Goal: Task Accomplishment & Management: Complete application form

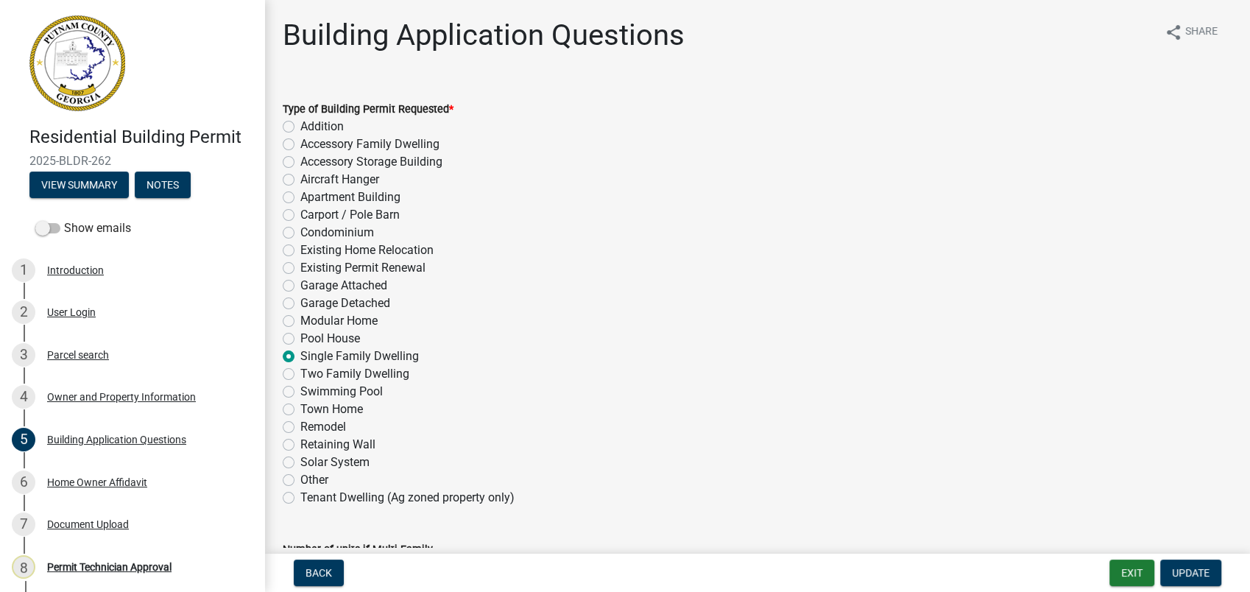
scroll to position [141, 0]
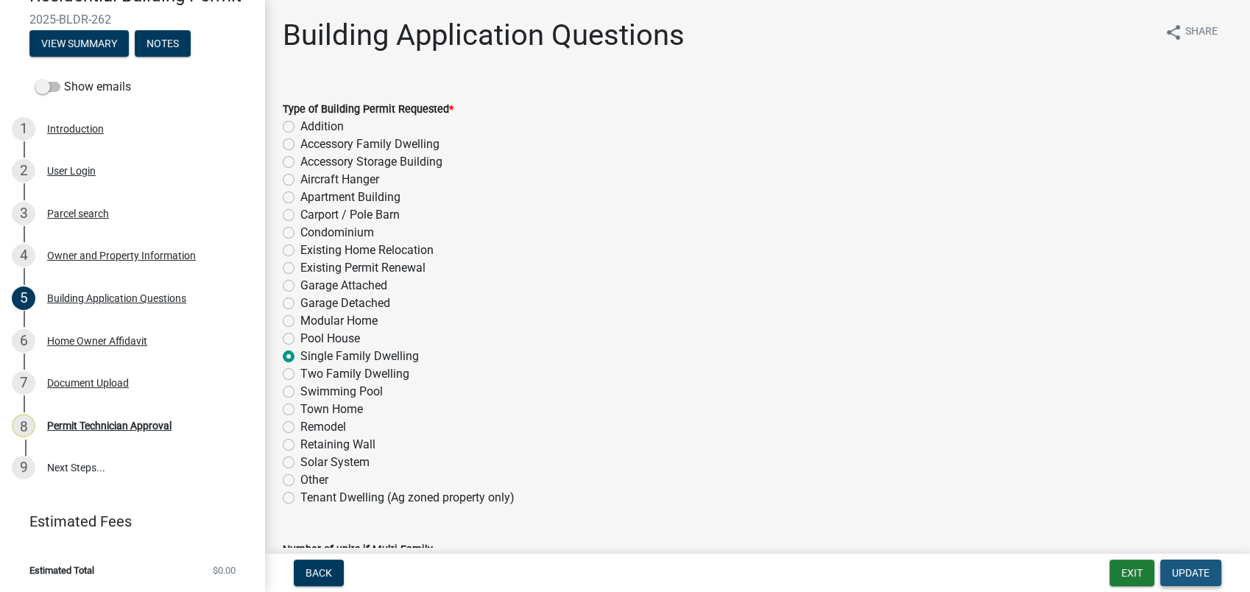
click at [1186, 576] on span "Update" at bounding box center [1191, 573] width 38 height 12
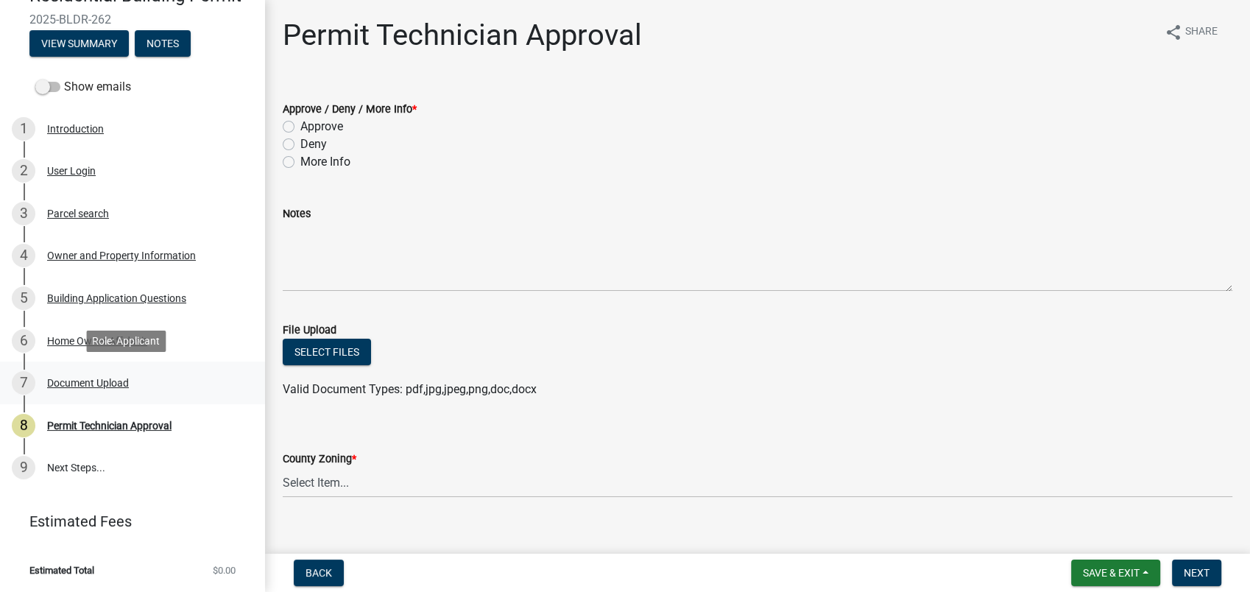
click at [80, 386] on div "Document Upload" at bounding box center [88, 383] width 82 height 10
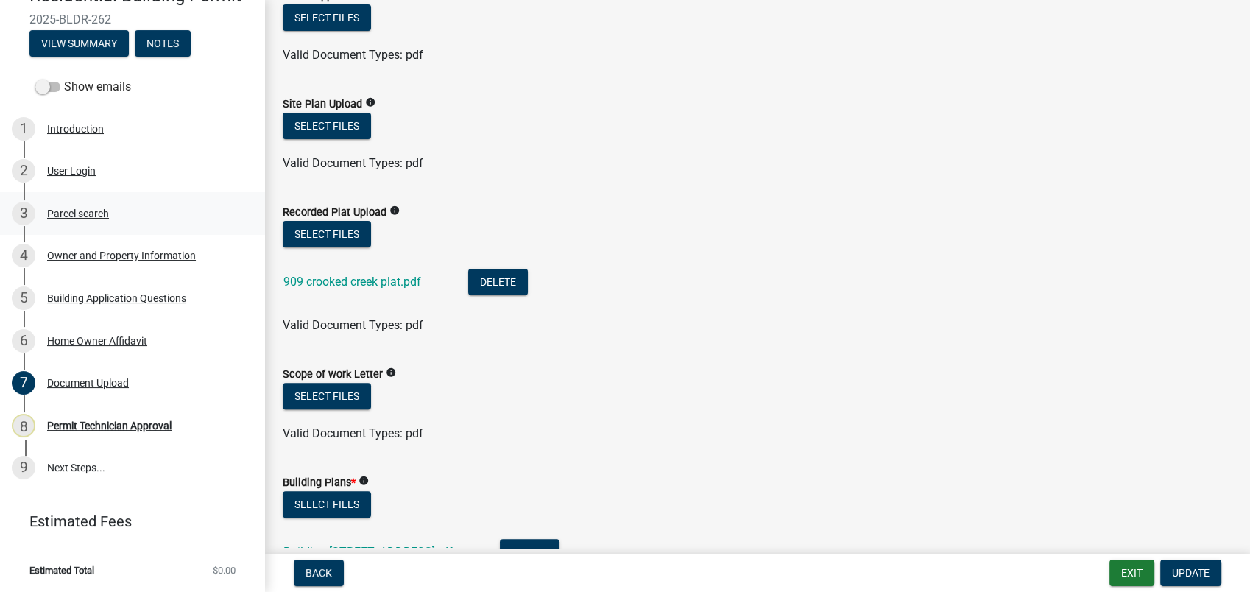
scroll to position [327, 0]
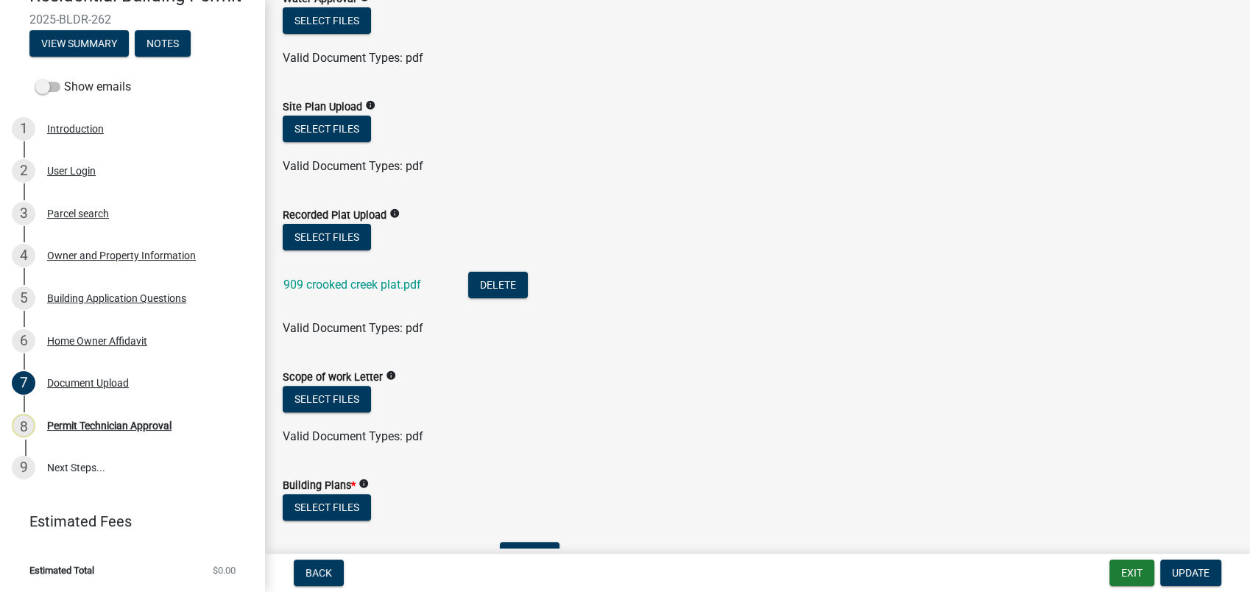
click at [1119, 551] on div "Residential Building Permit 2025-BLDR-262 View Summary Notes Show emails 1 Intr…" at bounding box center [625, 296] width 1250 height 592
click at [1124, 561] on button "Exit" at bounding box center [1132, 573] width 45 height 27
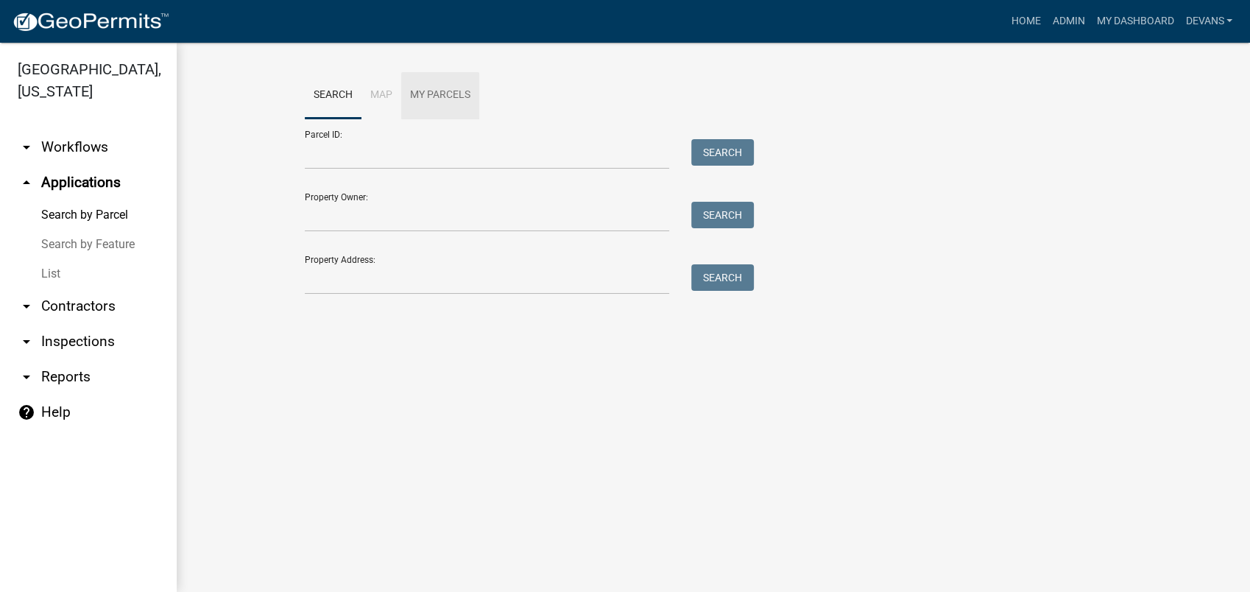
click at [262, 286] on wm-workflow-application-search-view "Search Map My Parcels Parcel ID: Search Property Owner: Search Property Address…" at bounding box center [713, 190] width 1015 height 236
click at [49, 277] on link "List" at bounding box center [88, 273] width 177 height 29
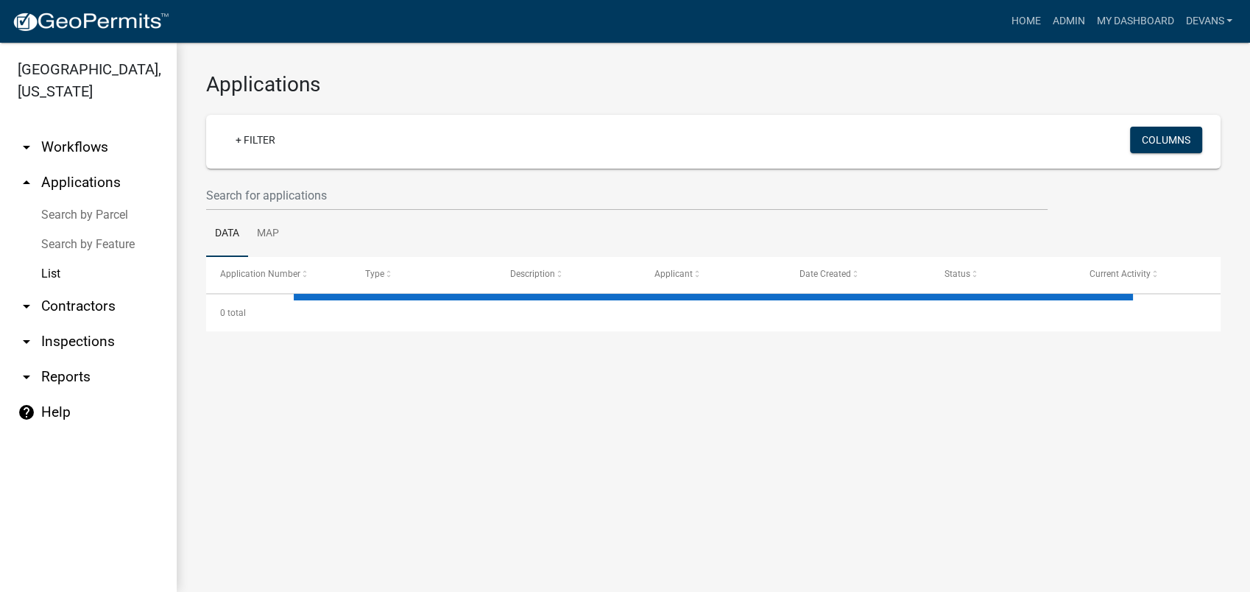
select select "1: 25"
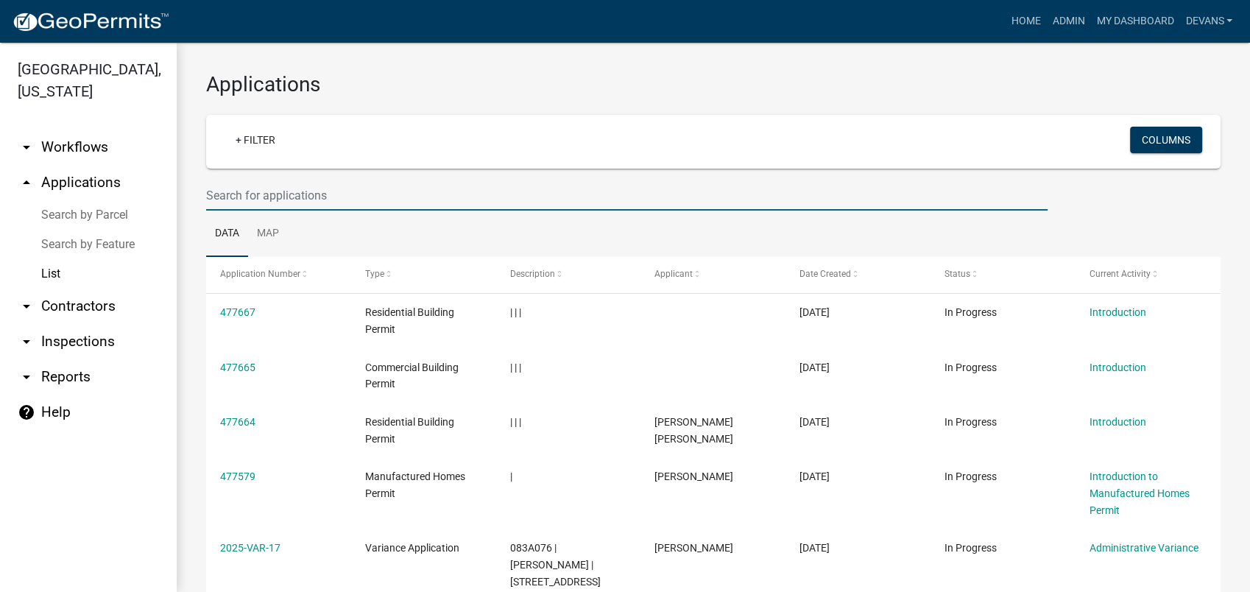
click at [256, 191] on input "text" at bounding box center [627, 195] width 842 height 30
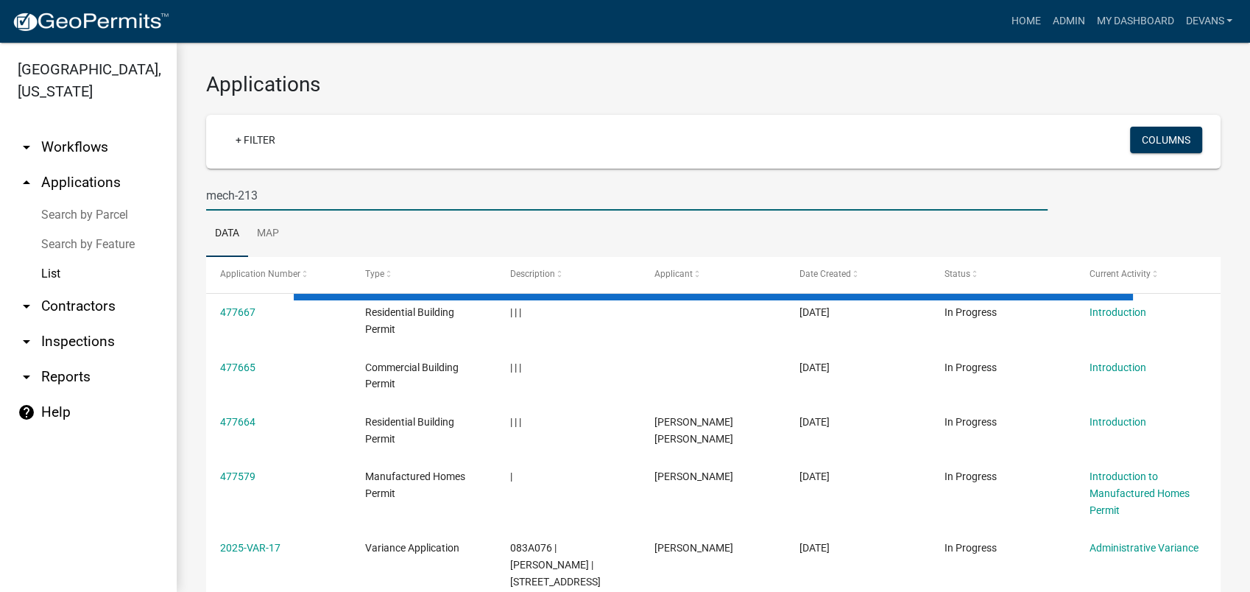
type input "mech-213"
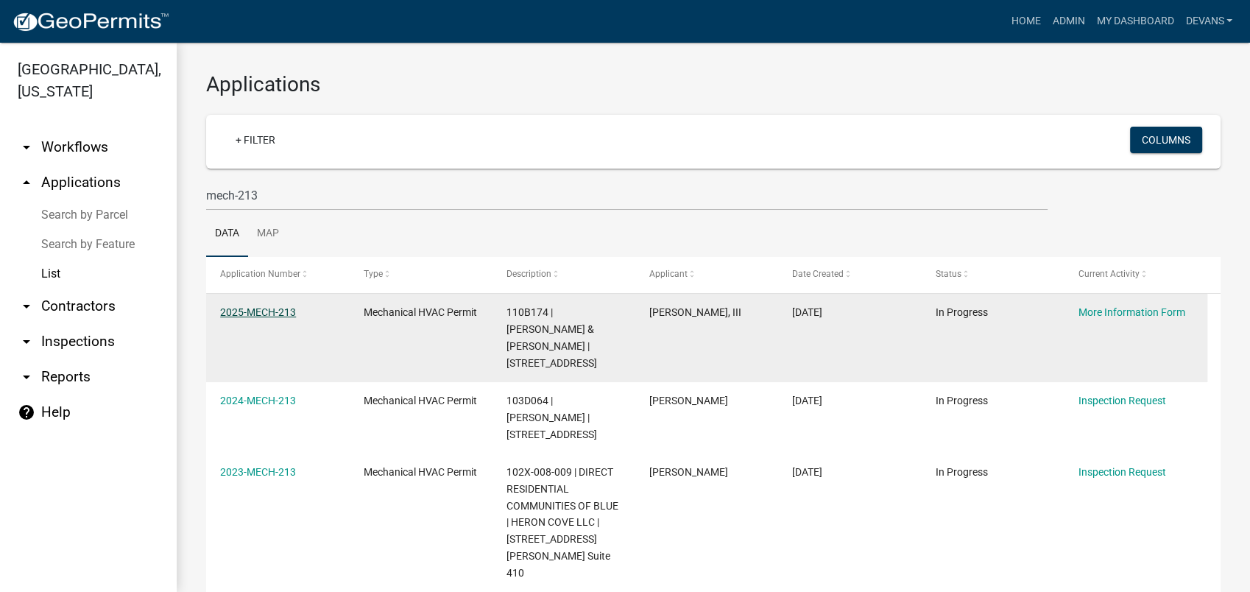
click at [239, 306] on link "2025-MECH-213" at bounding box center [258, 312] width 76 height 12
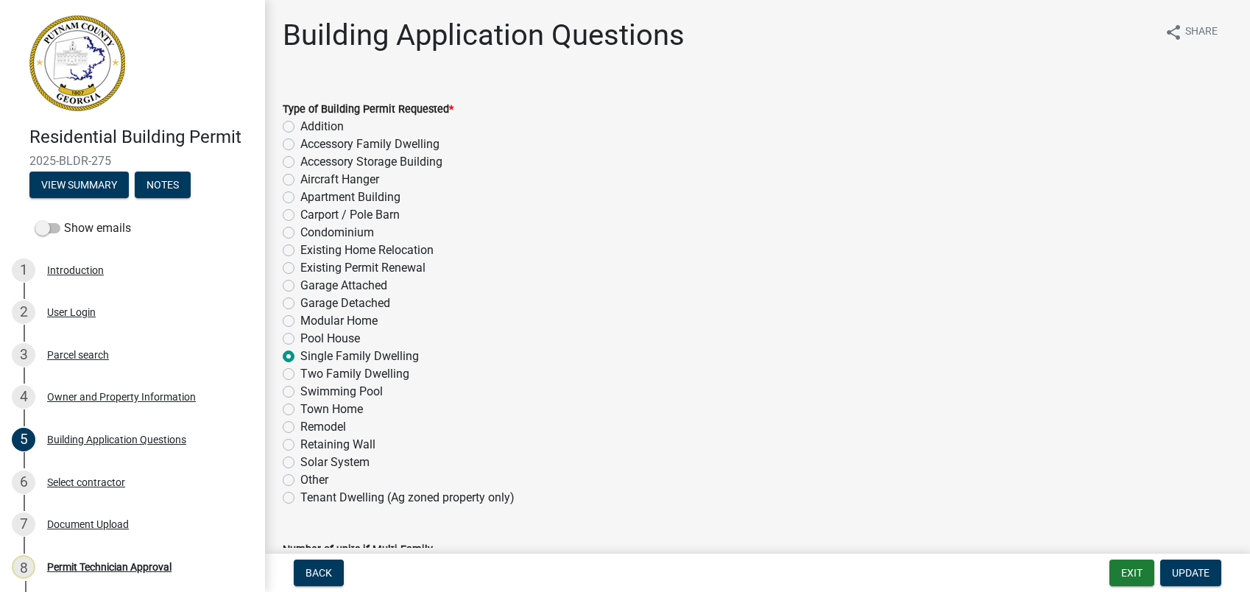
select select "004f4fbb-5e42-4e8e-b1b8-58fc8091e2ba"
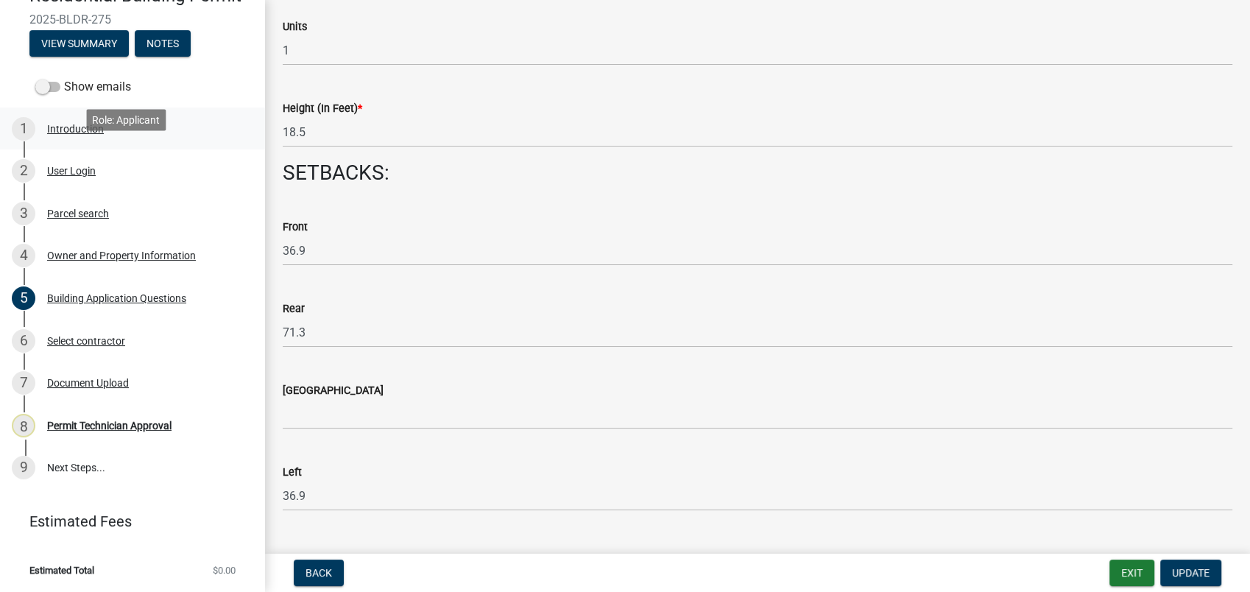
scroll to position [60, 0]
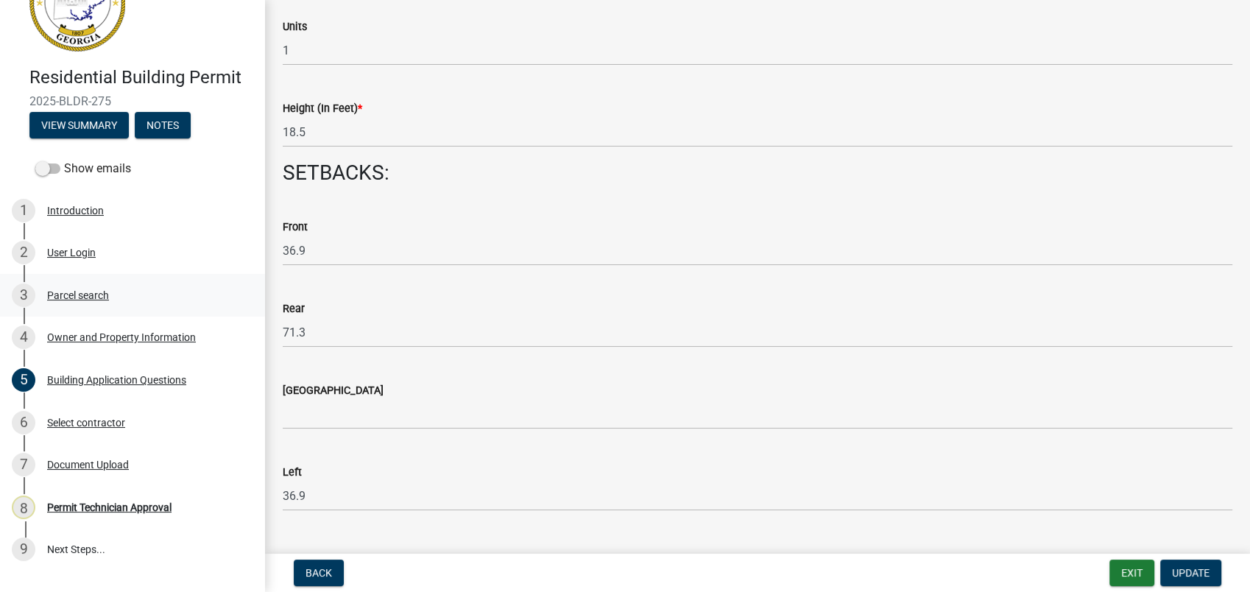
click at [105, 295] on div "Parcel search" at bounding box center [78, 295] width 62 height 10
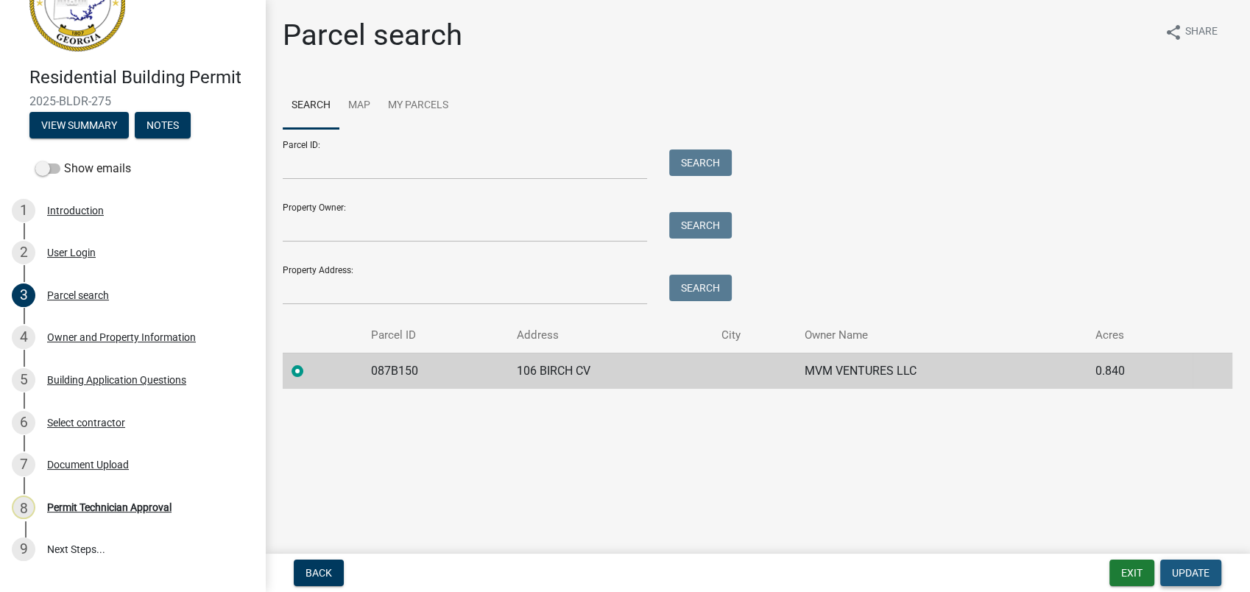
click at [1184, 574] on span "Update" at bounding box center [1191, 573] width 38 height 12
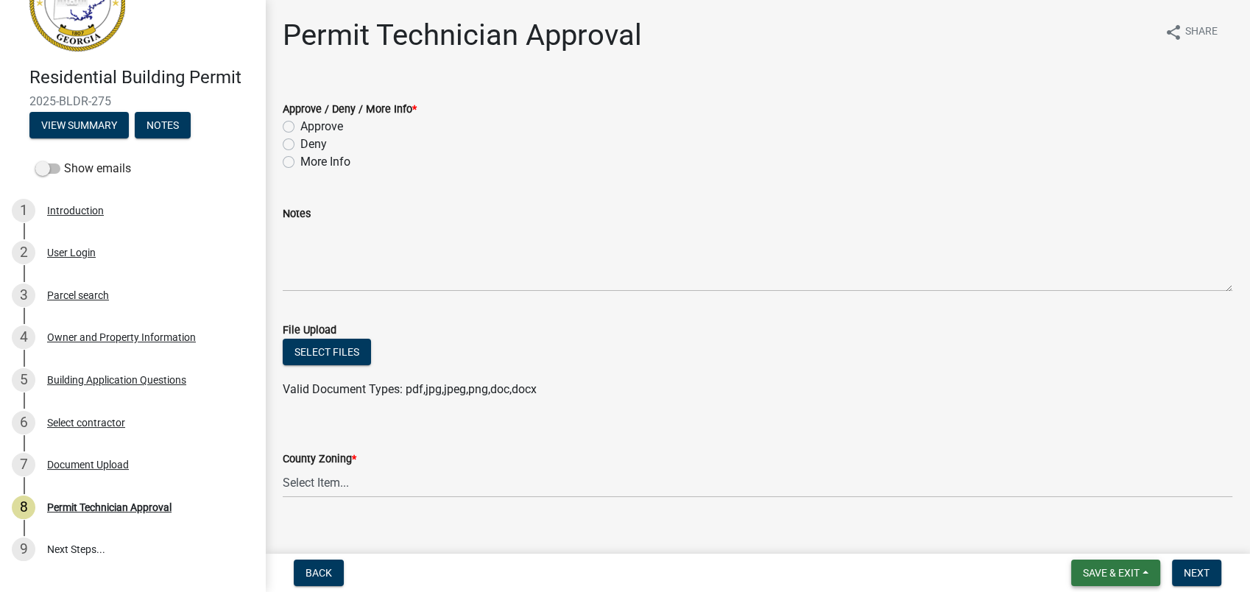
click at [1097, 572] on span "Save & Exit" at bounding box center [1111, 573] width 57 height 12
click at [1089, 509] on button "Save" at bounding box center [1102, 499] width 118 height 35
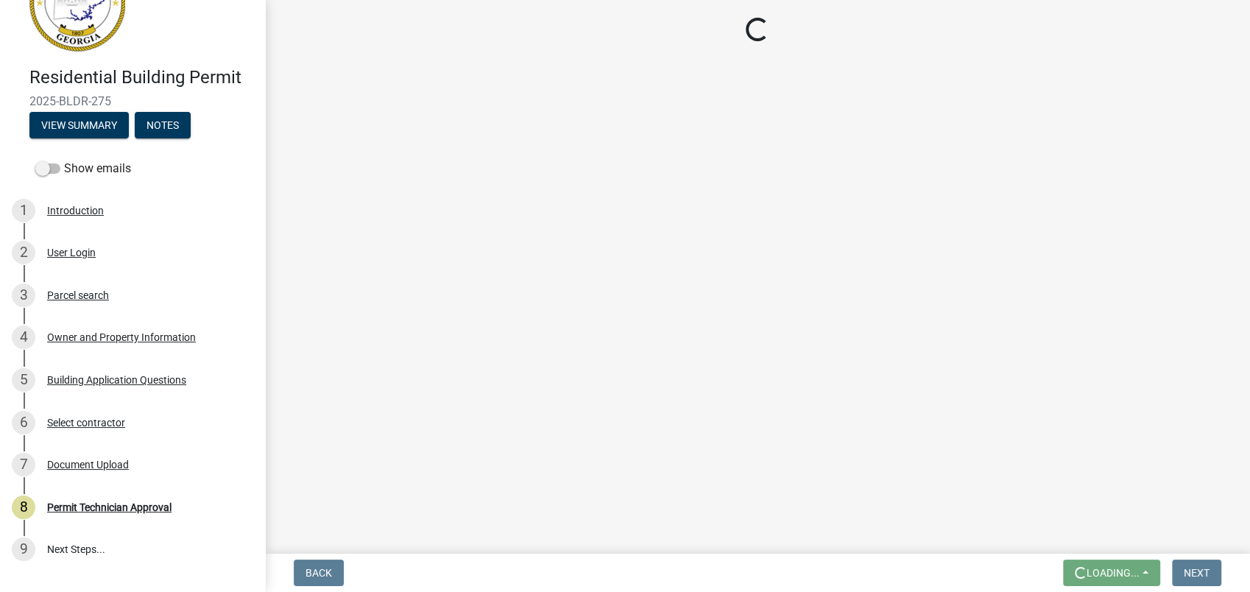
click at [1089, 509] on main "Loading..." at bounding box center [757, 274] width 985 height 548
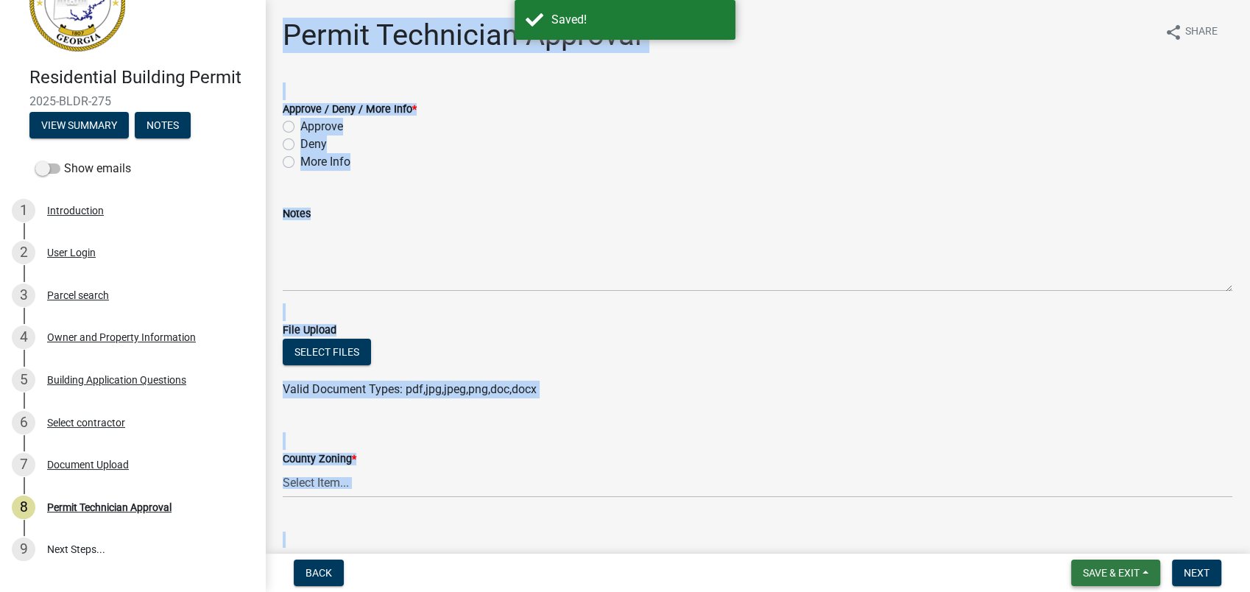
click at [1126, 571] on span "Save & Exit" at bounding box center [1111, 573] width 57 height 12
click at [1121, 537] on button "Save & Exit" at bounding box center [1102, 534] width 118 height 35
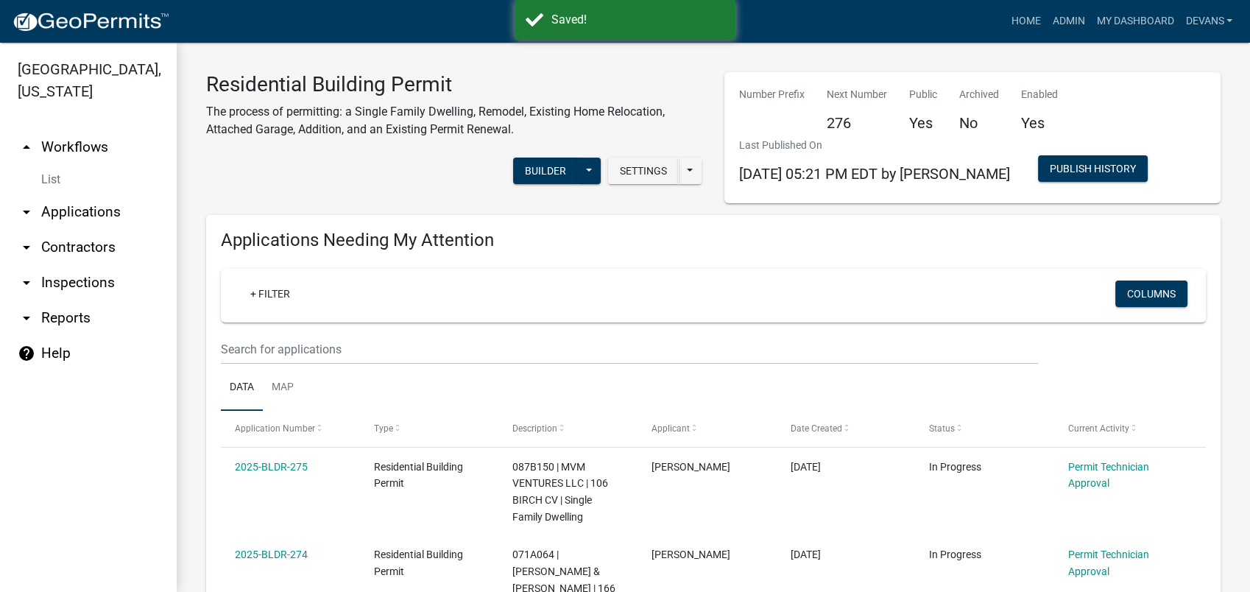
click at [71, 209] on link "arrow_drop_down Applications" at bounding box center [88, 211] width 177 height 35
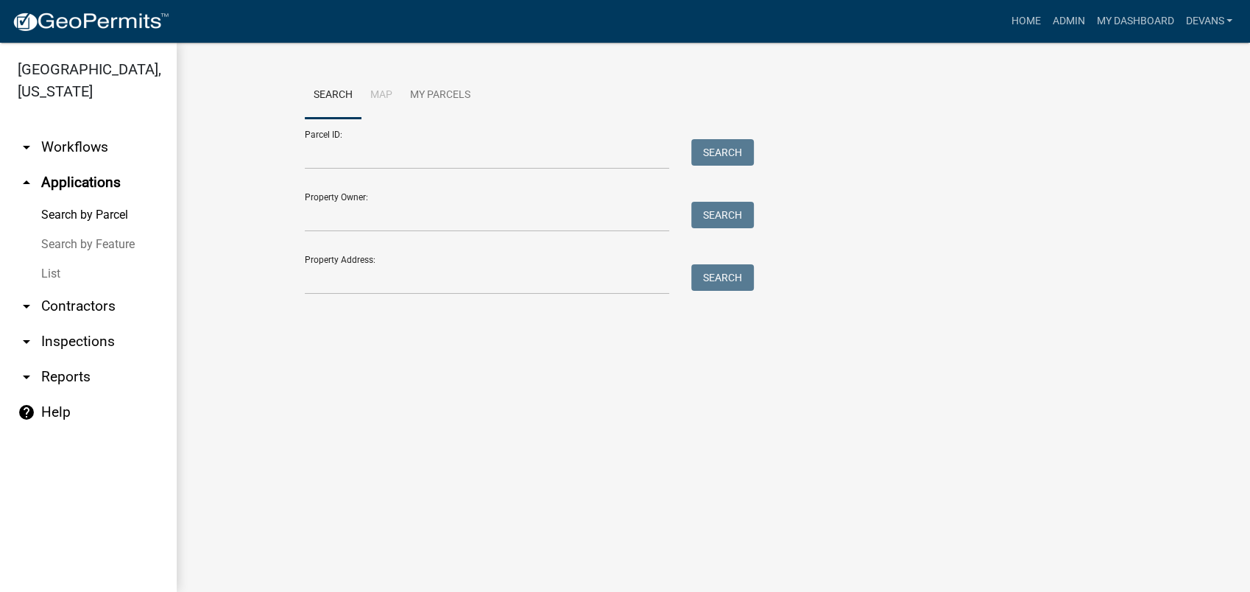
click at [57, 270] on link "List" at bounding box center [88, 273] width 177 height 29
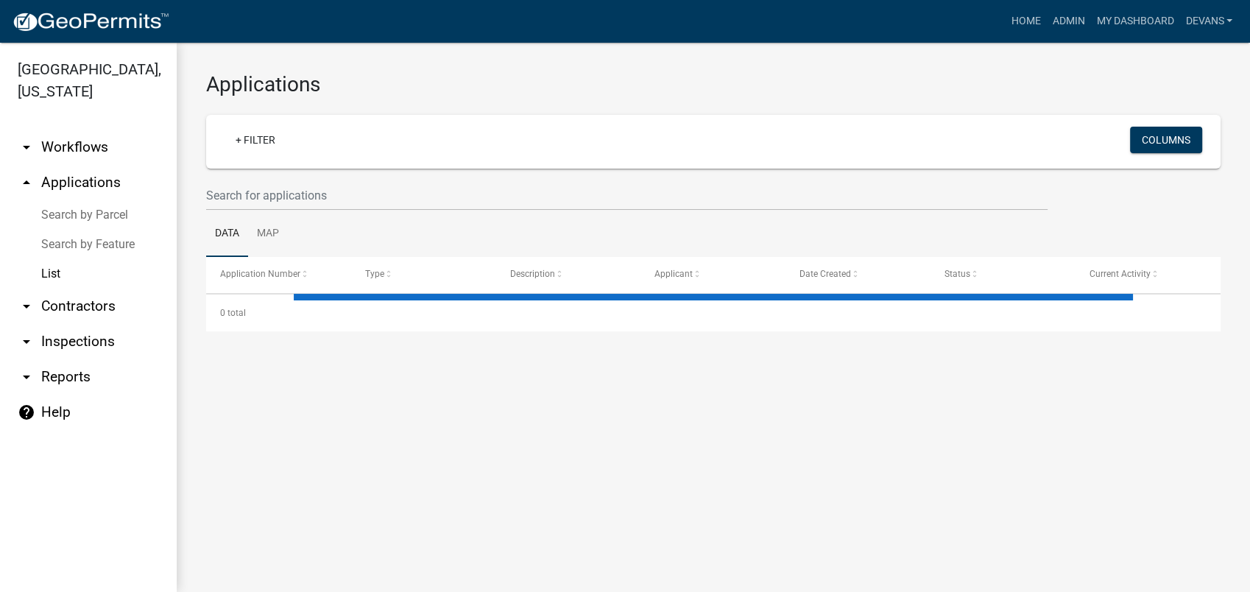
select select "1: 25"
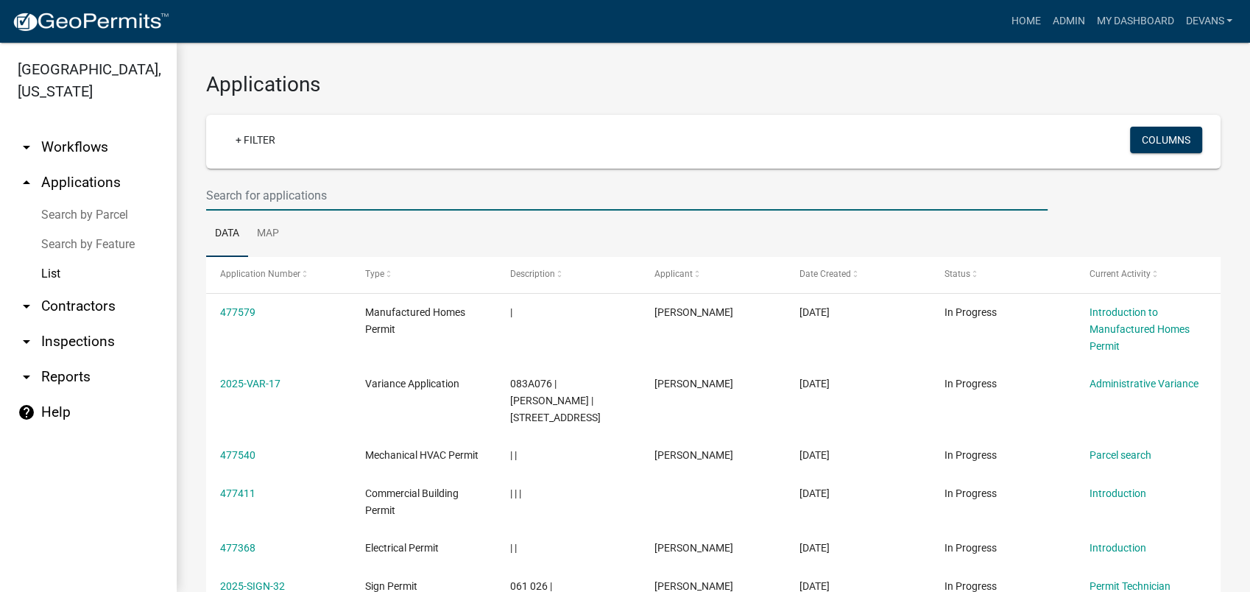
click at [280, 196] on input "text" at bounding box center [627, 195] width 842 height 30
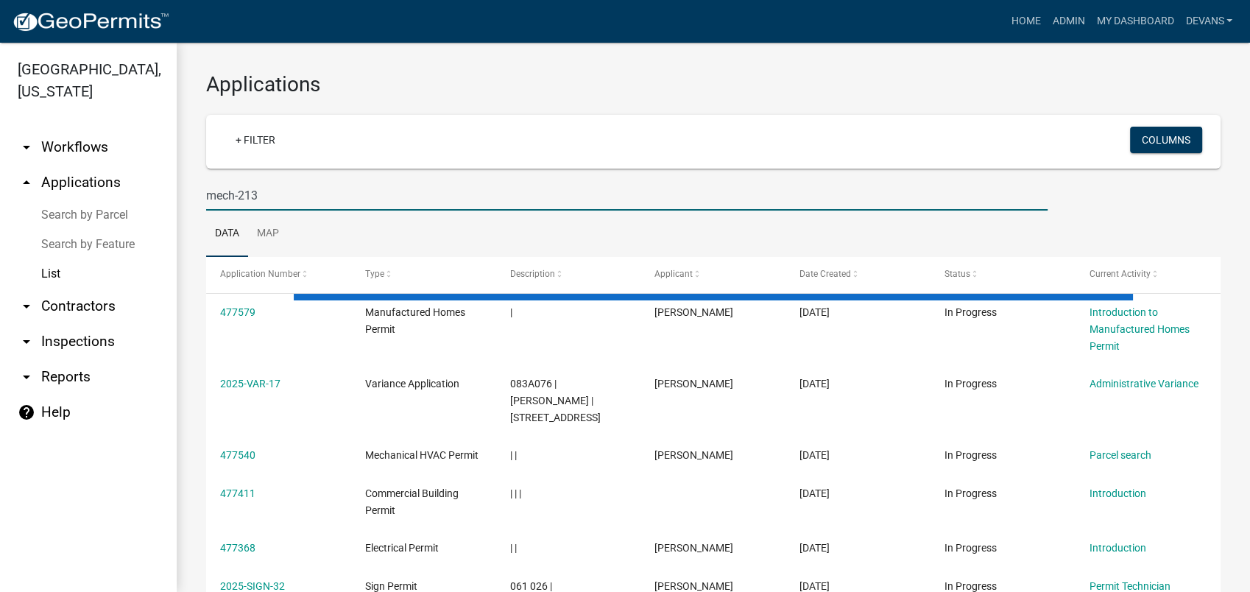
type input "mech-213"
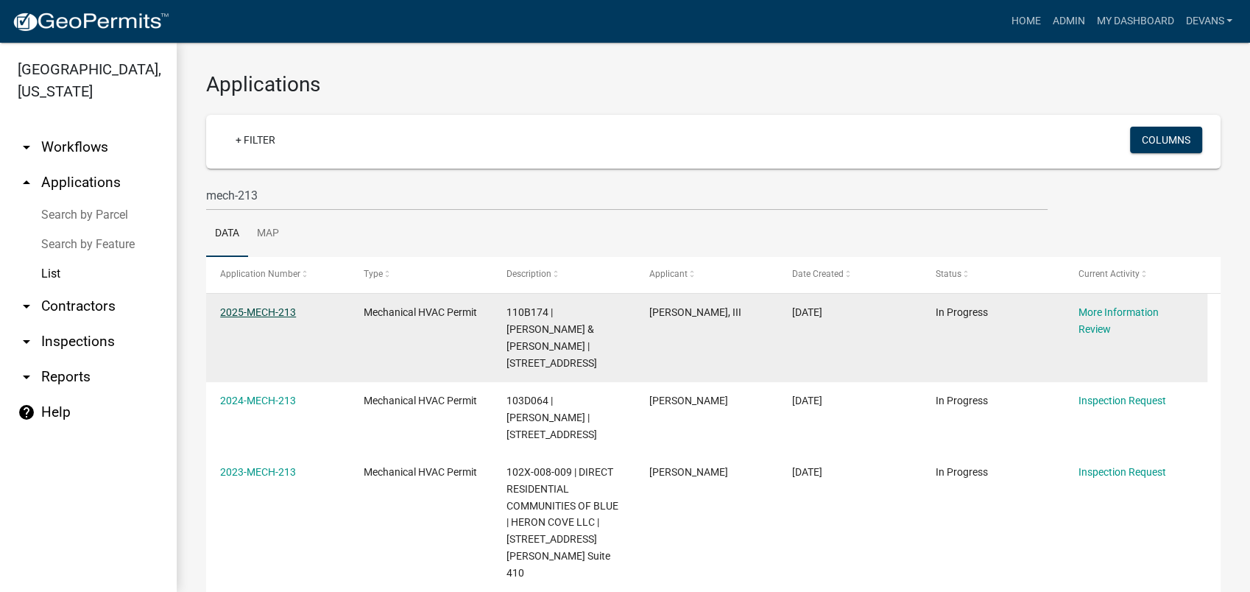
click at [242, 309] on link "2025-MECH-213" at bounding box center [258, 312] width 76 height 12
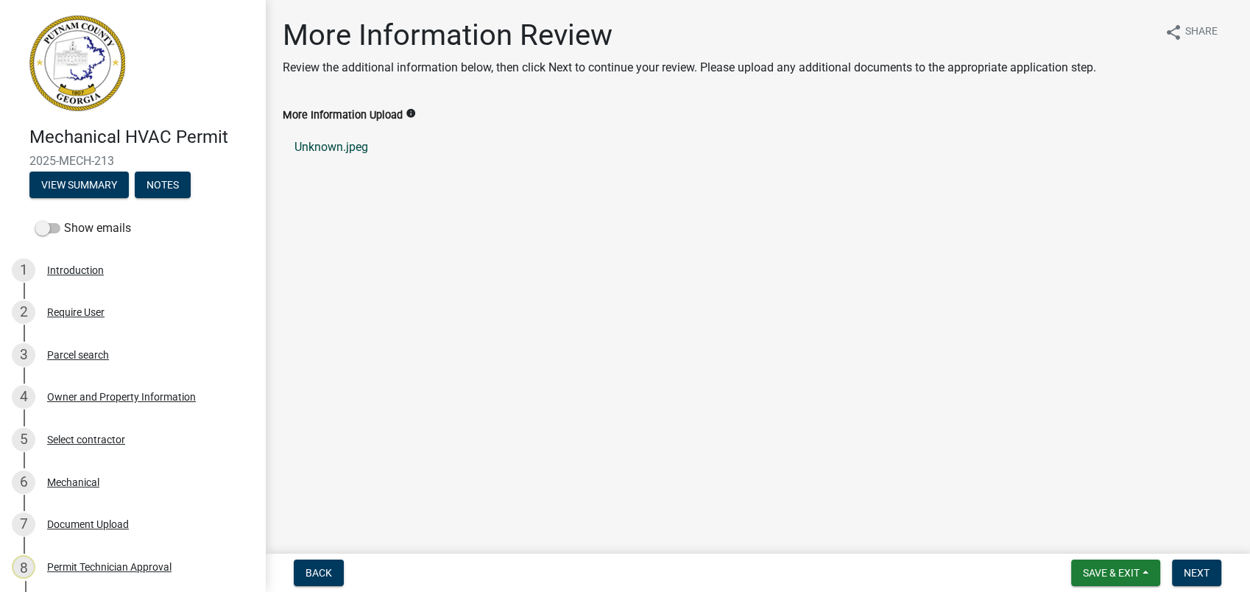
click at [327, 141] on link "Unknown.jpeg" at bounding box center [758, 147] width 950 height 35
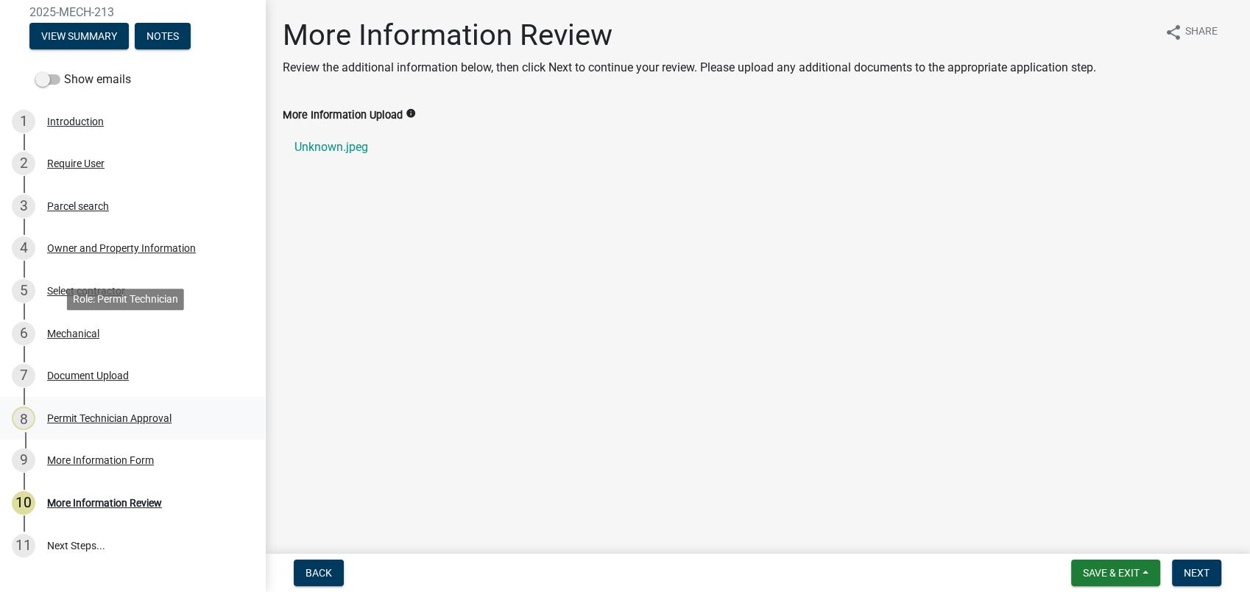
scroll to position [226, 0]
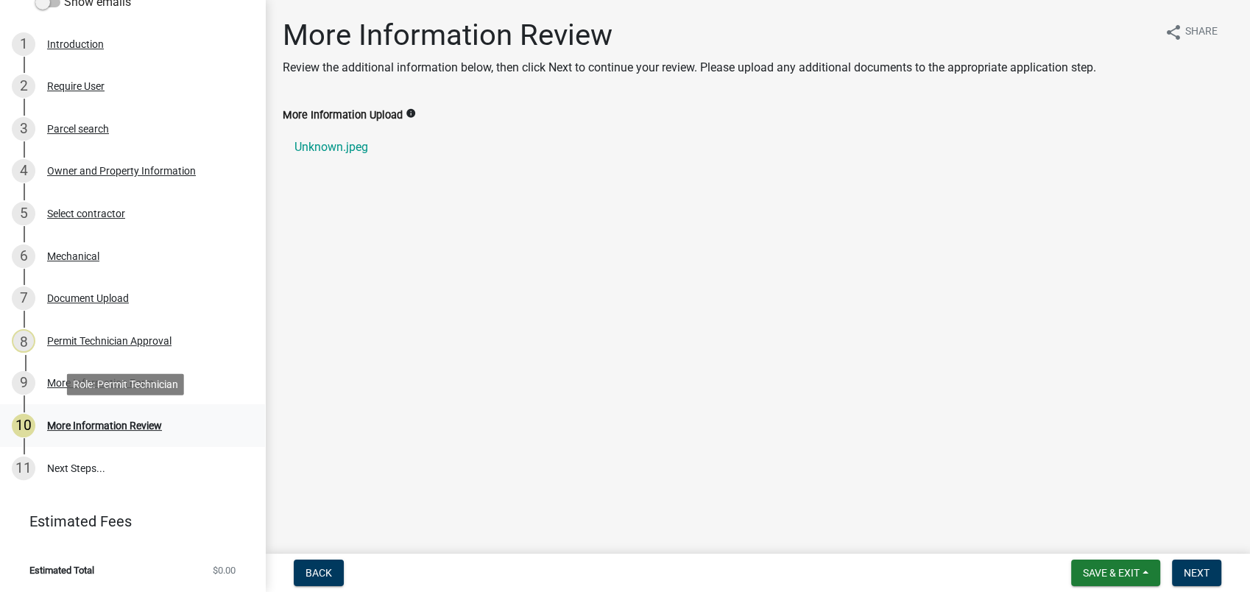
click at [138, 424] on div "More Information Review" at bounding box center [104, 426] width 115 height 10
click at [310, 141] on link "Unknown.jpeg" at bounding box center [758, 147] width 950 height 35
click at [306, 144] on link "Unknown.jpeg" at bounding box center [758, 147] width 950 height 35
click at [1192, 574] on span "Next" at bounding box center [1197, 573] width 26 height 12
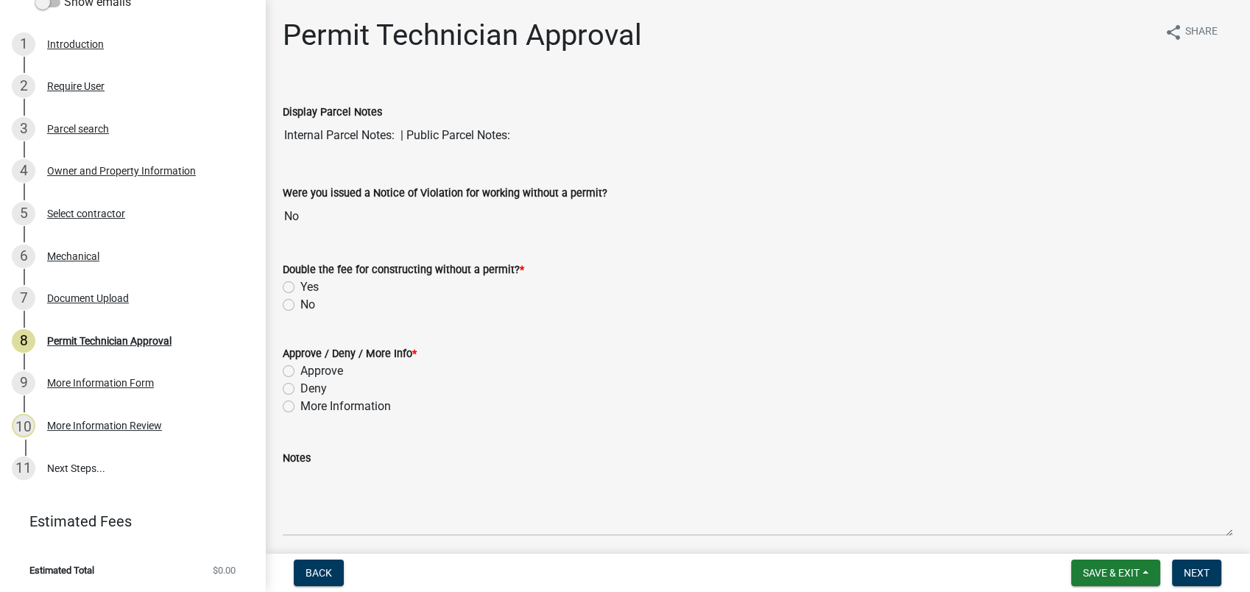
click at [300, 301] on label "No" at bounding box center [307, 305] width 15 height 18
click at [300, 301] on input "No" at bounding box center [305, 301] width 10 height 10
radio input "true"
click at [300, 370] on label "Approve" at bounding box center [321, 371] width 43 height 18
click at [300, 370] on input "Approve" at bounding box center [305, 367] width 10 height 10
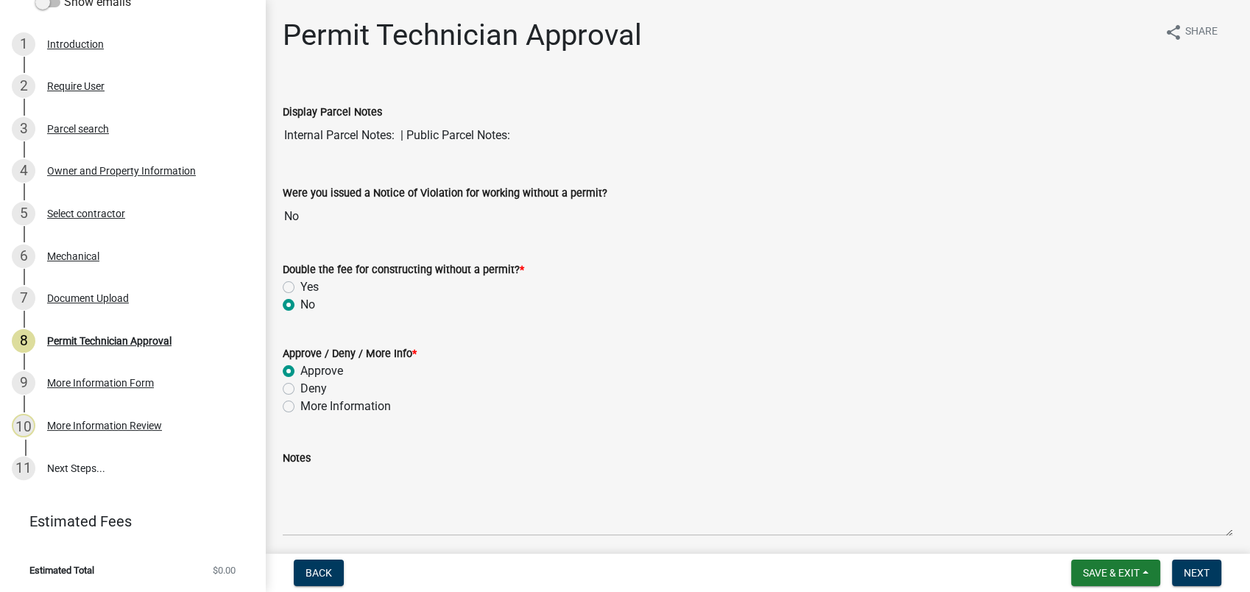
radio input "true"
click at [300, 407] on label "More Information" at bounding box center [345, 407] width 91 height 18
click at [300, 407] on input "More Information" at bounding box center [305, 403] width 10 height 10
radio input "true"
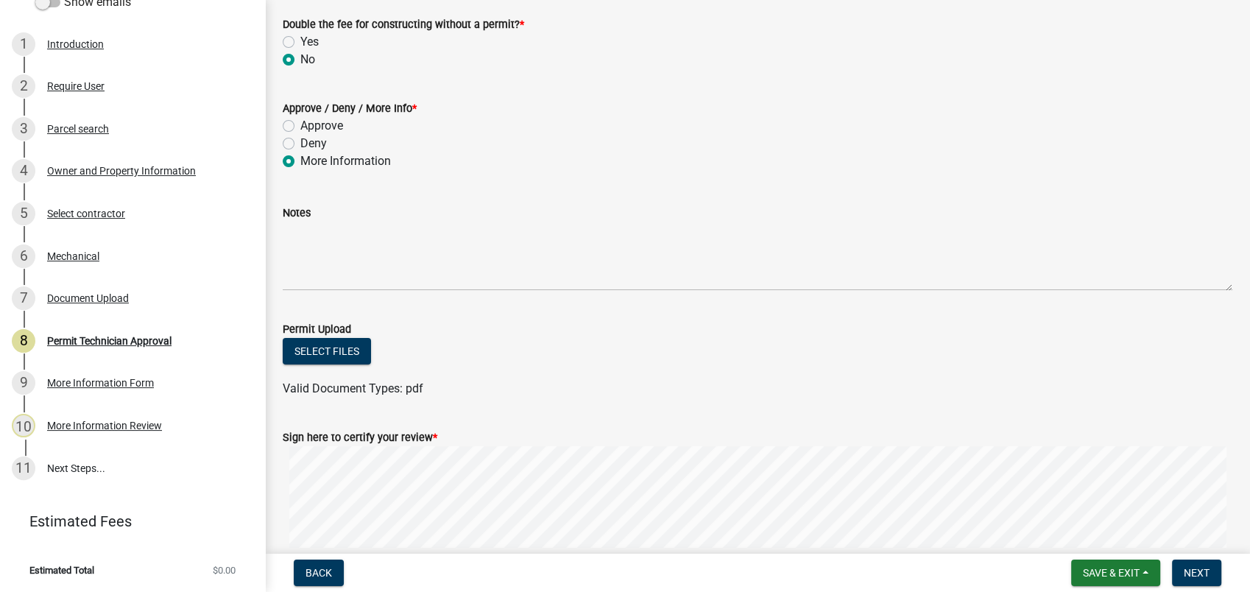
scroll to position [327, 0]
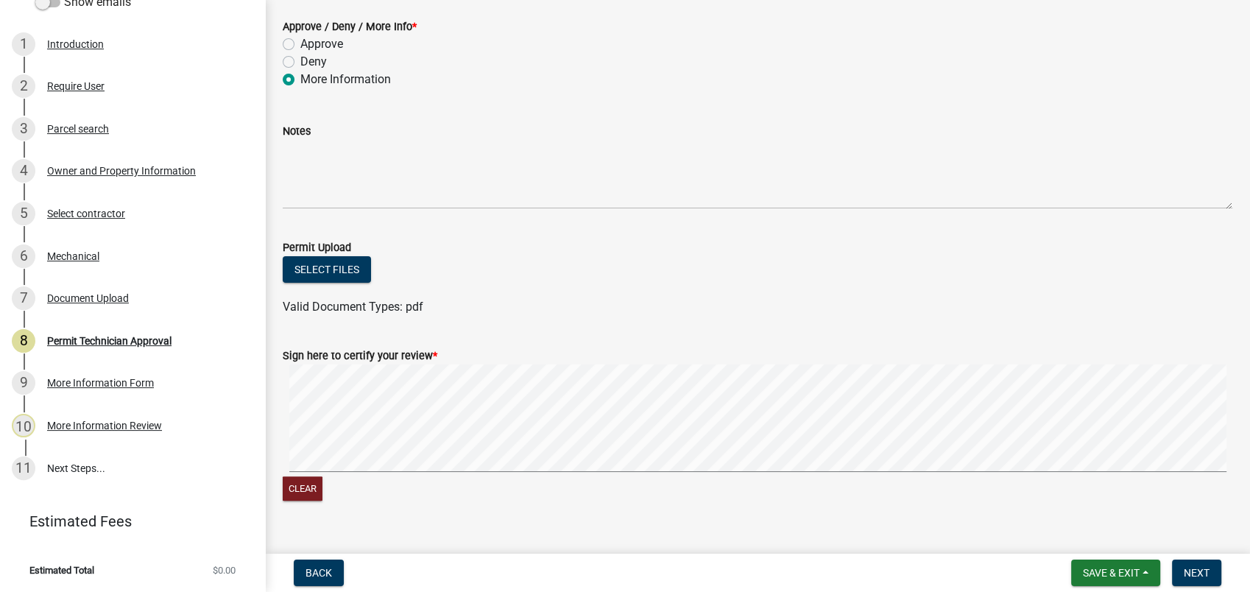
click at [290, 137] on div "Notes" at bounding box center [758, 131] width 950 height 18
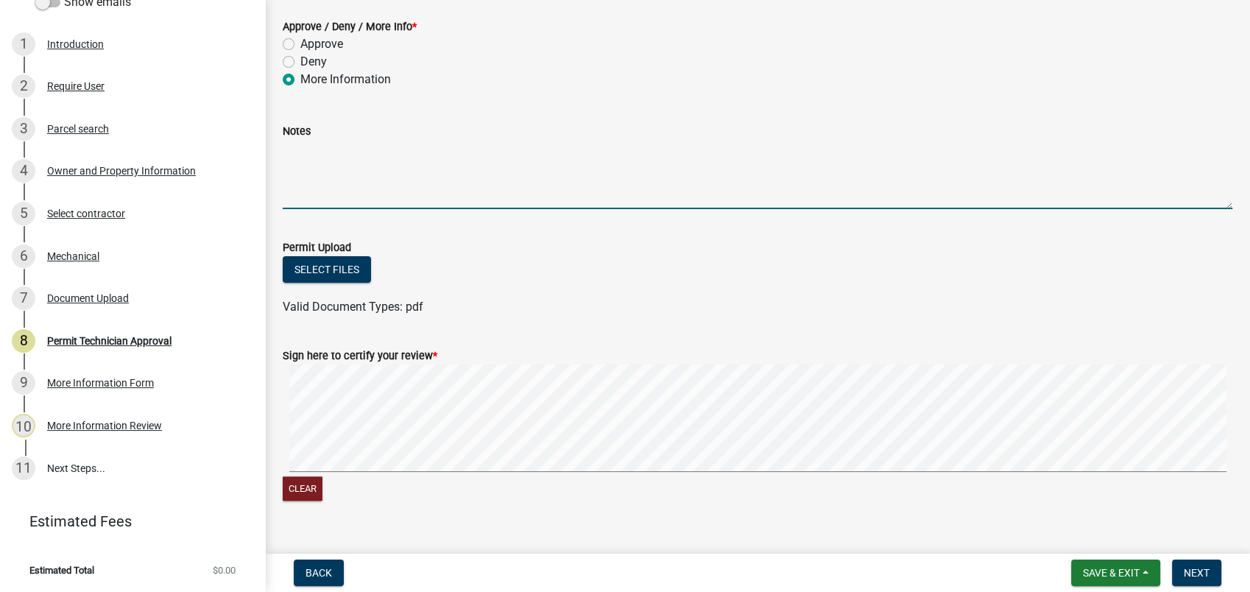
click at [291, 153] on textarea "Notes" at bounding box center [758, 174] width 950 height 69
click at [365, 148] on textarea "We need the actura" at bounding box center [758, 174] width 950 height 69
click at [384, 147] on textarea "We need the actura" at bounding box center [758, 174] width 950 height 69
click at [736, 176] on textarea "We need the actual state card instead of the on line version" at bounding box center [758, 174] width 950 height 69
click at [597, 149] on textarea "We need the actual state card instead of the online version" at bounding box center [758, 174] width 950 height 69
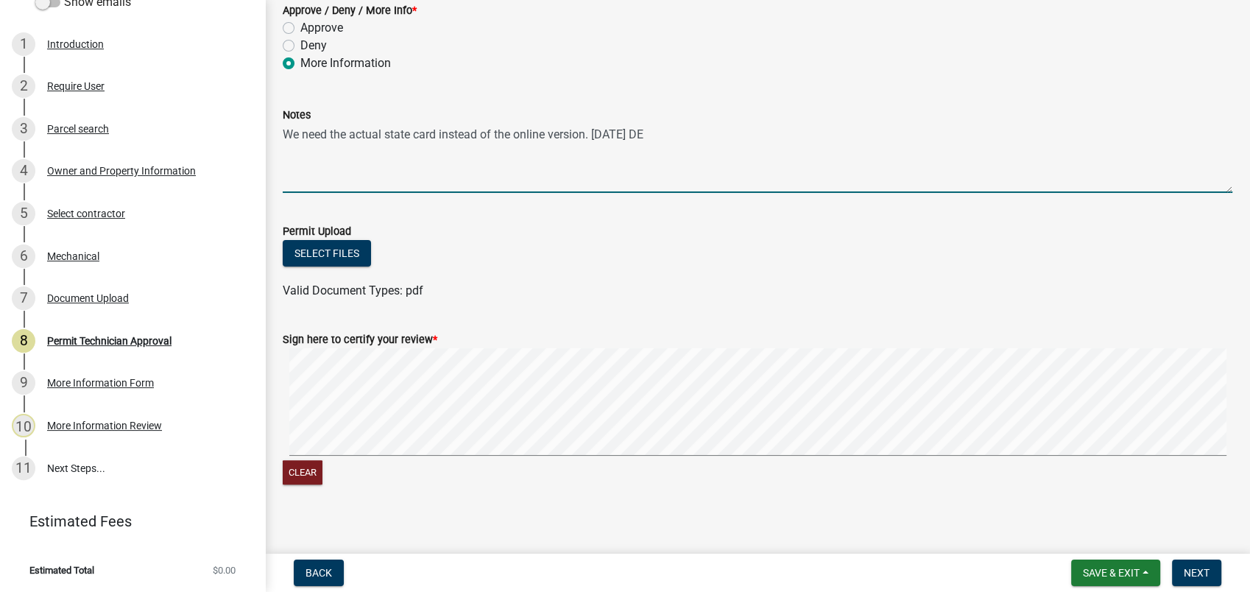
scroll to position [353, 0]
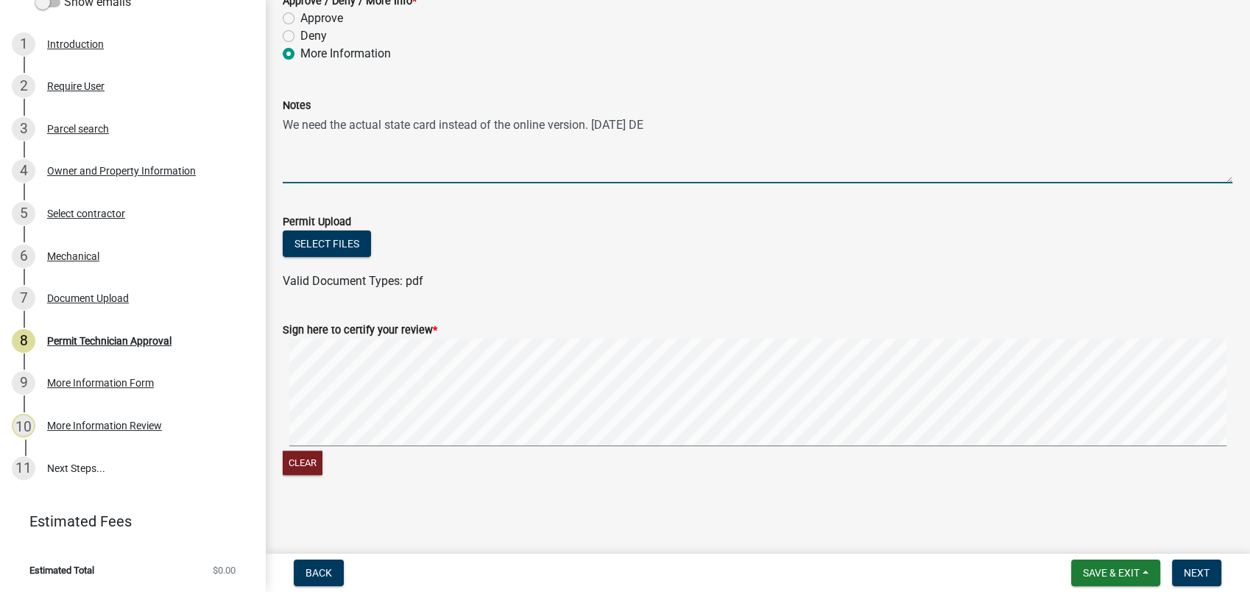
click at [594, 447] on signature-pad at bounding box center [758, 395] width 950 height 112
type textarea "We need the actual state card instead of the online version. 09-12-2025 DE"
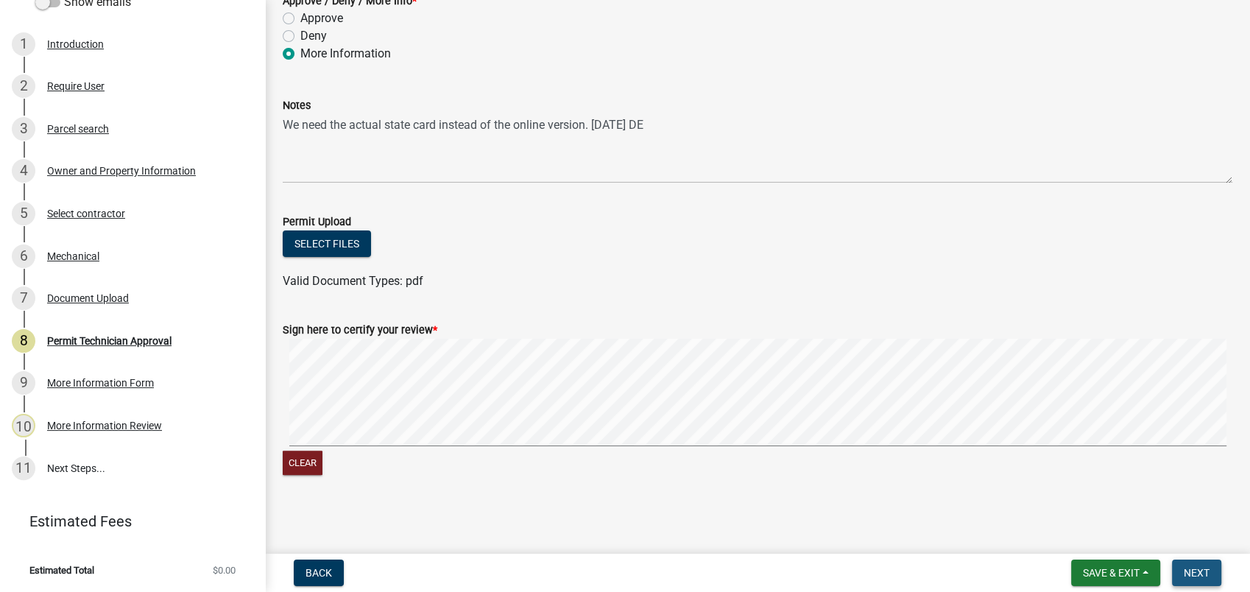
click at [1188, 567] on span "Next" at bounding box center [1197, 573] width 26 height 12
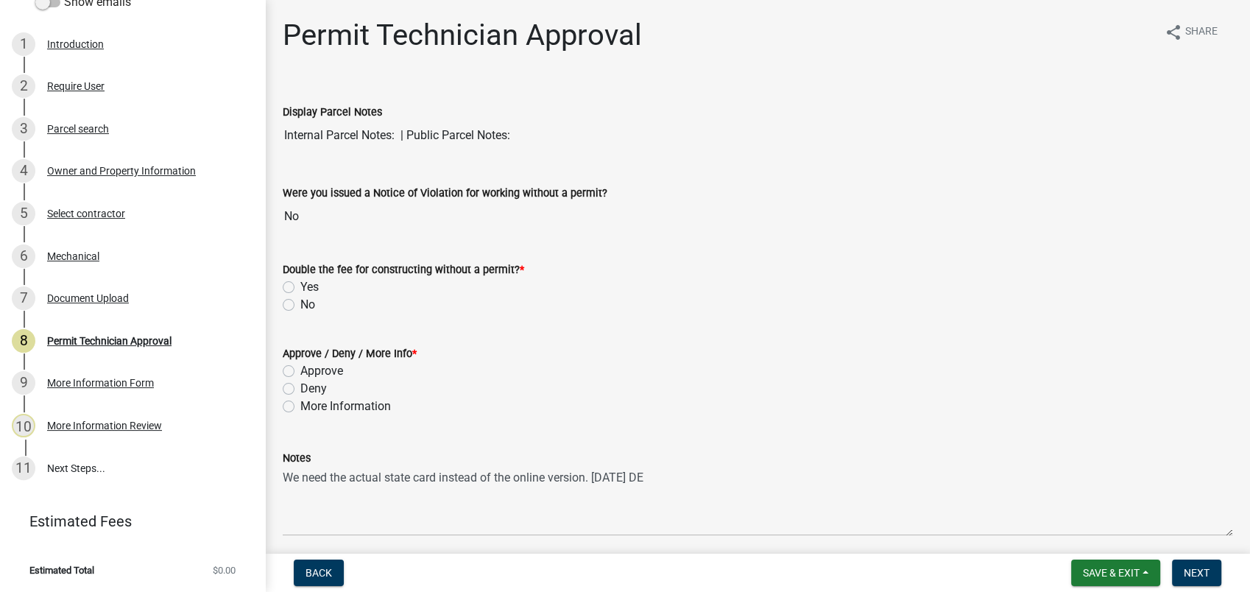
scroll to position [82, 0]
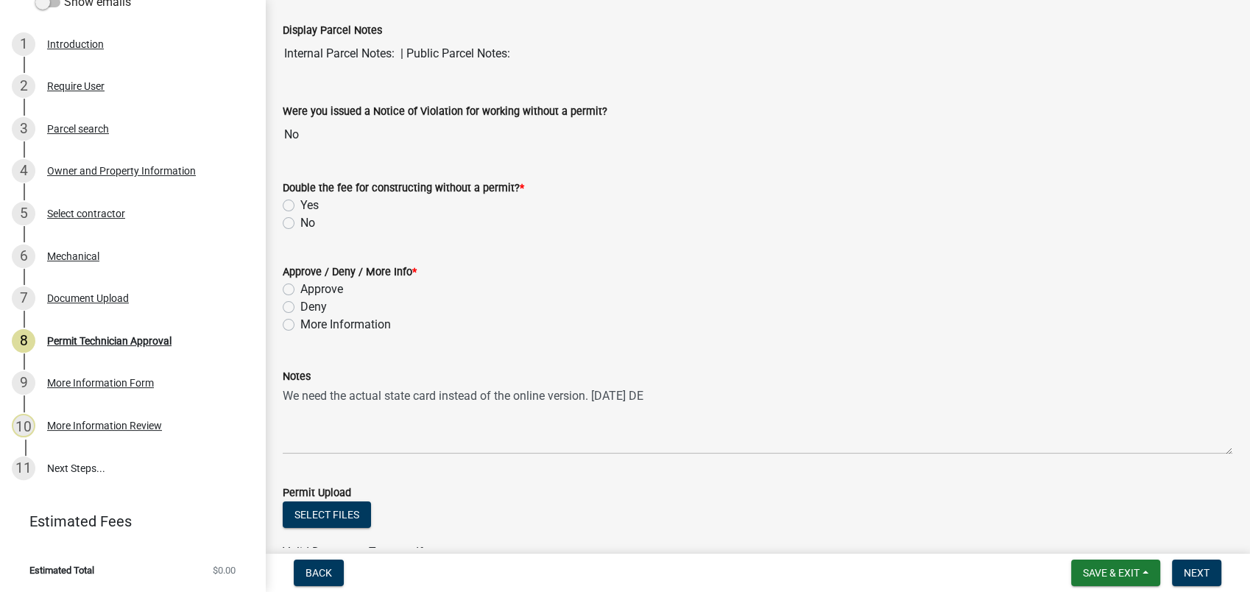
click at [300, 222] on label "No" at bounding box center [307, 223] width 15 height 18
click at [300, 222] on input "No" at bounding box center [305, 219] width 10 height 10
radio input "true"
click at [282, 322] on div "Approve / Deny / More Info * Approve Deny More Information" at bounding box center [758, 289] width 972 height 88
click at [300, 328] on label "More Information" at bounding box center [345, 325] width 91 height 18
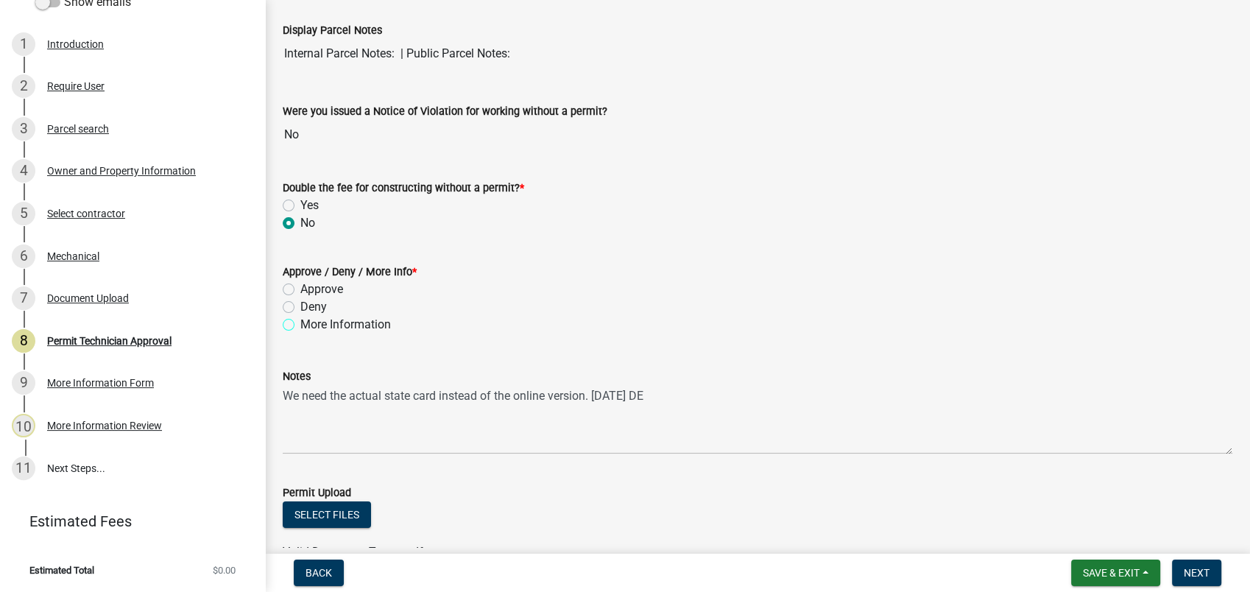
click at [300, 326] on input "More Information" at bounding box center [305, 321] width 10 height 10
radio input "true"
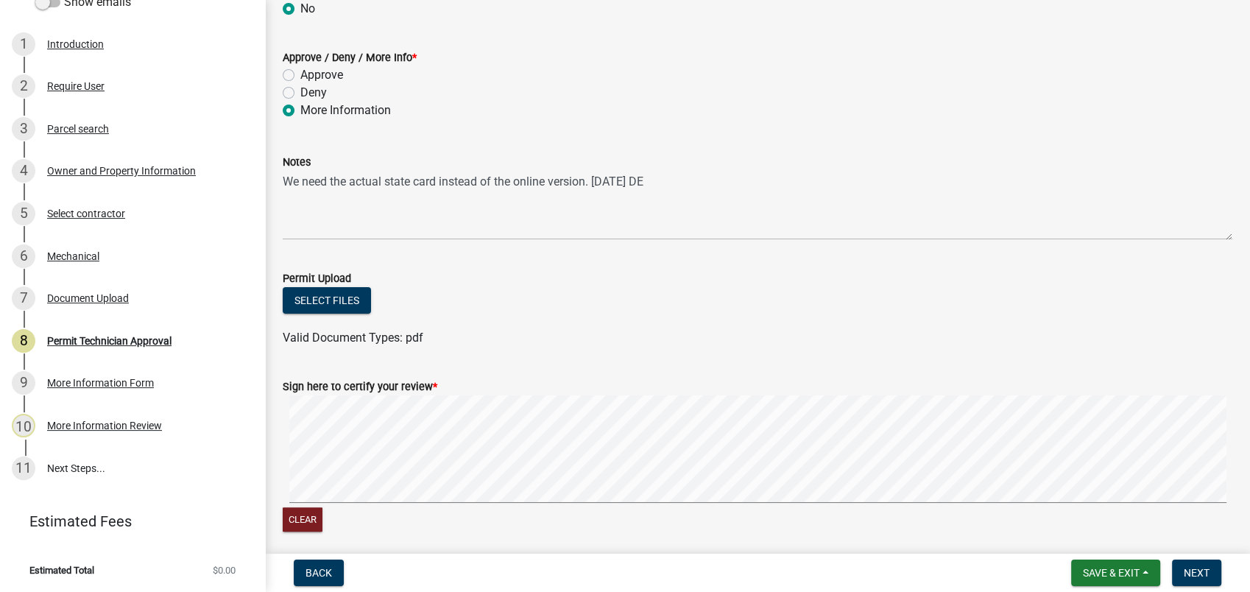
scroll to position [327, 0]
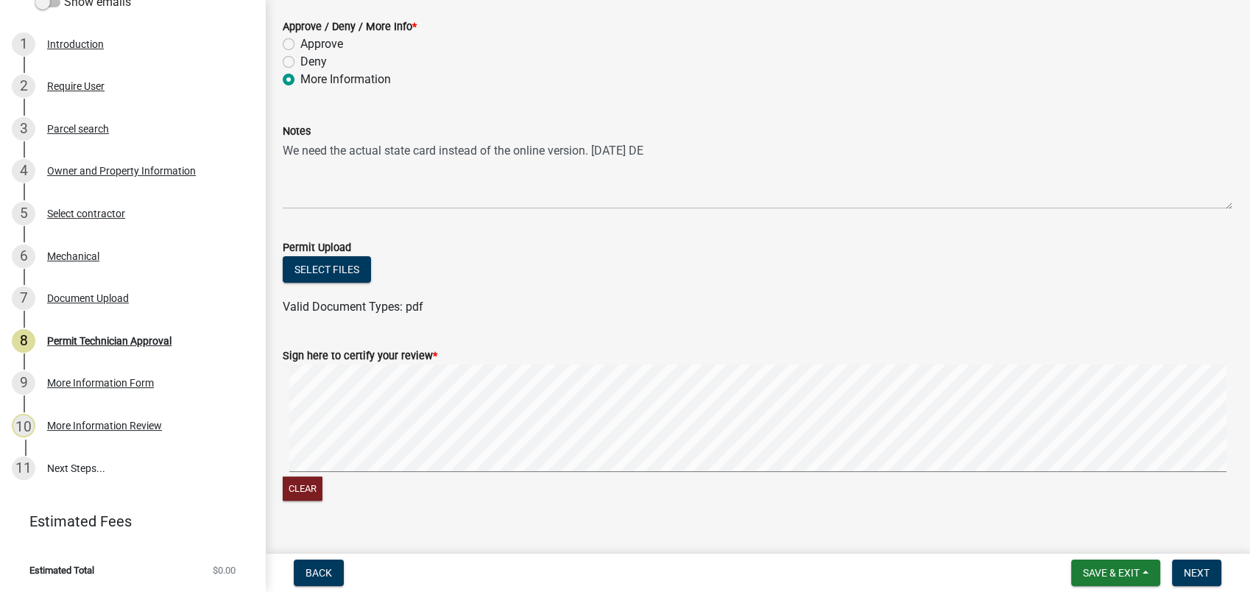
click at [407, 477] on div "Clear" at bounding box center [758, 434] width 950 height 139
click at [295, 488] on button "Clear" at bounding box center [303, 488] width 40 height 24
click at [1202, 579] on span "Next" at bounding box center [1197, 573] width 26 height 12
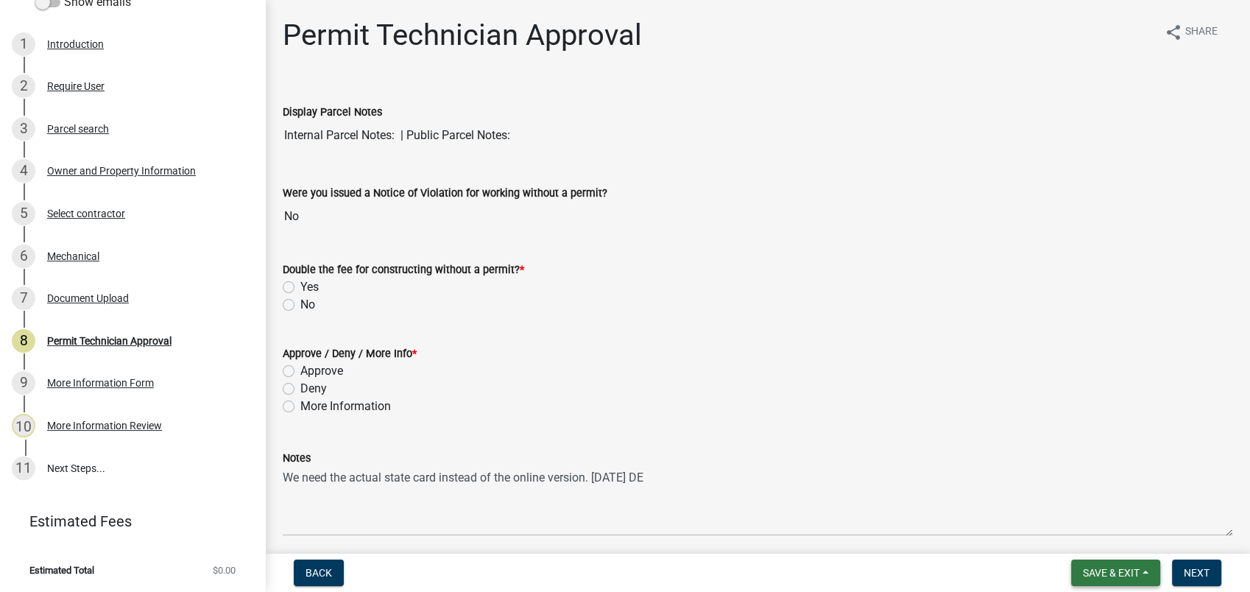
click at [1101, 571] on span "Save & Exit" at bounding box center [1111, 573] width 57 height 12
click at [1114, 539] on button "Save & Exit" at bounding box center [1102, 534] width 118 height 35
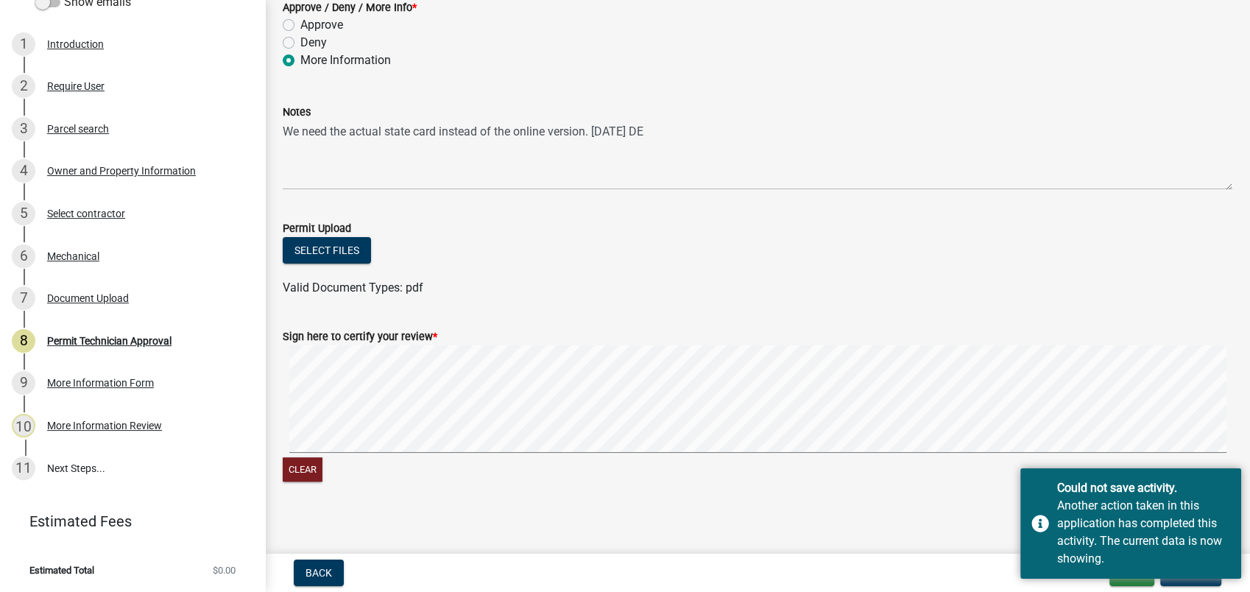
scroll to position [353, 0]
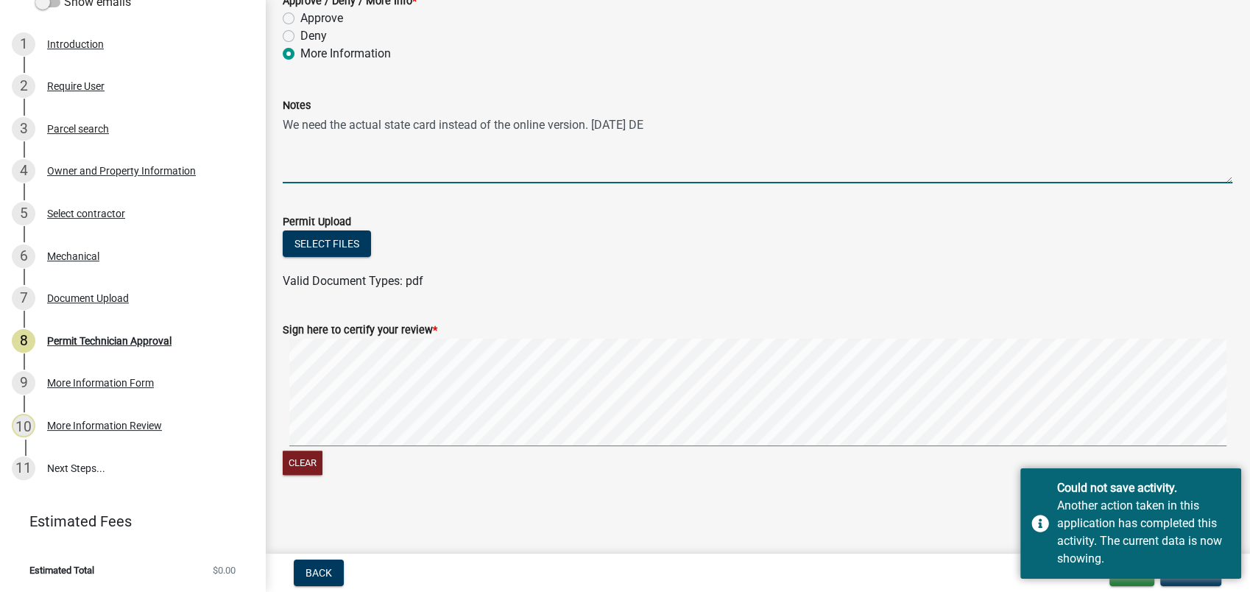
click at [965, 119] on textarea "We need the actual state card instead of the online version. 09-12-2025 DE" at bounding box center [758, 148] width 950 height 69
click at [513, 535] on main "Permit Technician Approval share Share Display Parcel Notes Internal Parcel Not…" at bounding box center [757, 274] width 985 height 548
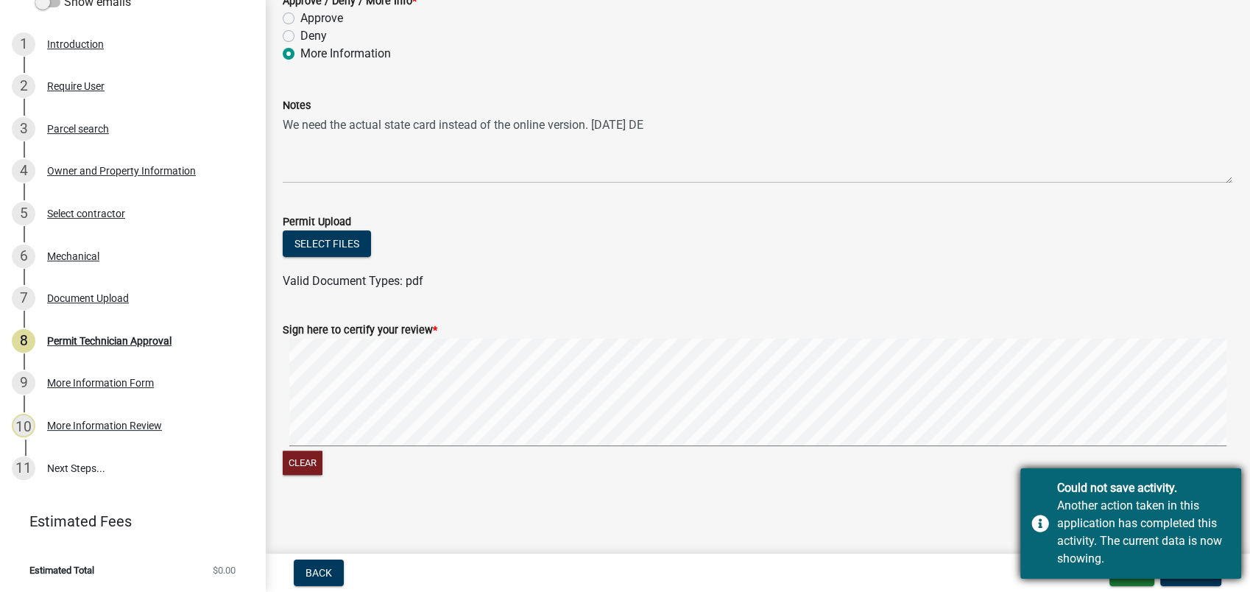
click at [1206, 493] on div "Could not save activity." at bounding box center [1144, 488] width 173 height 18
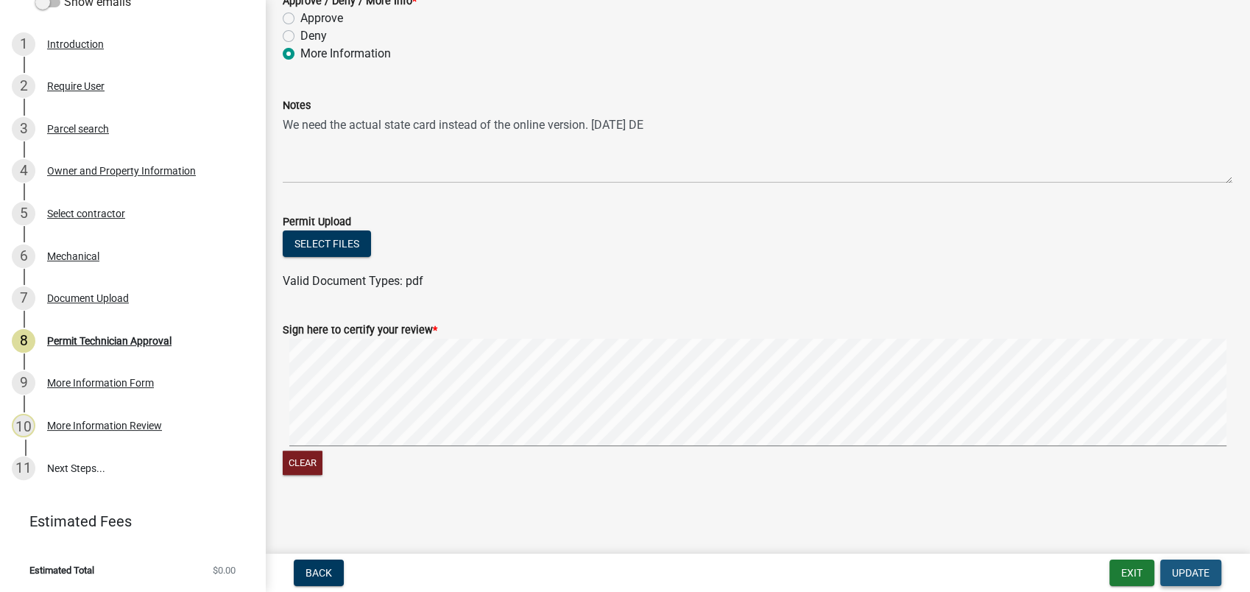
click at [1190, 571] on span "Update" at bounding box center [1191, 573] width 38 height 12
click at [1119, 576] on button "Exit" at bounding box center [1132, 573] width 45 height 27
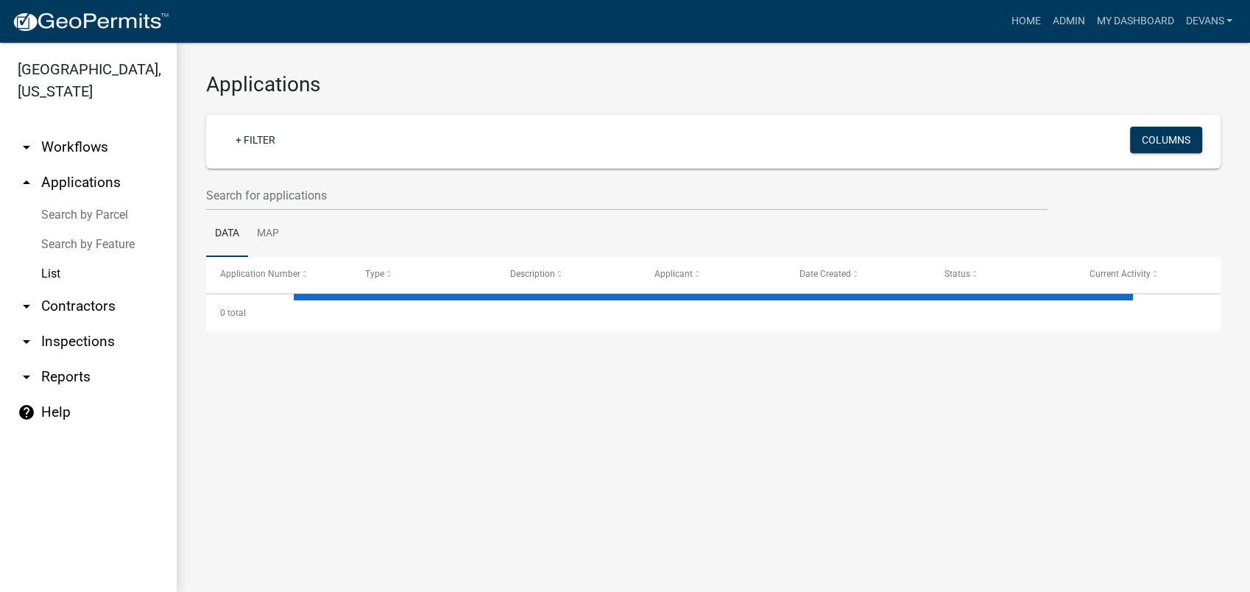
select select "1: 25"
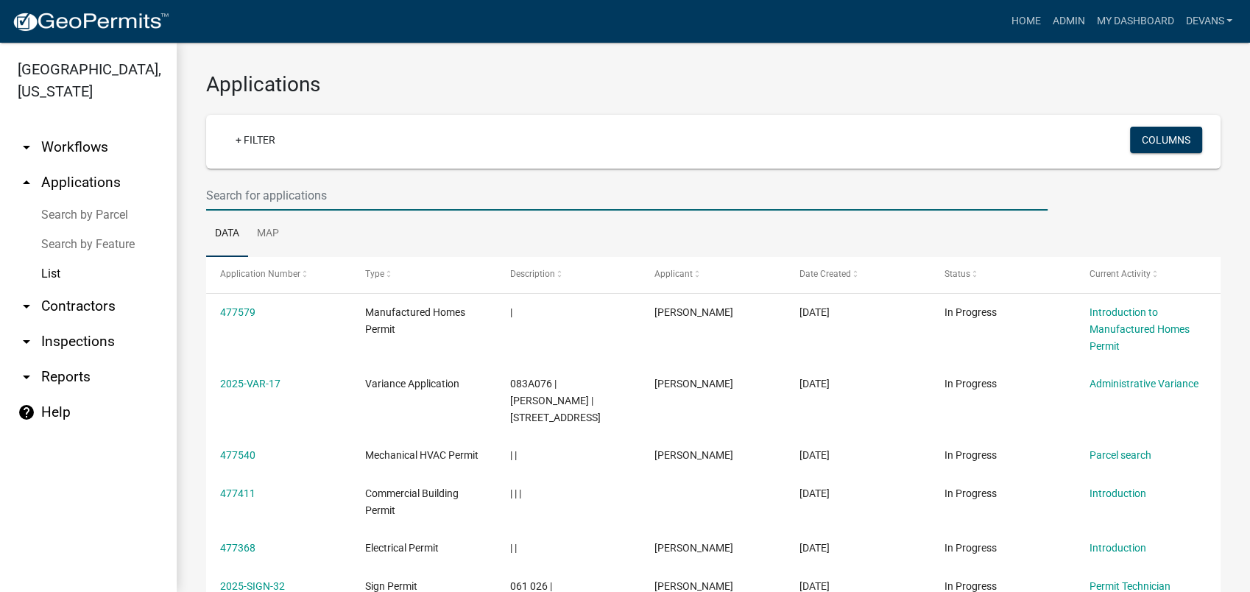
click at [250, 191] on input "text" at bounding box center [627, 195] width 842 height 30
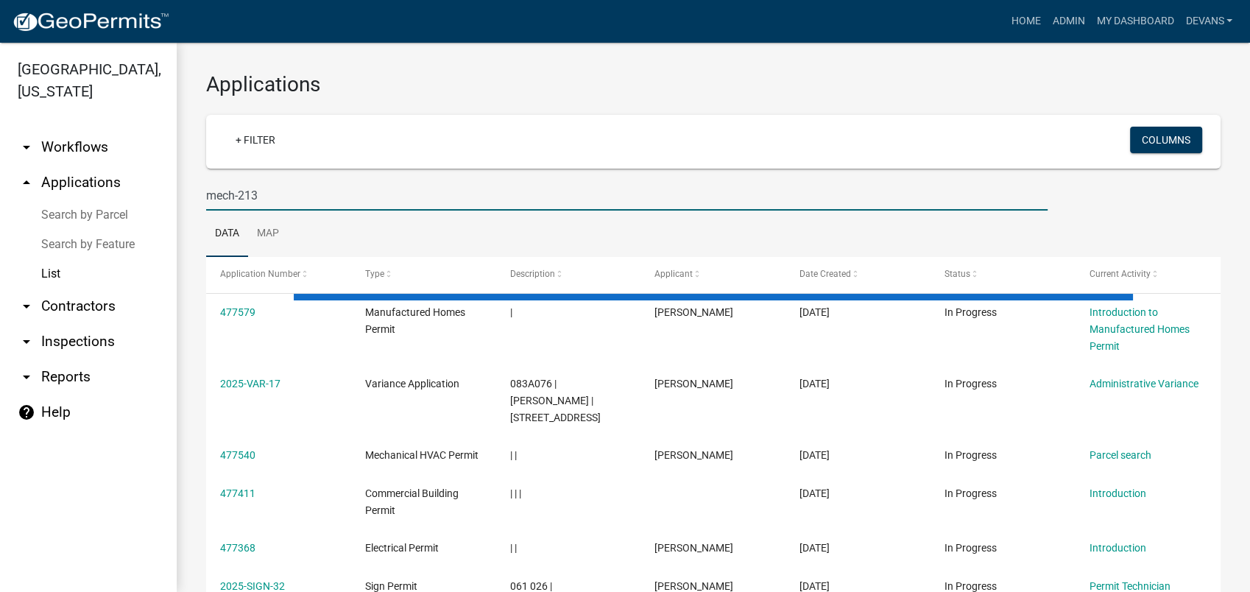
type input "mech-213"
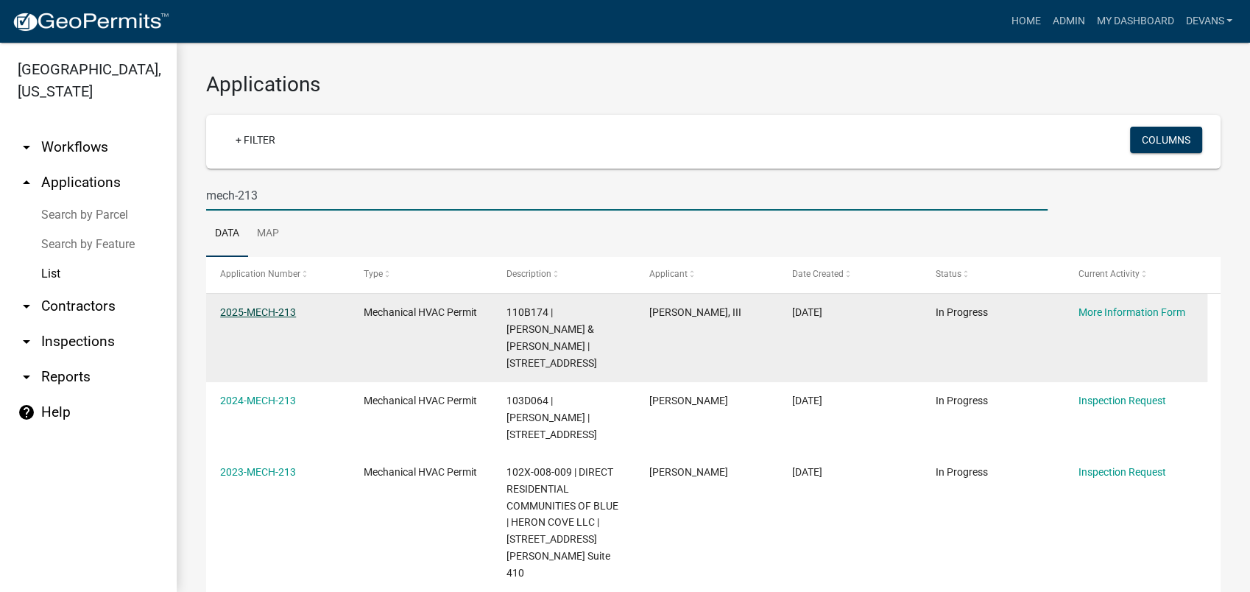
click at [253, 307] on link "2025-MECH-213" at bounding box center [258, 312] width 76 height 12
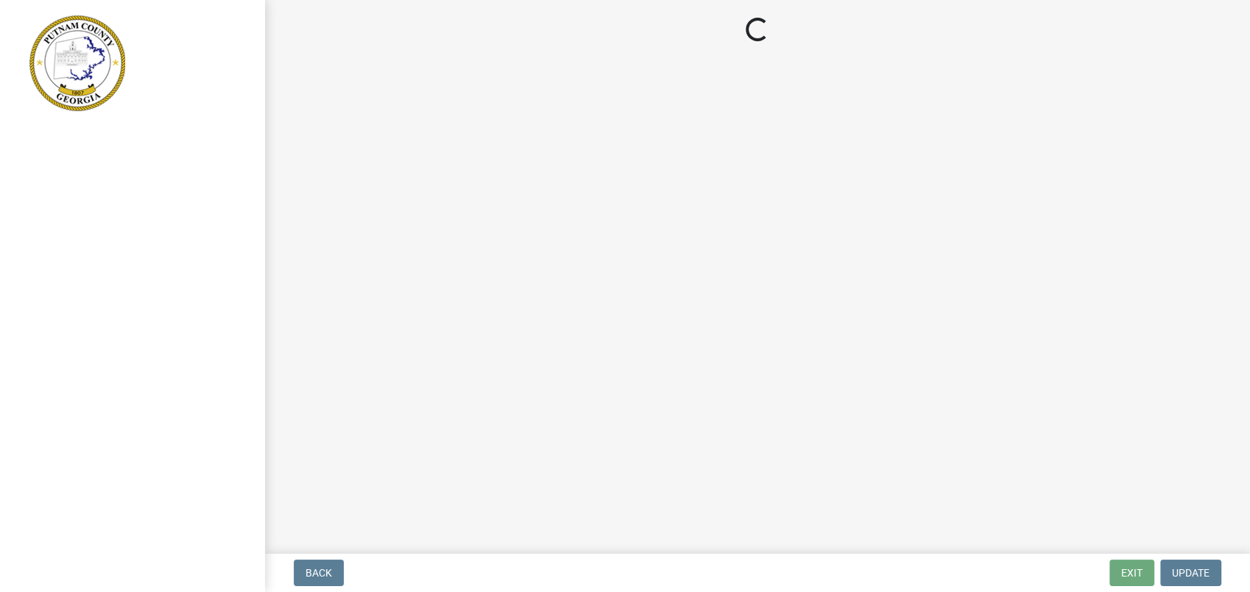
click at [1066, 392] on main "Loading..." at bounding box center [757, 274] width 985 height 548
drag, startPoint x: 1066, startPoint y: 392, endPoint x: 662, endPoint y: 275, distance: 420.7
click at [1031, 393] on main "Loading..." at bounding box center [757, 274] width 985 height 548
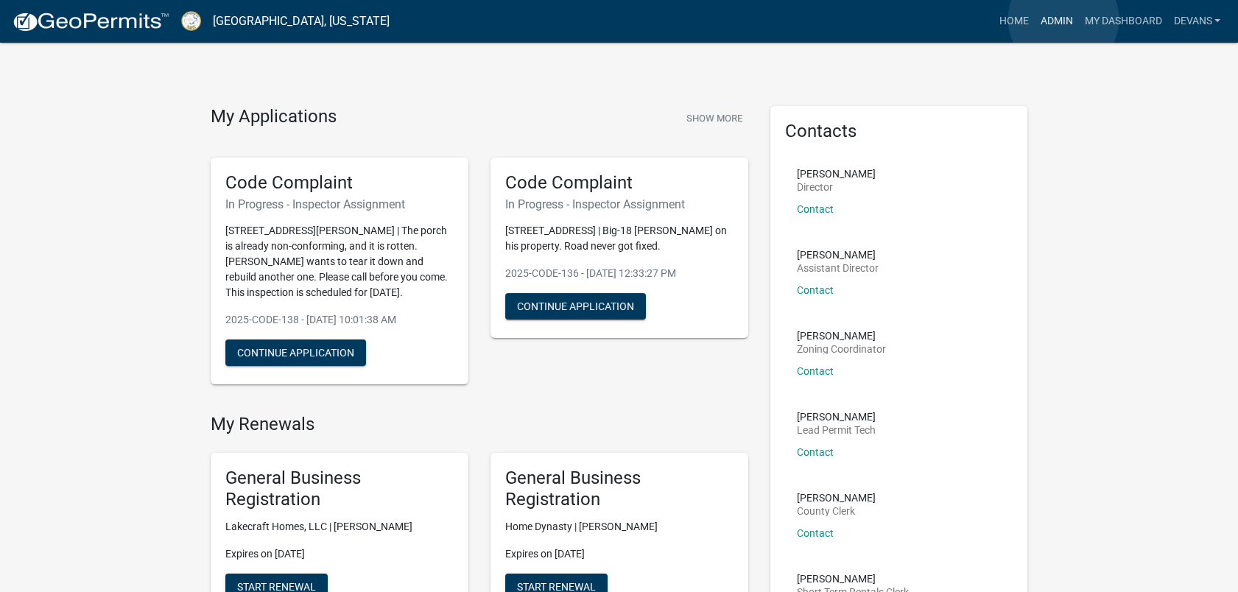
click at [1063, 19] on link "Admin" at bounding box center [1056, 21] width 44 height 28
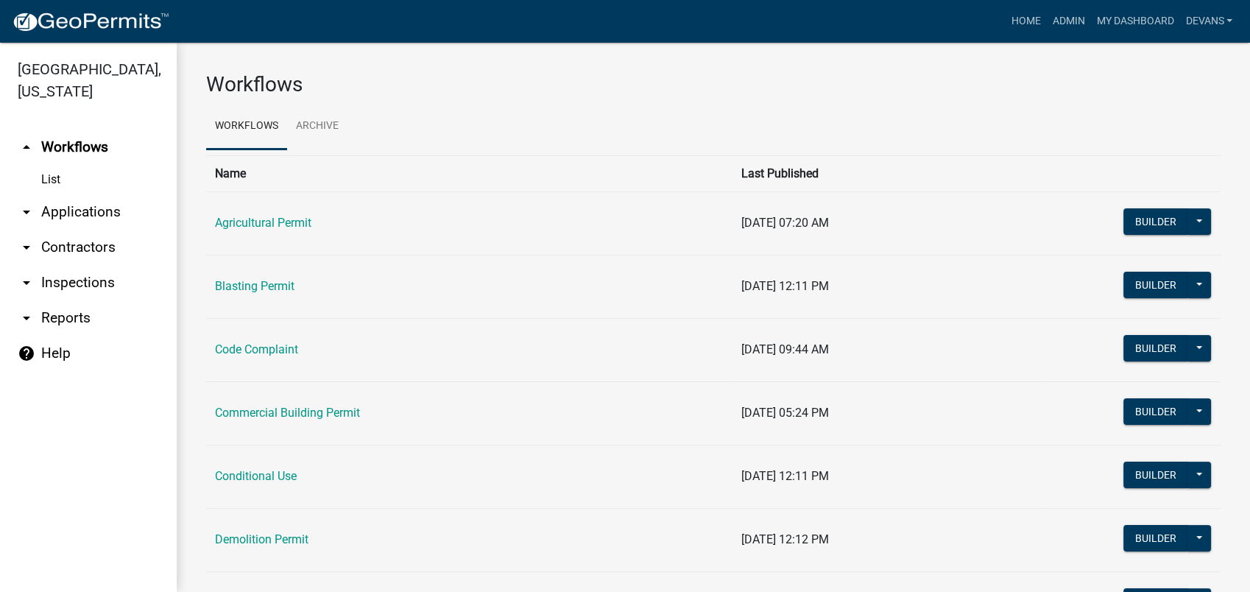
click at [105, 214] on link "arrow_drop_down Applications" at bounding box center [88, 211] width 177 height 35
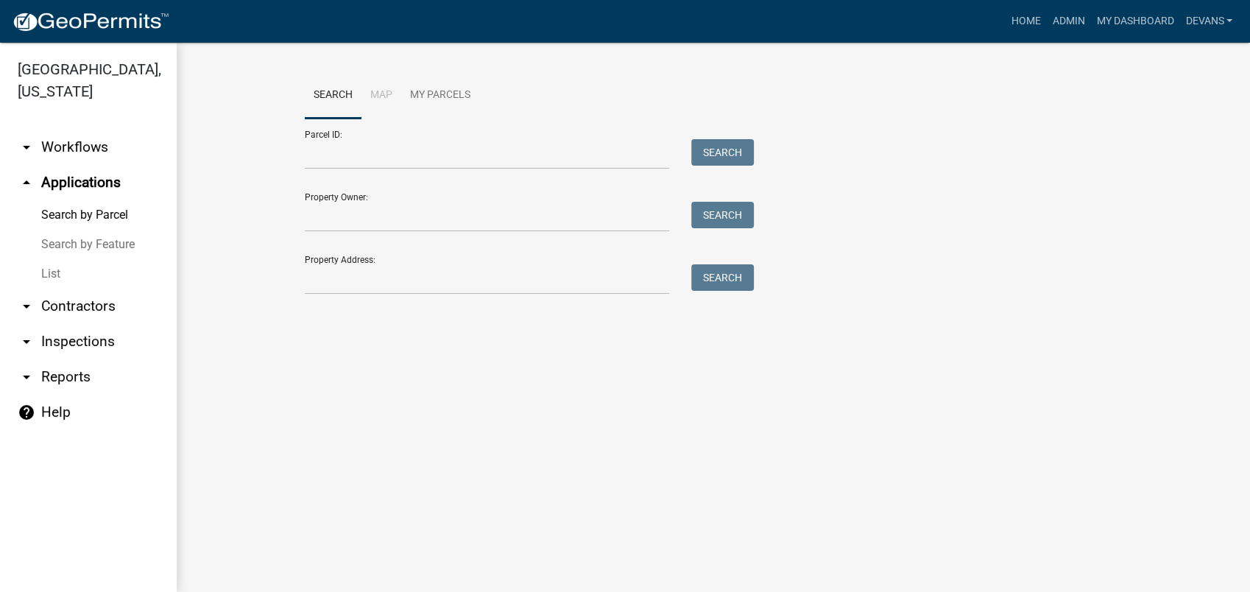
click at [336, 295] on div "Search Map My Parcels Parcel ID: Search Property Owner: Search Property Address…" at bounding box center [714, 190] width 840 height 236
click at [362, 278] on input "Property Address:" at bounding box center [487, 279] width 365 height 30
type input "220 thomas dr"
drag, startPoint x: 759, startPoint y: 272, endPoint x: 736, endPoint y: 277, distance: 22.7
click at [758, 271] on div "Parcel ID: Search Property Owner: Search Property Address: 220 thomas dr Search" at bounding box center [713, 207] width 817 height 176
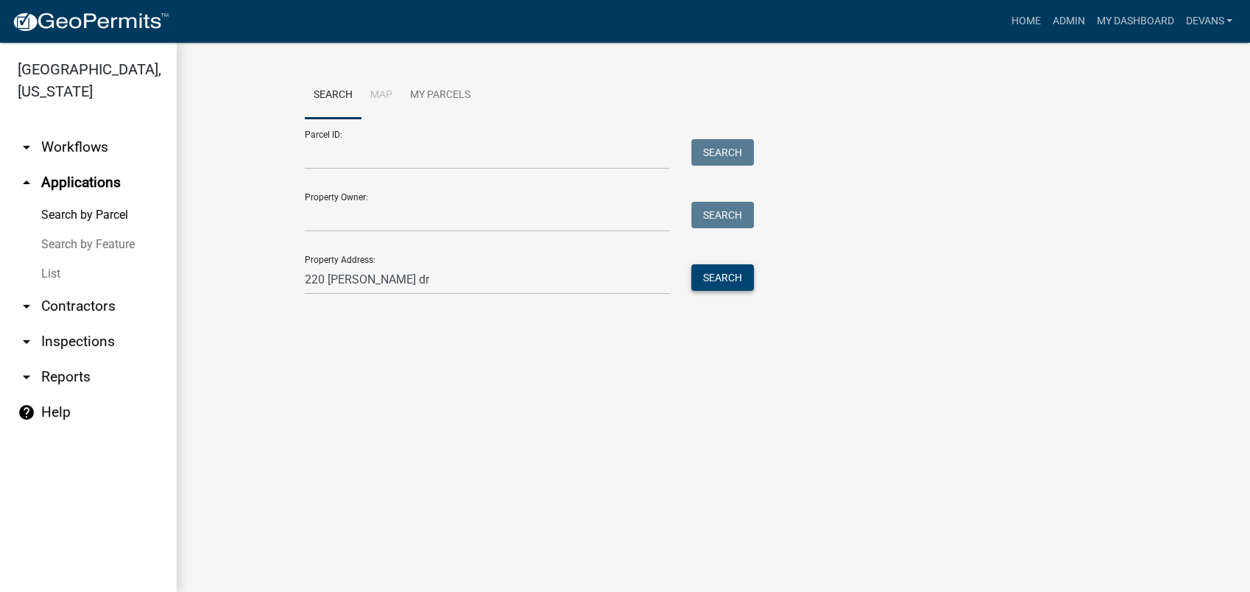
click at [719, 283] on button "Search" at bounding box center [723, 277] width 63 height 27
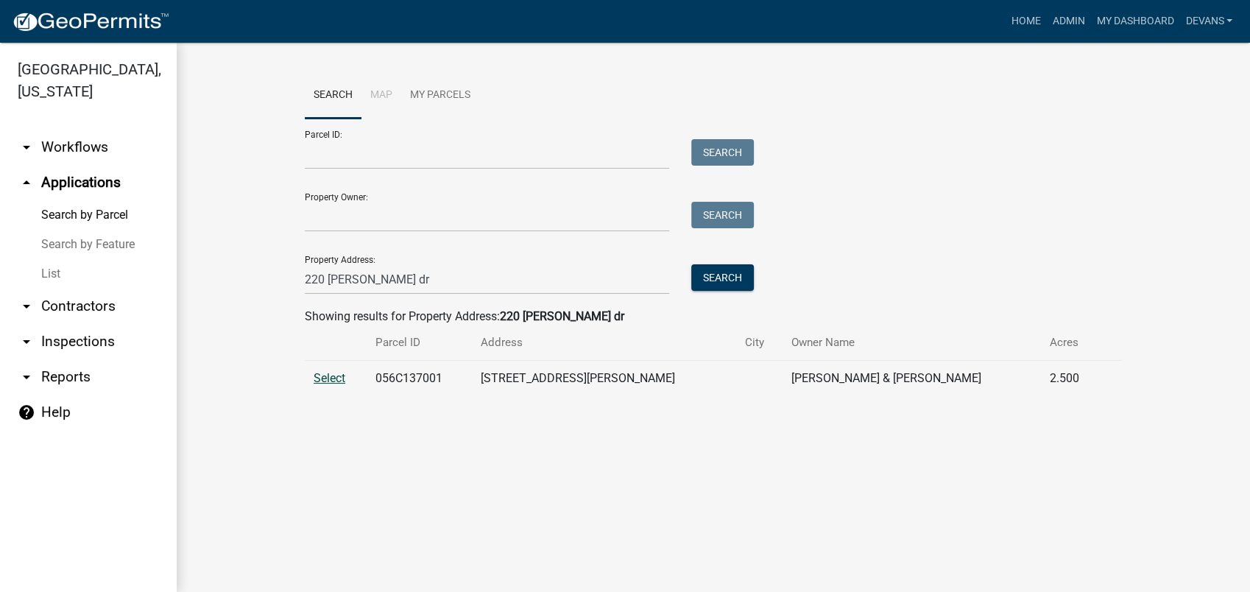
click at [319, 374] on span "Select" at bounding box center [330, 378] width 32 height 14
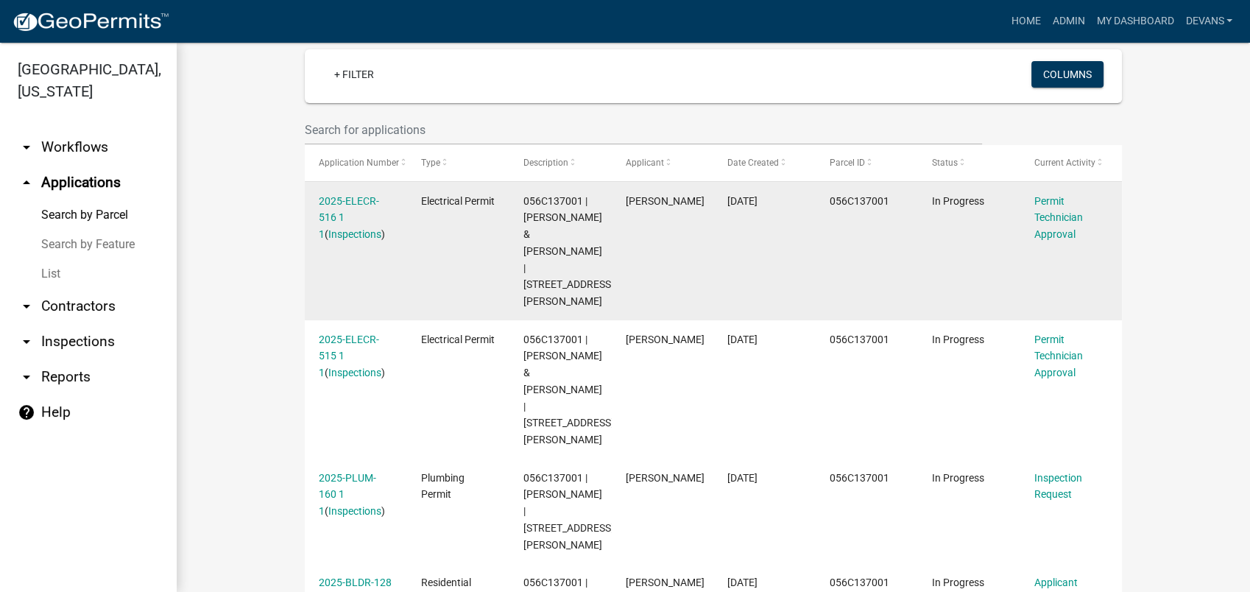
scroll to position [409, 0]
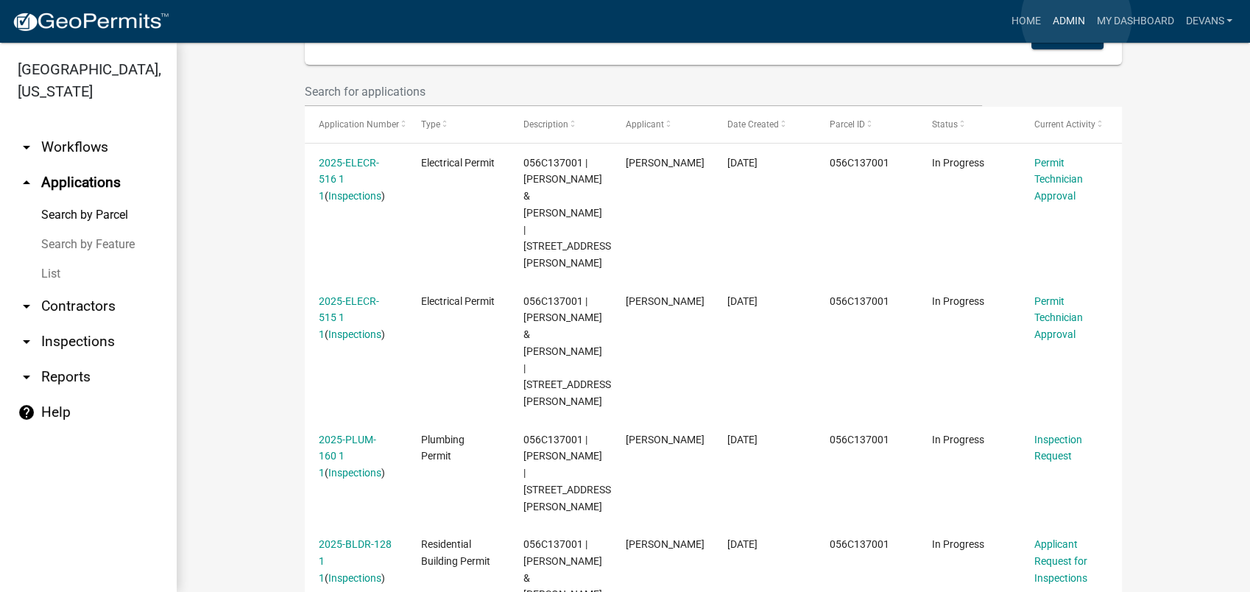
click at [1077, 18] on link "Admin" at bounding box center [1068, 21] width 44 height 28
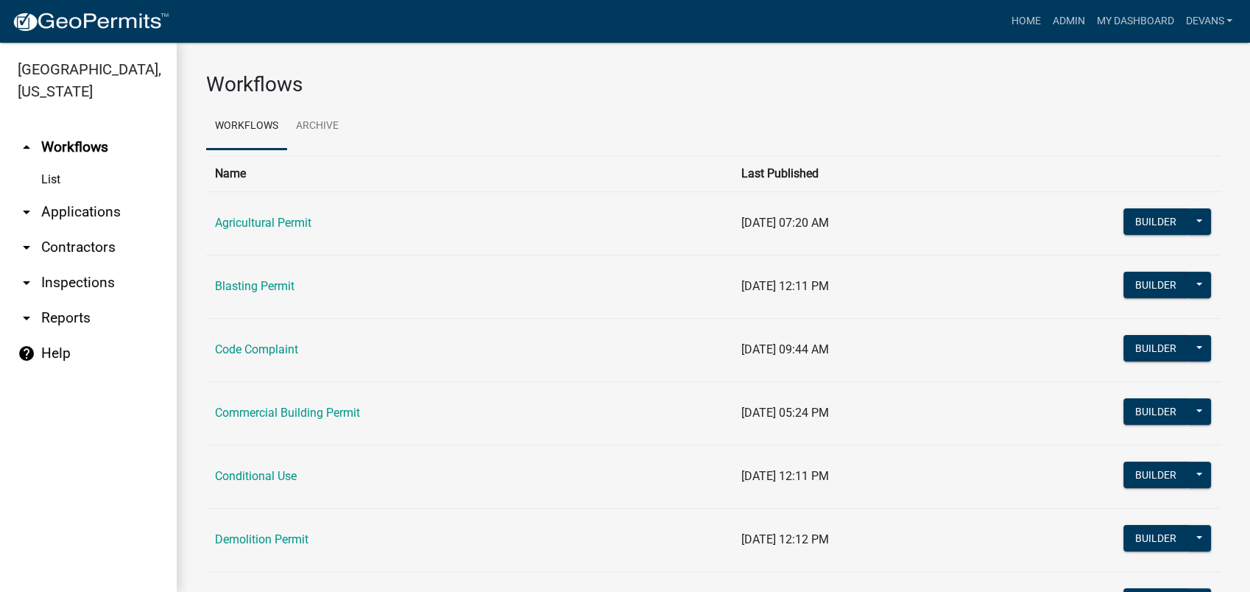
click at [49, 211] on link "arrow_drop_down Applications" at bounding box center [88, 211] width 177 height 35
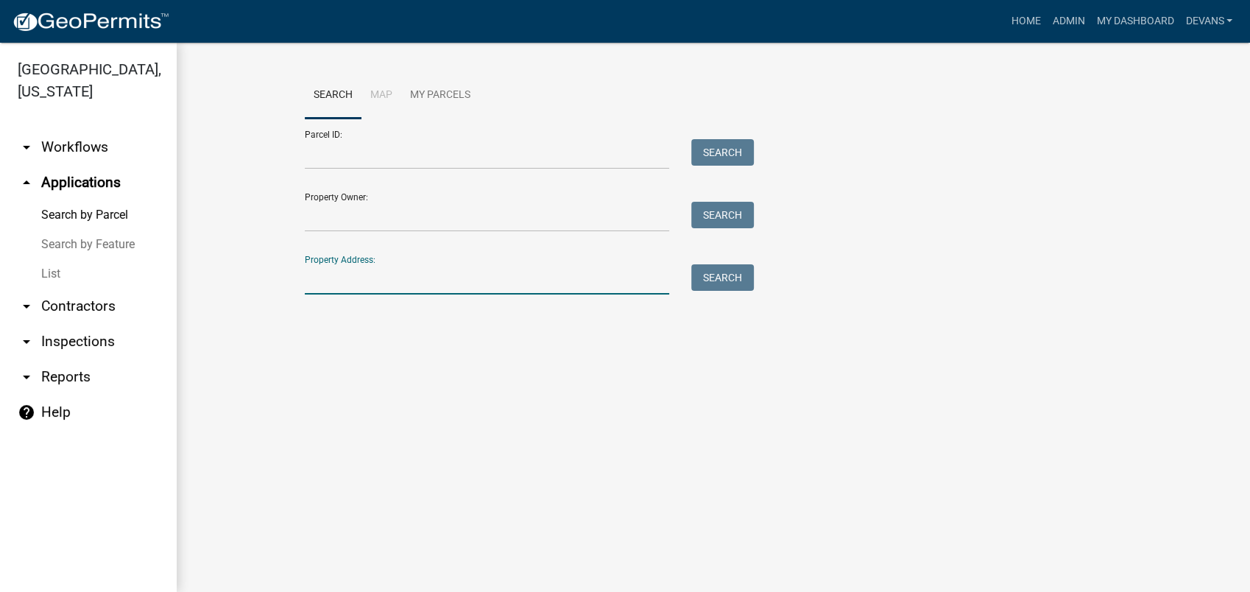
click at [324, 270] on input "Property Address:" at bounding box center [487, 279] width 365 height 30
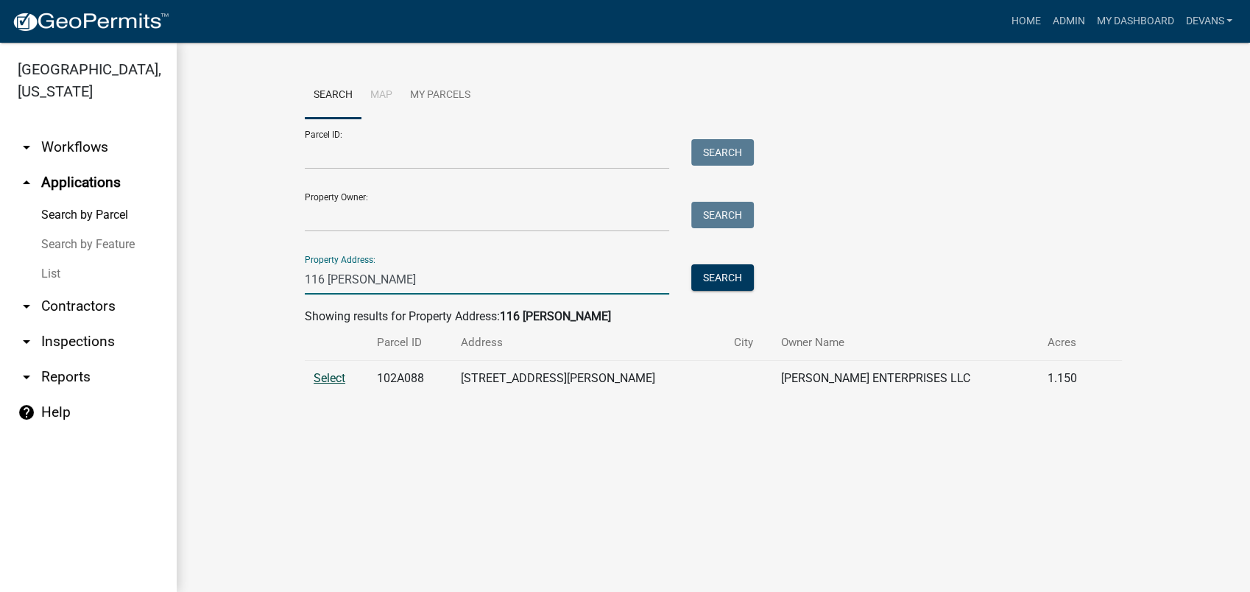
type input "116 scott oak"
click at [328, 377] on span "Select" at bounding box center [330, 378] width 32 height 14
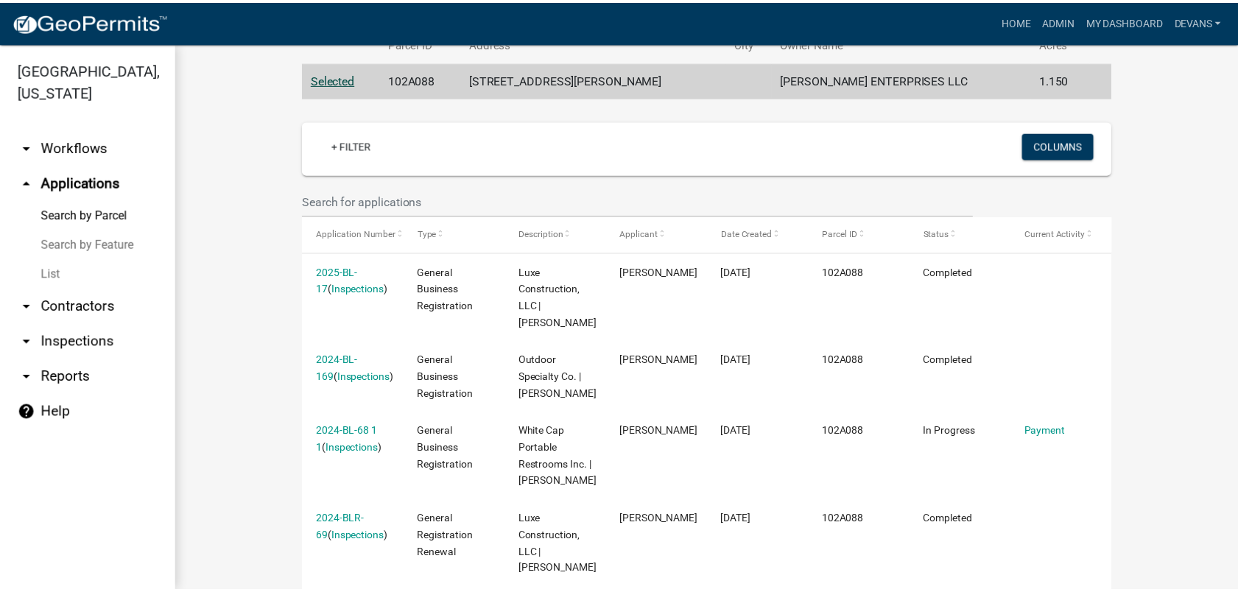
scroll to position [327, 0]
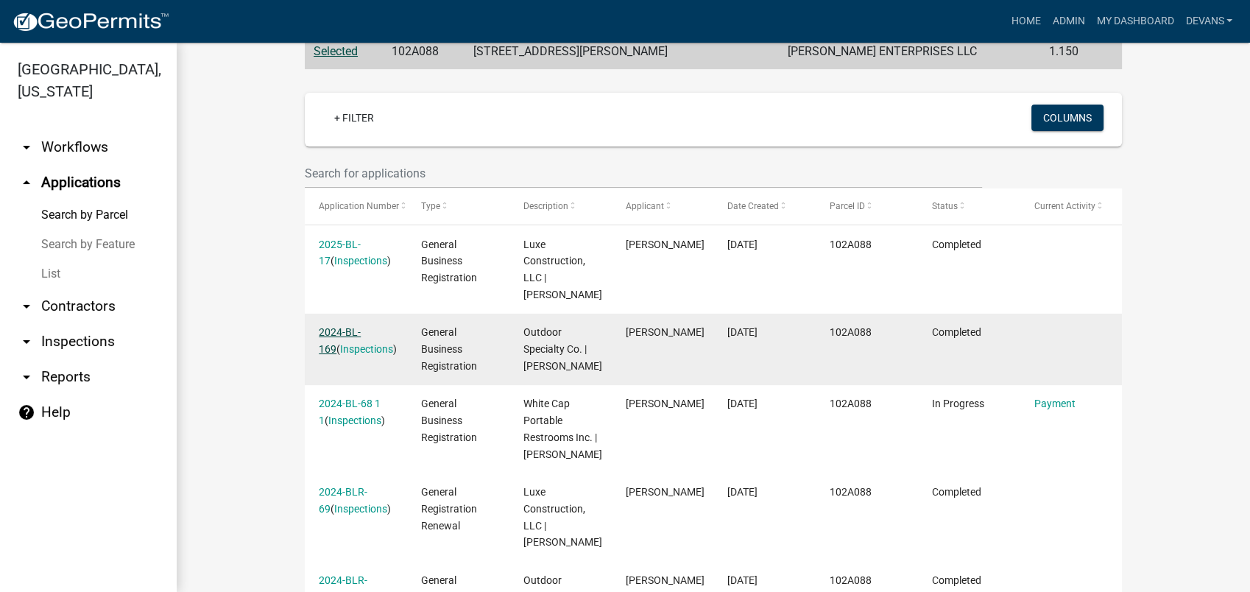
click at [341, 329] on link "2024-BL-169" at bounding box center [340, 340] width 42 height 29
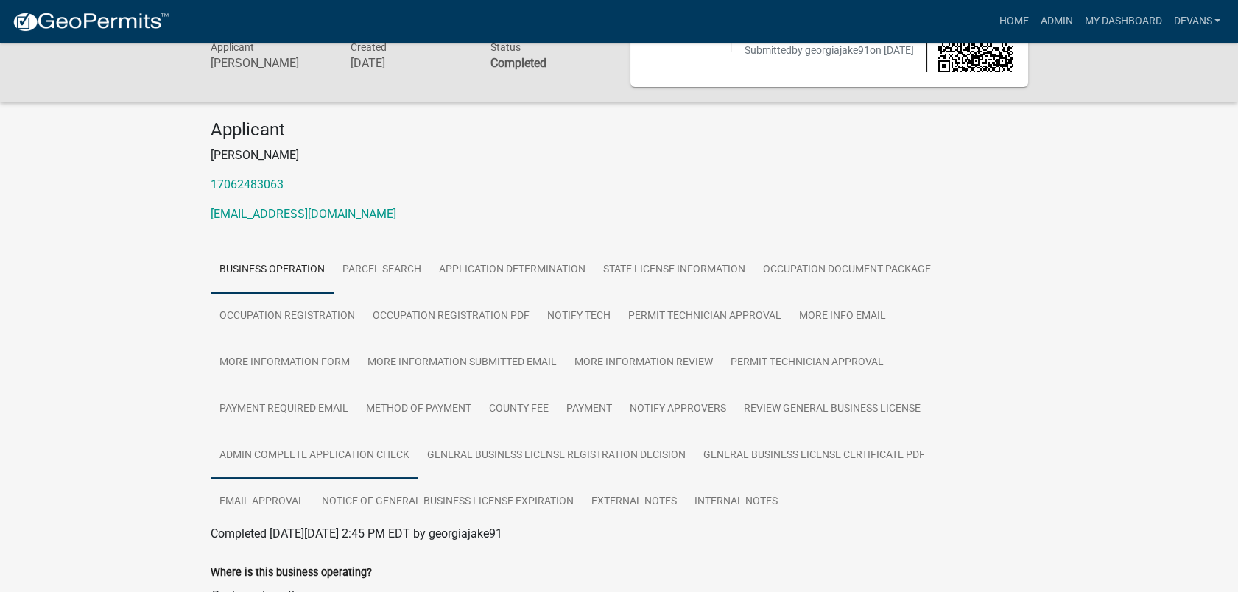
scroll to position [165, 0]
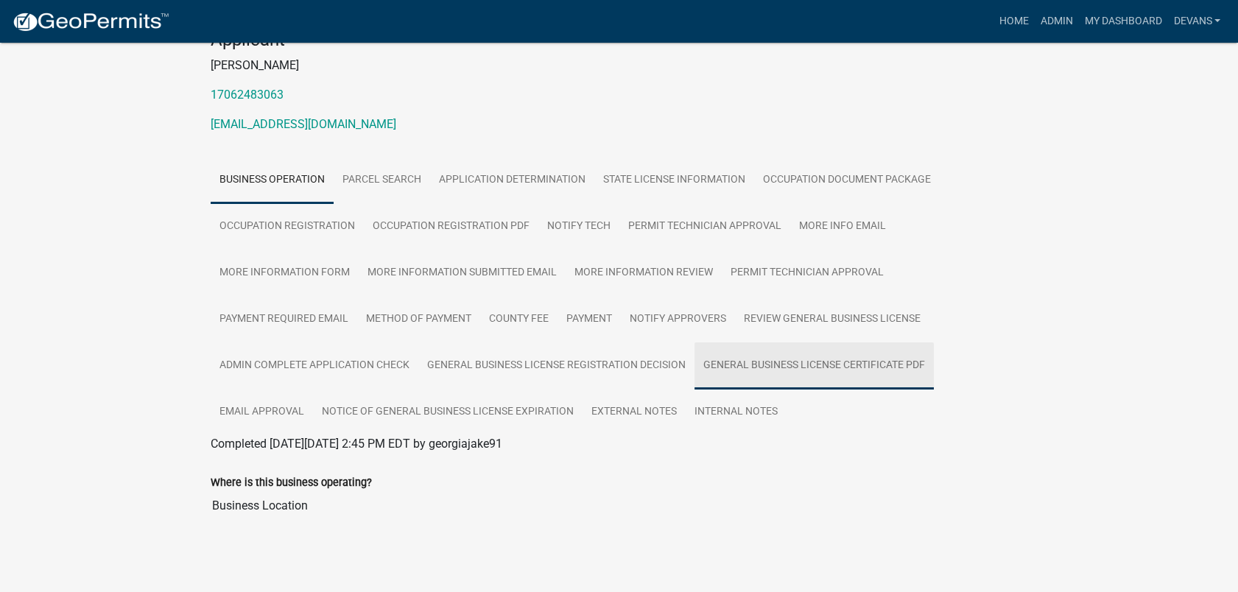
click at [801, 364] on link "General Business License Certificate PDF" at bounding box center [813, 365] width 239 height 47
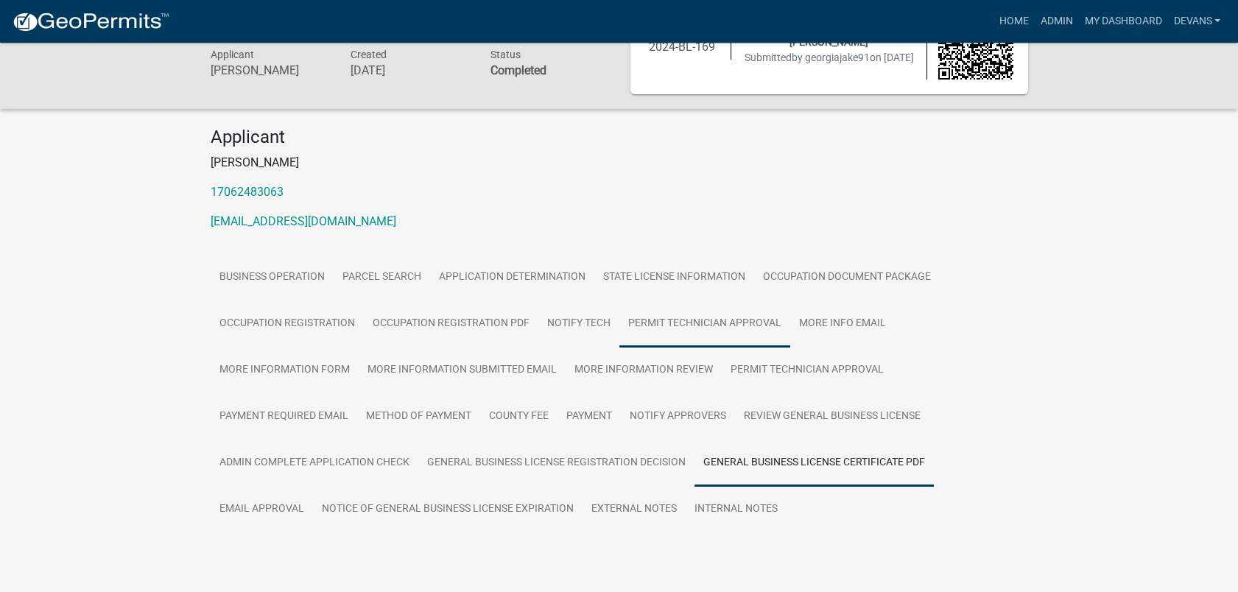
scroll to position [103, 0]
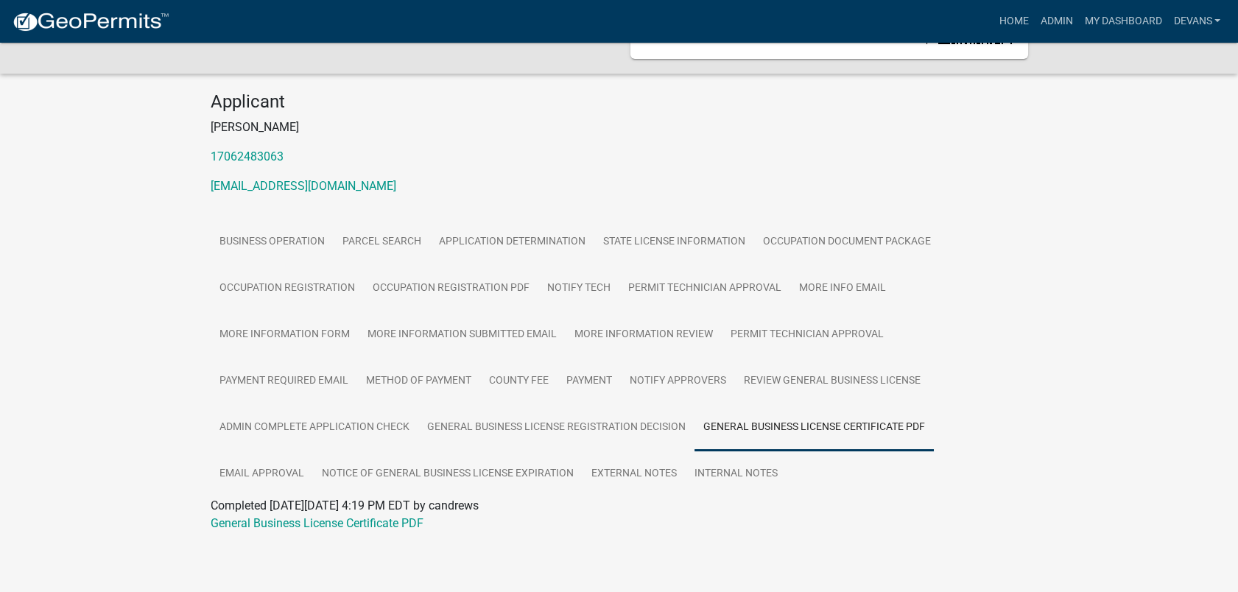
click at [360, 512] on div "Completed On Tuesday, January 7, 2025 at 4:19 PM EDT by candrews" at bounding box center [619, 506] width 817 height 18
click at [359, 521] on link "General Business License Certificate PDF" at bounding box center [317, 523] width 213 height 14
click at [1052, 14] on link "Admin" at bounding box center [1056, 21] width 44 height 28
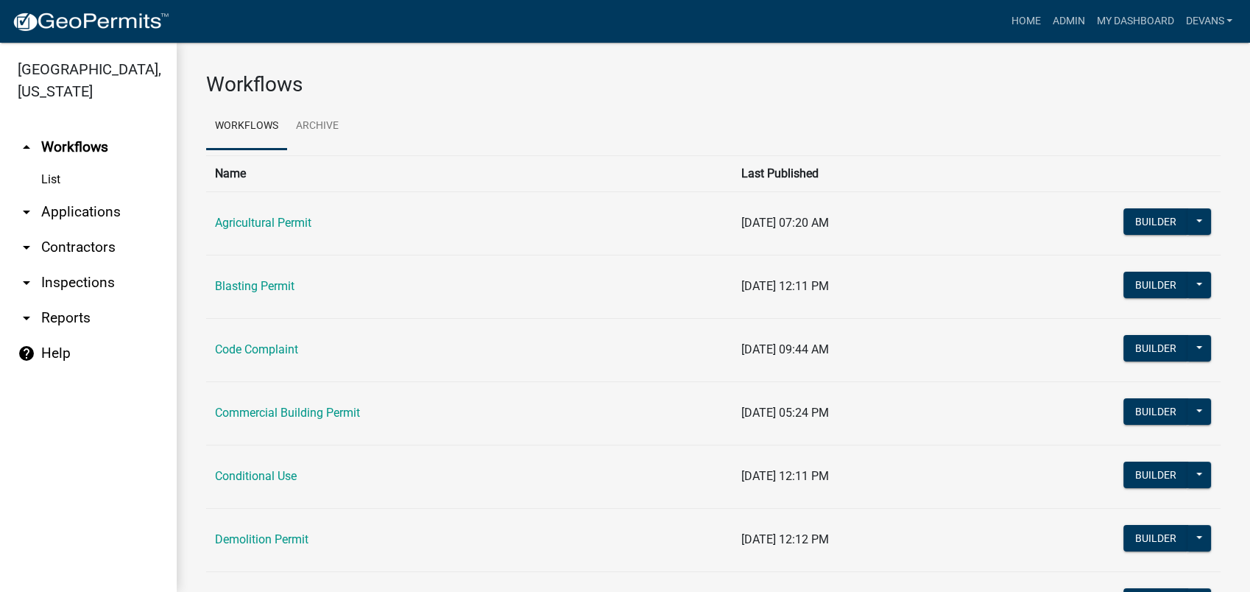
click at [81, 210] on link "arrow_drop_down Applications" at bounding box center [88, 211] width 177 height 35
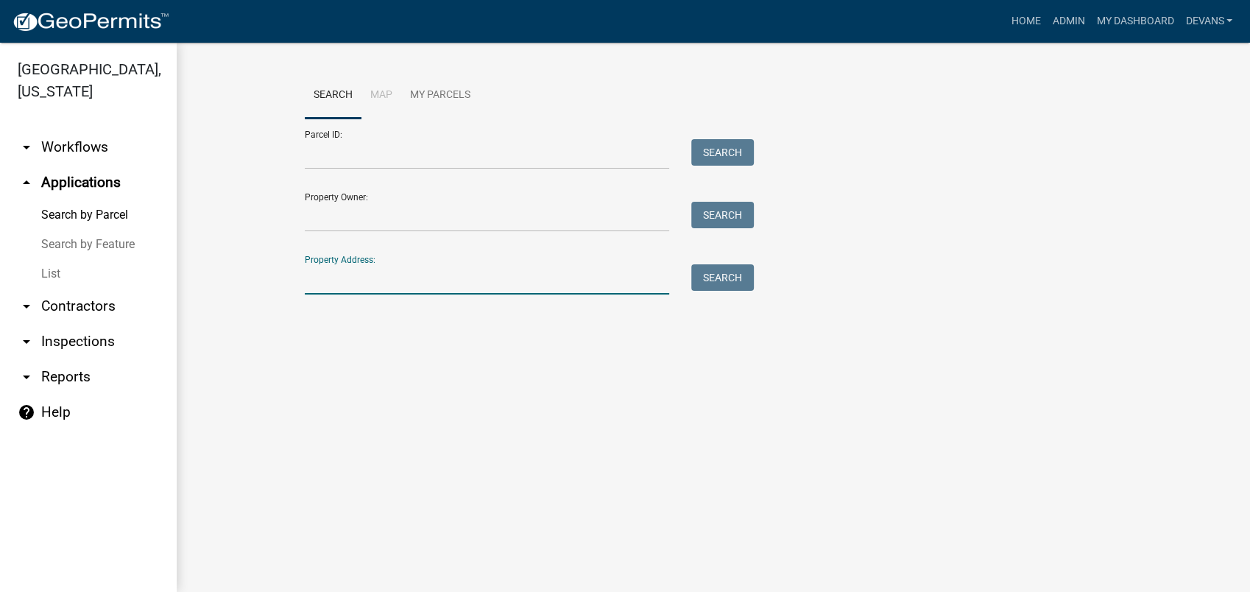
click at [326, 281] on input "Property Address:" at bounding box center [487, 279] width 365 height 30
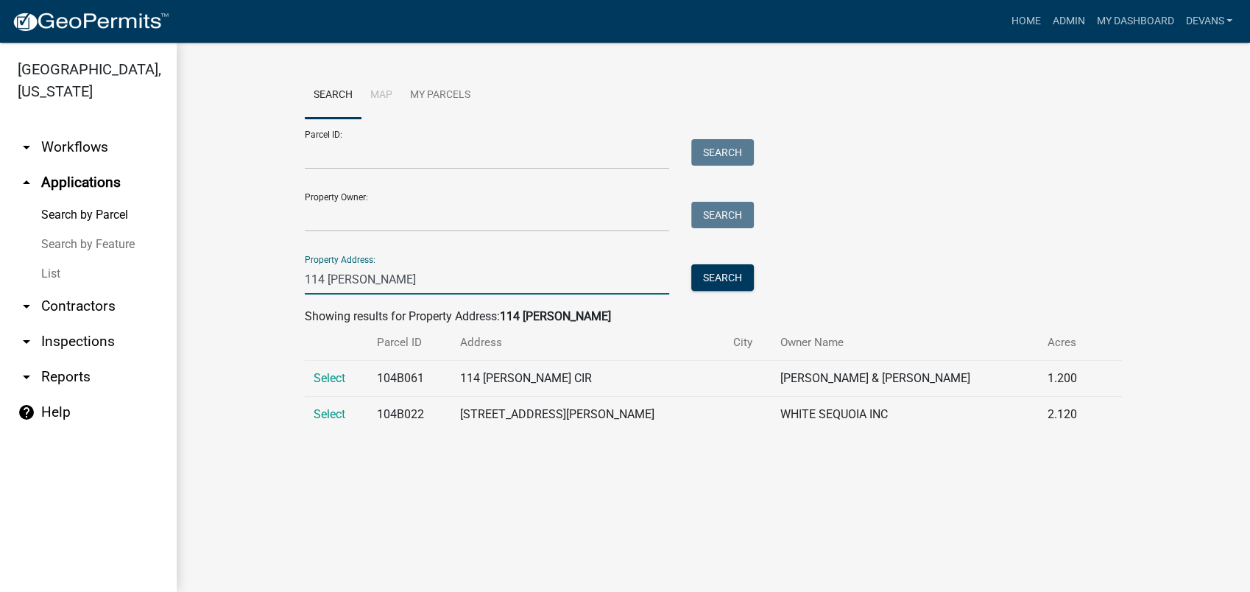
type input "114 collis"
click at [331, 373] on span "Select" at bounding box center [330, 378] width 32 height 14
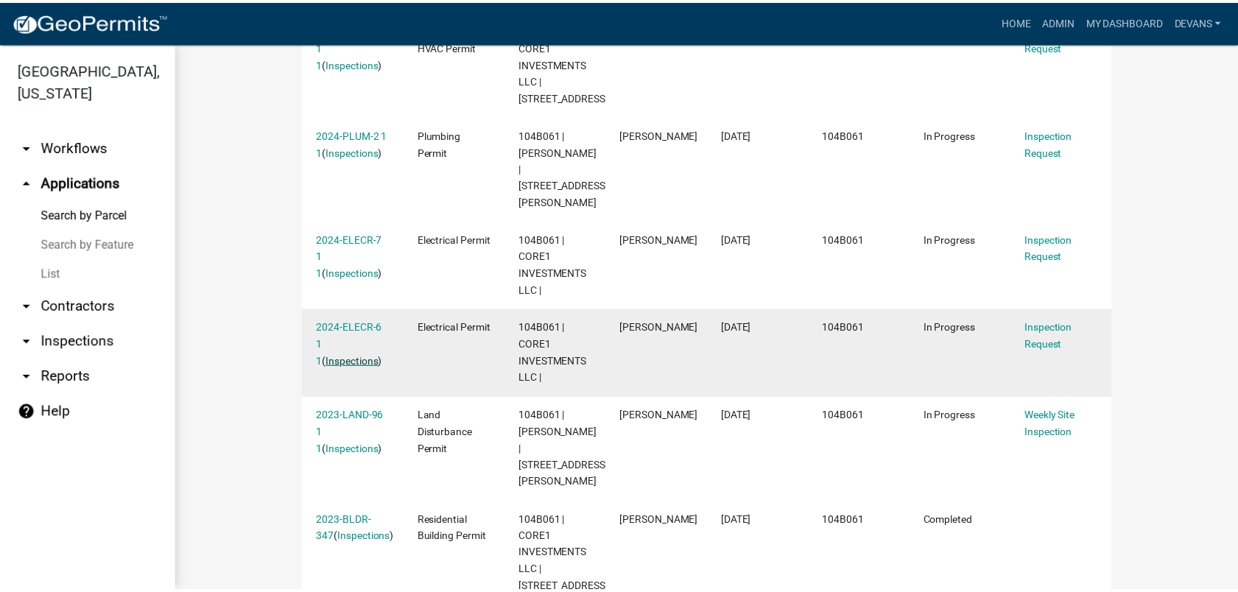
scroll to position [843, 0]
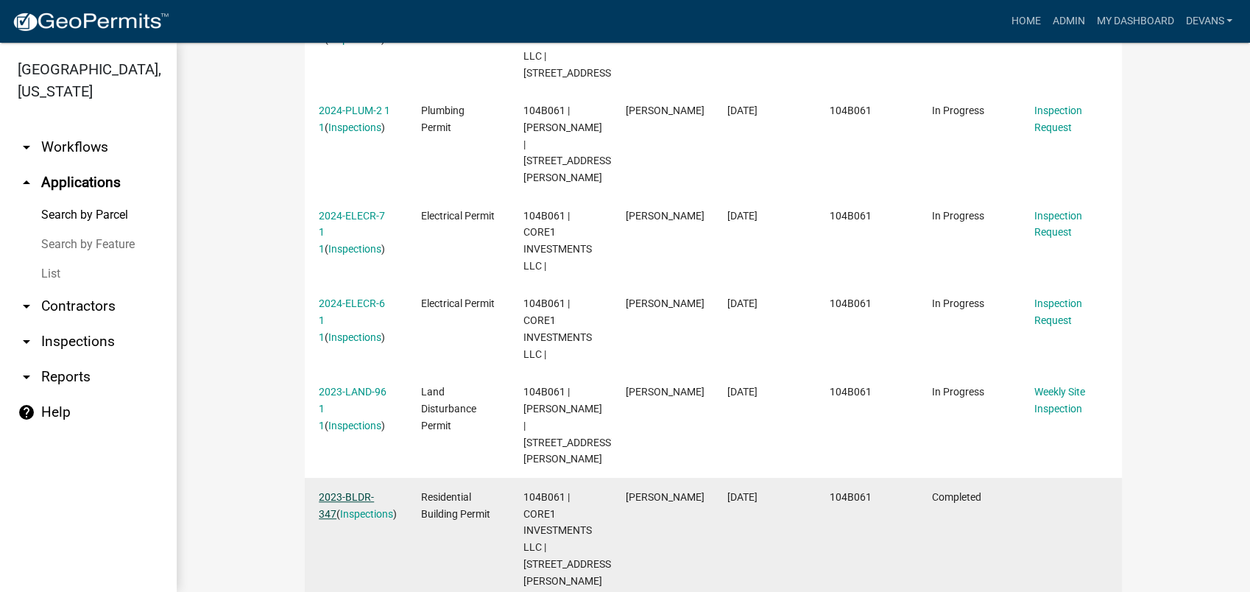
click at [342, 491] on link "2023-BLDR-347" at bounding box center [346, 505] width 55 height 29
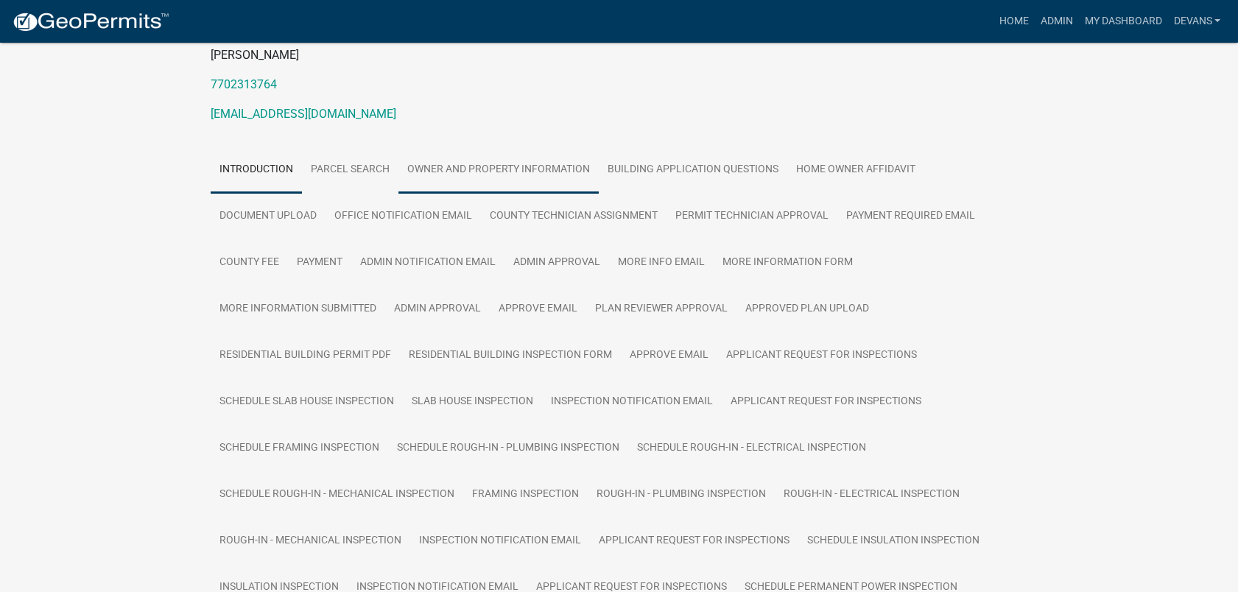
scroll to position [245, 0]
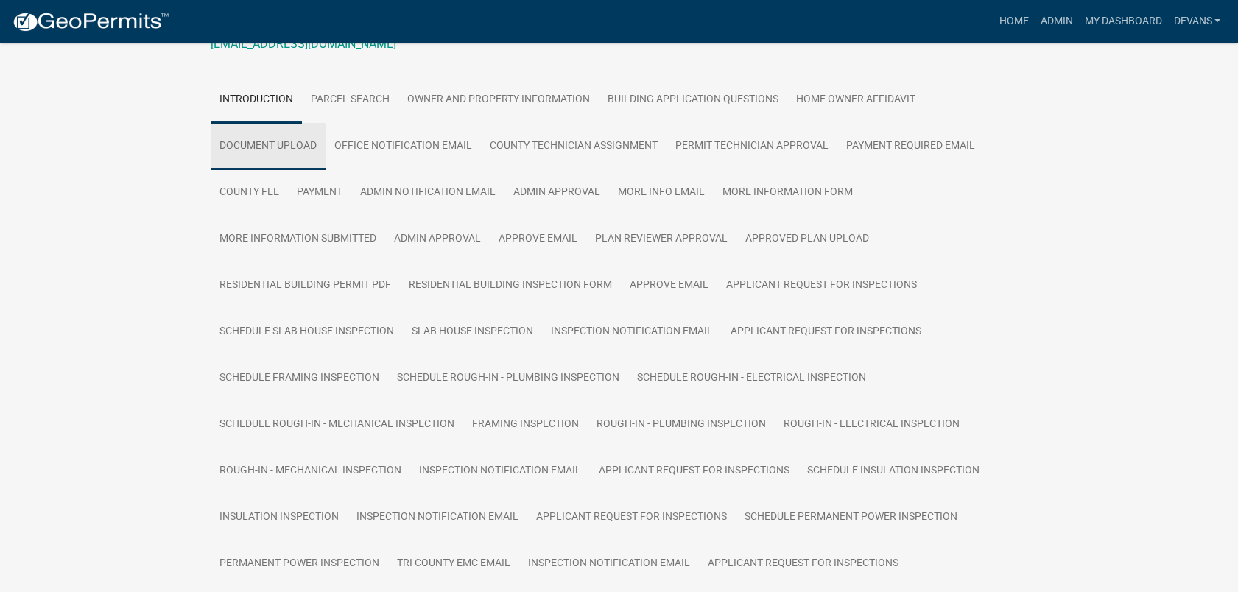
click at [283, 141] on link "Document Upload" at bounding box center [268, 146] width 115 height 47
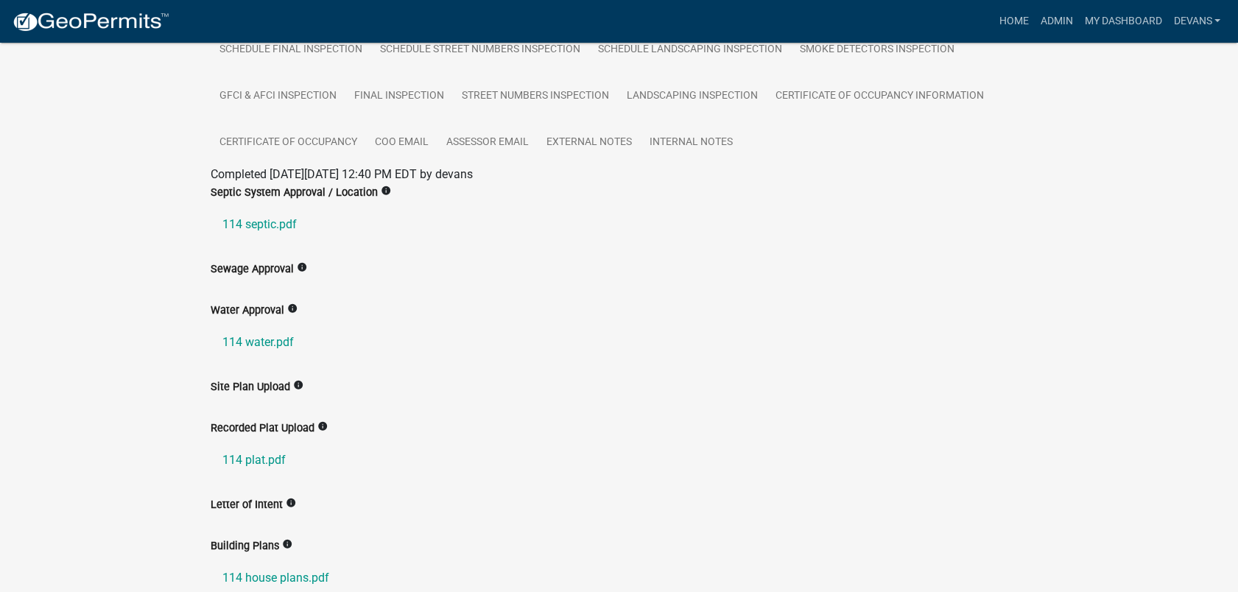
scroll to position [900, 0]
click at [277, 217] on link "114 septic.pdf" at bounding box center [619, 222] width 817 height 35
click at [1049, 14] on link "Admin" at bounding box center [1056, 21] width 44 height 28
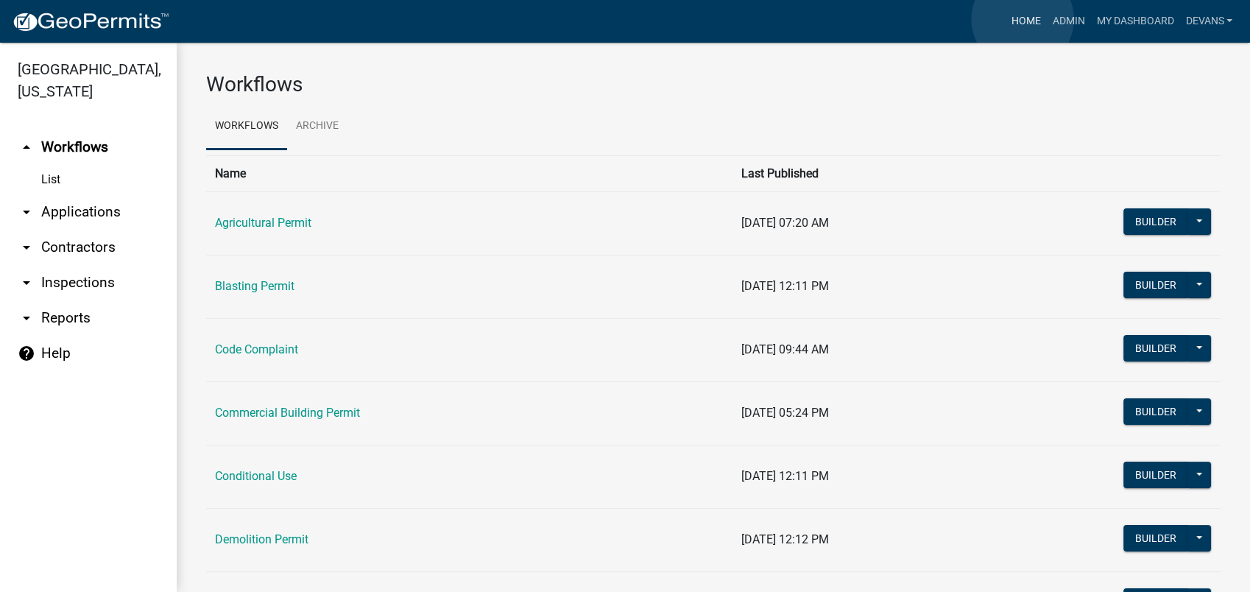
click at [1023, 19] on link "Home" at bounding box center [1025, 21] width 41 height 28
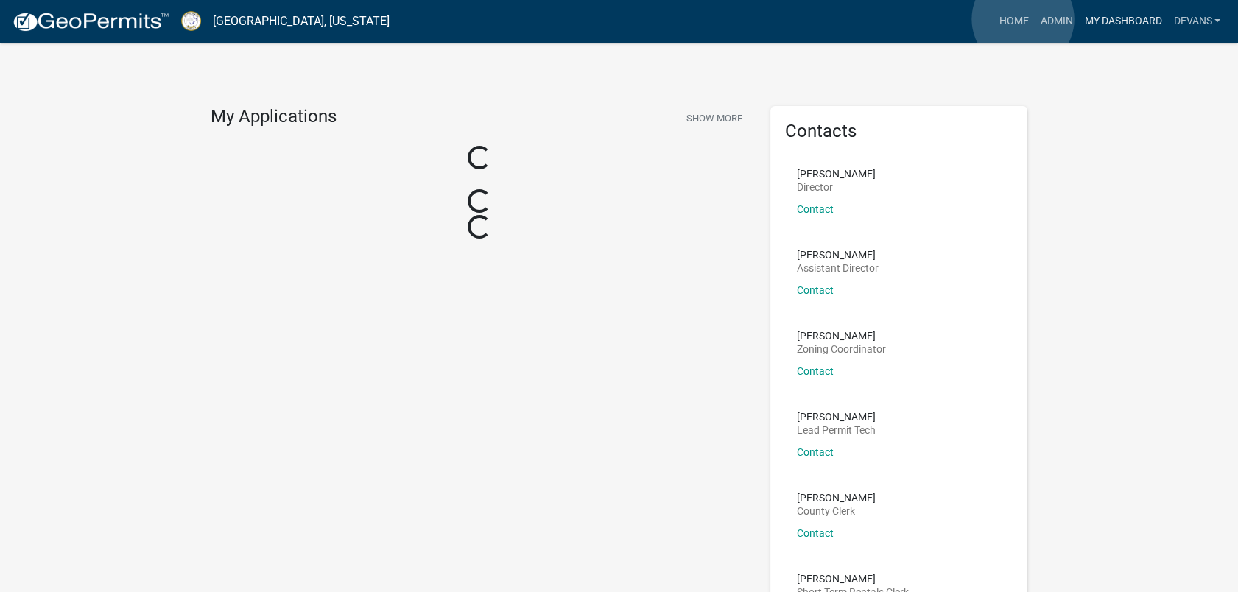
click at [1090, 31] on ul "Home Admin My Dashboard devans Admin Account Contractor Profile Logout" at bounding box center [1109, 21] width 233 height 28
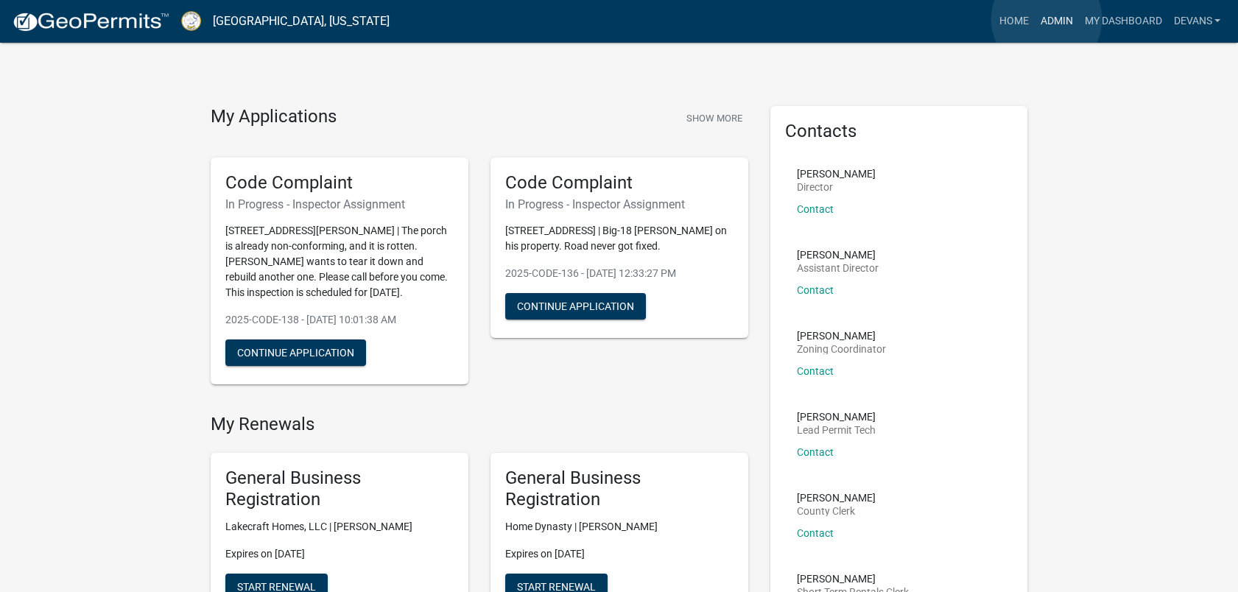
click at [1046, 19] on link "Admin" at bounding box center [1056, 21] width 44 height 28
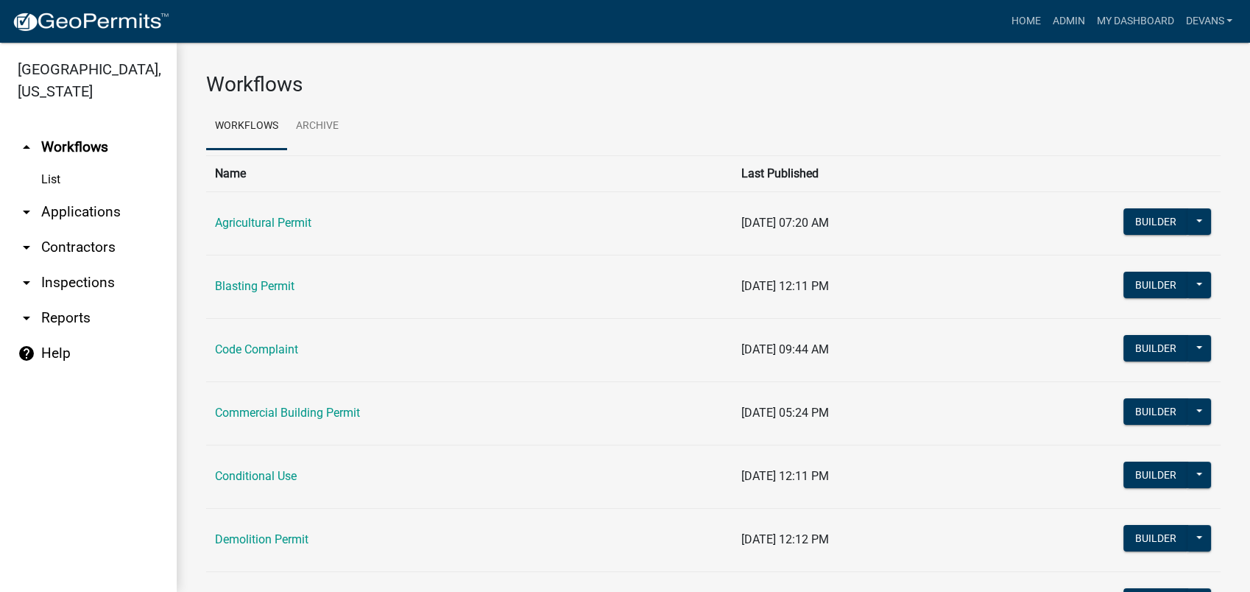
click at [75, 209] on link "arrow_drop_down Applications" at bounding box center [88, 211] width 177 height 35
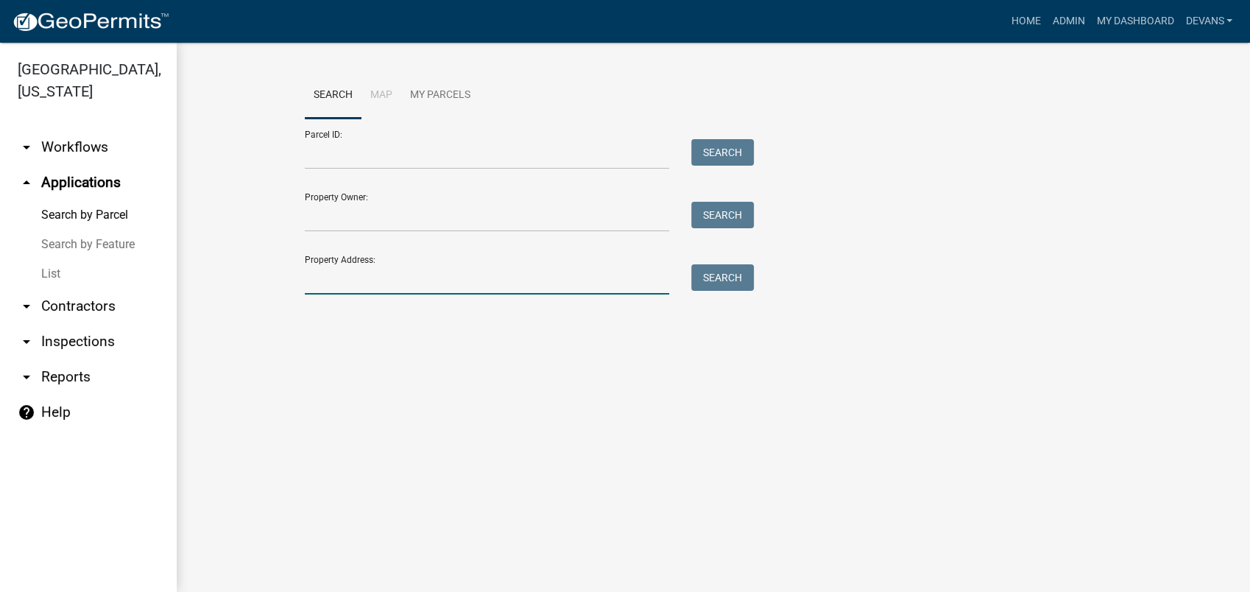
click at [329, 280] on input "Property Address:" at bounding box center [487, 279] width 365 height 30
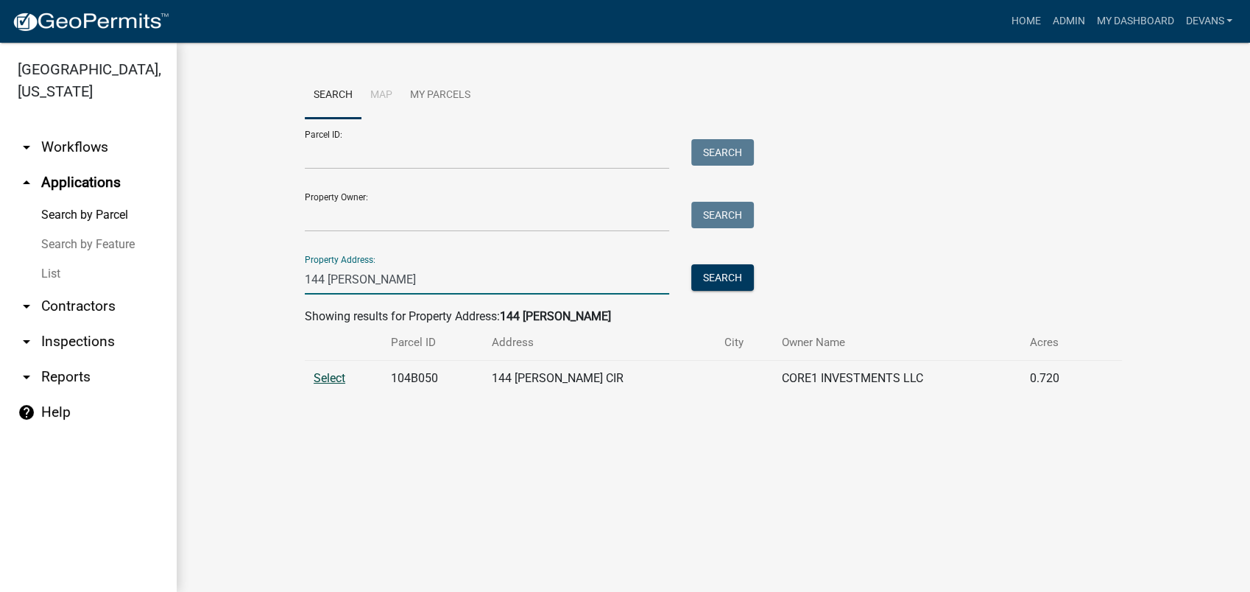
type input "144 collis"
click at [330, 371] on span "Select" at bounding box center [330, 378] width 32 height 14
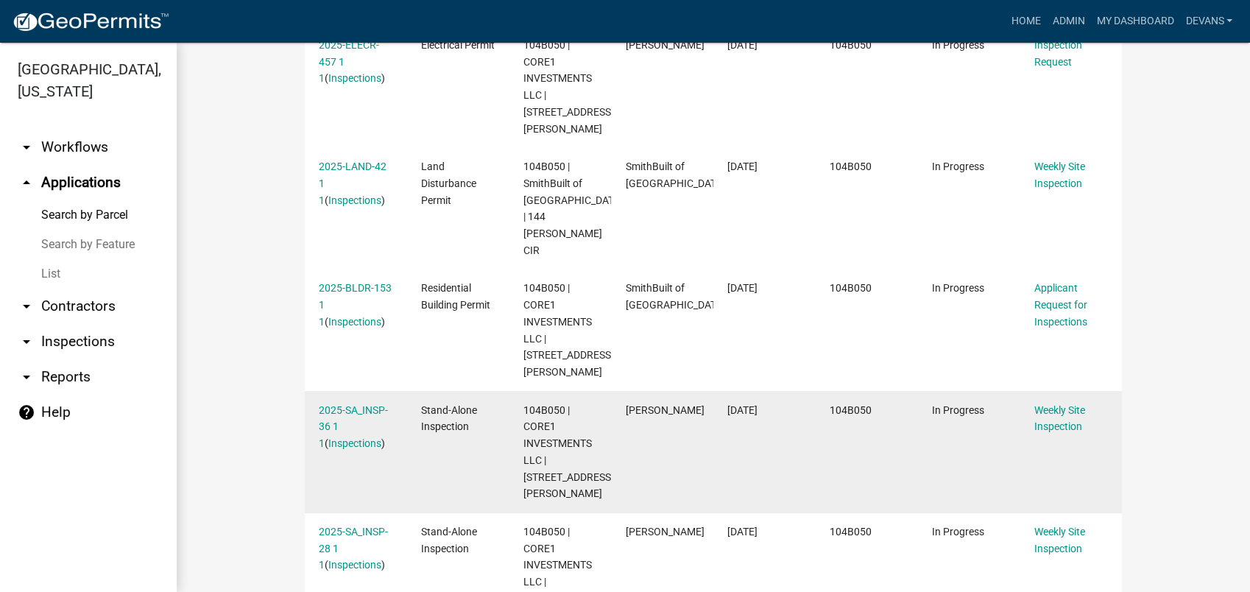
scroll to position [736, 0]
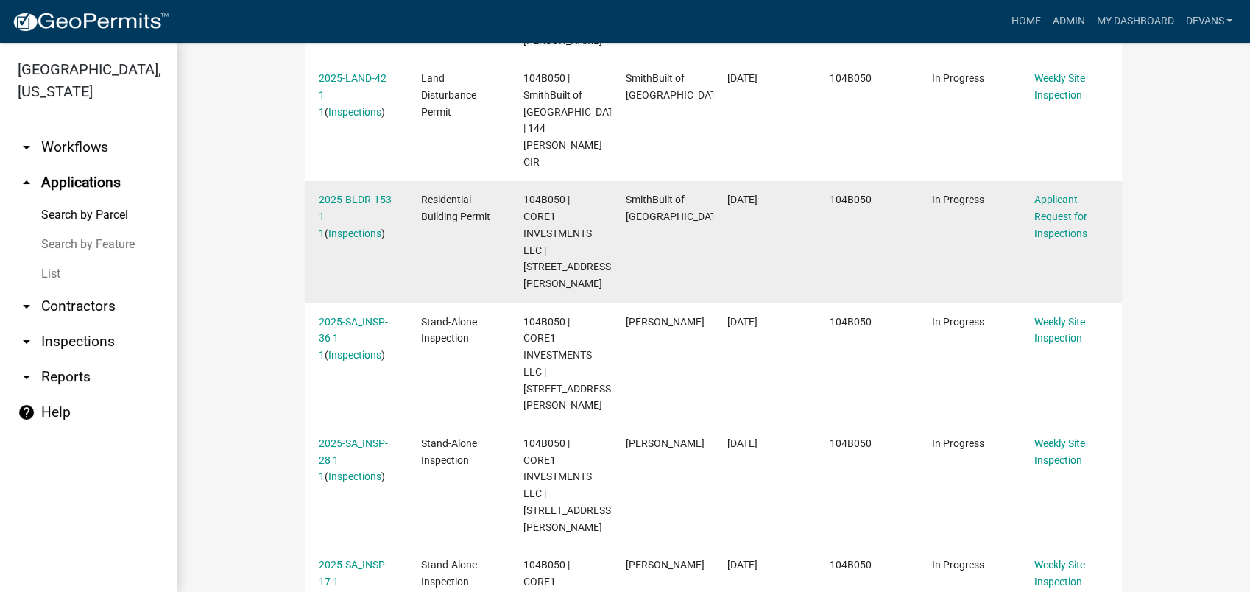
click at [340, 191] on div "2025-BLDR-153 1 1 ( Inspections )" at bounding box center [356, 216] width 74 height 50
click at [348, 194] on link "2025-BLDR-153 1 1" at bounding box center [355, 217] width 73 height 46
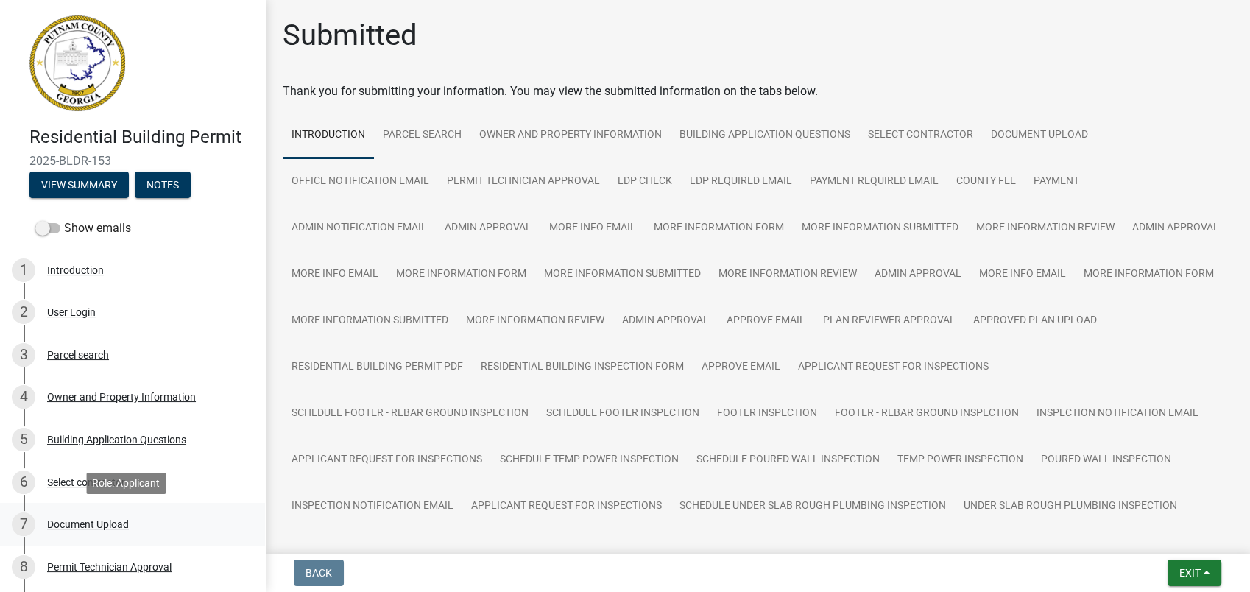
click at [88, 513] on div "7 Document Upload" at bounding box center [127, 525] width 230 height 24
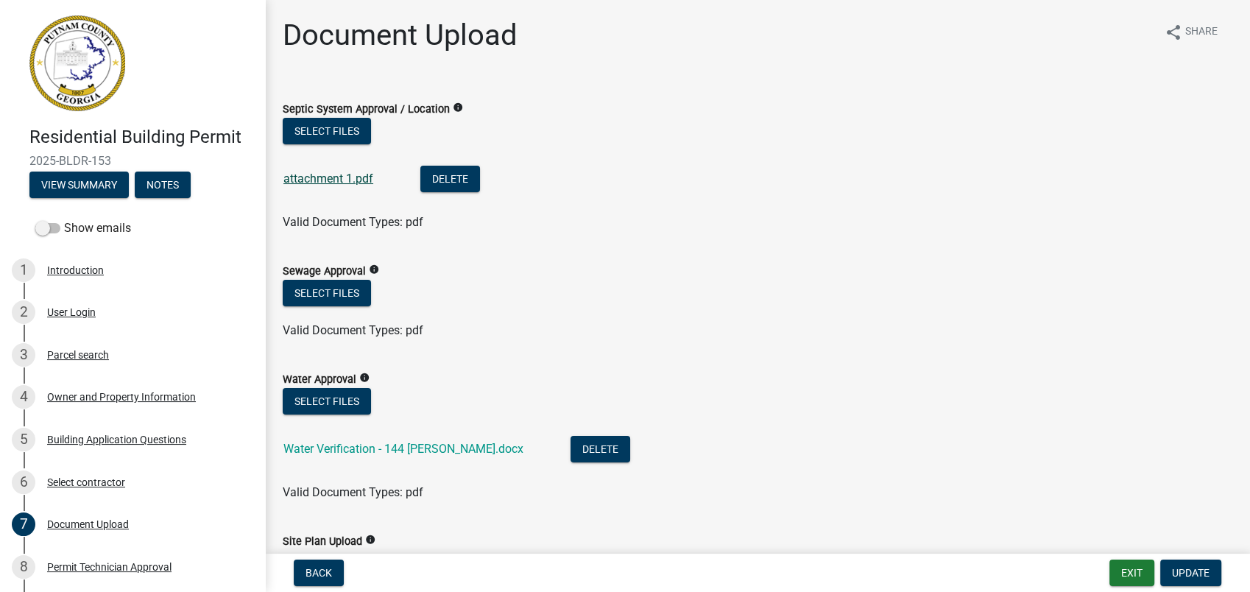
click at [305, 183] on link "attachment 1.pdf" at bounding box center [329, 179] width 90 height 14
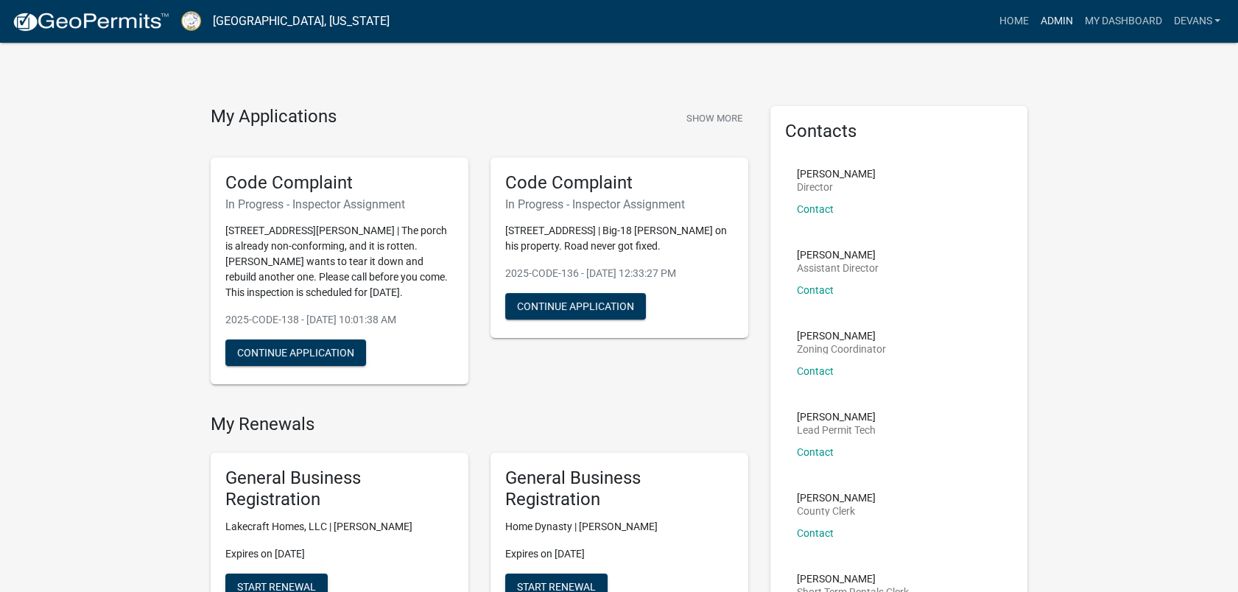
click at [1048, 16] on link "Admin" at bounding box center [1056, 21] width 44 height 28
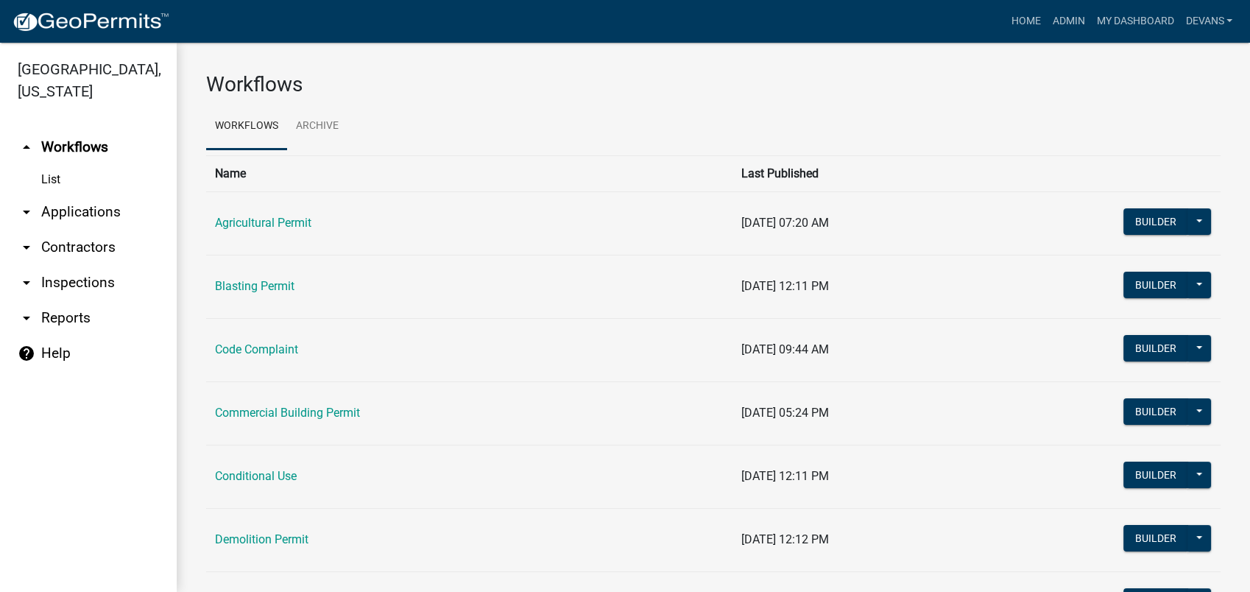
click at [95, 211] on link "arrow_drop_down Applications" at bounding box center [88, 211] width 177 height 35
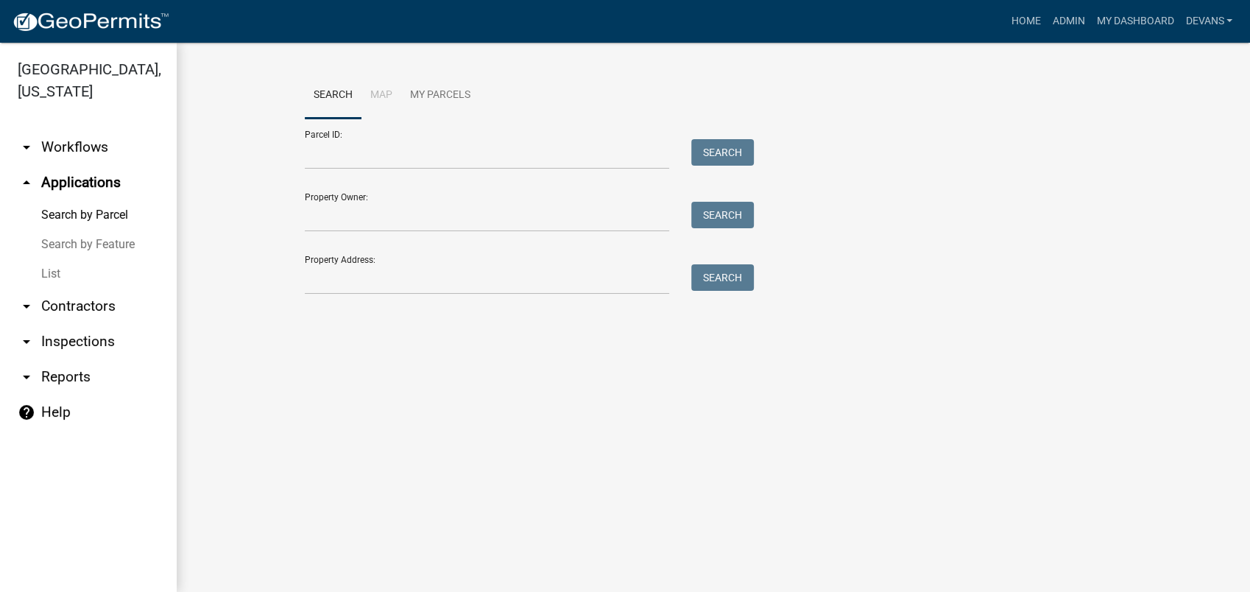
click at [50, 270] on link "List" at bounding box center [88, 273] width 177 height 29
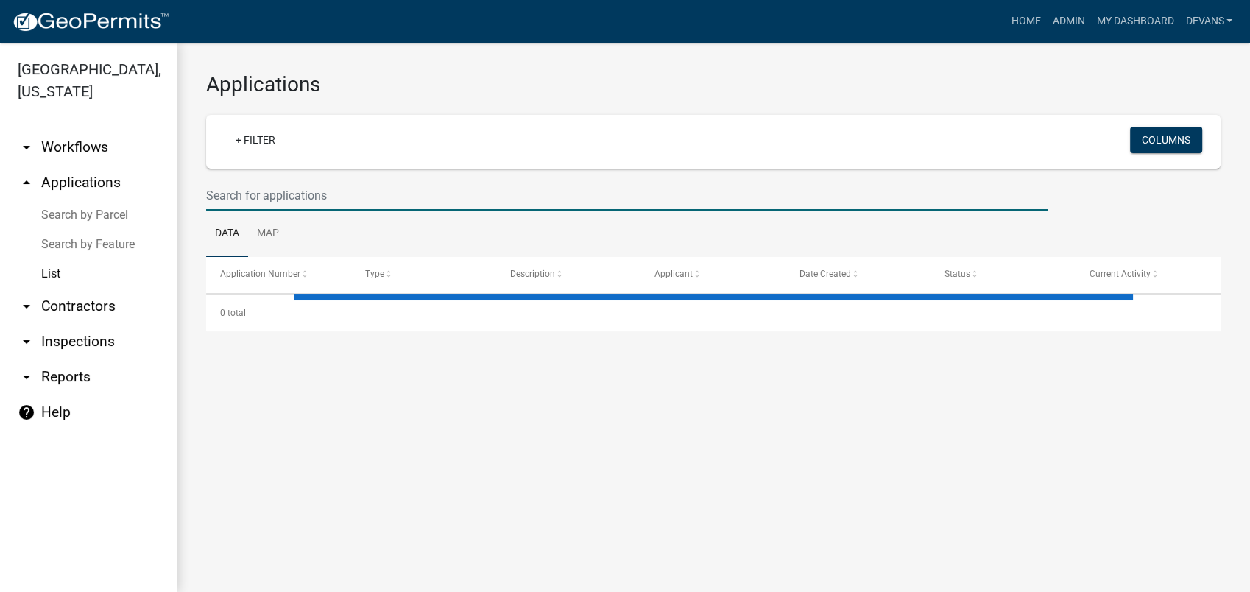
click at [309, 181] on input "text" at bounding box center [627, 195] width 842 height 30
select select "1: 25"
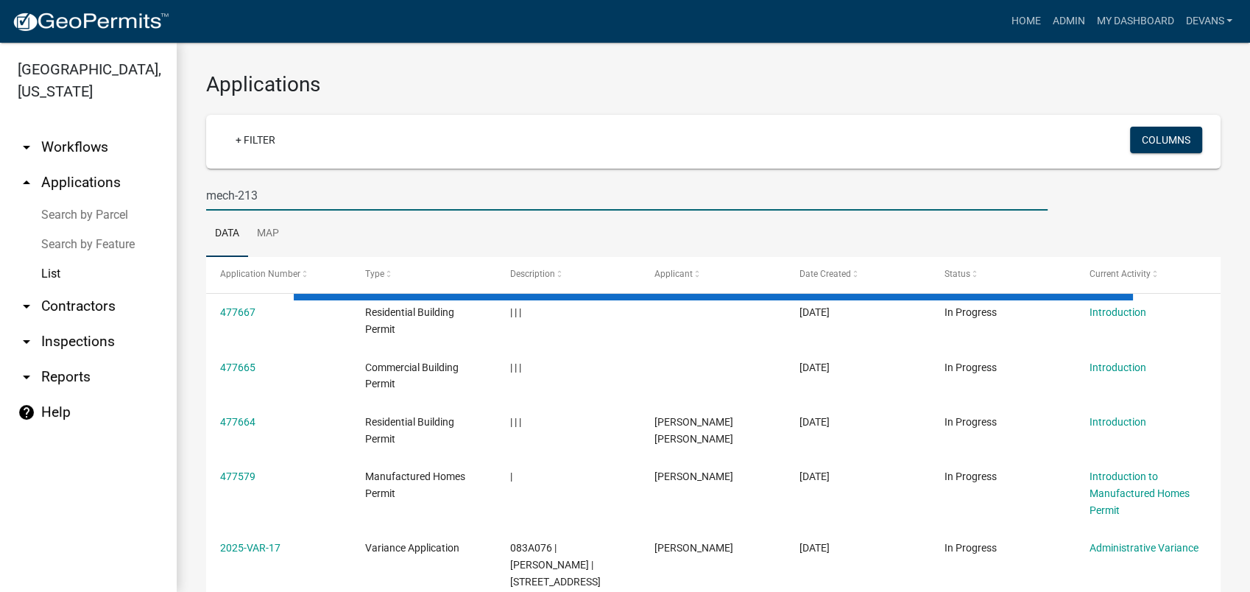
type input "mech-213"
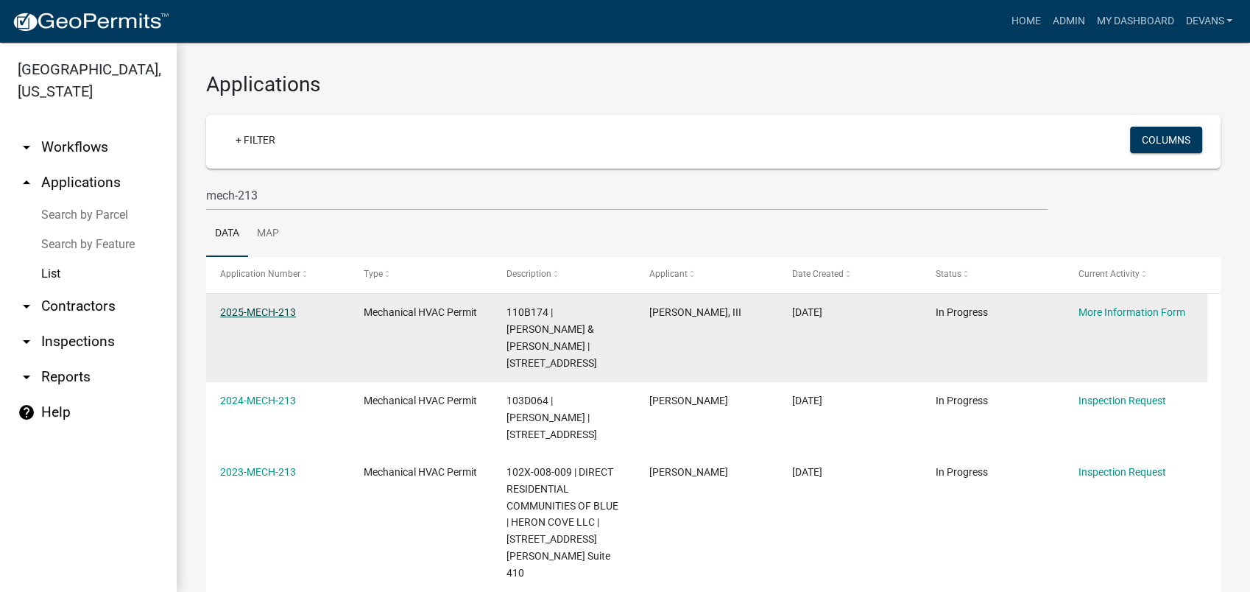
click at [233, 312] on link "2025-MECH-213" at bounding box center [258, 312] width 76 height 12
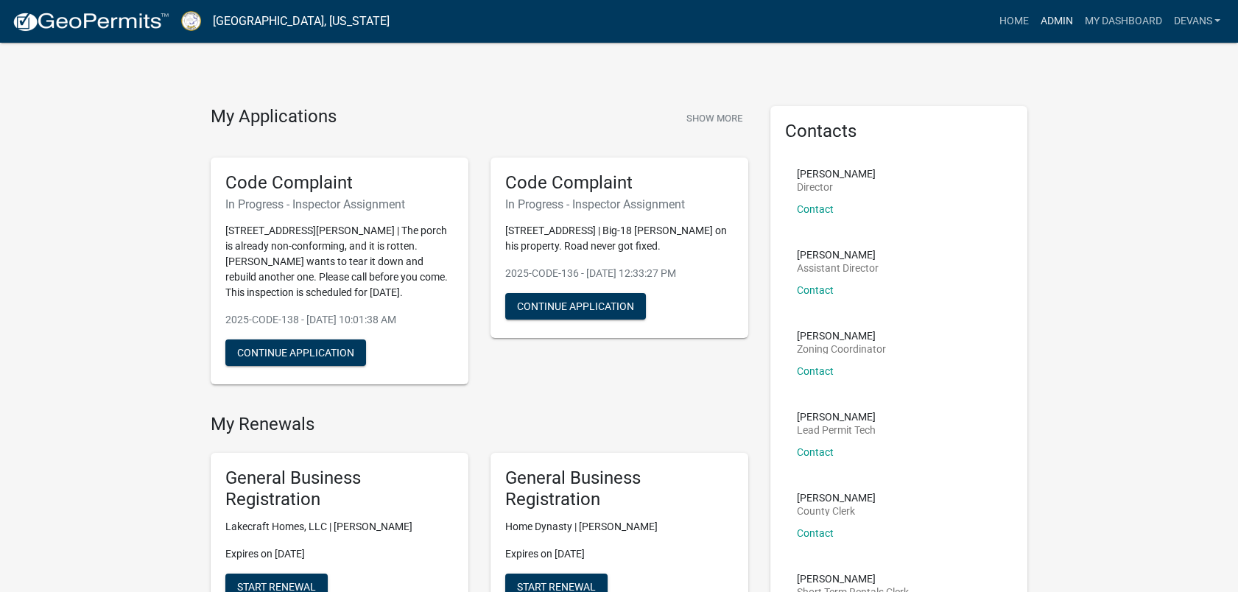
click at [1053, 16] on link "Admin" at bounding box center [1056, 21] width 44 height 28
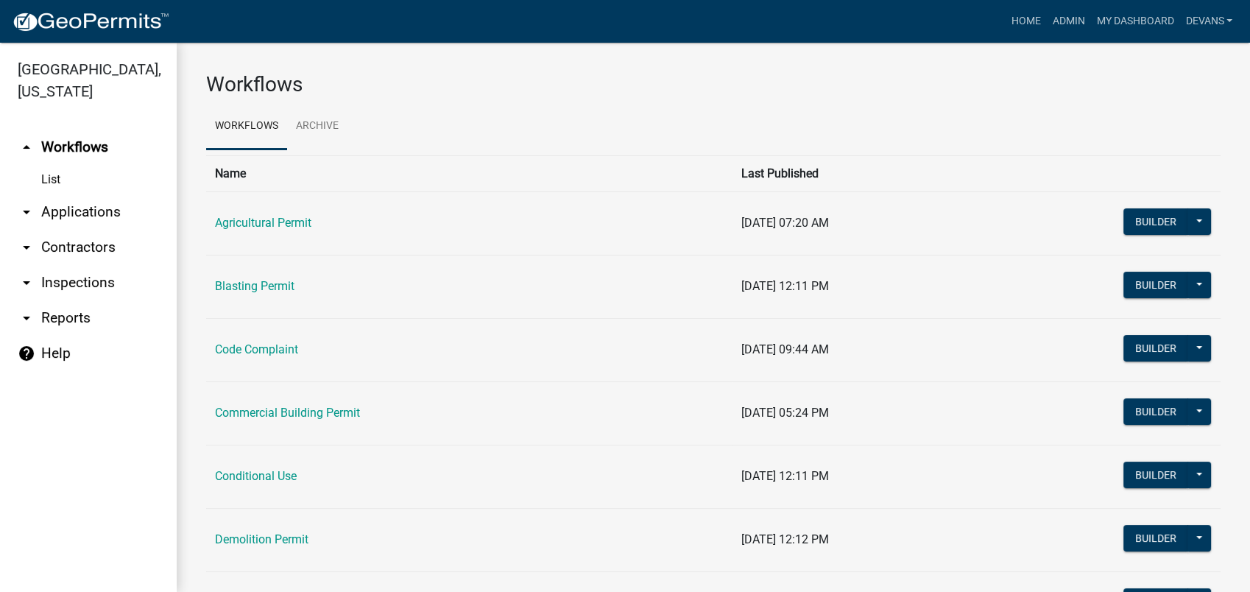
drag, startPoint x: 133, startPoint y: 194, endPoint x: 111, endPoint y: 200, distance: 22.7
click at [131, 194] on link "arrow_drop_down Applications" at bounding box center [88, 211] width 177 height 35
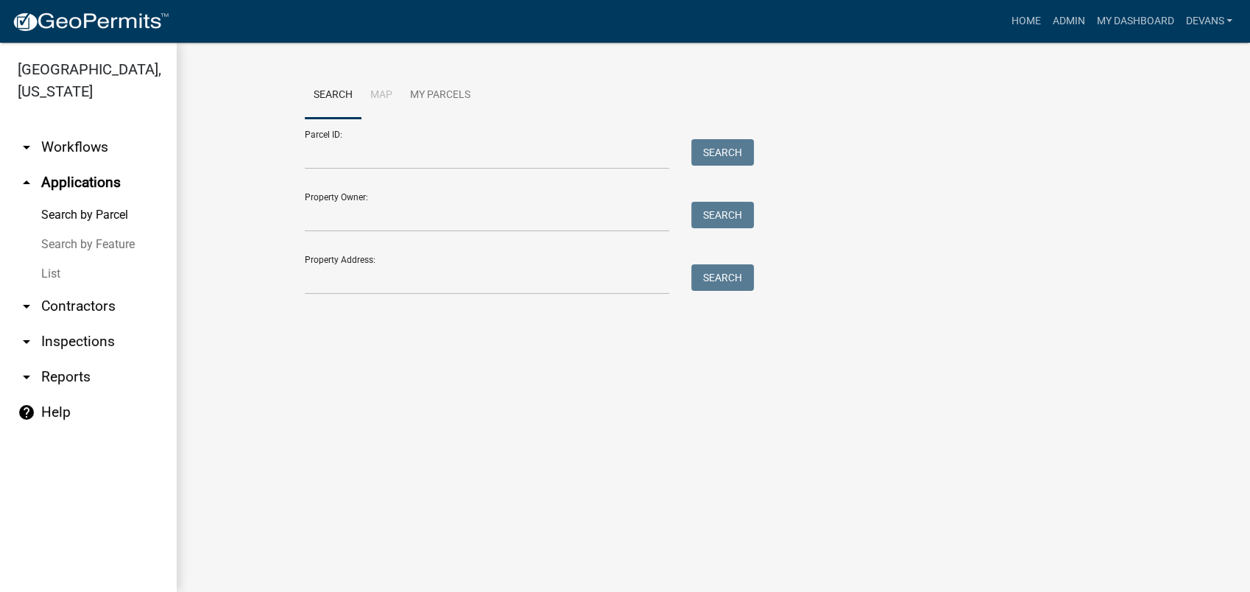
click at [50, 272] on link "List" at bounding box center [88, 273] width 177 height 29
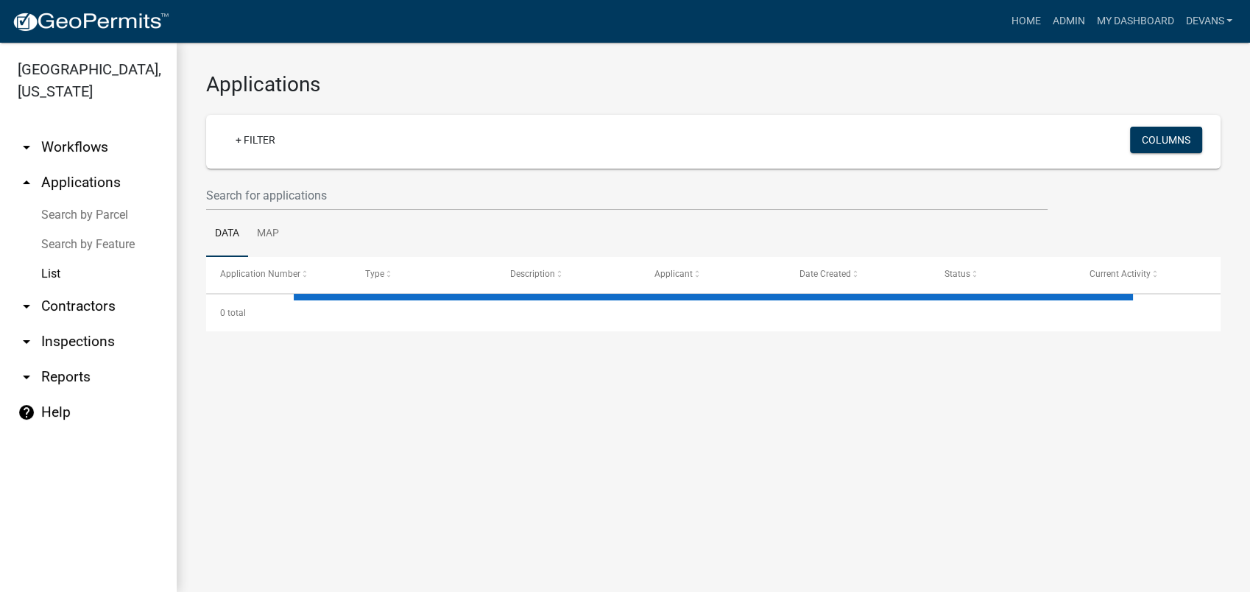
drag, startPoint x: 276, startPoint y: 172, endPoint x: 268, endPoint y: 186, distance: 15.5
click at [271, 182] on wm-filter-builder "+ Filter Columns" at bounding box center [713, 163] width 1015 height 96
select select "1: 25"
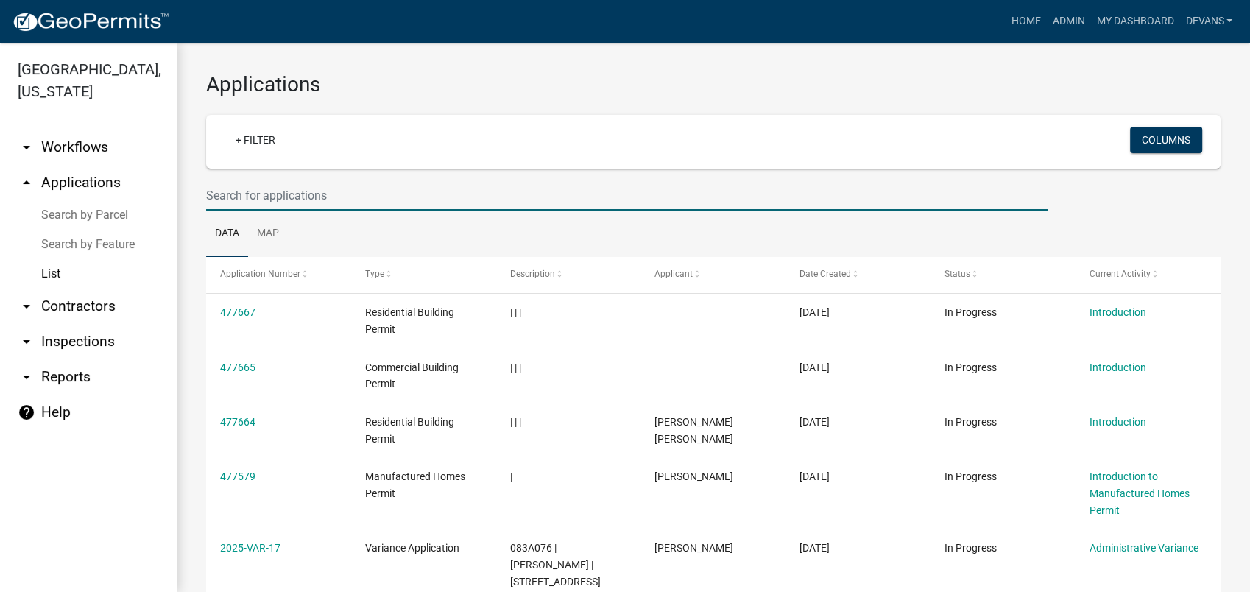
click at [271, 189] on input "text" at bounding box center [627, 195] width 842 height 30
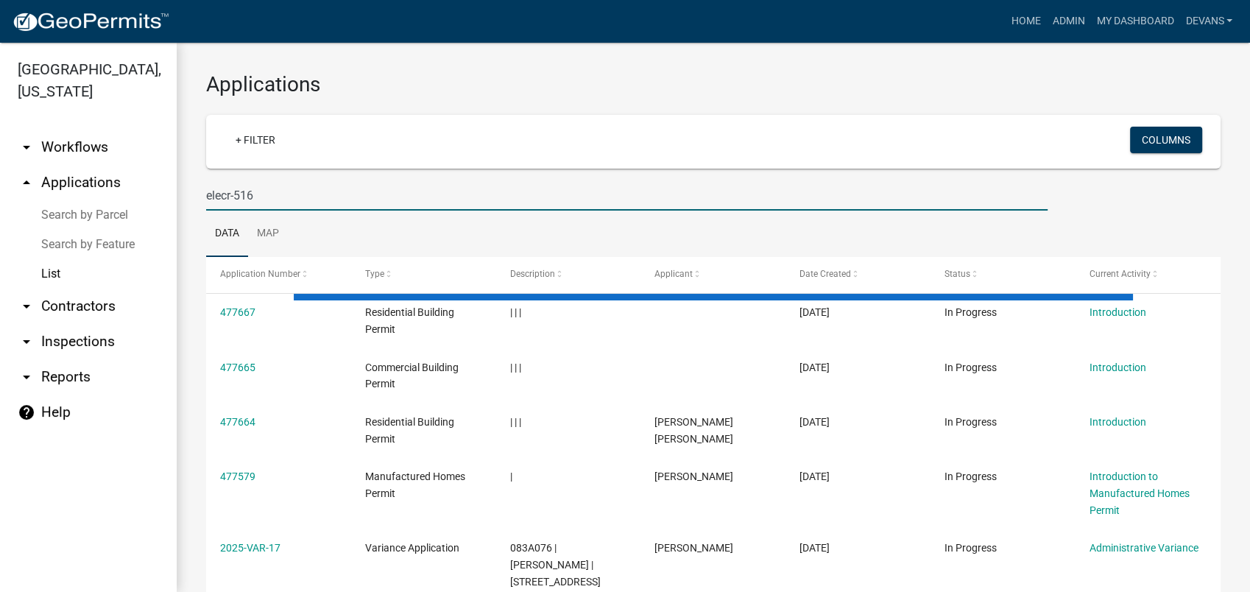
type input "elecr-516"
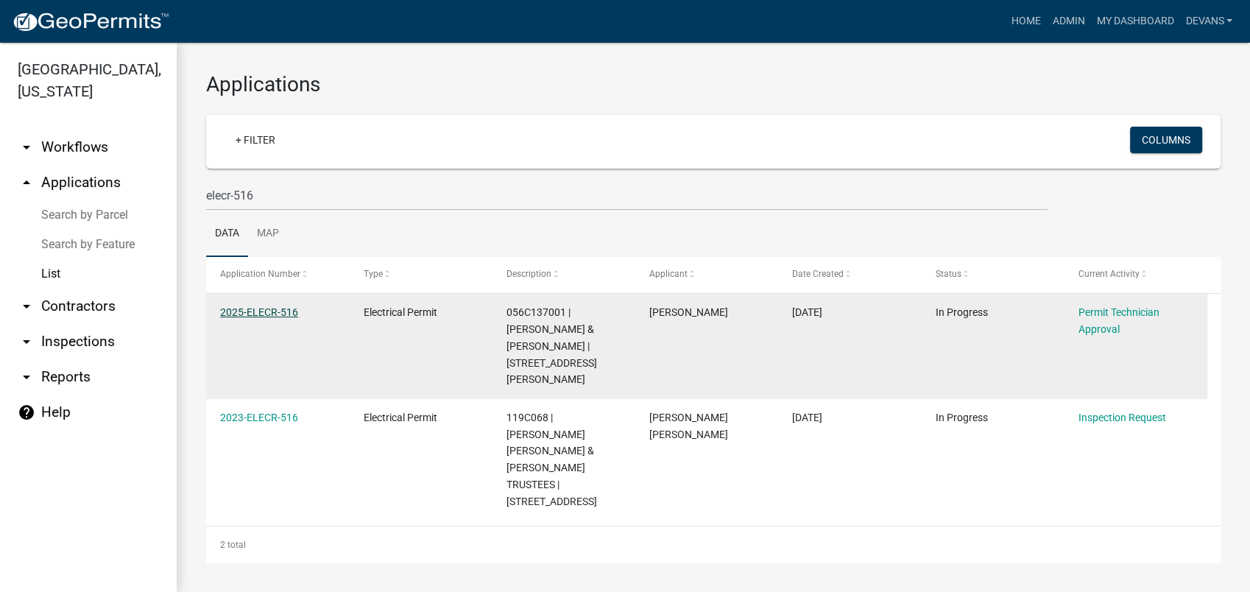
click at [250, 317] on link "2025-ELECR-516" at bounding box center [259, 312] width 78 height 12
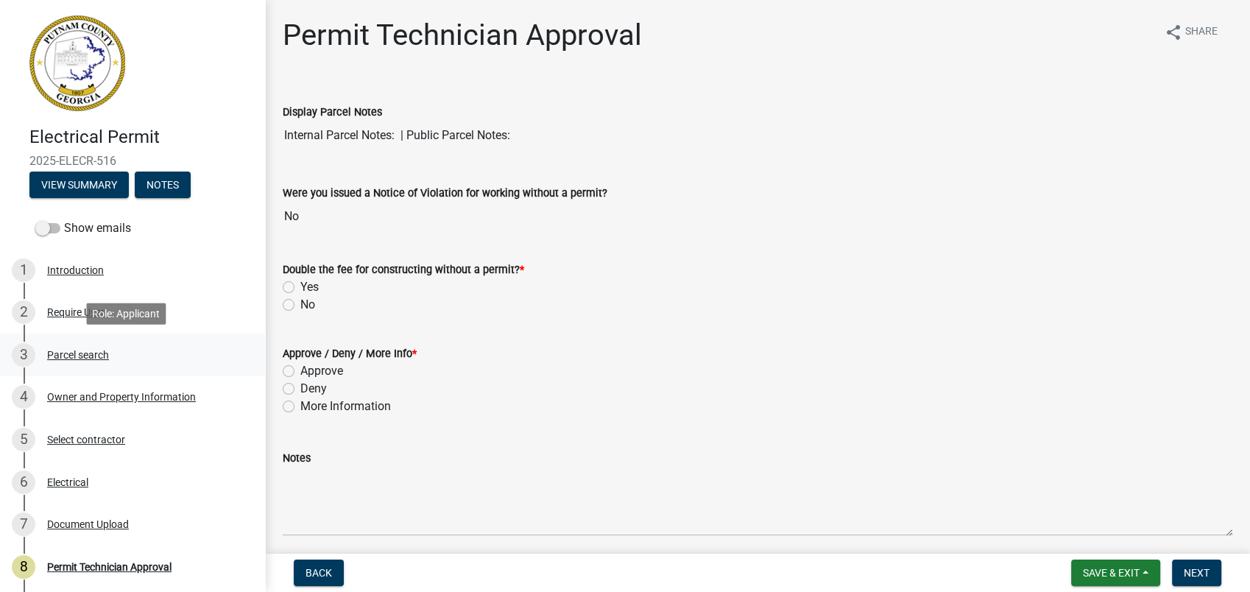
click at [80, 360] on div "3 Parcel search" at bounding box center [127, 355] width 230 height 24
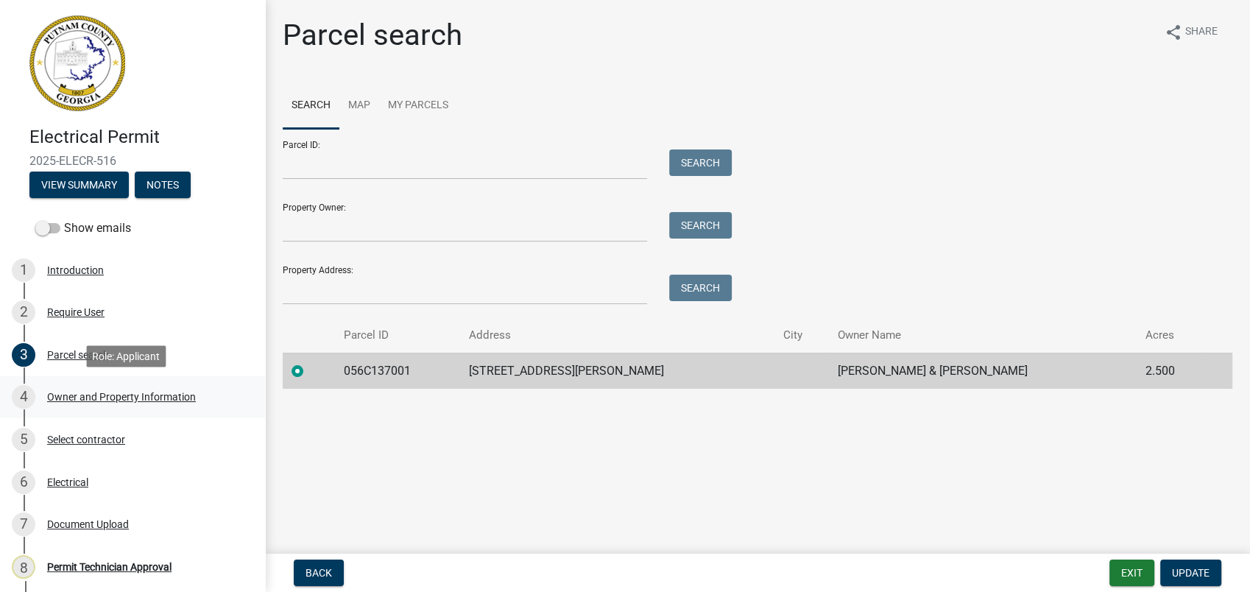
click at [86, 395] on div "Owner and Property Information" at bounding box center [121, 397] width 149 height 10
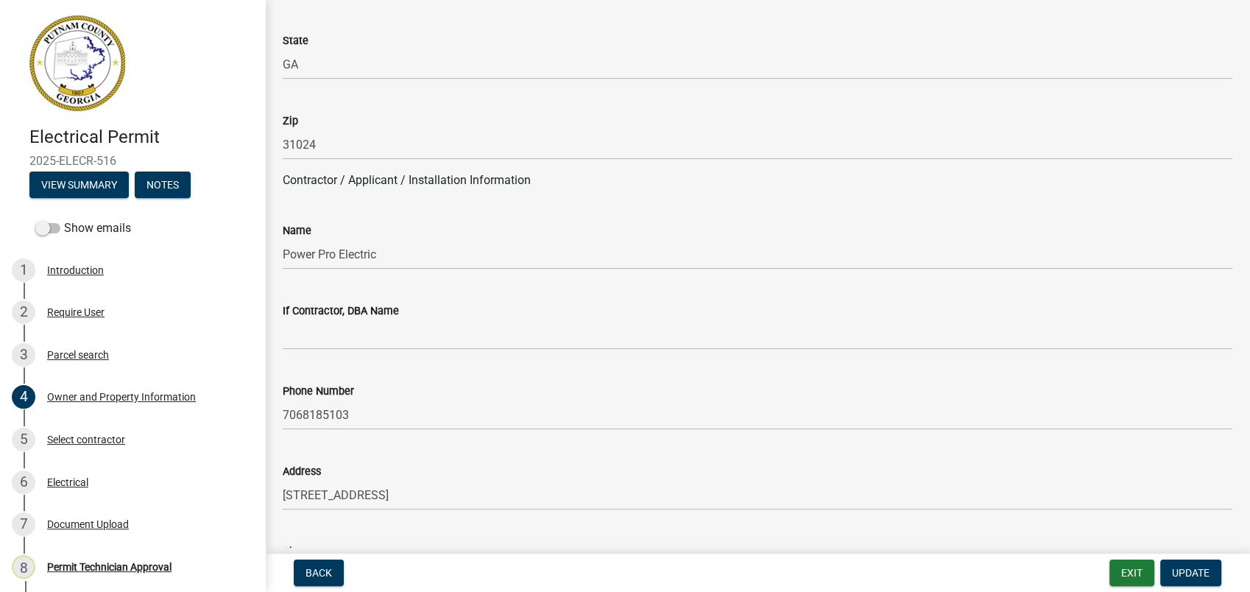
scroll to position [1145, 0]
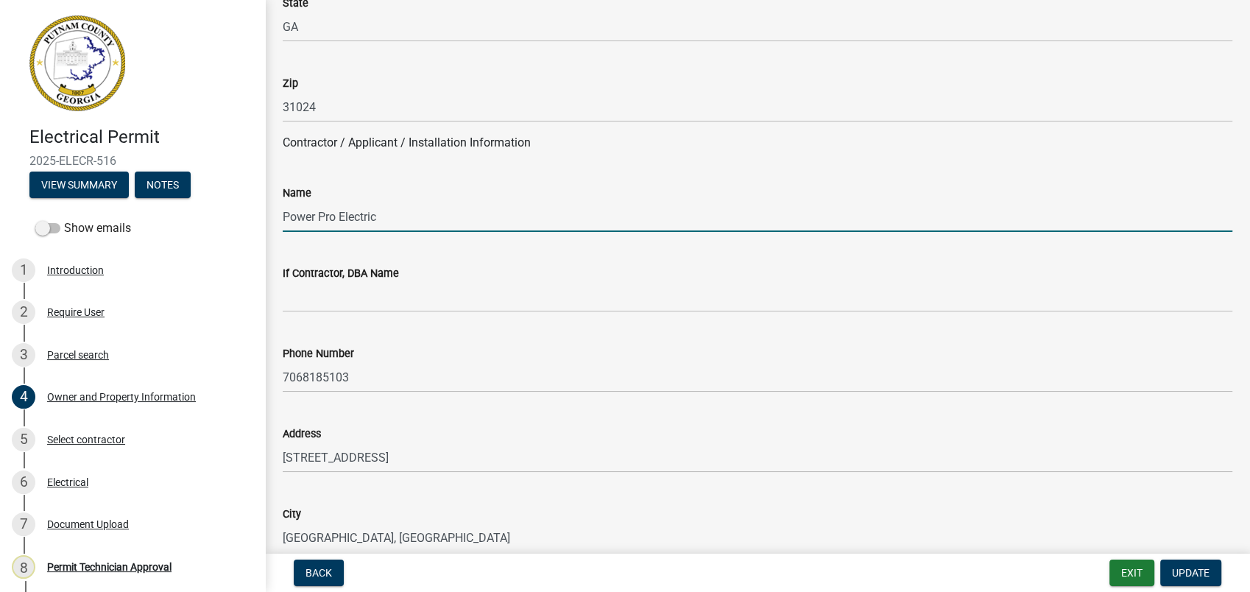
click at [331, 218] on input "Power Pro Electric" at bounding box center [758, 217] width 950 height 30
drag, startPoint x: 379, startPoint y: 211, endPoint x: 324, endPoint y: 225, distance: 56.8
click at [283, 225] on input "Power Pro Electric" at bounding box center [758, 217] width 950 height 30
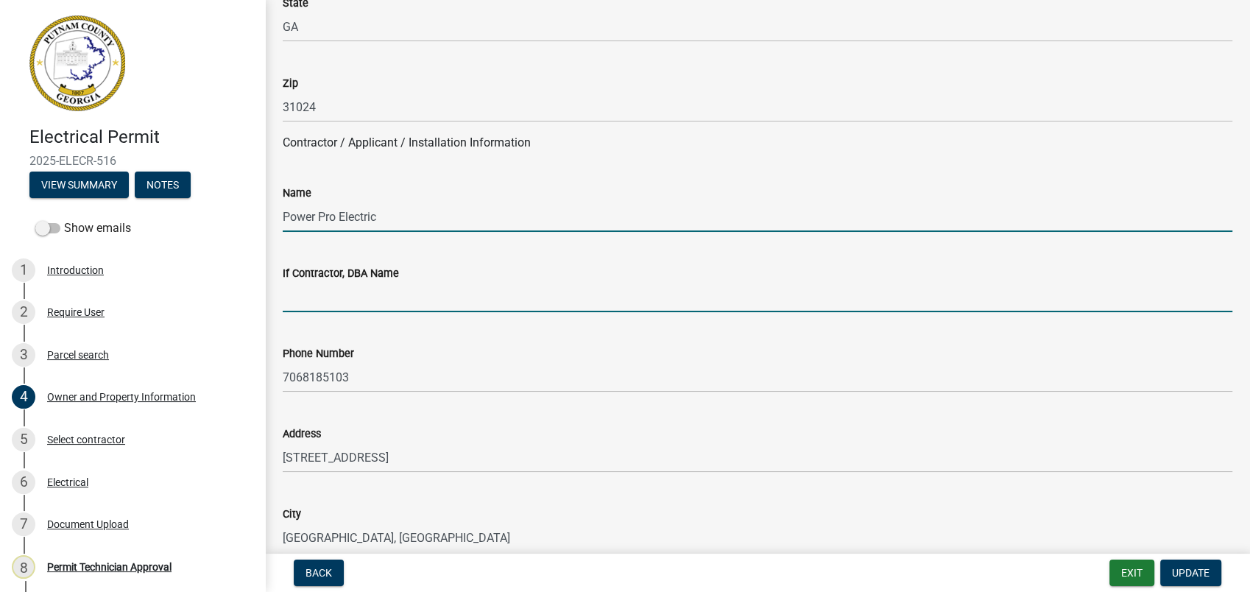
click at [301, 300] on input "If Contractor, DBA Name" at bounding box center [758, 297] width 950 height 30
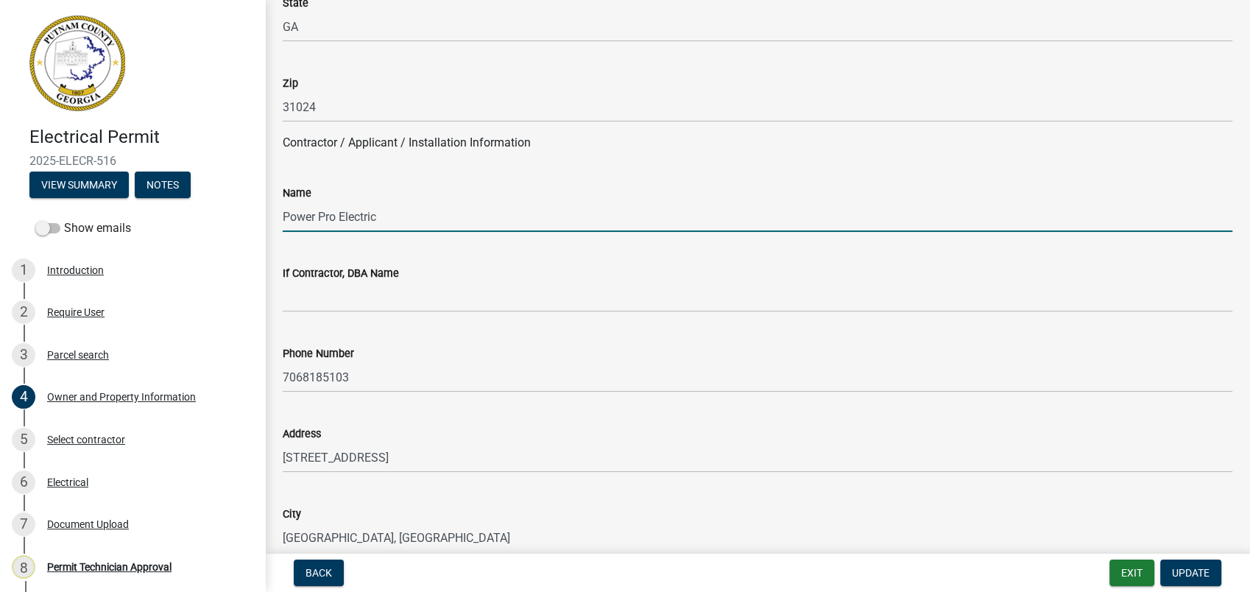
drag, startPoint x: 353, startPoint y: 218, endPoint x: 305, endPoint y: 295, distance: 90.7
click at [306, 295] on wm-data-entity-input-list "Property Information Applicant Name * info Power Pro Electric, LLC Applicant Em…" at bounding box center [758, 466] width 950 height 3058
drag, startPoint x: 387, startPoint y: 218, endPoint x: 282, endPoint y: 221, distance: 104.6
click at [282, 221] on div "Name Power Pro Electric" at bounding box center [758, 197] width 972 height 68
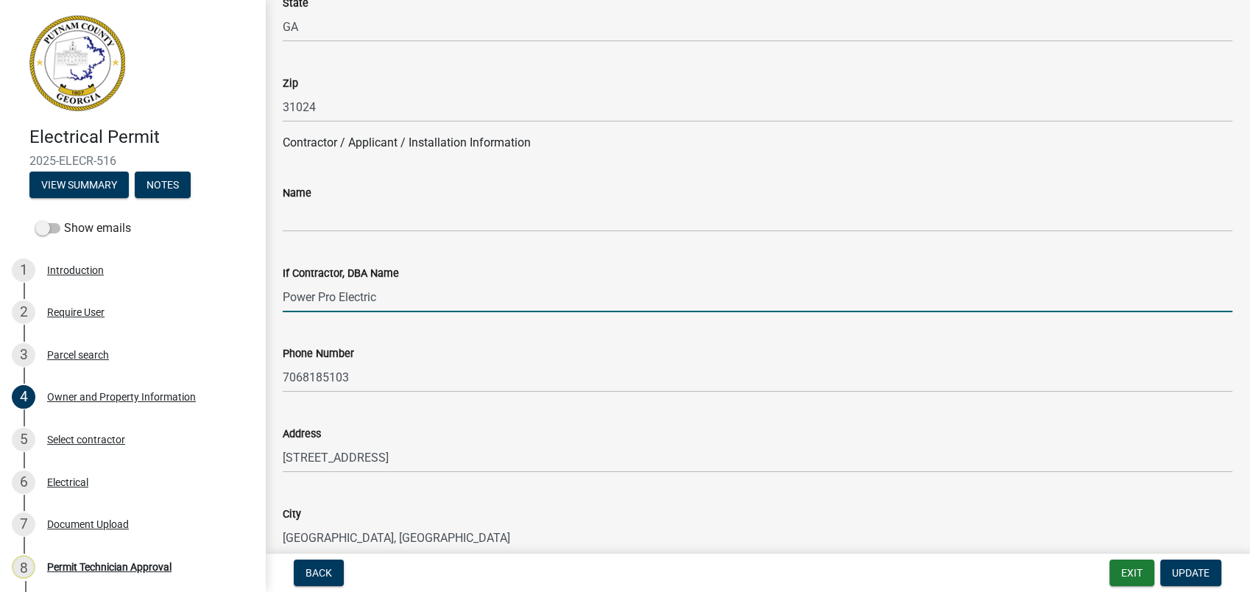
type input "Power Pro Electric"
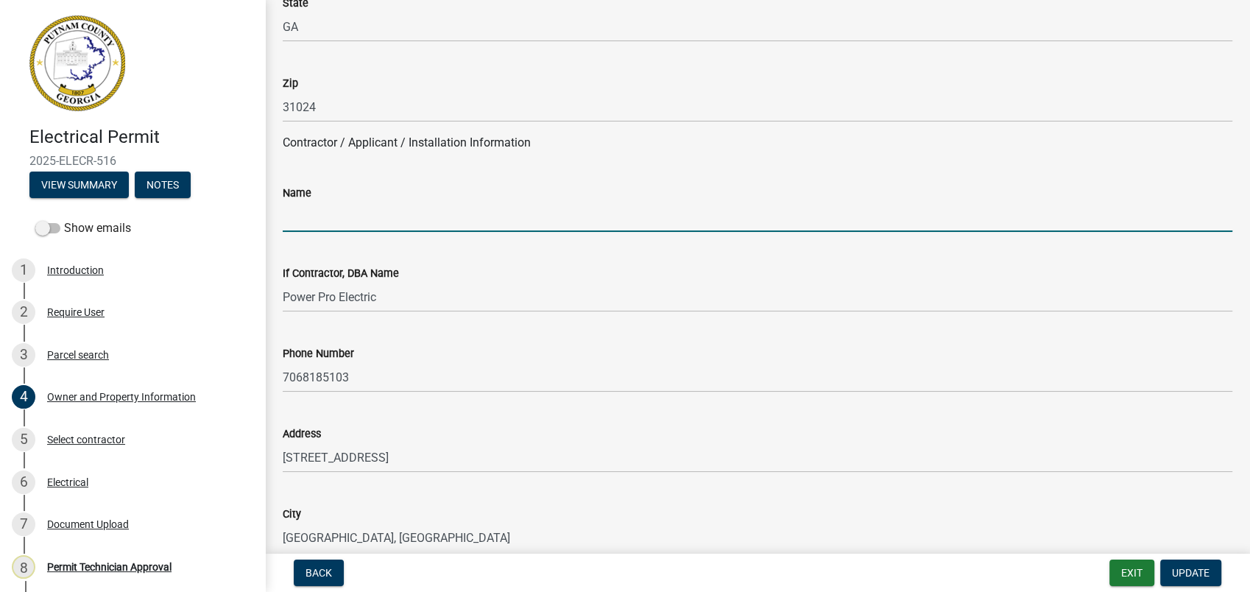
click at [328, 216] on input "Name" at bounding box center [758, 217] width 950 height 30
type input "V"
type input "[PERSON_NAME]"
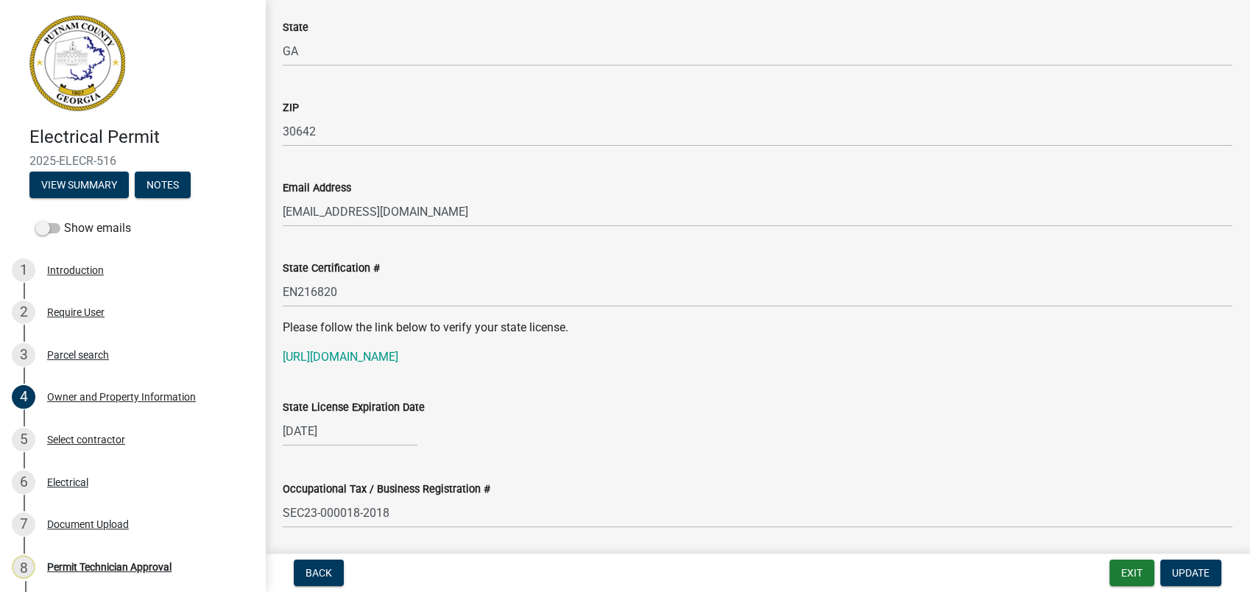
scroll to position [1718, 0]
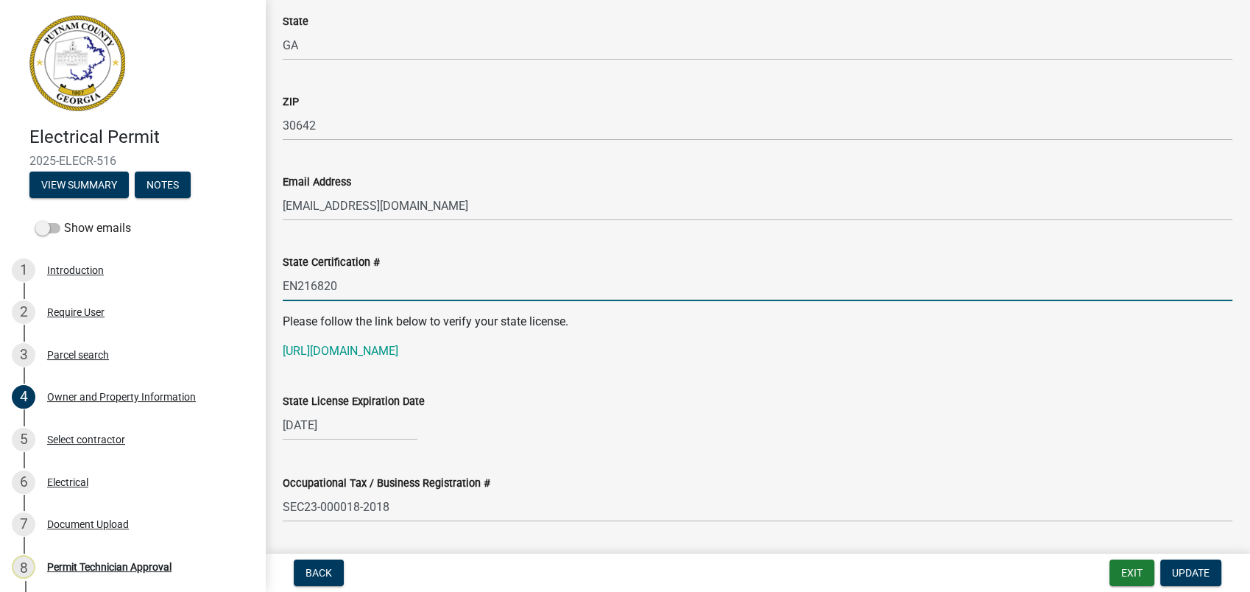
drag, startPoint x: 346, startPoint y: 279, endPoint x: 267, endPoint y: 270, distance: 80.1
click at [264, 268] on div "Electrical Permit 2025-ELECR-516 View Summary Notes Show emails 1 Introduction …" at bounding box center [625, 296] width 1250 height 592
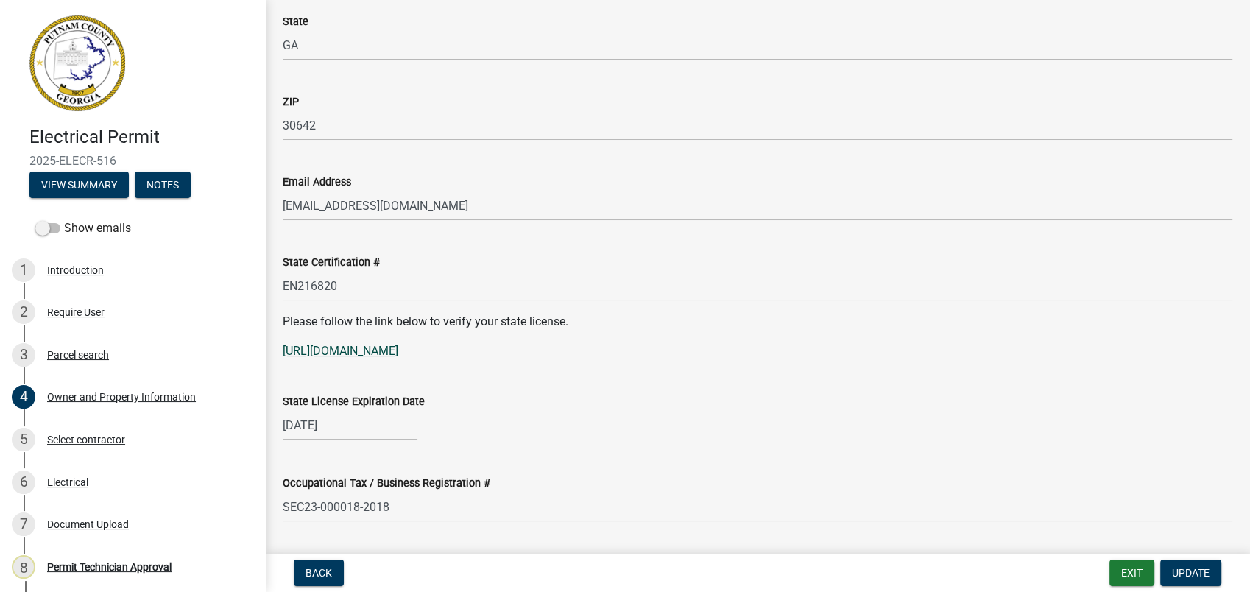
click at [373, 353] on link "[URL][DOMAIN_NAME]" at bounding box center [341, 351] width 116 height 14
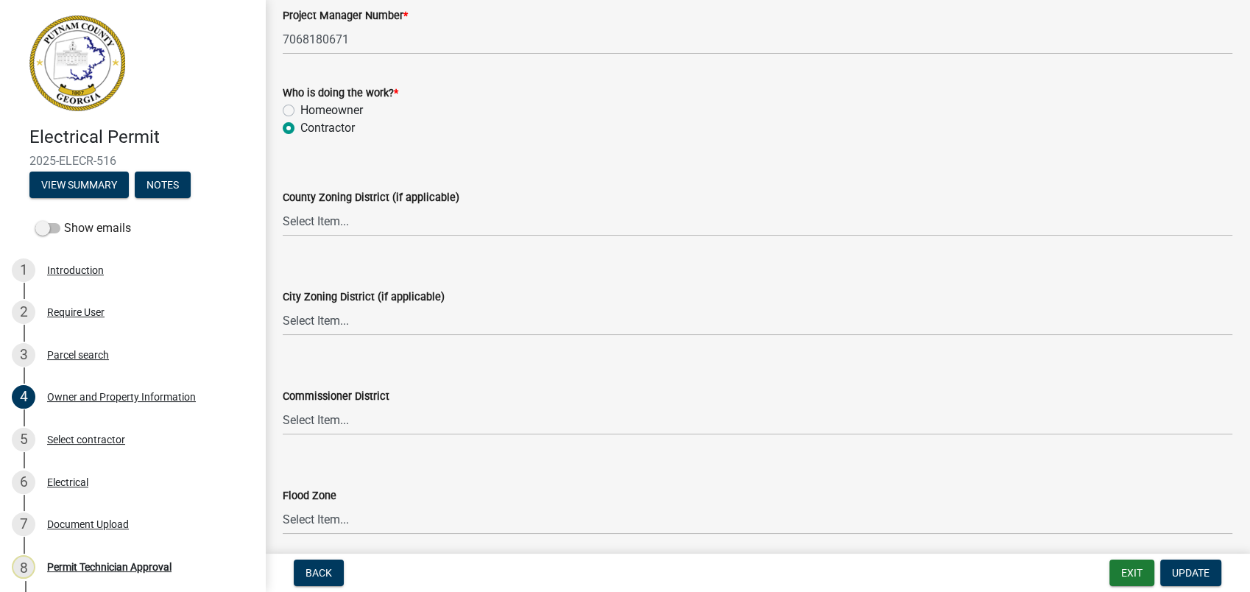
scroll to position [2618, 0]
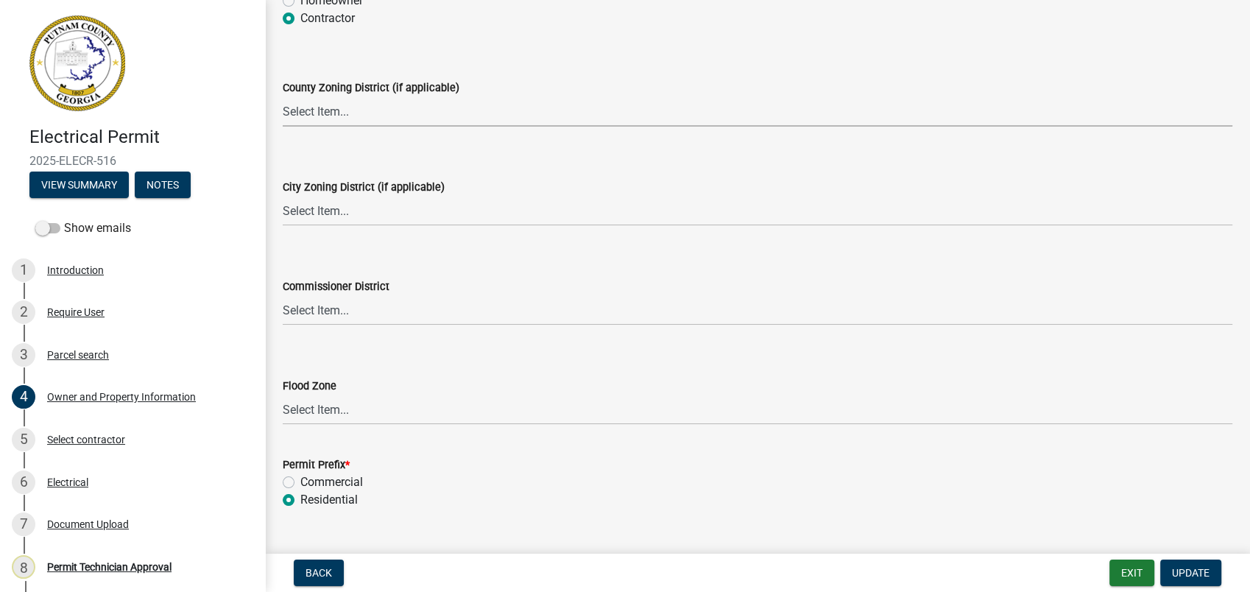
click at [320, 110] on select "Select Item... AG-1 R-1R R-1 R-2 MHP RM-1 RM-3 C-1 C-2 I-M PUD N/A" at bounding box center [758, 111] width 950 height 30
click at [283, 96] on select "Select Item... AG-1 R-1R R-1 R-2 MHP RM-1 RM-3 C-1 C-2 I-M PUD N/A" at bounding box center [758, 111] width 950 height 30
select select "78bfdc44-73ff-456e-a557-d4c99b9c08be"
click at [306, 204] on select "Select Item... A-1 A-2 R-1 R-2 R-3 R-4 MHP C-1 C-2 I-1 I-2 DB FH H-P N/A" at bounding box center [758, 211] width 950 height 30
click at [283, 196] on select "Select Item... A-1 A-2 R-1 R-2 R-3 R-4 MHP C-1 C-2 I-1 I-2 DB FH H-P N/A" at bounding box center [758, 211] width 950 height 30
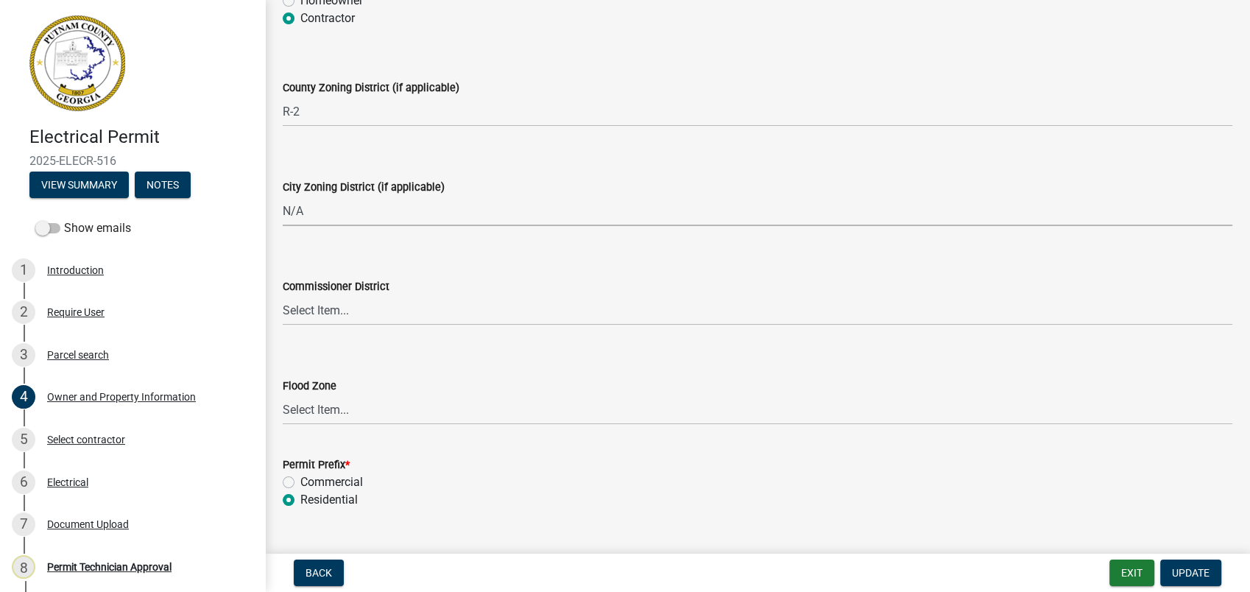
select select "83394b22-4a11-496c-8e5c-75ade2e72faf"
click at [300, 323] on select "Select Item... District 1 District 2 District 3 District 4" at bounding box center [758, 310] width 950 height 30
click at [566, 271] on form "Commissioner District Select Item... District 1 District 2 District 3 District 4" at bounding box center [758, 293] width 950 height 66
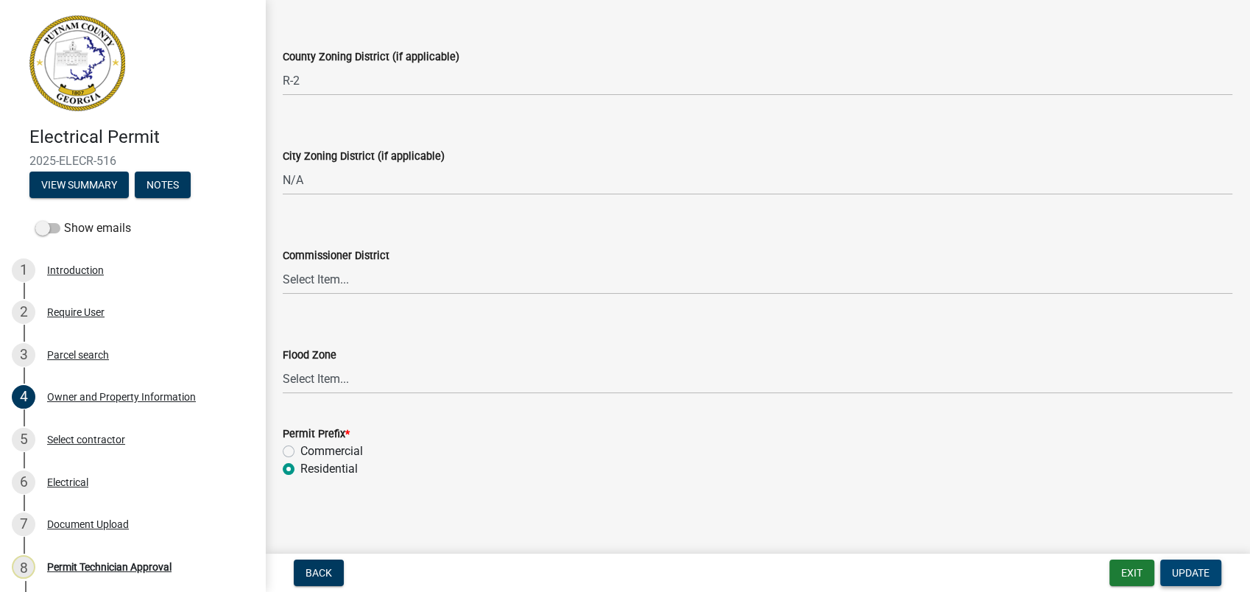
click at [1189, 563] on button "Update" at bounding box center [1191, 573] width 61 height 27
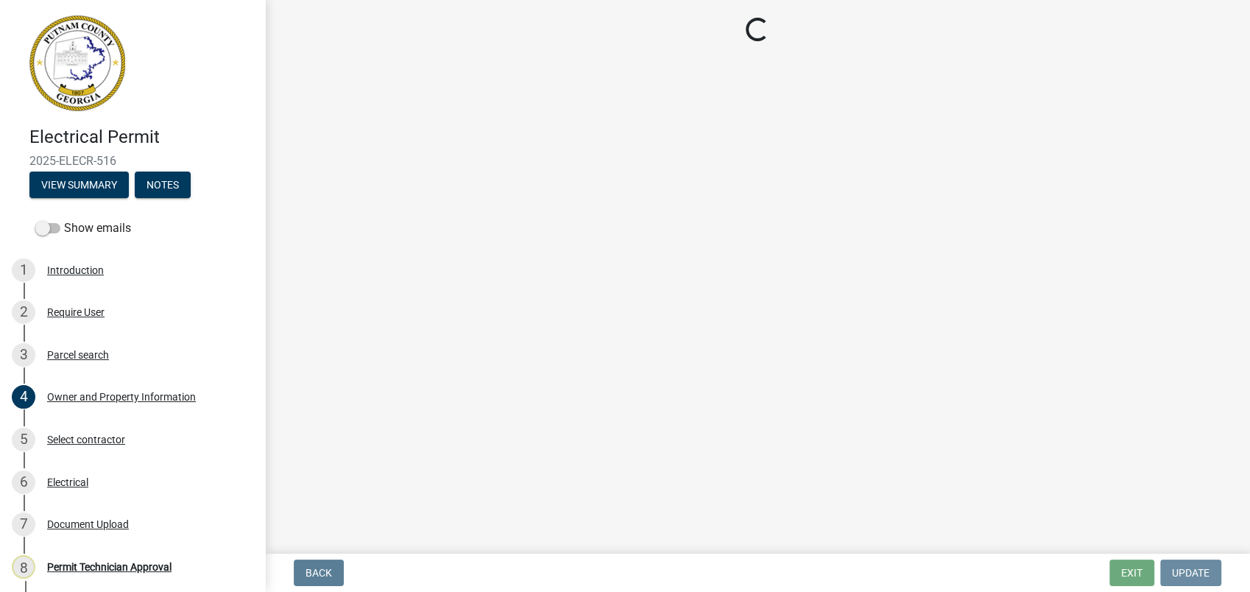
scroll to position [0, 0]
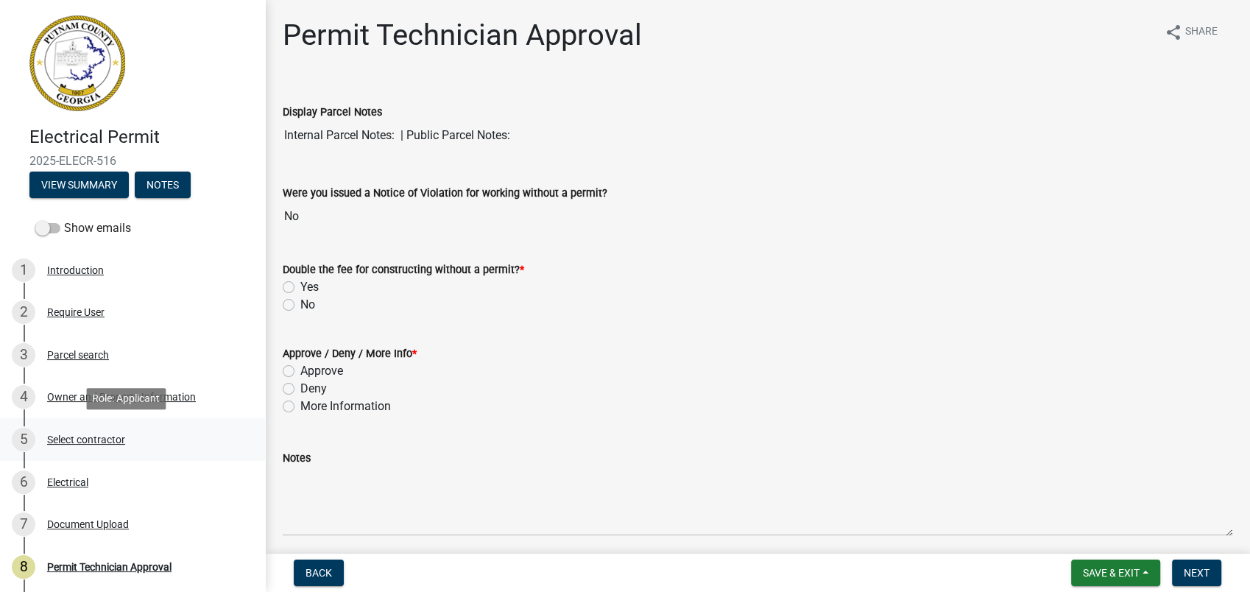
click at [91, 428] on div "5 Select contractor" at bounding box center [127, 440] width 230 height 24
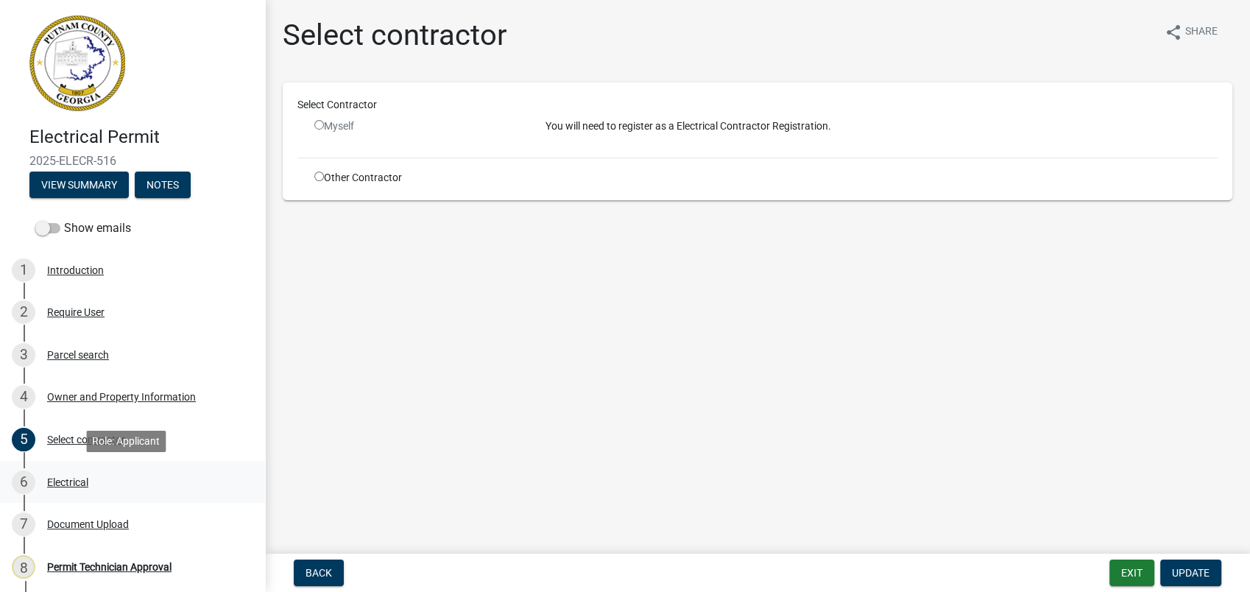
click at [57, 473] on div "6 Electrical" at bounding box center [127, 483] width 230 height 24
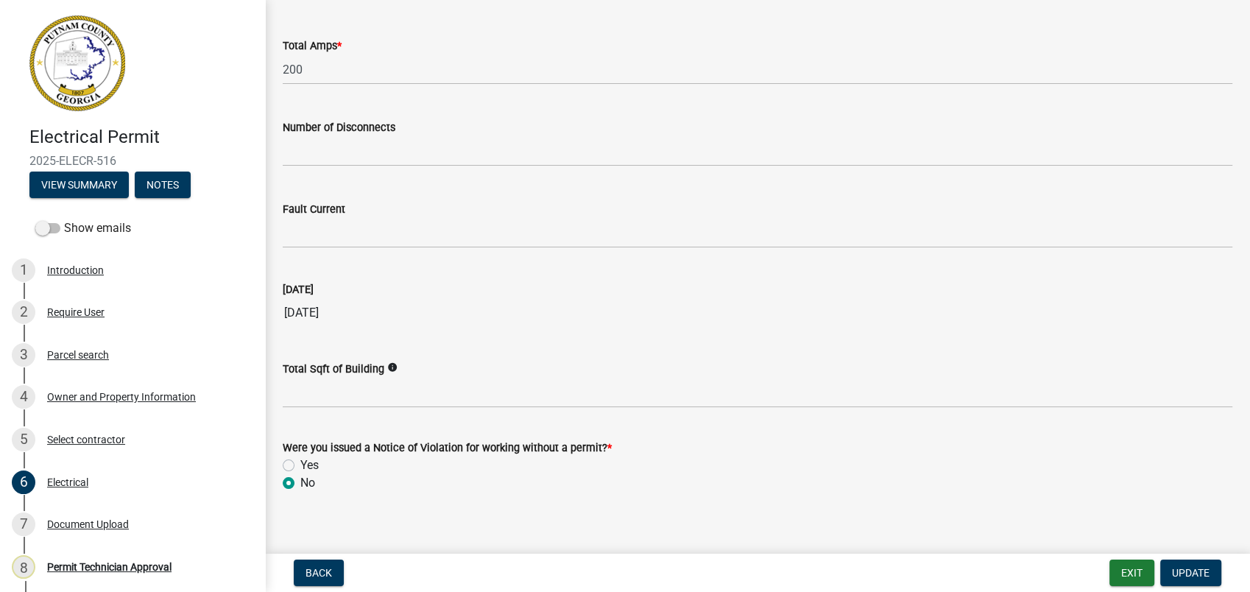
scroll to position [1479, 0]
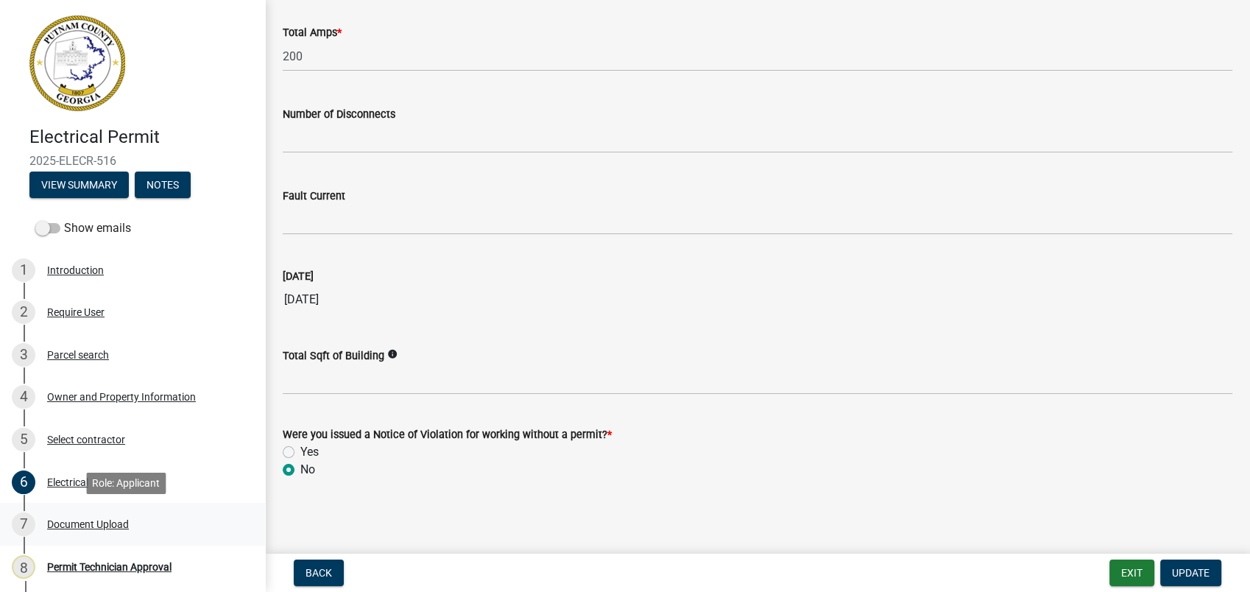
click at [126, 523] on div "Document Upload" at bounding box center [88, 524] width 82 height 10
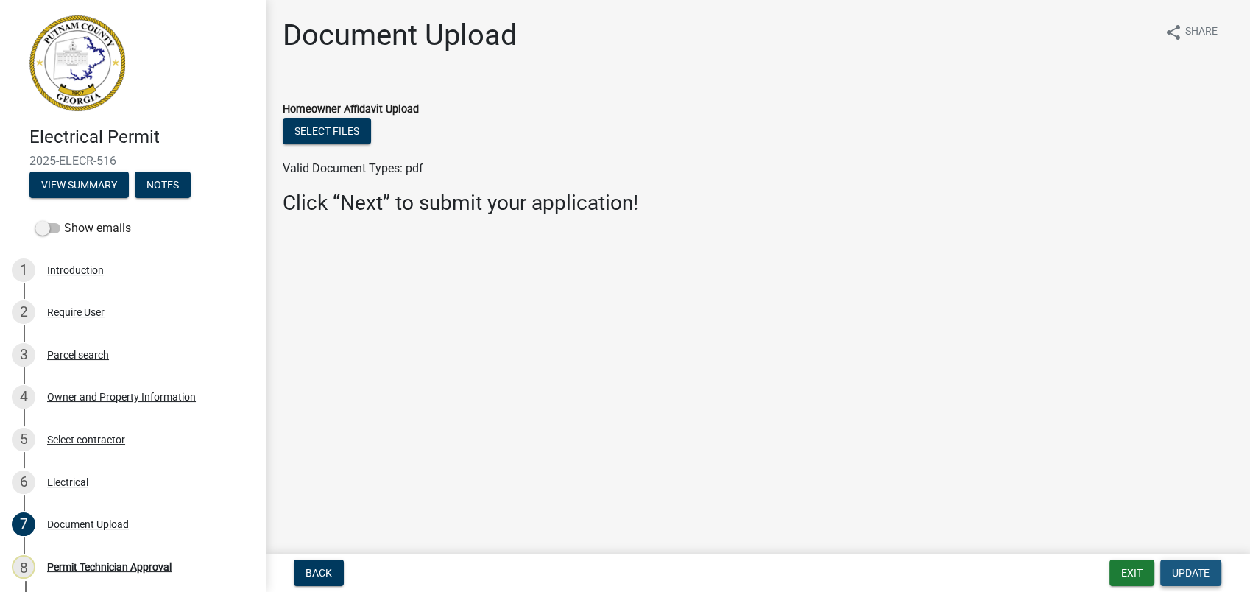
click at [1197, 567] on span "Update" at bounding box center [1191, 573] width 38 height 12
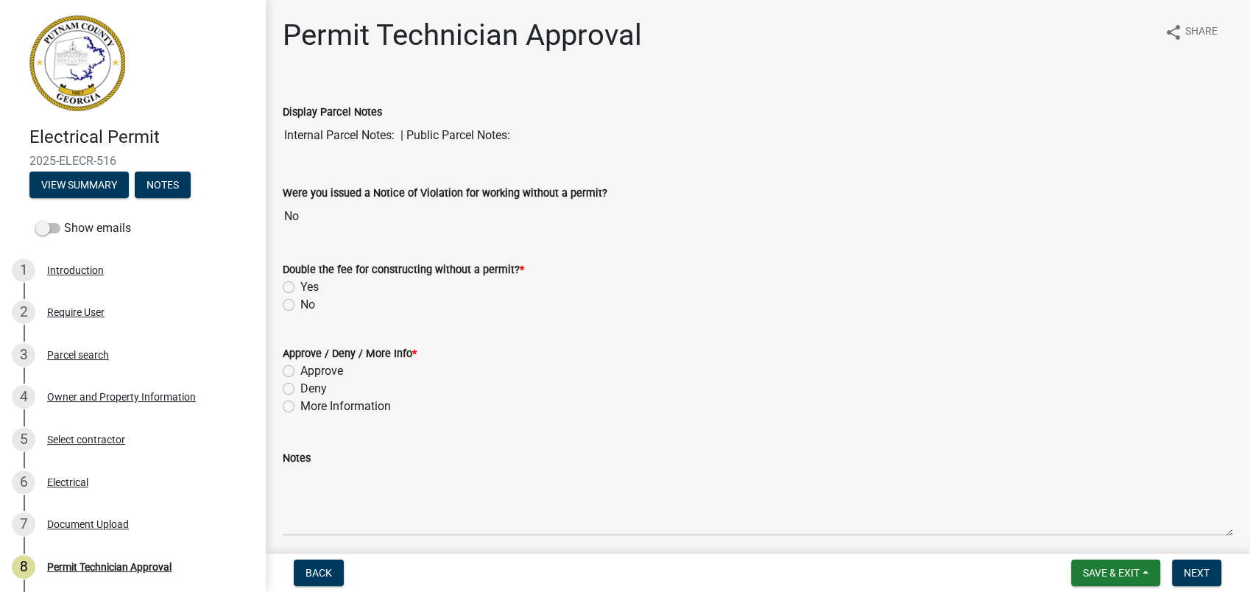
click at [300, 300] on label "No" at bounding box center [307, 305] width 15 height 18
click at [300, 300] on input "No" at bounding box center [305, 301] width 10 height 10
radio input "true"
click at [300, 370] on label "Approve" at bounding box center [321, 371] width 43 height 18
click at [300, 370] on input "Approve" at bounding box center [305, 367] width 10 height 10
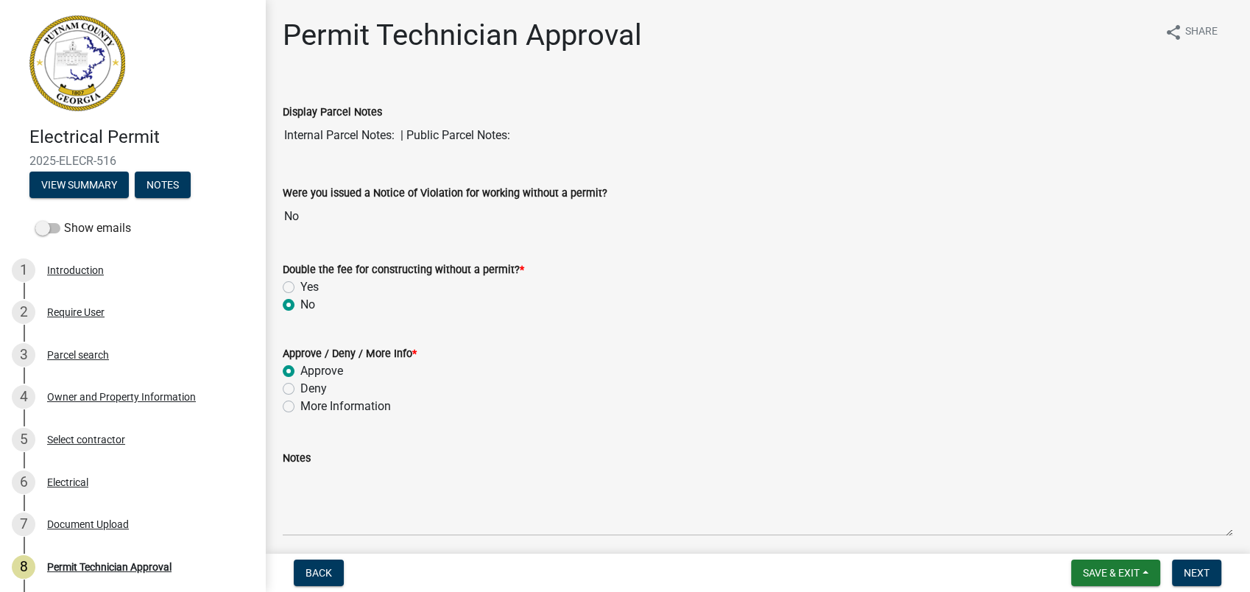
radio input "true"
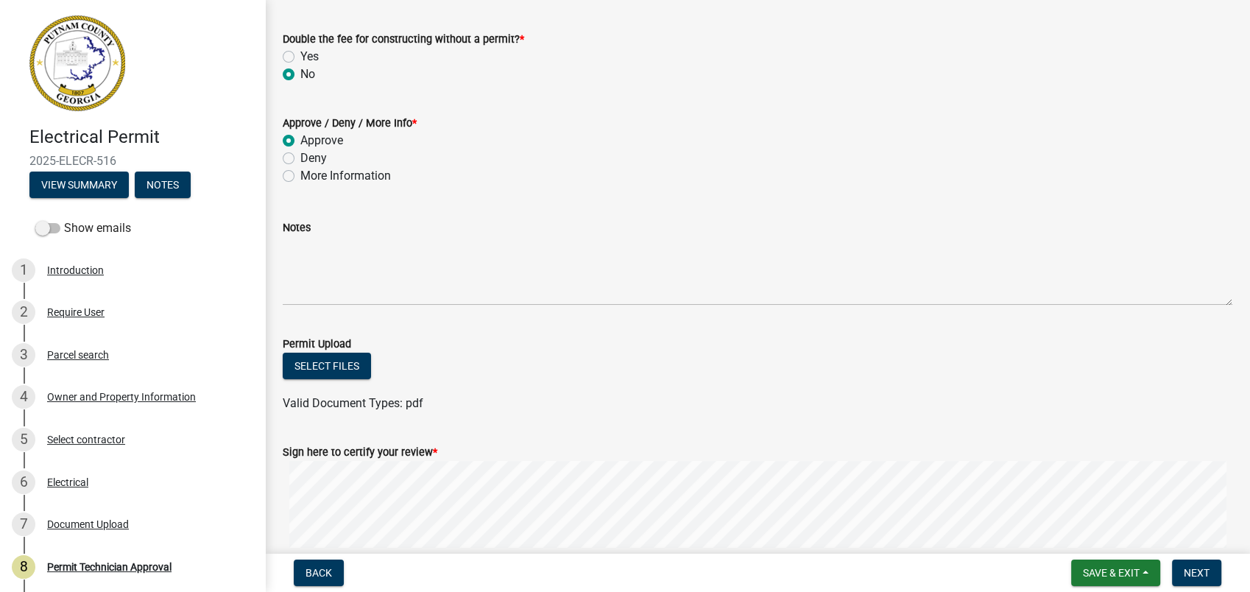
scroll to position [353, 0]
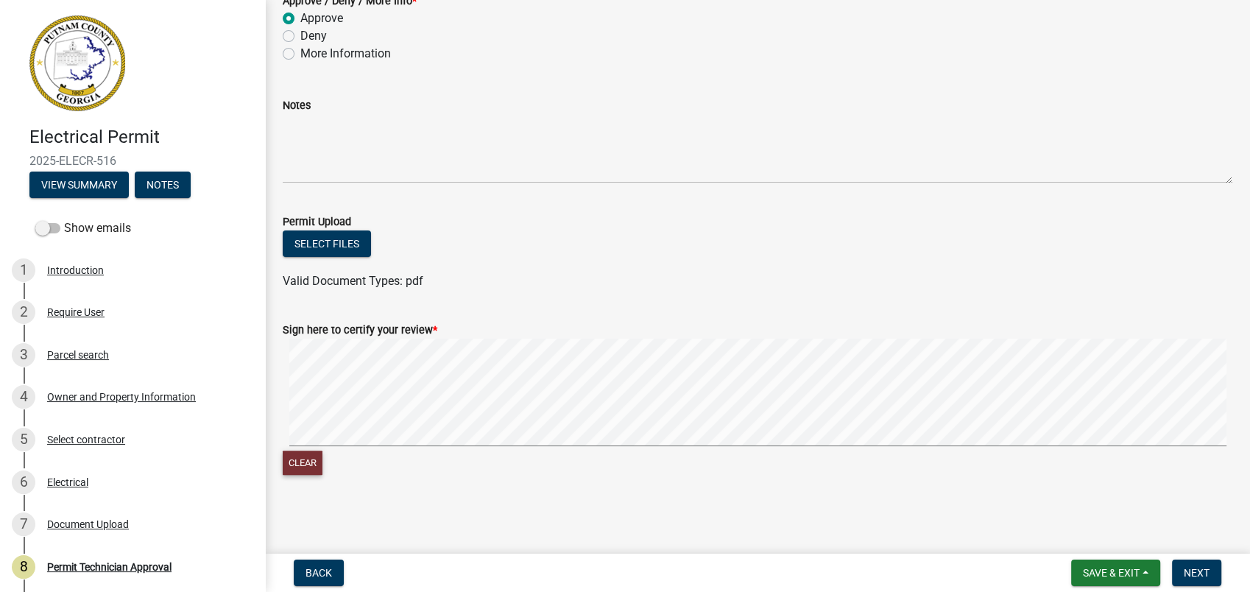
click at [312, 464] on button "Clear" at bounding box center [303, 463] width 40 height 24
click at [706, 449] on div "Clear" at bounding box center [758, 408] width 950 height 139
click at [801, 409] on form "Sign here to certify your review * Clear" at bounding box center [758, 390] width 950 height 175
click at [1196, 571] on span "Next" at bounding box center [1197, 573] width 26 height 12
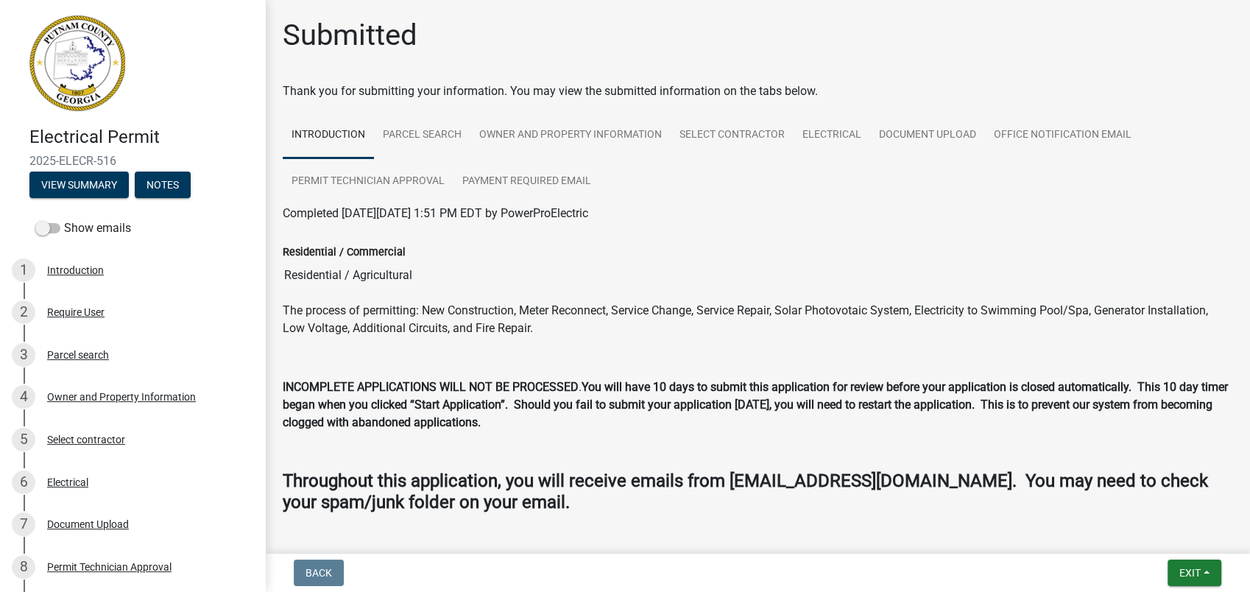
click at [230, 110] on header "Electrical Permit 2025-ELECR-516 View Summary Notes" at bounding box center [132, 107] width 265 height 214
click at [1192, 564] on button "Exit" at bounding box center [1195, 573] width 54 height 27
click at [1195, 538] on button "Save & Exit" at bounding box center [1163, 534] width 118 height 35
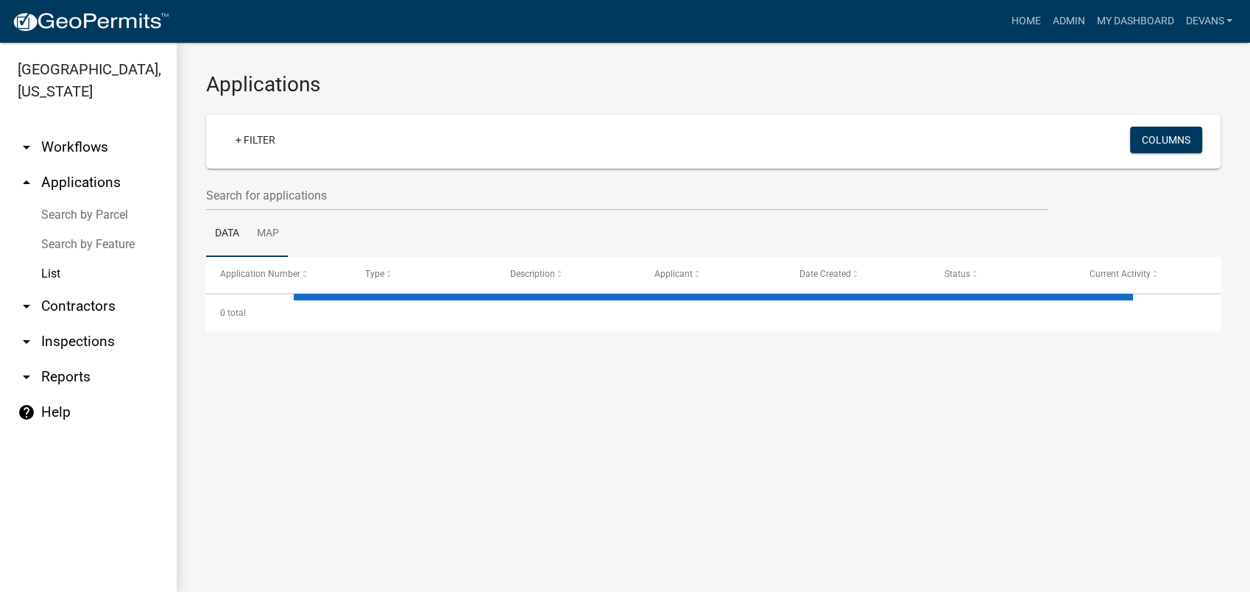
select select "1: 25"
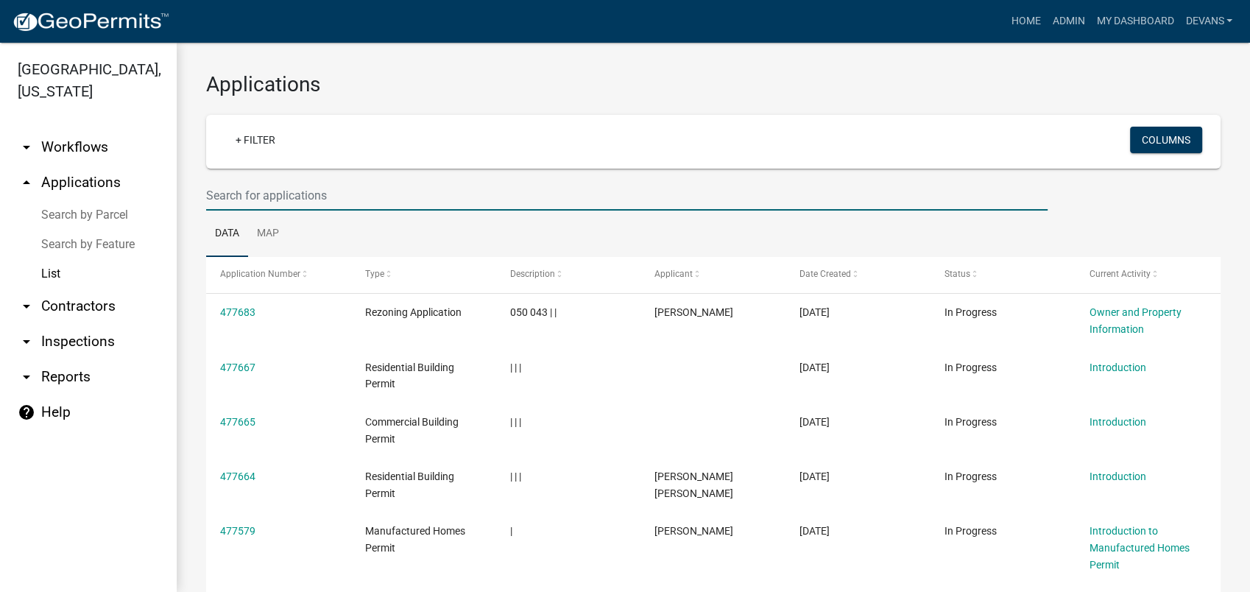
click at [261, 200] on input "text" at bounding box center [627, 195] width 842 height 30
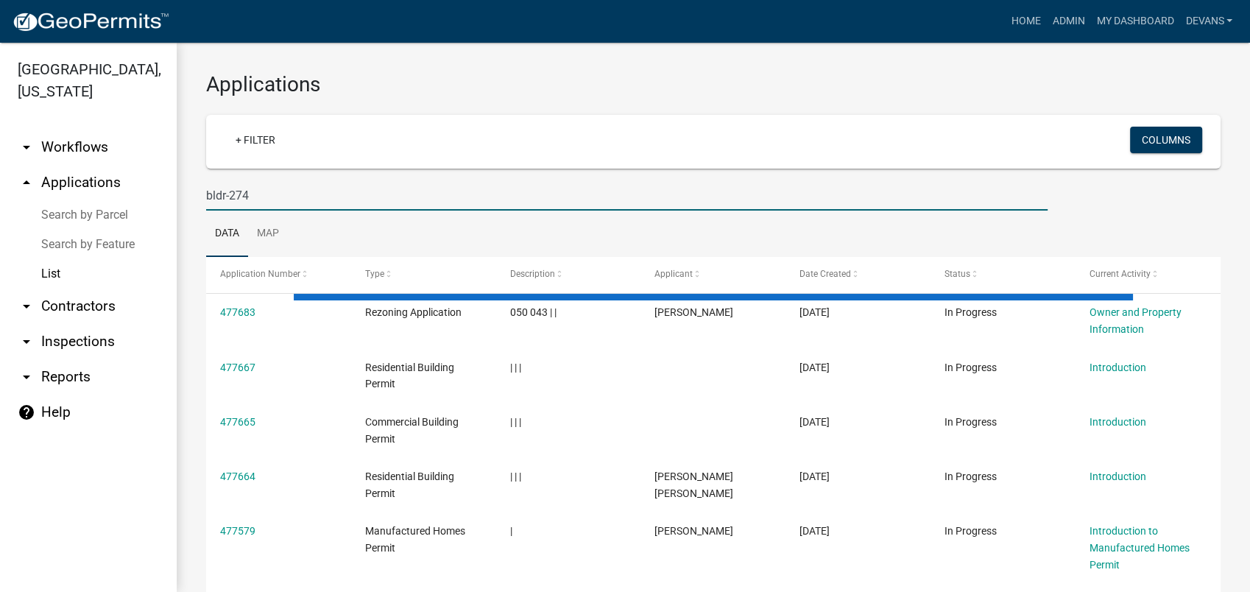
type input "bldr-274"
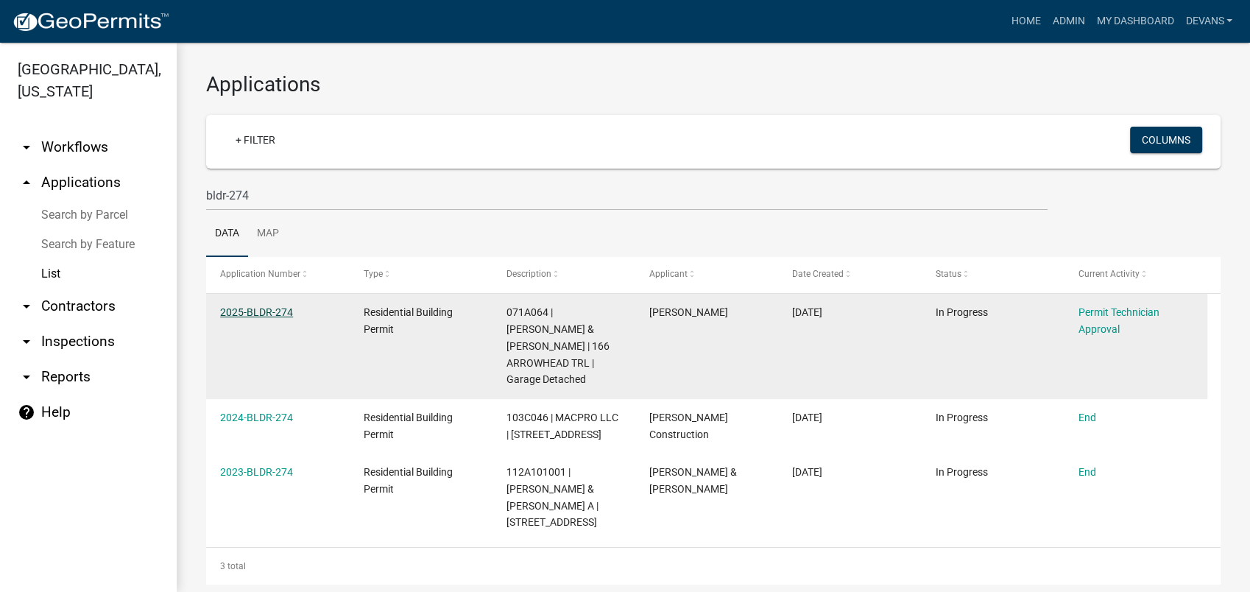
click at [256, 310] on link "2025-BLDR-274" at bounding box center [256, 312] width 73 height 12
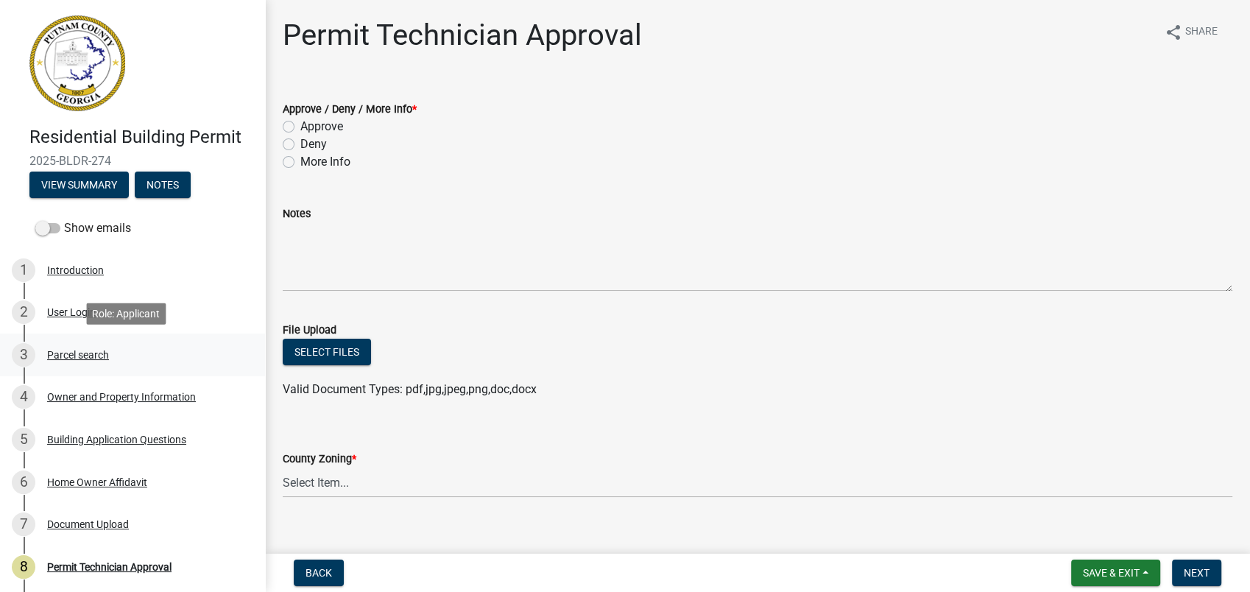
click at [89, 345] on div "3 Parcel search" at bounding box center [127, 355] width 230 height 24
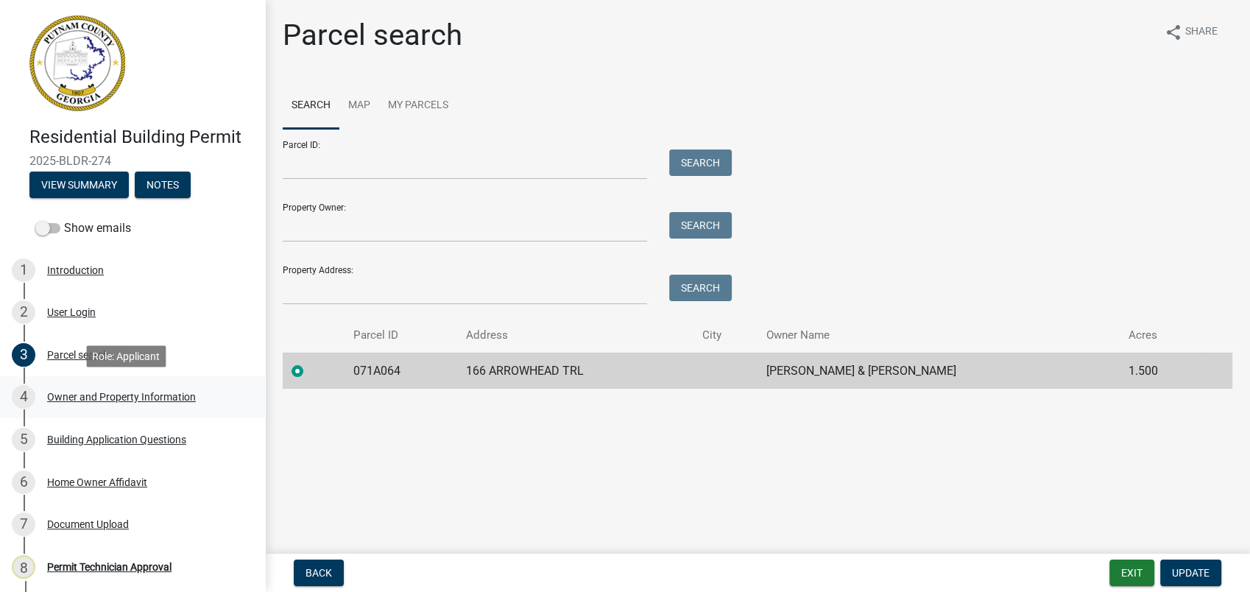
click at [68, 397] on div "Owner and Property Information" at bounding box center [121, 397] width 149 height 10
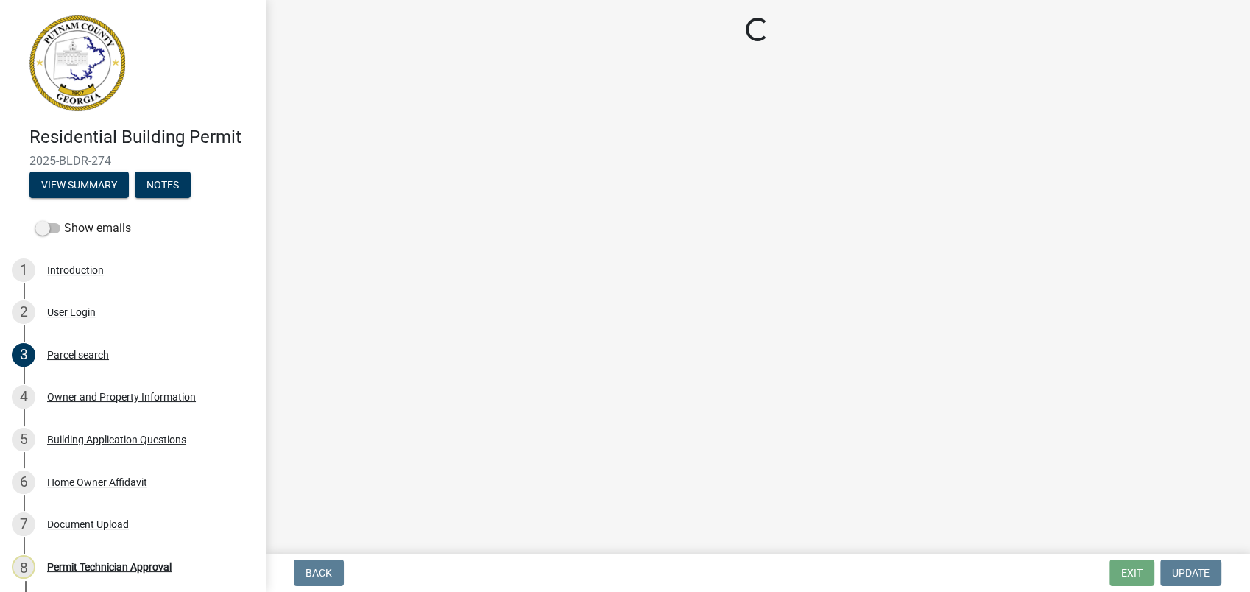
select select "34fe85c2-5f76-4343-b6bb-8ca387e0bed7"
select select "83394b22-4a11-496c-8e5c-75ade2e72faf"
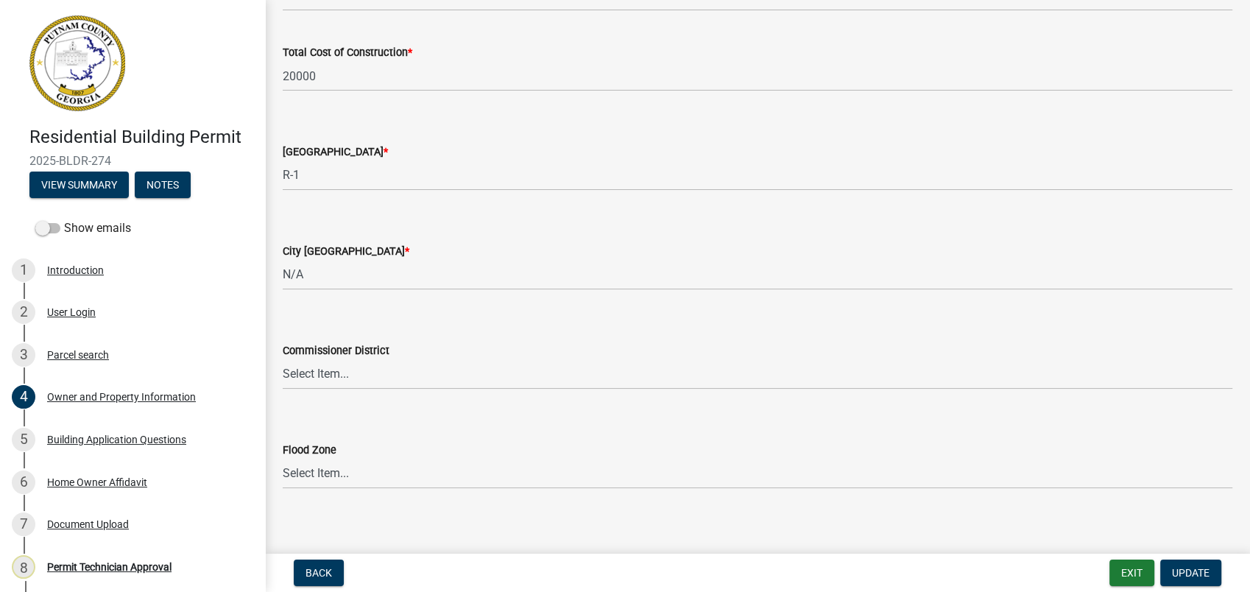
scroll to position [2490, 0]
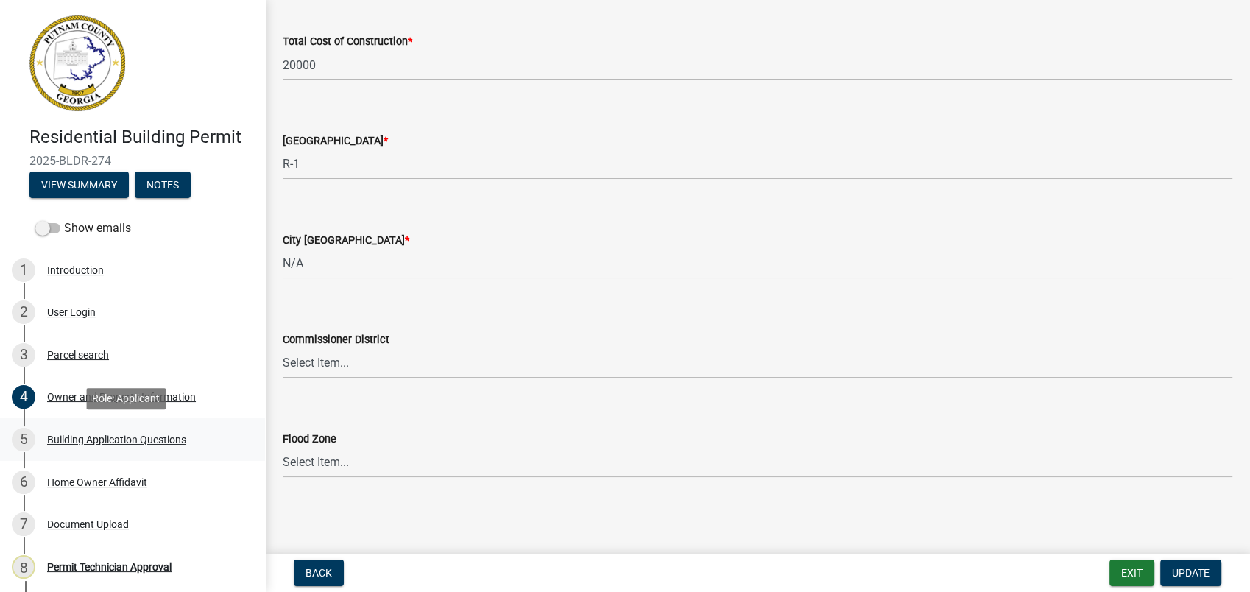
click at [116, 435] on div "Building Application Questions" at bounding box center [116, 440] width 139 height 10
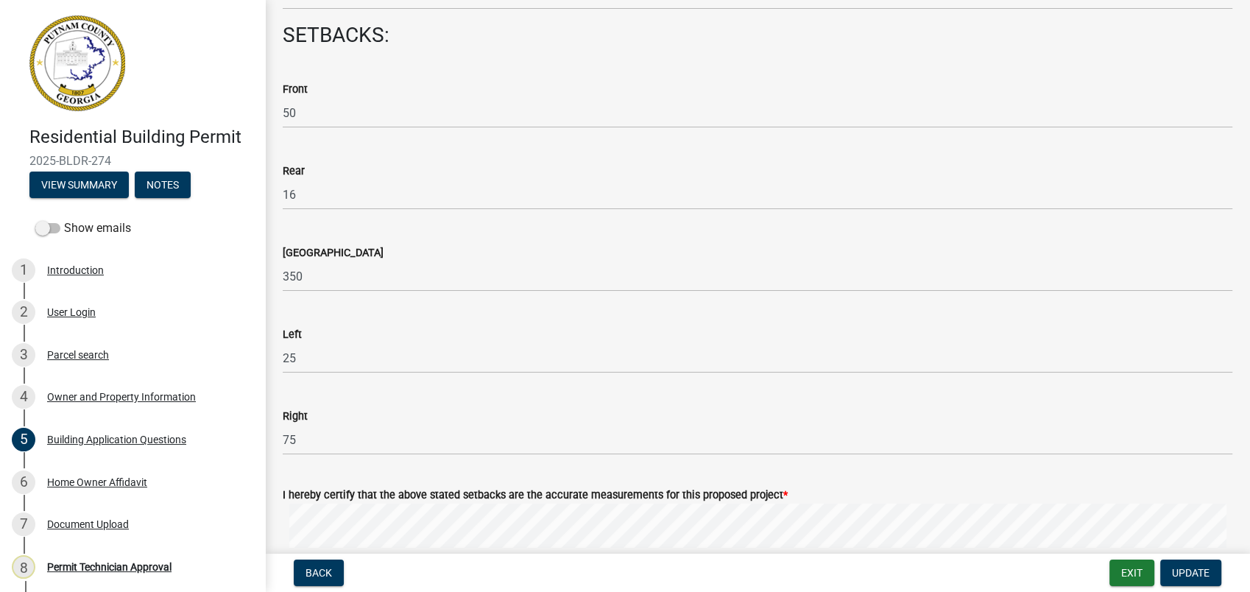
scroll to position [2127, 0]
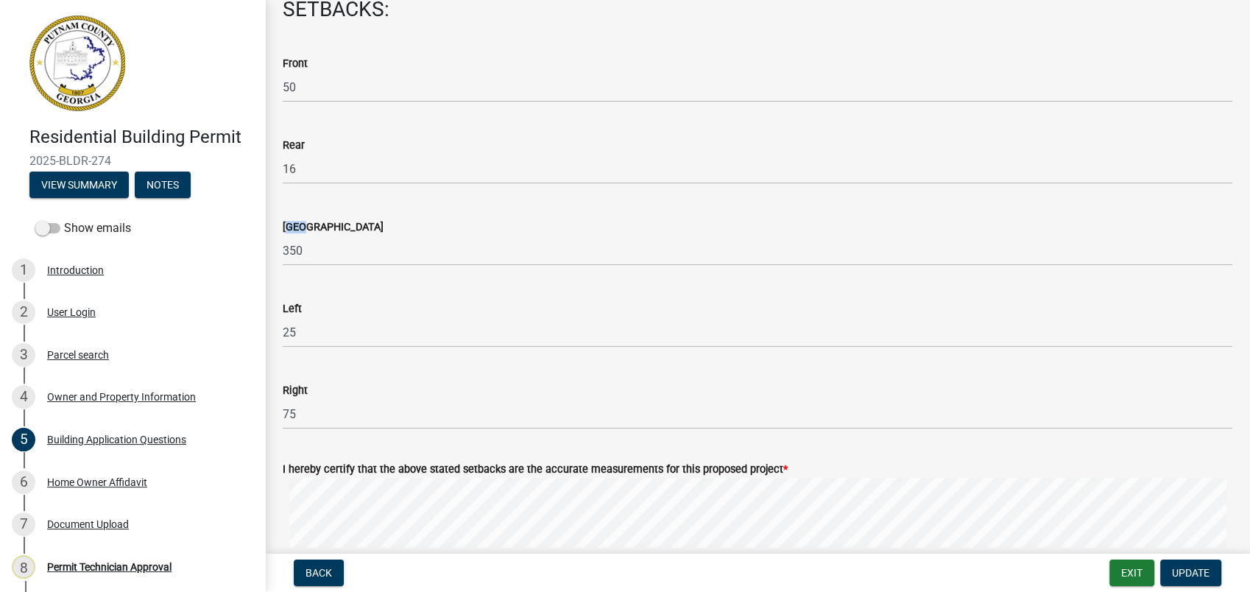
click at [274, 233] on div "Lake Side 350" at bounding box center [758, 231] width 972 height 68
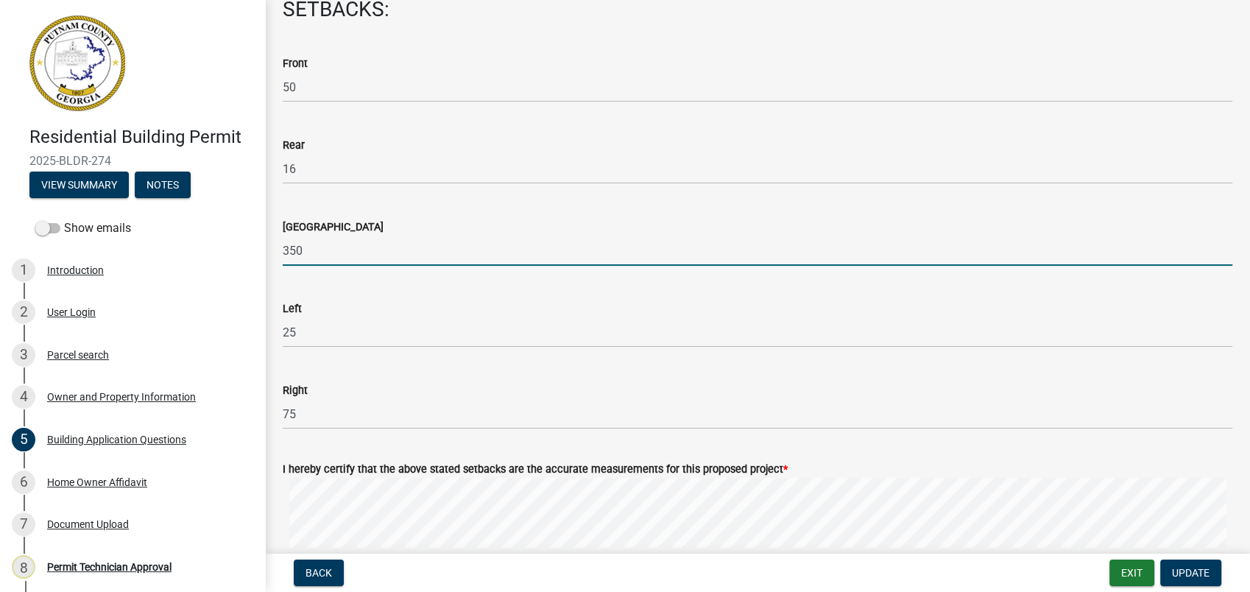
drag, startPoint x: 274, startPoint y: 233, endPoint x: 221, endPoint y: 245, distance: 54.5
click at [249, 252] on div "Residential Building Permit 2025-BLDR-274 View Summary Notes Show emails 1 Intr…" at bounding box center [625, 296] width 1250 height 592
type input "0"
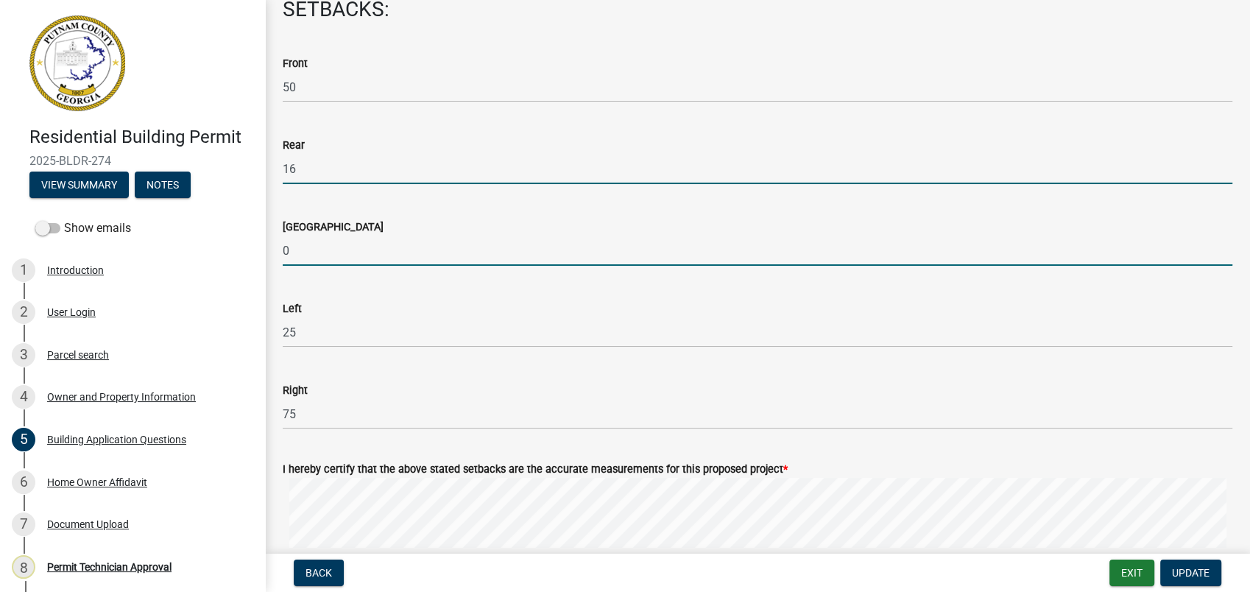
click at [424, 174] on input "16" at bounding box center [758, 169] width 950 height 30
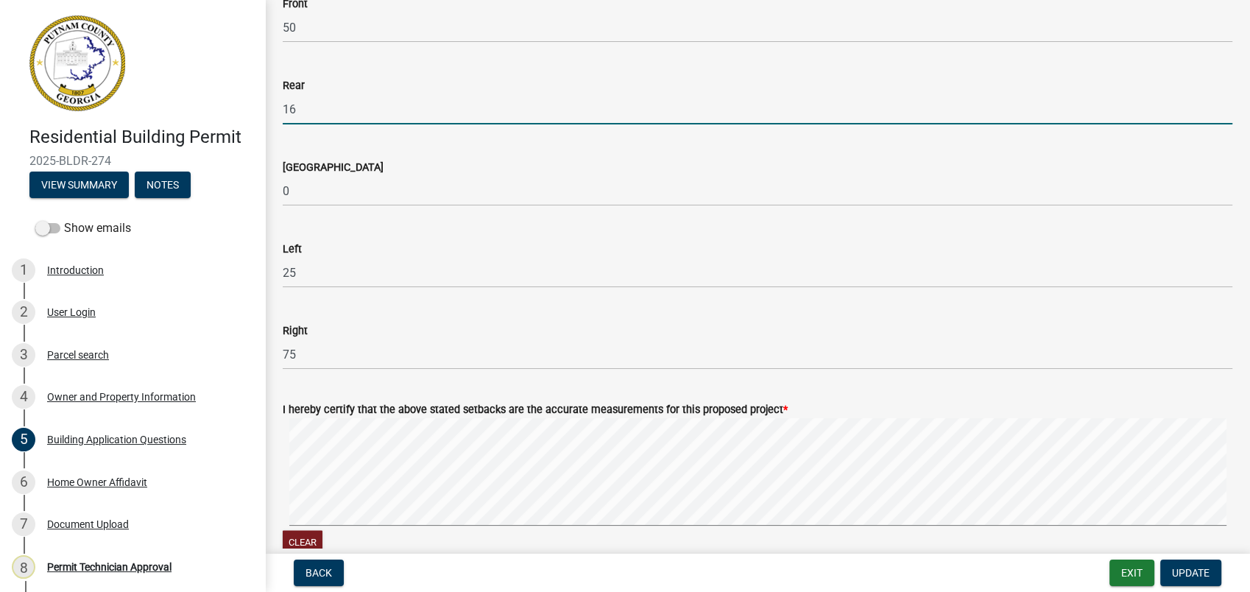
scroll to position [2291, 0]
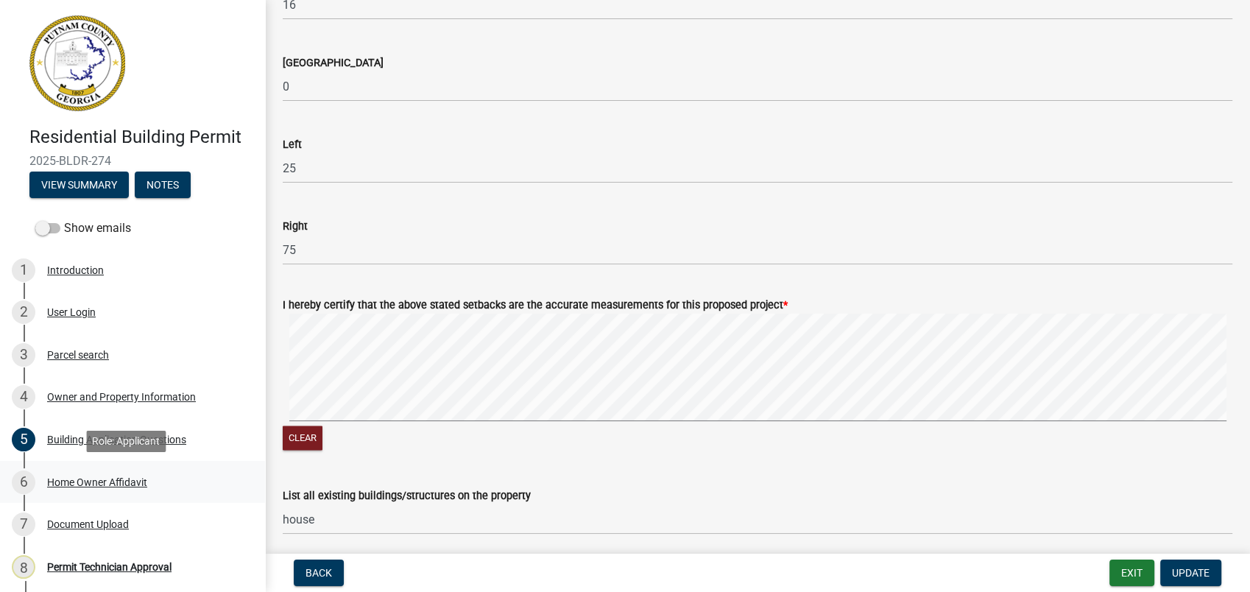
click at [100, 479] on div "Home Owner Affidavit" at bounding box center [97, 482] width 100 height 10
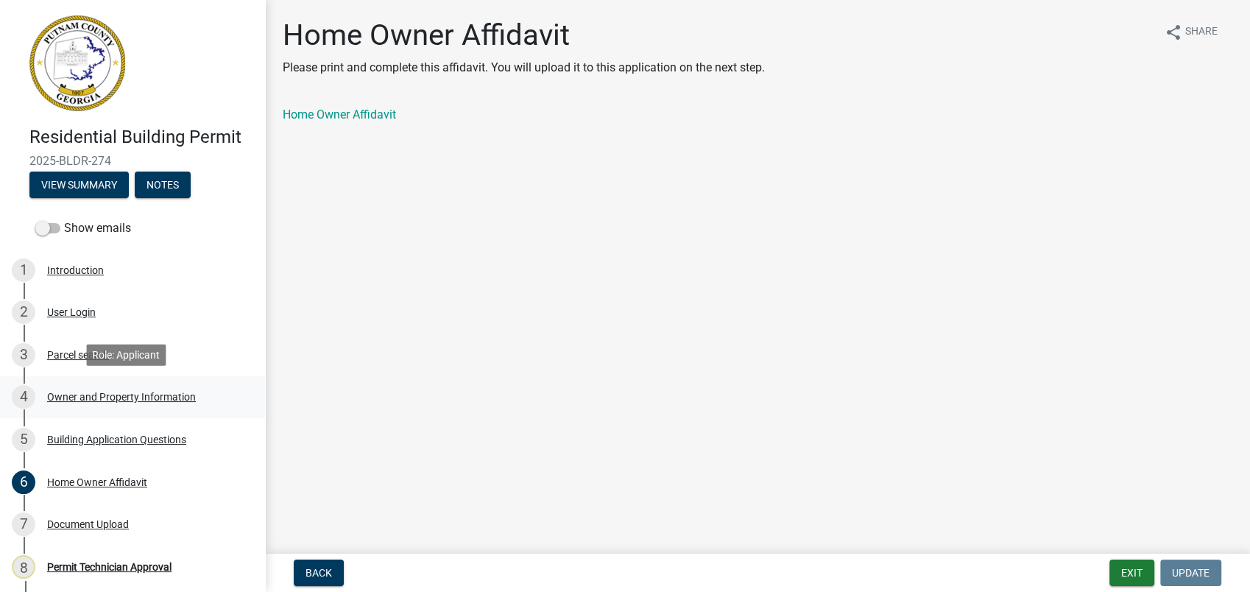
scroll to position [141, 0]
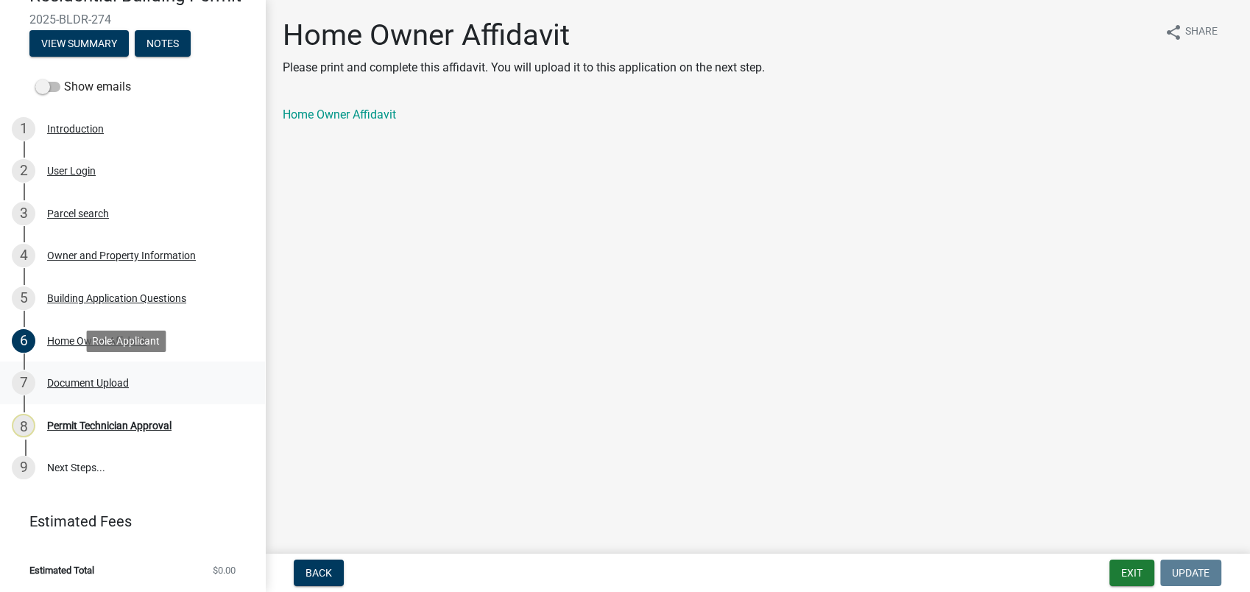
click at [105, 383] on div "Document Upload" at bounding box center [88, 383] width 82 height 10
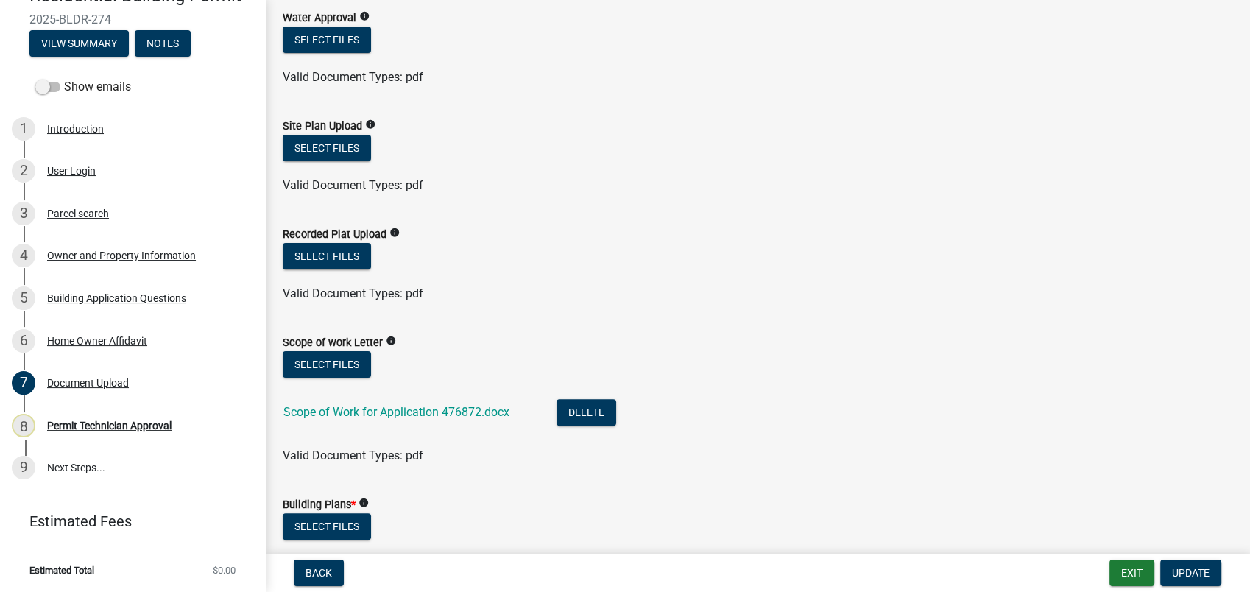
scroll to position [327, 0]
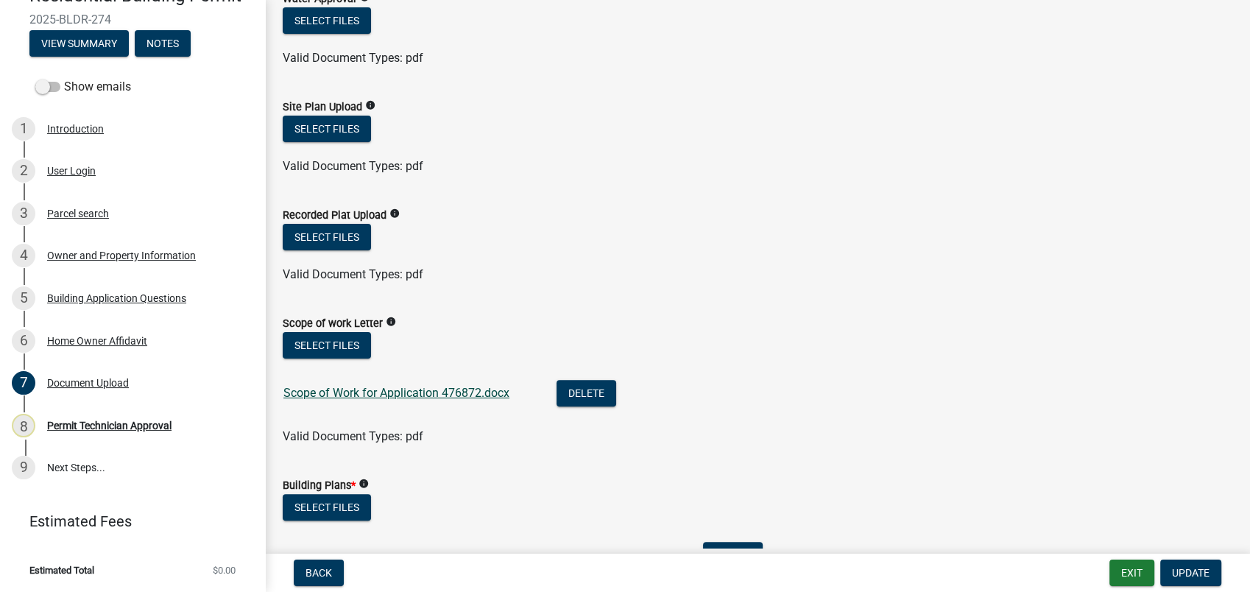
click at [359, 391] on link "Scope of Work for Application 476872.docx" at bounding box center [397, 393] width 226 height 14
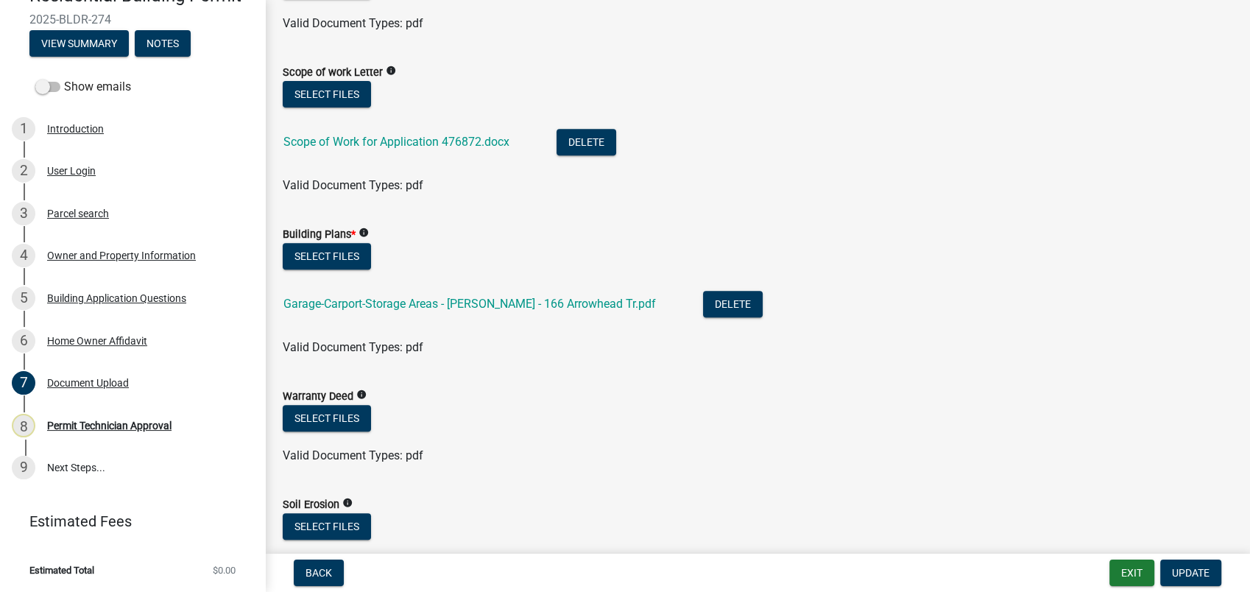
scroll to position [654, 0]
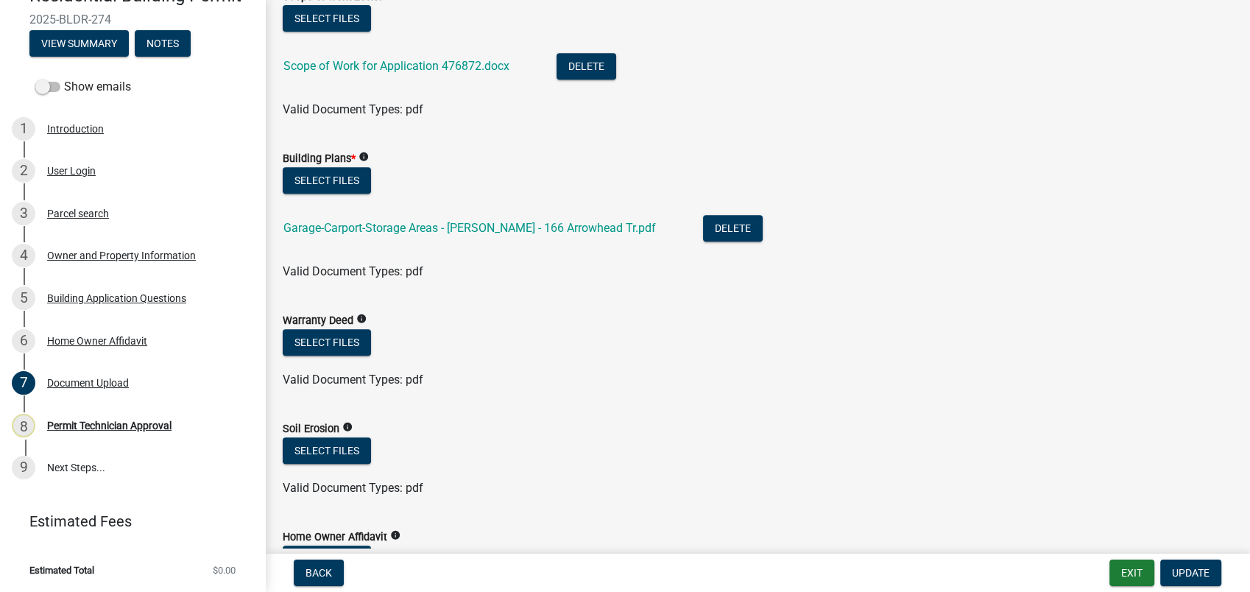
click at [384, 236] on div "Garage-Carport-Storage Areas - [PERSON_NAME] - 166 Arrowhead Tr.pdf" at bounding box center [482, 230] width 396 height 30
click at [375, 225] on link "Garage-Carport-Storage Areas - [PERSON_NAME] - 166 Arrowhead Tr.pdf" at bounding box center [470, 228] width 373 height 14
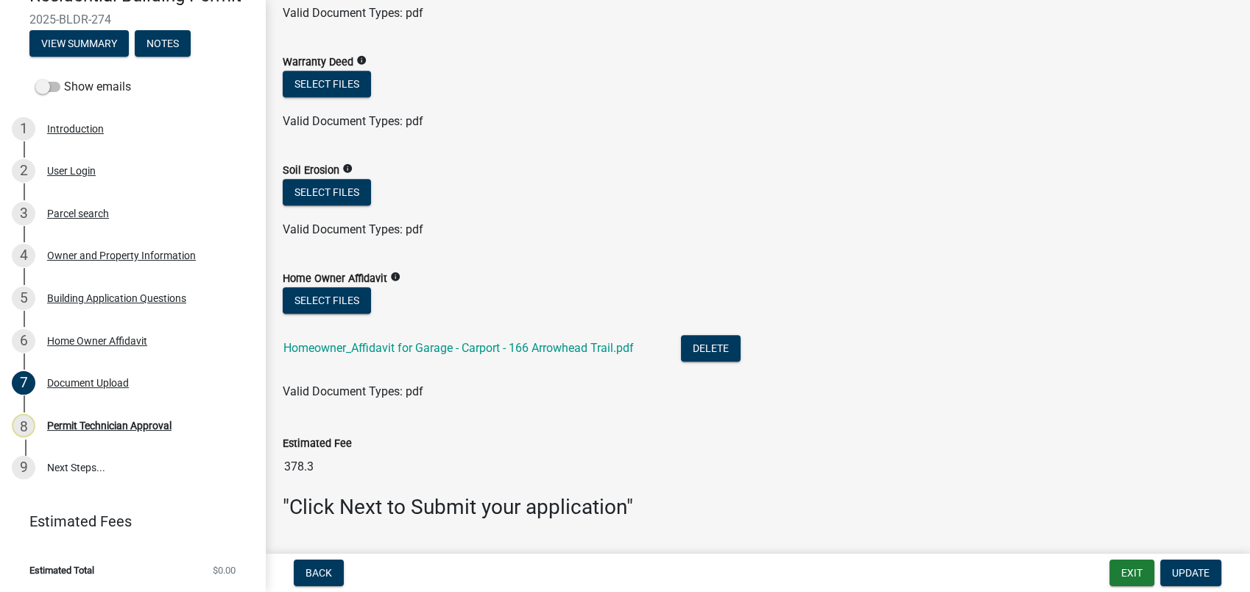
scroll to position [952, 0]
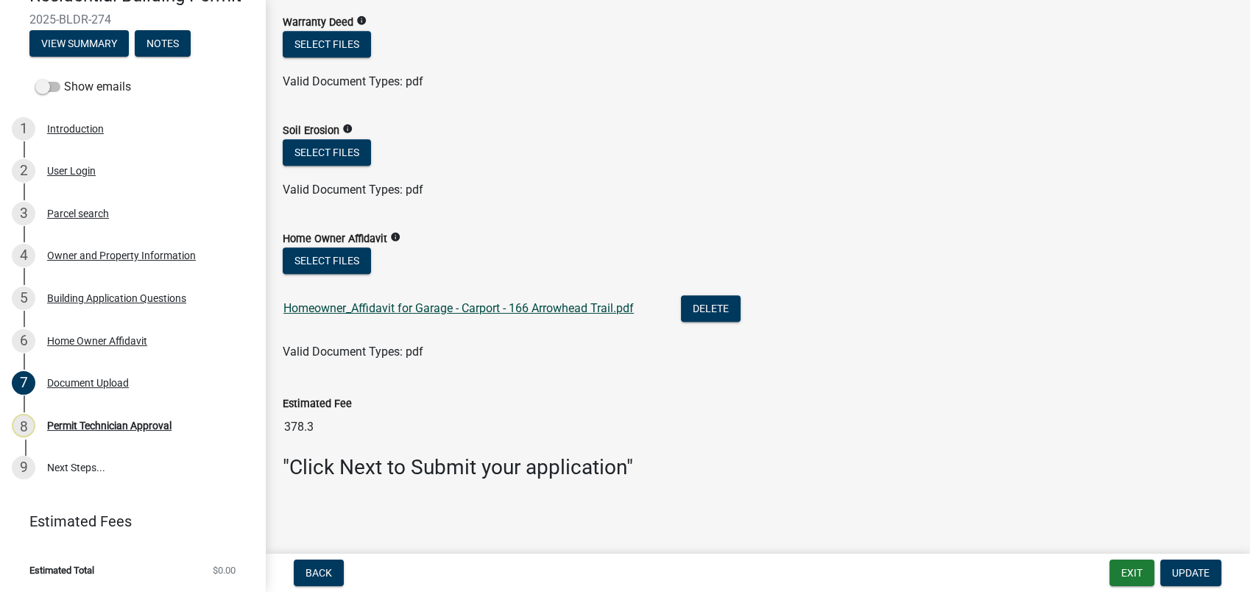
click at [514, 306] on link "Homeowner_Affidavit for Garage - Carport - 166 Arrowhead Trail.pdf" at bounding box center [459, 308] width 351 height 14
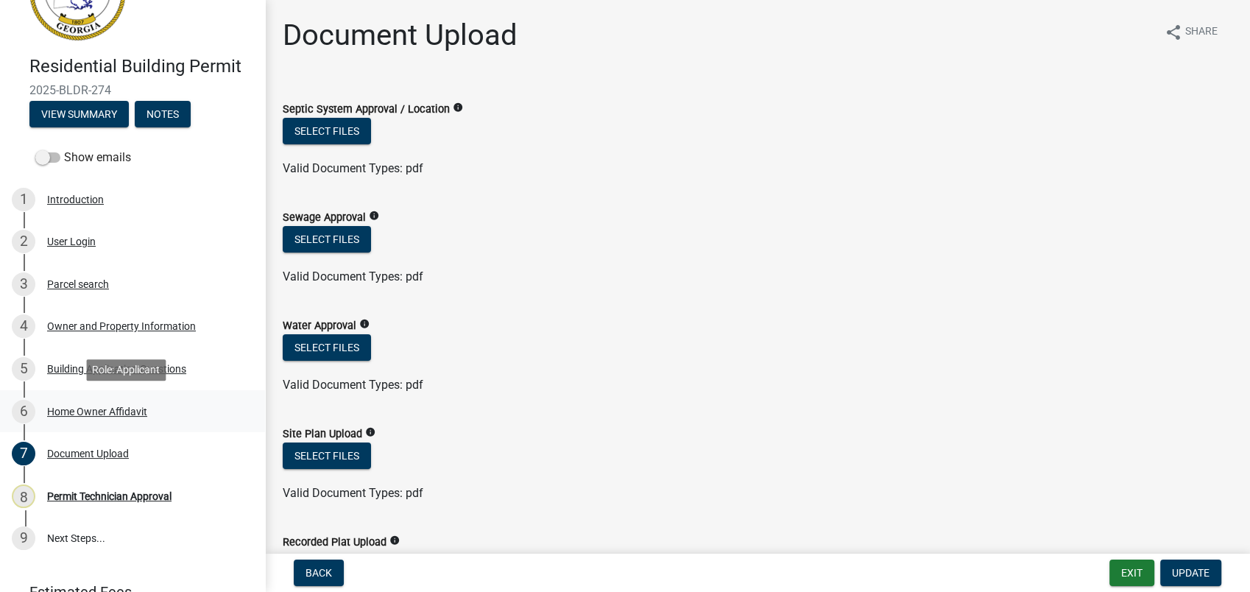
scroll to position [141, 0]
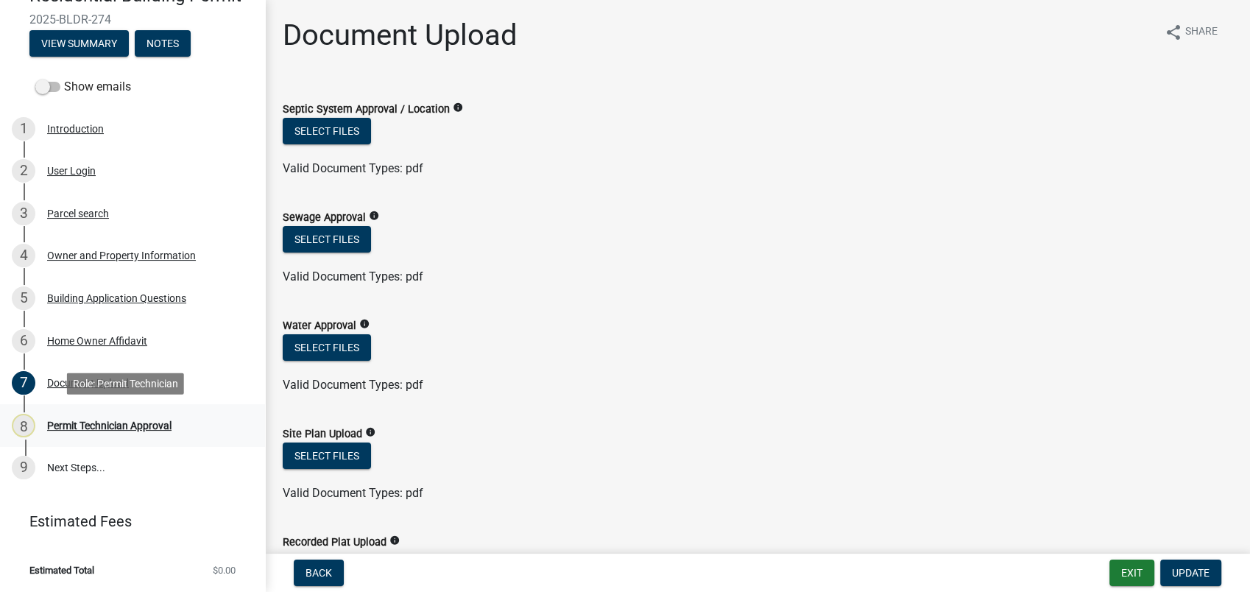
click at [118, 421] on div "Permit Technician Approval" at bounding box center [109, 426] width 124 height 10
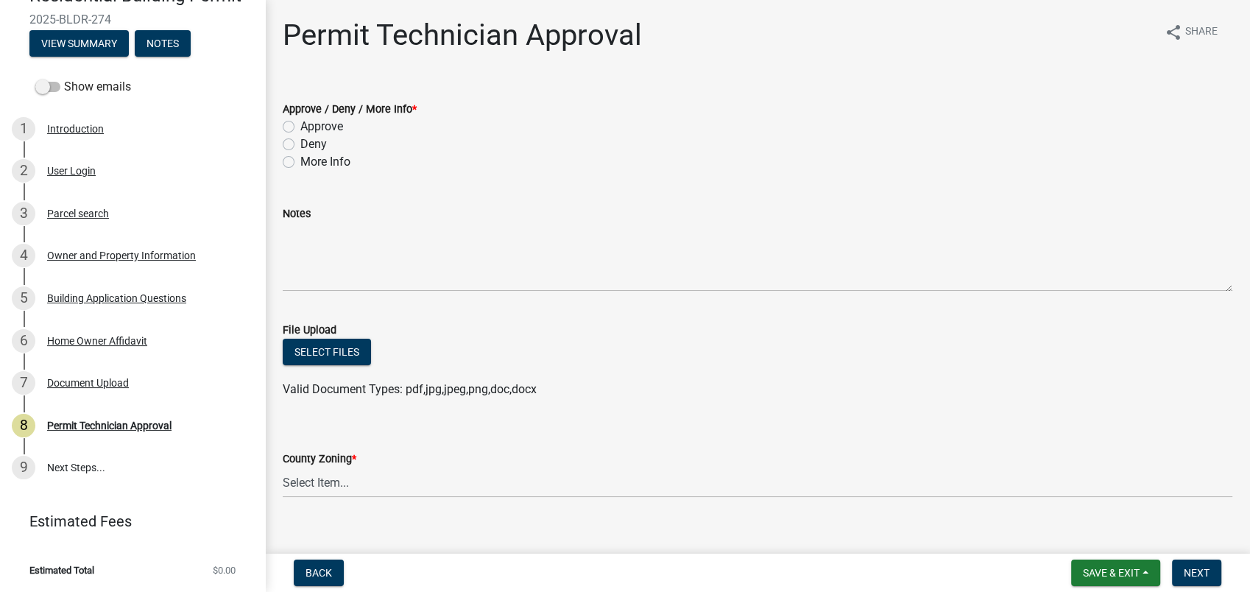
click at [300, 162] on label "More Info" at bounding box center [325, 162] width 50 height 18
click at [300, 162] on input "More Info" at bounding box center [305, 158] width 10 height 10
radio input "true"
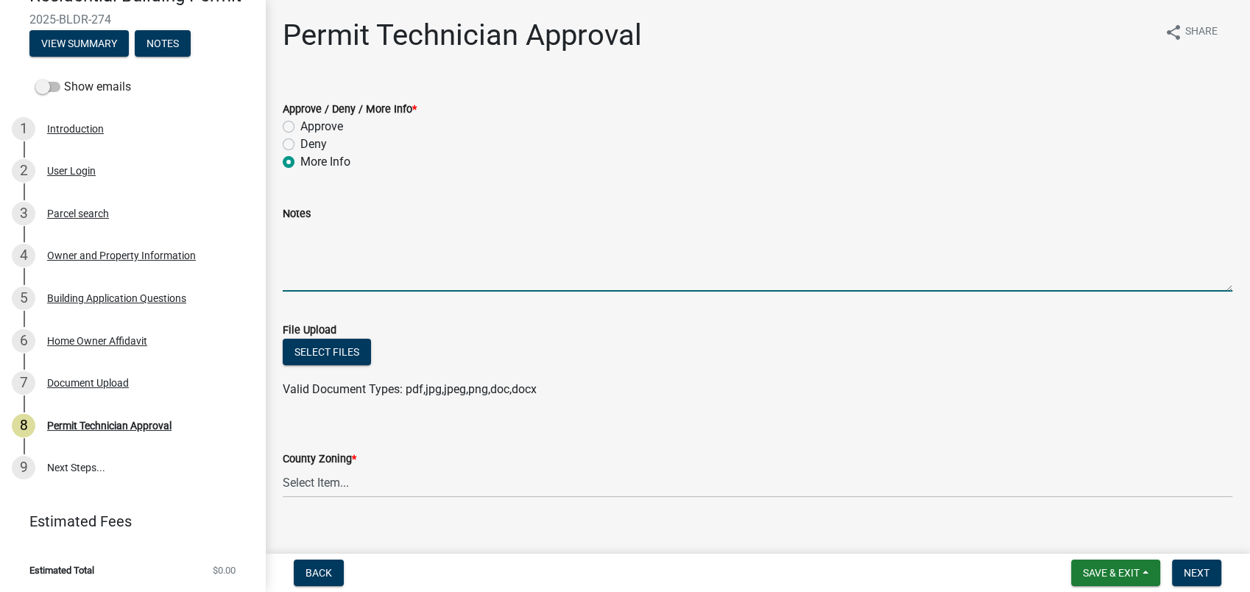
click at [288, 236] on textarea "Notes" at bounding box center [758, 256] width 950 height 69
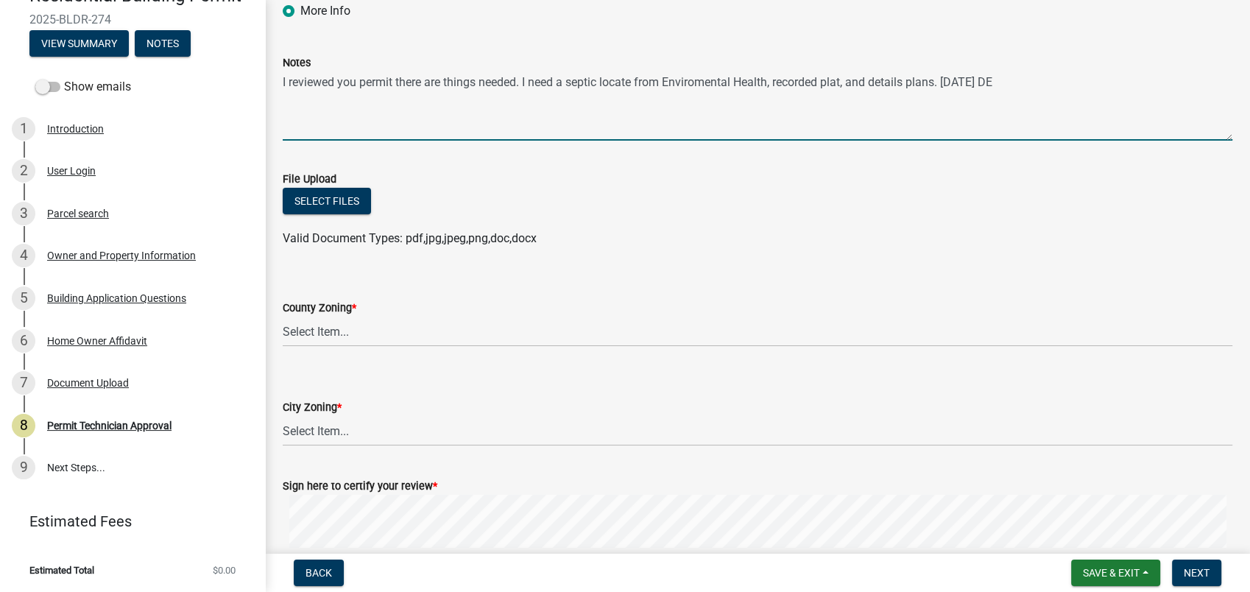
scroll to position [245, 0]
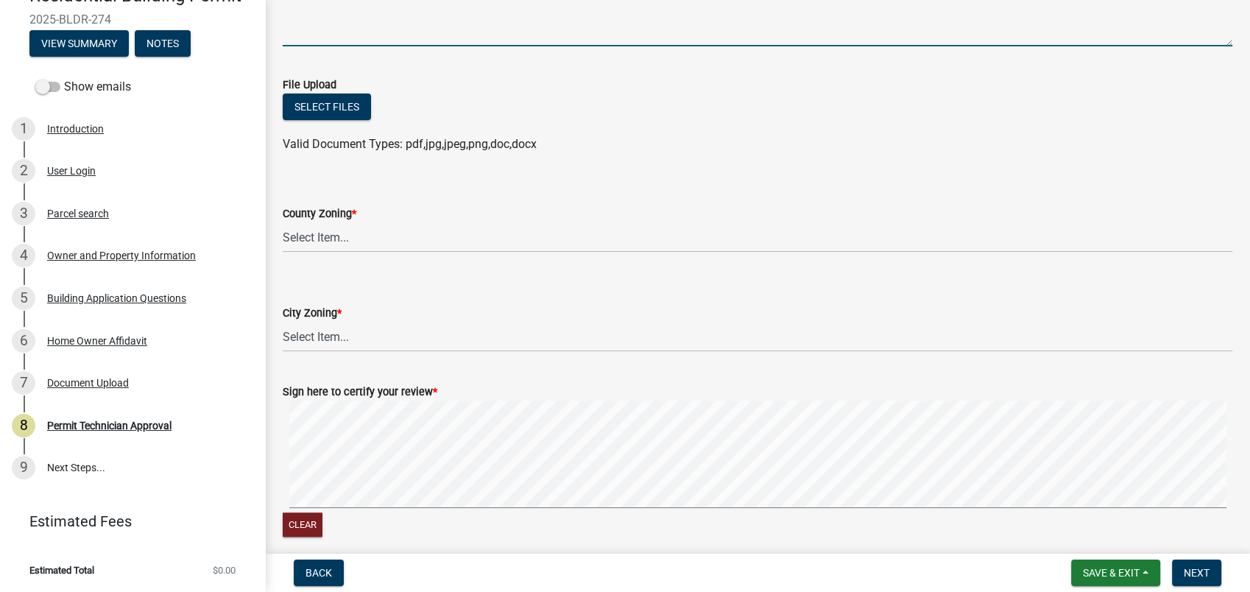
type textarea "I reviewed you permit there are things needed. I need a septic locate from Envi…"
click at [341, 236] on select "Select Item... AG-1 R-1R R-1 R-2 MHP RM-1 RM-3 C-1 C-2 I-M PUD N/A" at bounding box center [758, 237] width 950 height 30
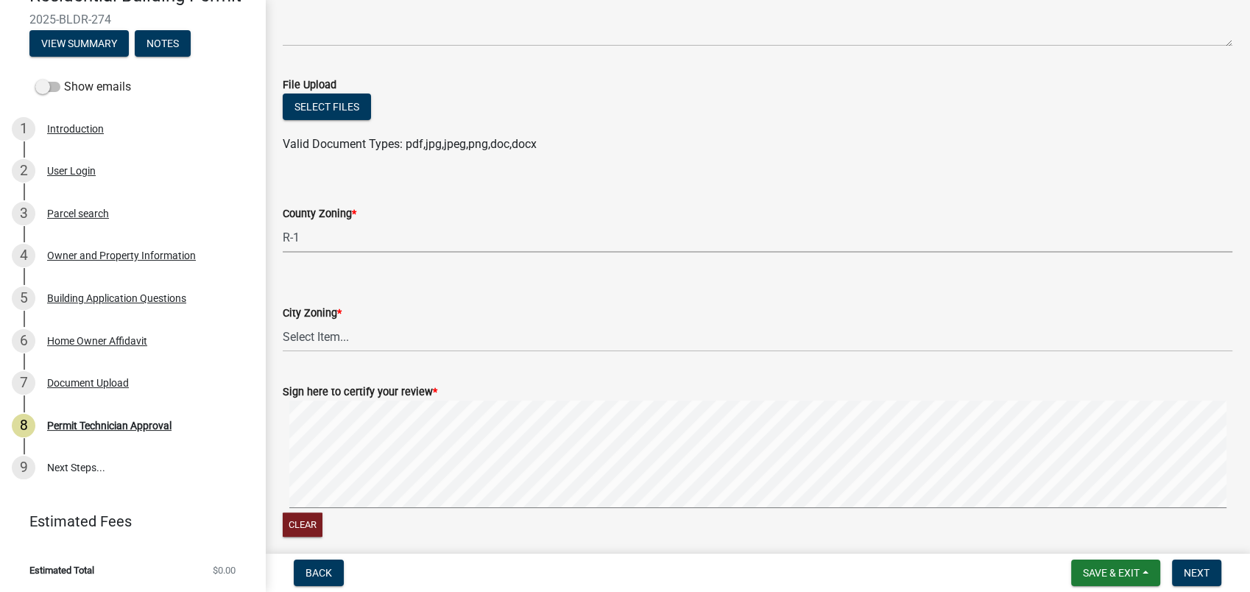
click at [283, 222] on select "Select Item... AG-1 R-1R R-1 R-2 MHP RM-1 RM-3 C-1 C-2 I-M PUD N/A" at bounding box center [758, 237] width 950 height 30
select select "34fe85c2-5f76-4343-b6bb-8ca387e0bed7"
click at [323, 332] on select "Select Item... A-1 A-2 R-1 R-2 R-3 R-4 MHP C-1 C-2 I-1 I-2 DB FH H-P N/A" at bounding box center [758, 337] width 950 height 30
click at [283, 322] on select "Select Item... A-1 A-2 R-1 R-2 R-3 R-4 MHP C-1 C-2 I-1 I-2 DB FH H-P N/A" at bounding box center [758, 337] width 950 height 30
select select "83394b22-4a11-496c-8e5c-75ade2e72faf"
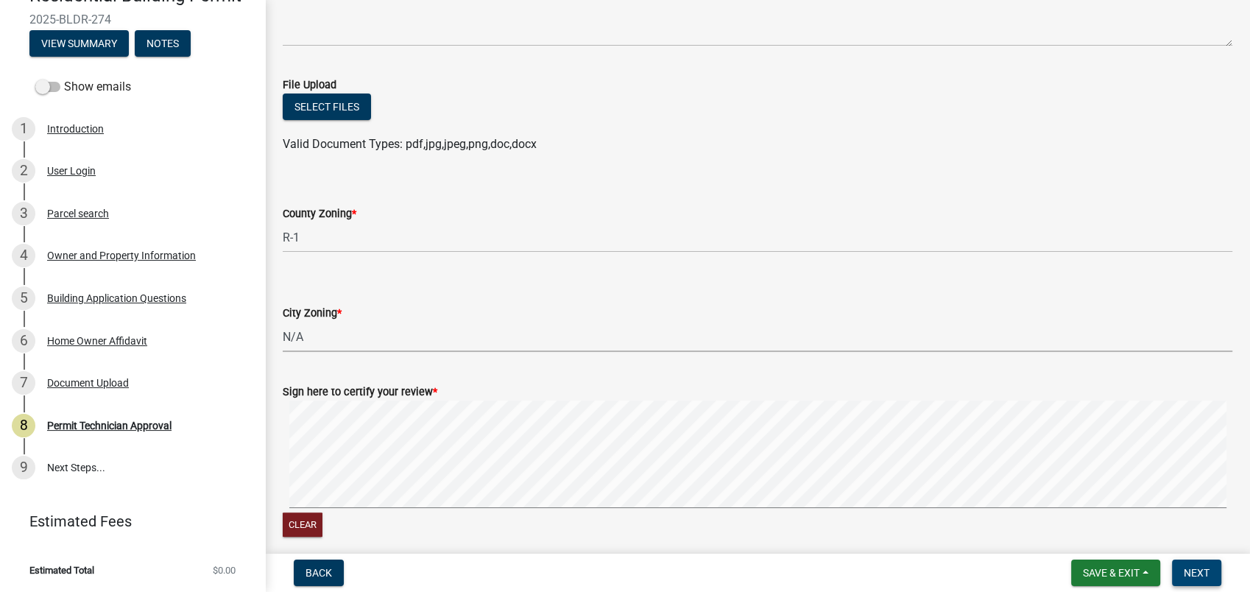
click at [1193, 567] on span "Next" at bounding box center [1197, 573] width 26 height 12
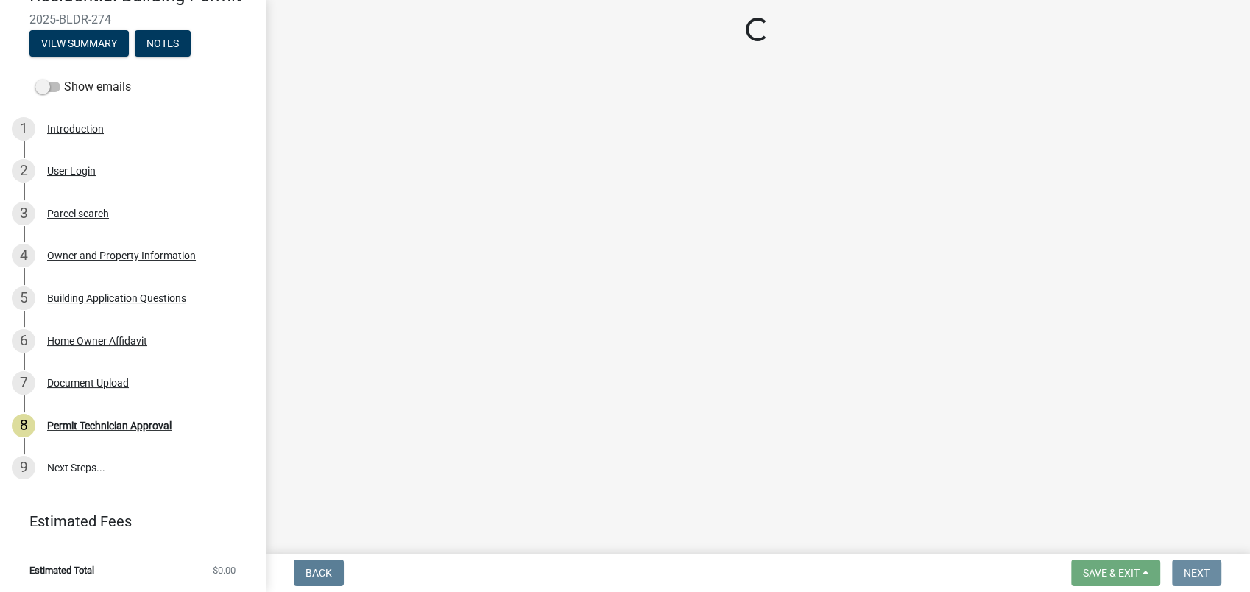
scroll to position [0, 0]
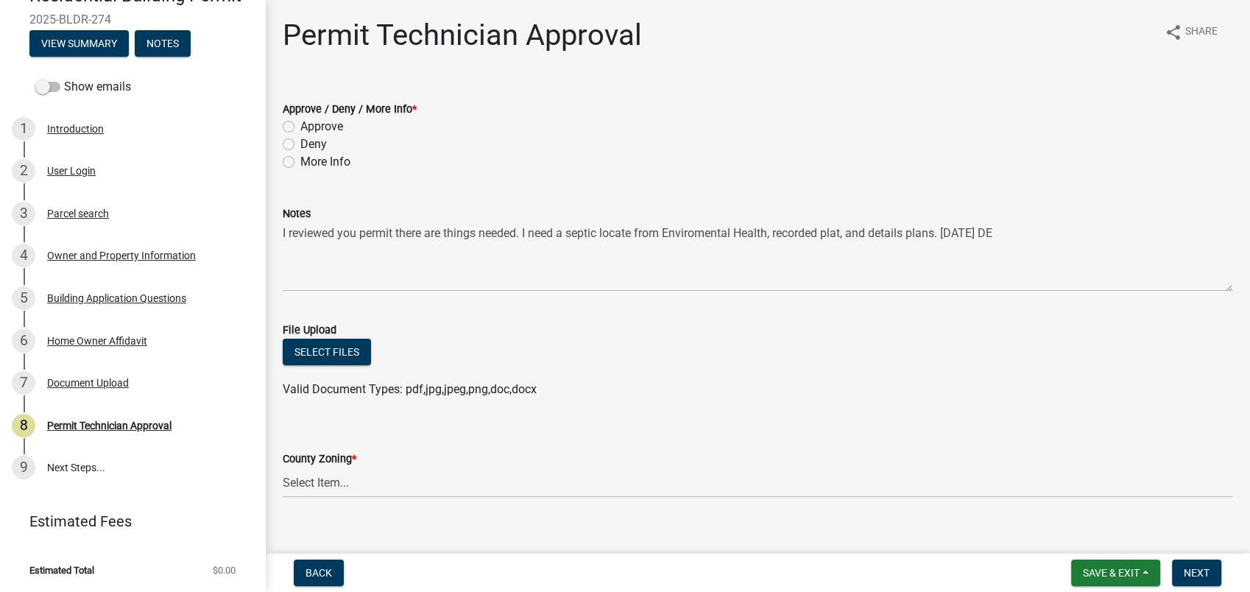
click at [300, 162] on label "More Info" at bounding box center [325, 162] width 50 height 18
click at [300, 162] on input "More Info" at bounding box center [305, 158] width 10 height 10
radio input "true"
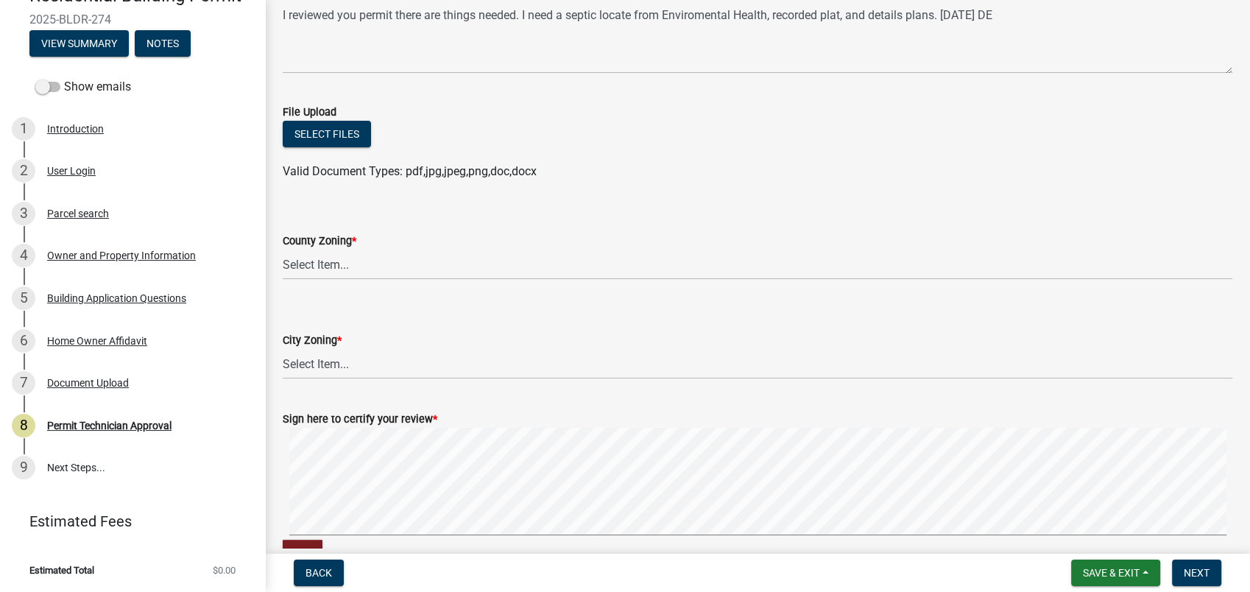
scroll to position [245, 0]
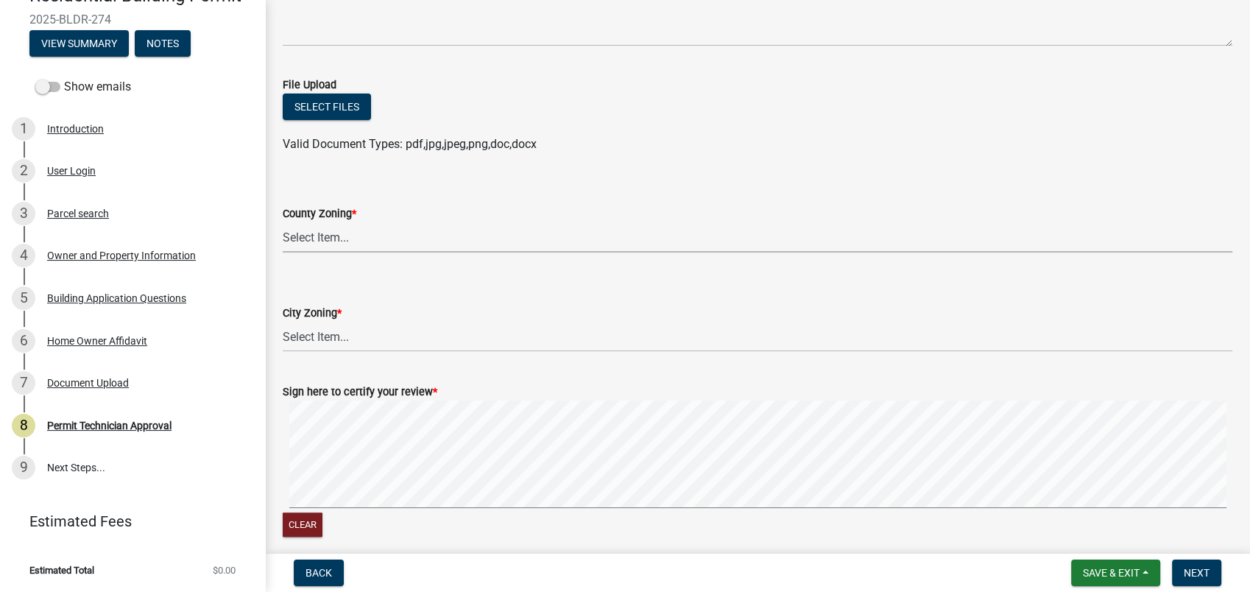
click at [325, 236] on select "Select Item... AG-1 R-1R R-1 R-2 MHP RM-1 RM-3 C-1 C-2 I-M PUD N/A" at bounding box center [758, 237] width 950 height 30
click at [283, 222] on select "Select Item... AG-1 R-1R R-1 R-2 MHP RM-1 RM-3 C-1 C-2 I-M PUD N/A" at bounding box center [758, 237] width 950 height 30
select select "34fe85c2-5f76-4343-b6bb-8ca387e0bed7"
click at [313, 324] on select "Select Item... A-1 A-2 R-1 R-2 R-3 R-4 MHP C-1 C-2 I-1 I-2 DB FH H-P N/A" at bounding box center [758, 337] width 950 height 30
click at [283, 322] on select "Select Item... A-1 A-2 R-1 R-2 R-3 R-4 MHP C-1 C-2 I-1 I-2 DB FH H-P N/A" at bounding box center [758, 337] width 950 height 30
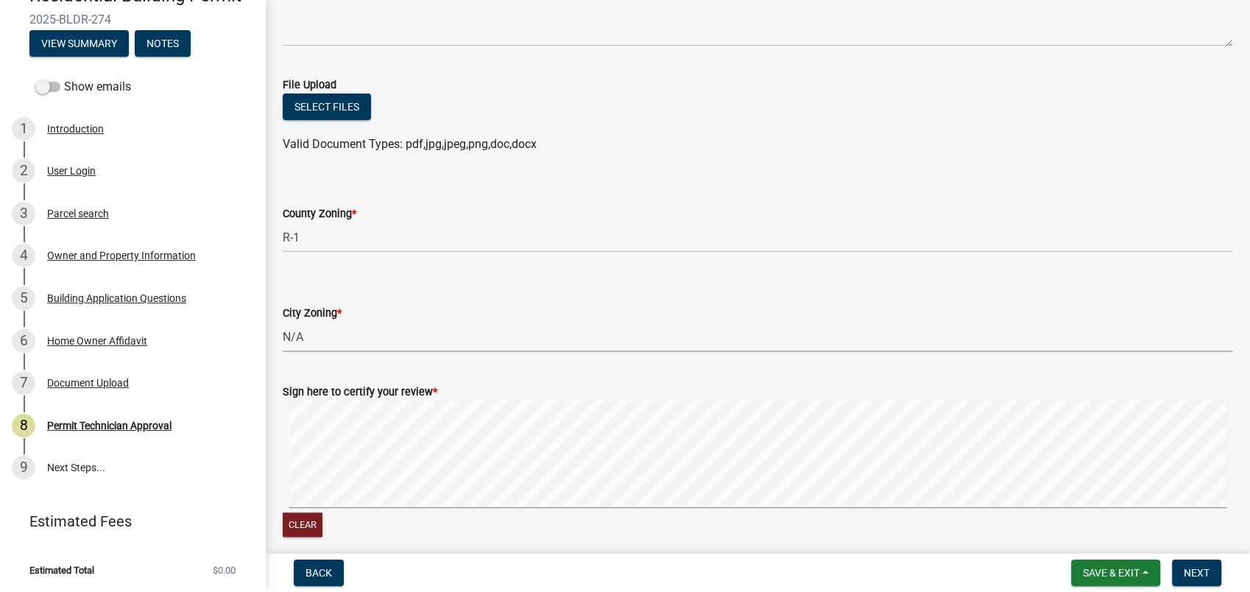
select select "83394b22-4a11-496c-8e5c-75ade2e72faf"
click at [1206, 576] on span "Next" at bounding box center [1197, 573] width 26 height 12
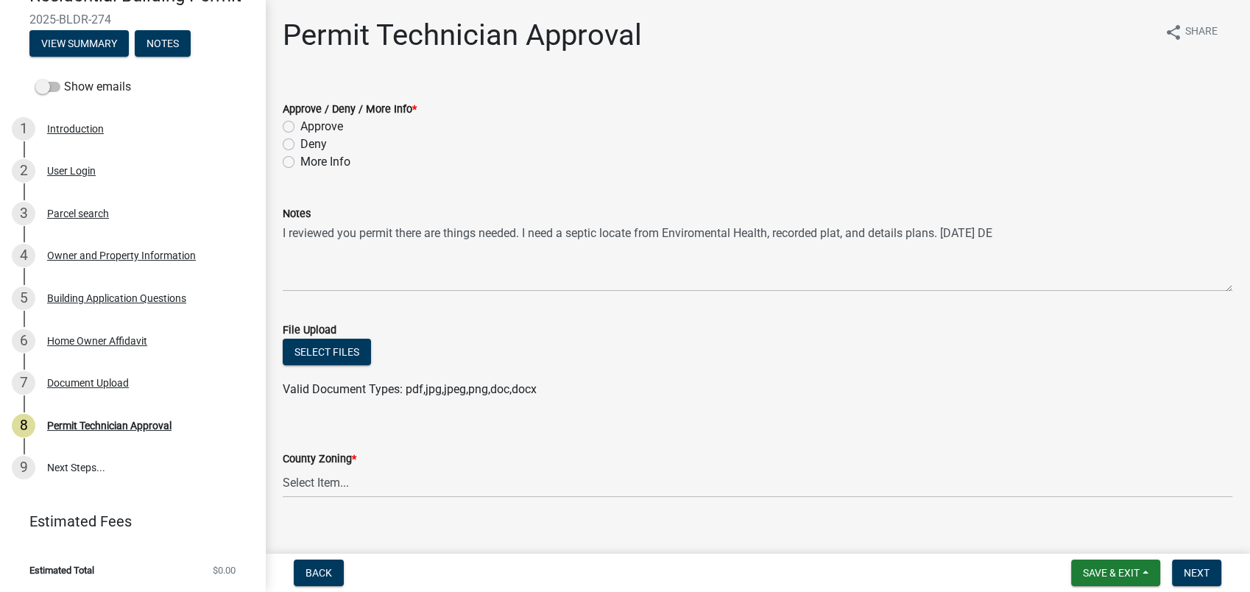
click at [300, 159] on label "More Info" at bounding box center [325, 162] width 50 height 18
click at [300, 159] on input "More Info" at bounding box center [305, 158] width 10 height 10
radio input "true"
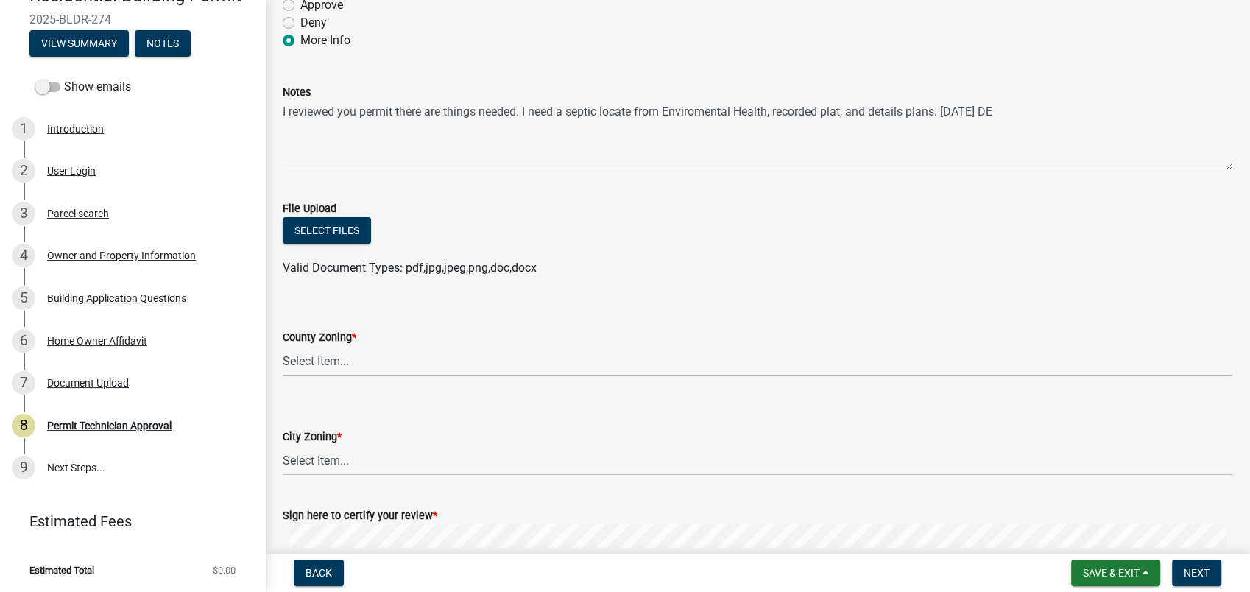
scroll to position [307, 0]
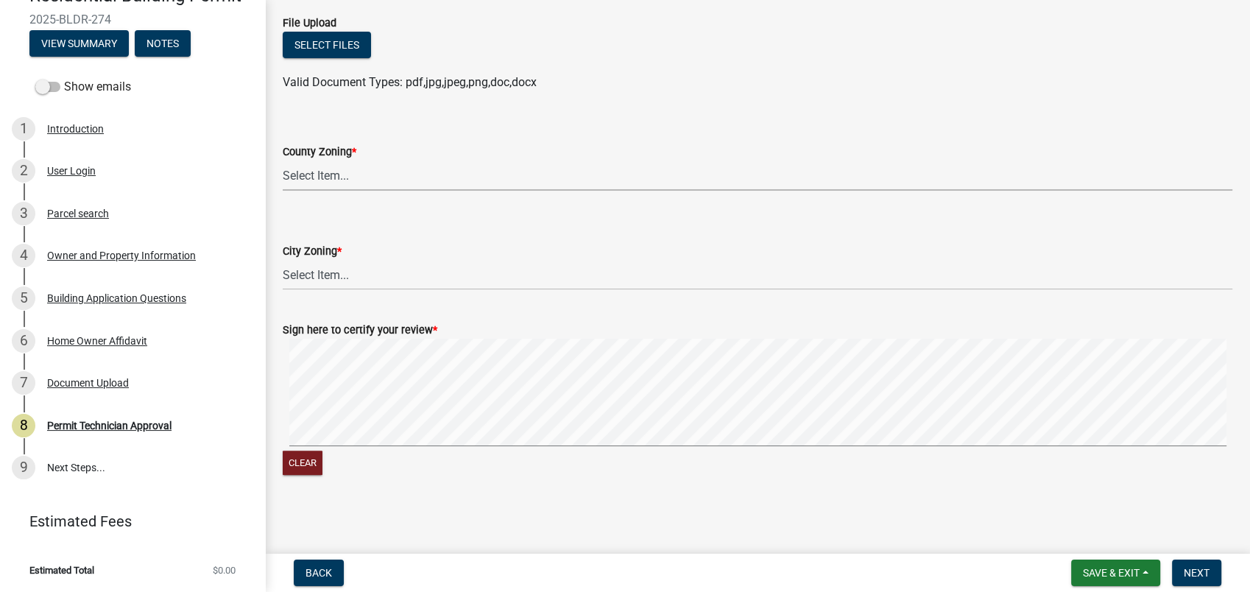
click at [314, 180] on select "Select Item... AG-1 R-1R R-1 R-2 MHP RM-1 RM-3 C-1 C-2 I-M PUD N/A" at bounding box center [758, 176] width 950 height 30
click at [283, 161] on select "Select Item... AG-1 R-1R R-1 R-2 MHP RM-1 RM-3 C-1 C-2 I-M PUD N/A" at bounding box center [758, 176] width 950 height 30
select select "34fe85c2-5f76-4343-b6bb-8ca387e0bed7"
click at [335, 277] on select "Select Item... A-1 A-2 R-1 R-2 R-3 R-4 MHP C-1 C-2 I-1 I-2 DB FH H-P N/A" at bounding box center [758, 275] width 950 height 30
click at [283, 260] on select "Select Item... A-1 A-2 R-1 R-2 R-3 R-4 MHP C-1 C-2 I-1 I-2 DB FH H-P N/A" at bounding box center [758, 275] width 950 height 30
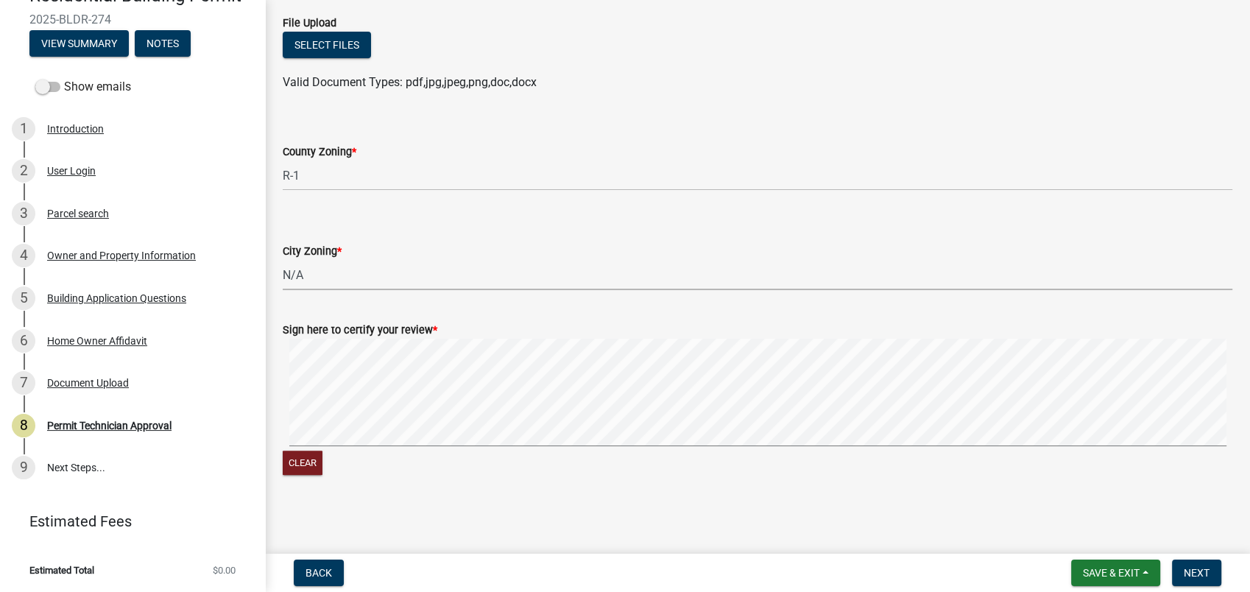
select select "83394b22-4a11-496c-8e5c-75ade2e72faf"
click at [1196, 567] on span "Next" at bounding box center [1197, 573] width 26 height 12
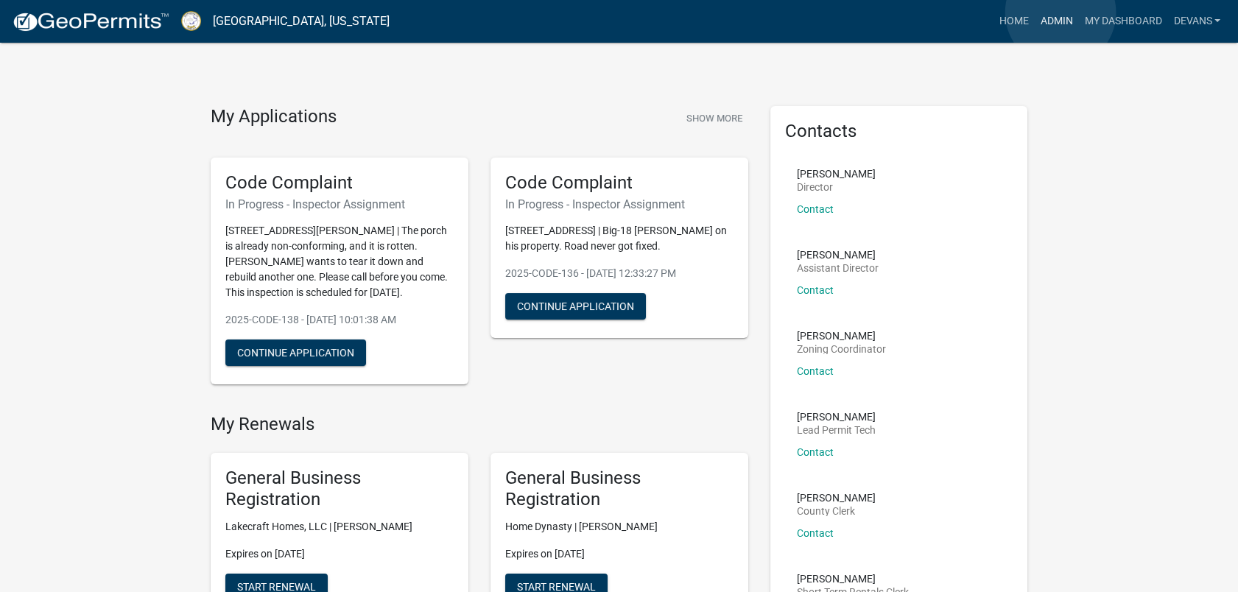
click at [1060, 13] on link "Admin" at bounding box center [1056, 21] width 44 height 28
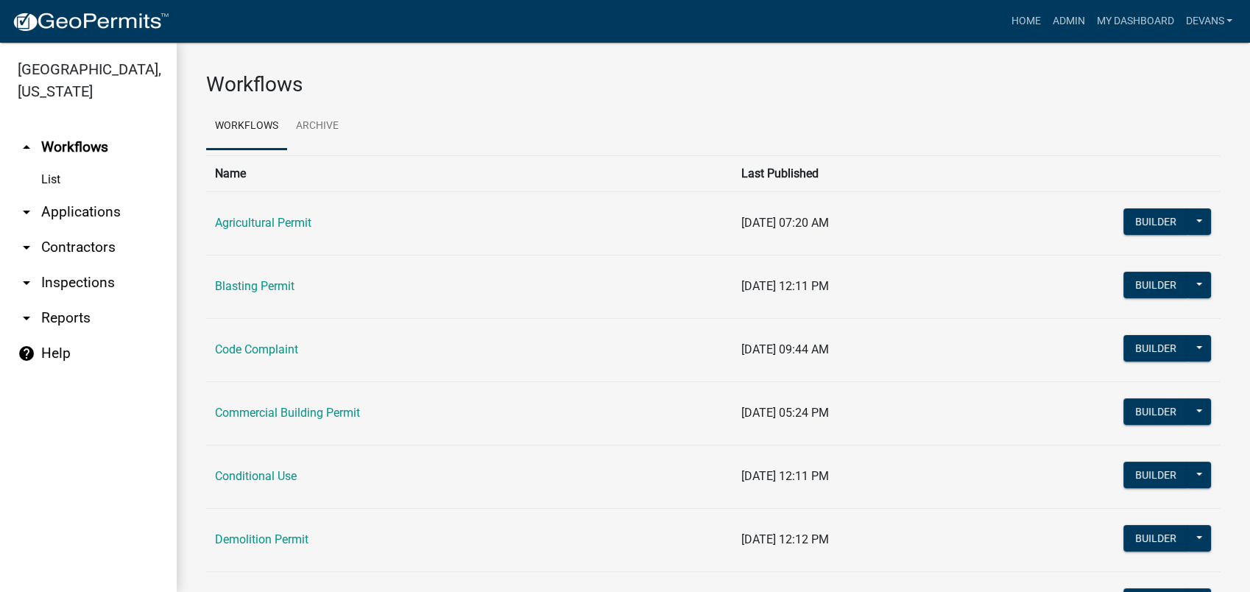
click at [57, 178] on link "List" at bounding box center [88, 179] width 177 height 29
click at [61, 206] on link "arrow_drop_down Applications" at bounding box center [88, 211] width 177 height 35
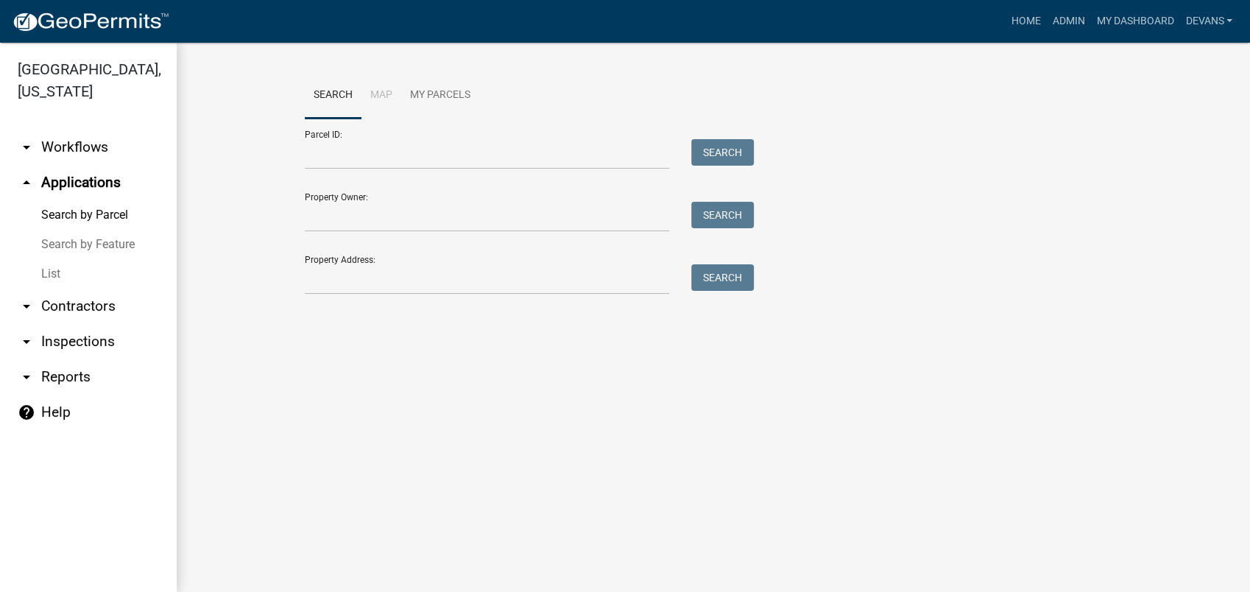
click at [68, 276] on link "List" at bounding box center [88, 273] width 177 height 29
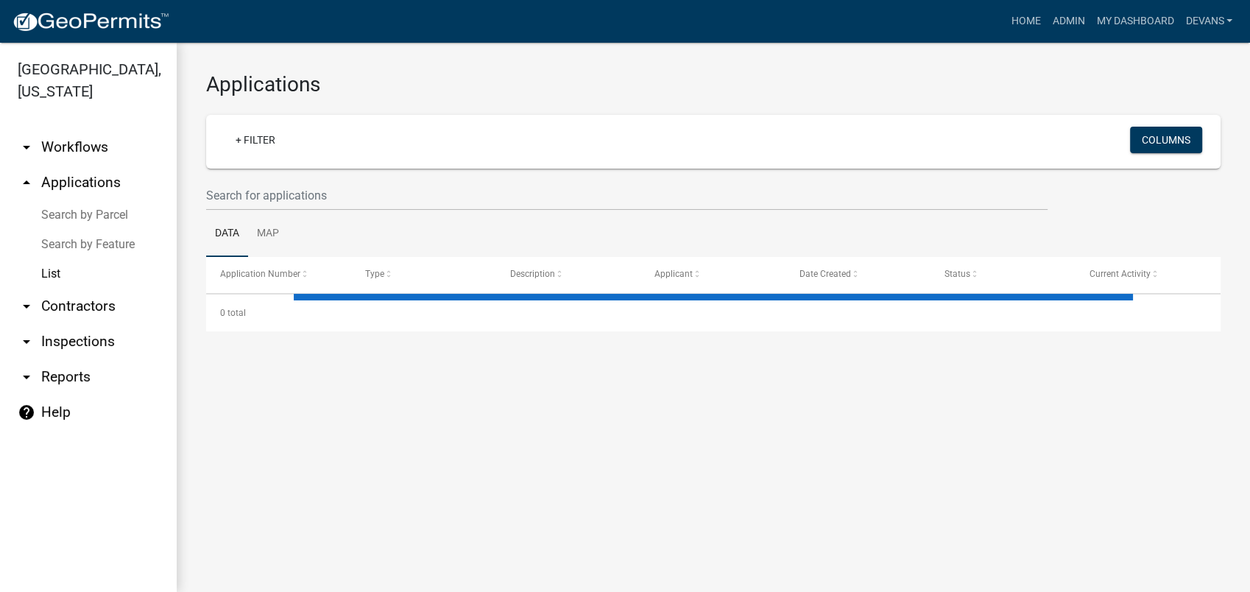
select select "1: 25"
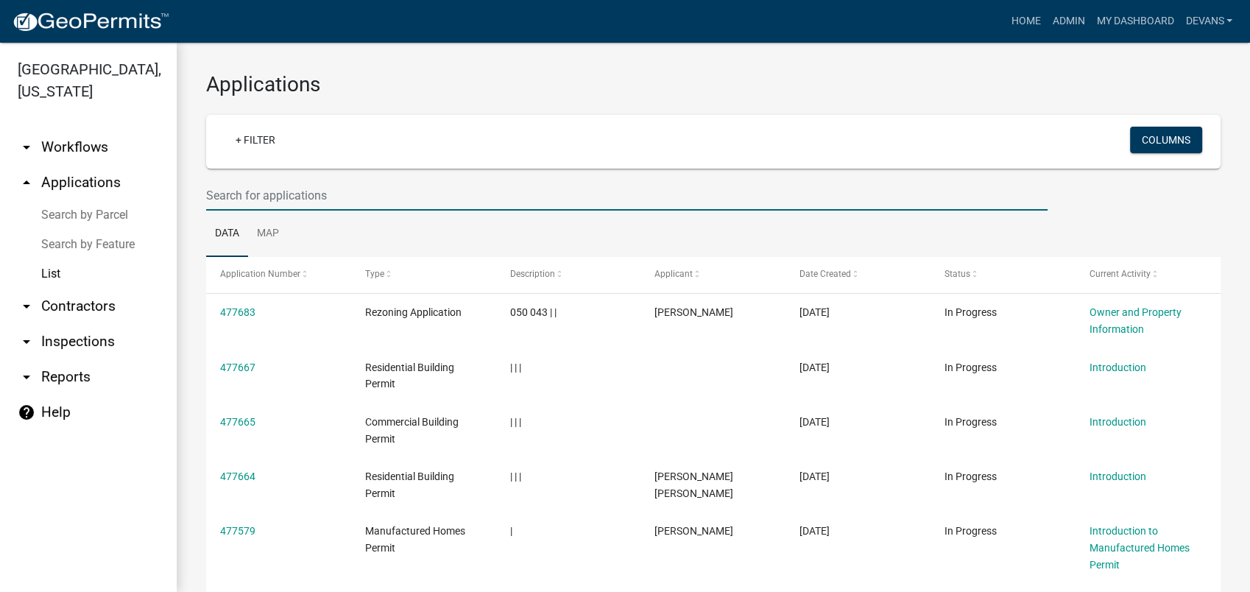
click at [258, 191] on input "text" at bounding box center [627, 195] width 842 height 30
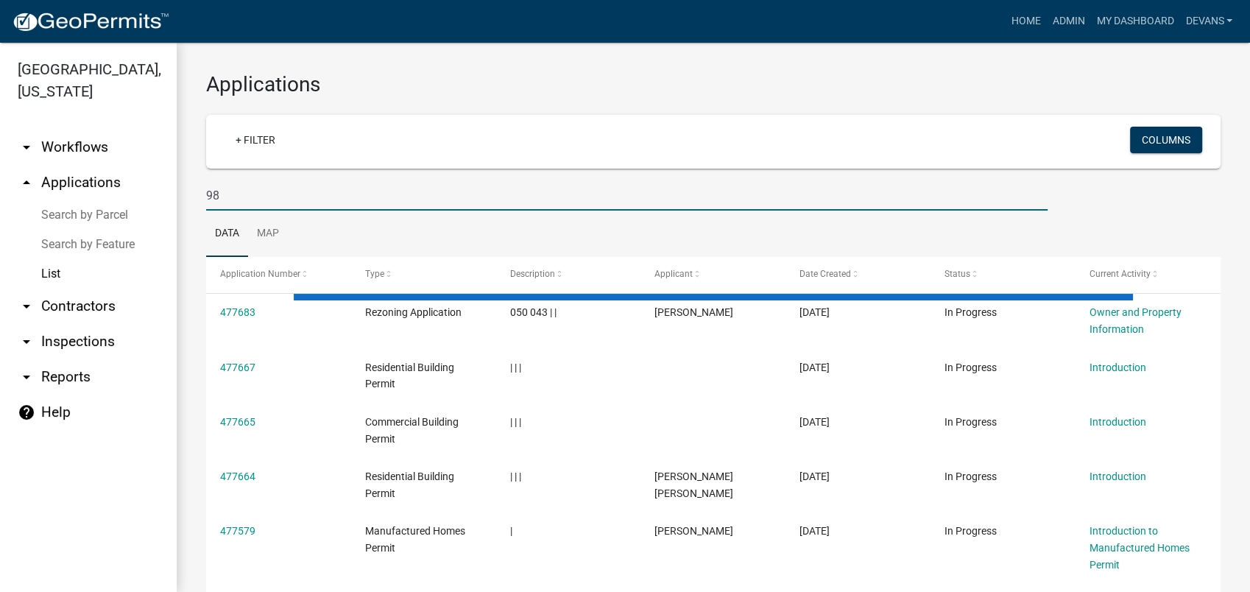
type input "9"
type input "pool-44"
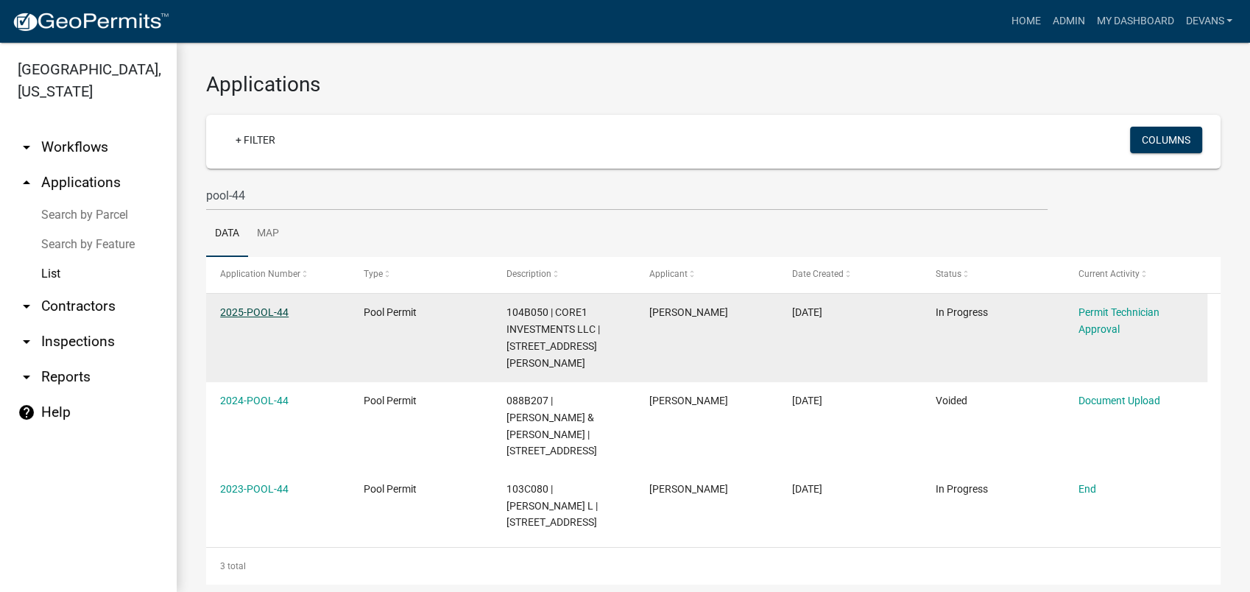
click at [236, 310] on link "2025-POOL-44" at bounding box center [254, 312] width 68 height 12
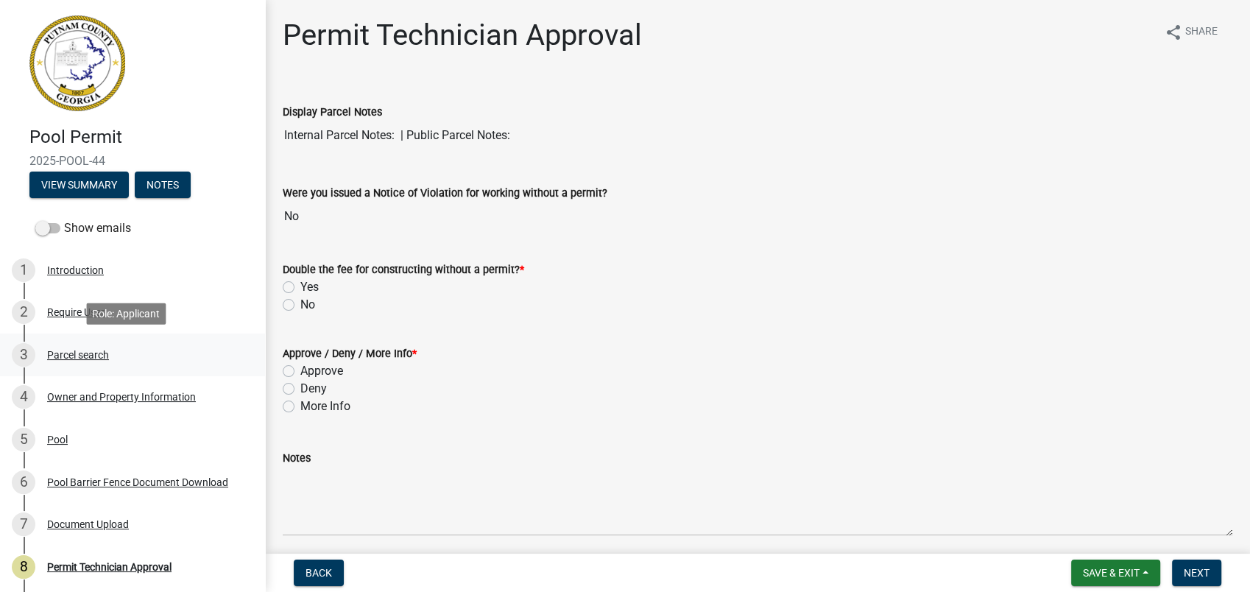
click at [49, 350] on div "Parcel search" at bounding box center [78, 355] width 62 height 10
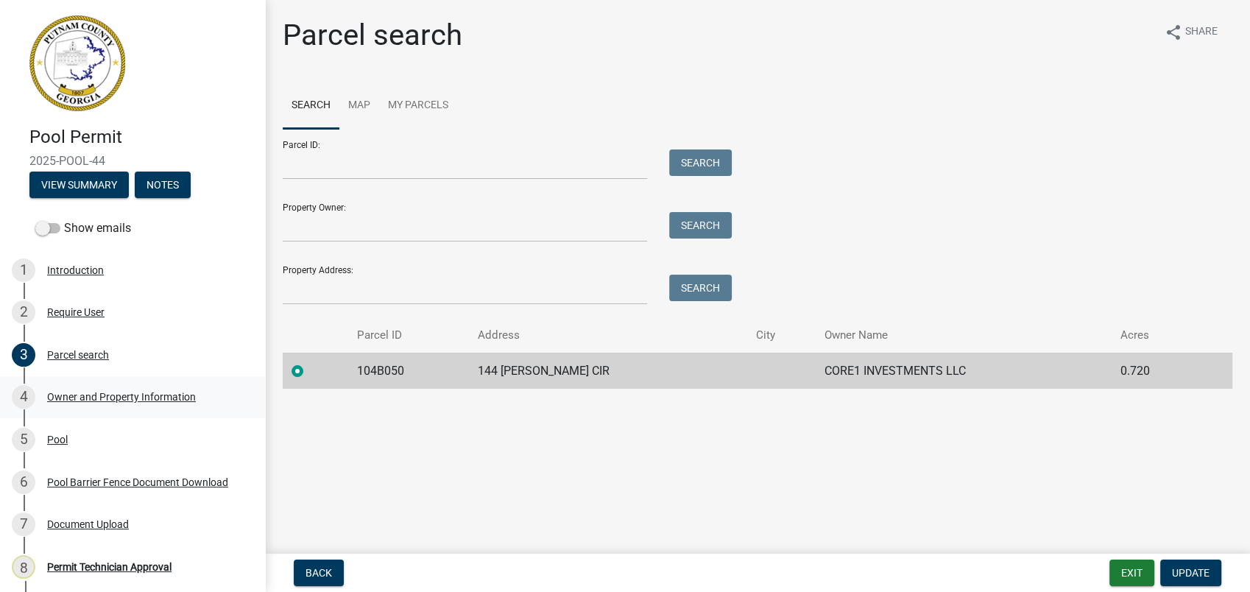
click at [71, 404] on div "4 Owner and Property Information" at bounding box center [127, 397] width 230 height 24
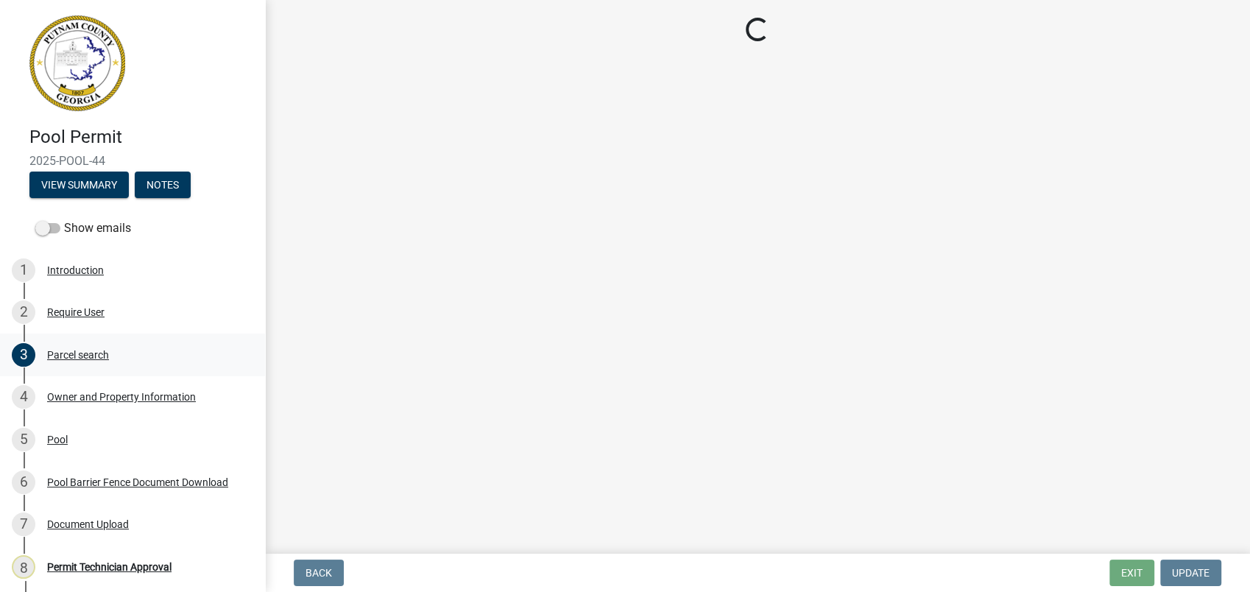
select select "baca39b5-529a-4592-b8f9-0b9bae35b1c2"
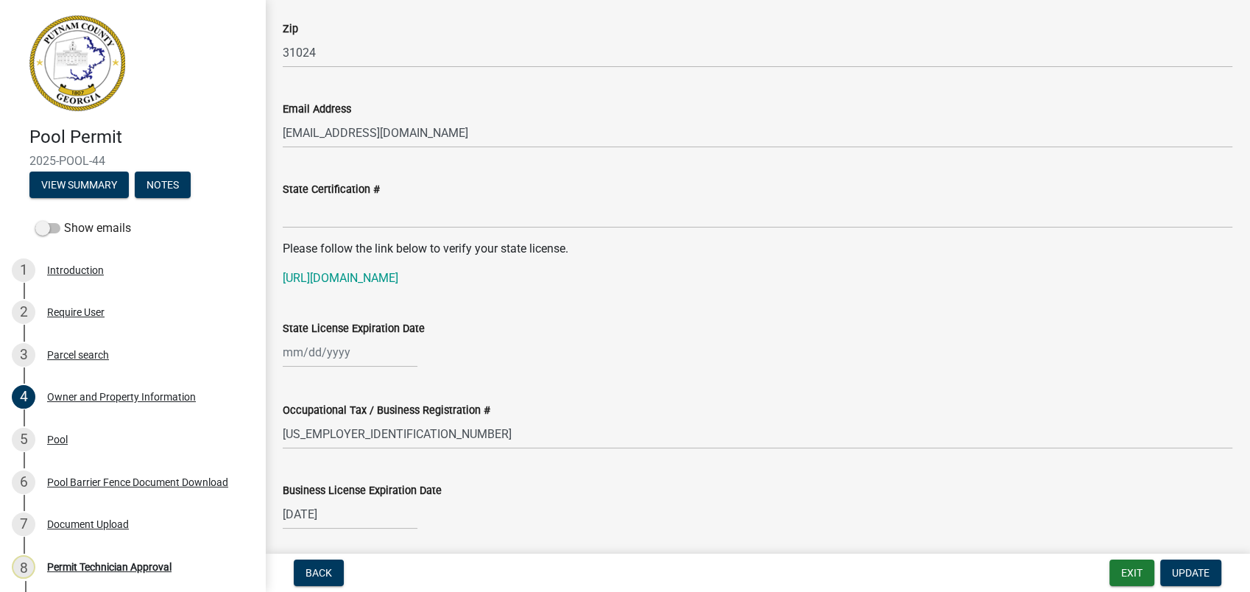
scroll to position [1882, 0]
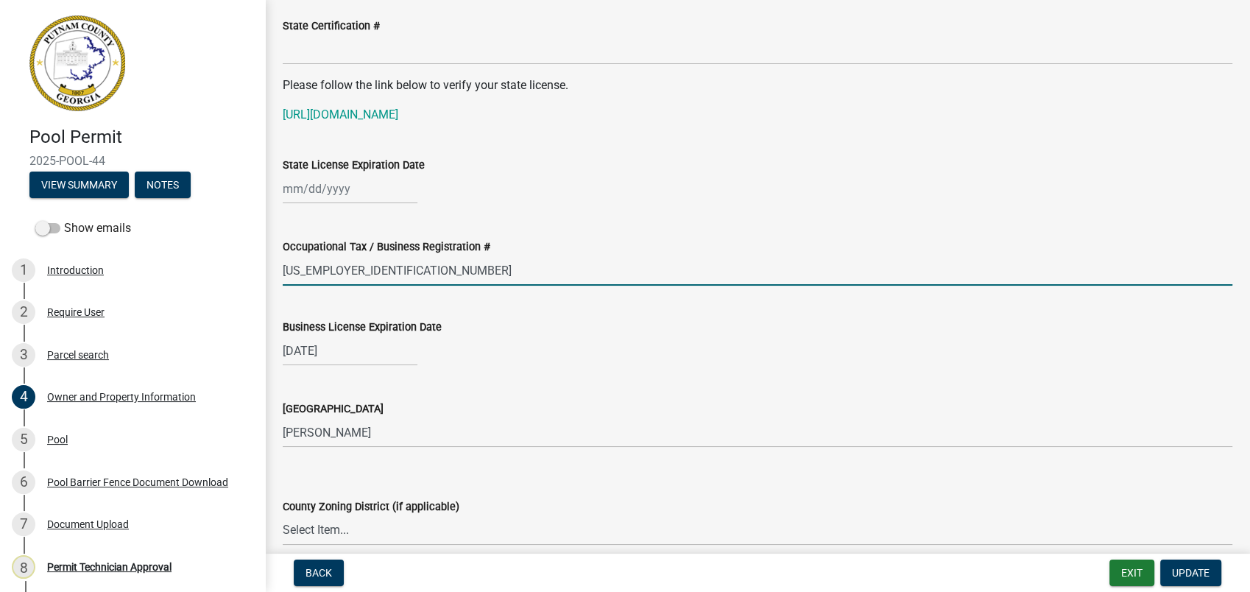
drag, startPoint x: 356, startPoint y: 280, endPoint x: 305, endPoint y: 306, distance: 57.3
click at [248, 277] on div "Pool Permit 2025-POOL-44 View Summary Notes Show emails 1 Introduction 2 Requir…" at bounding box center [625, 296] width 1250 height 592
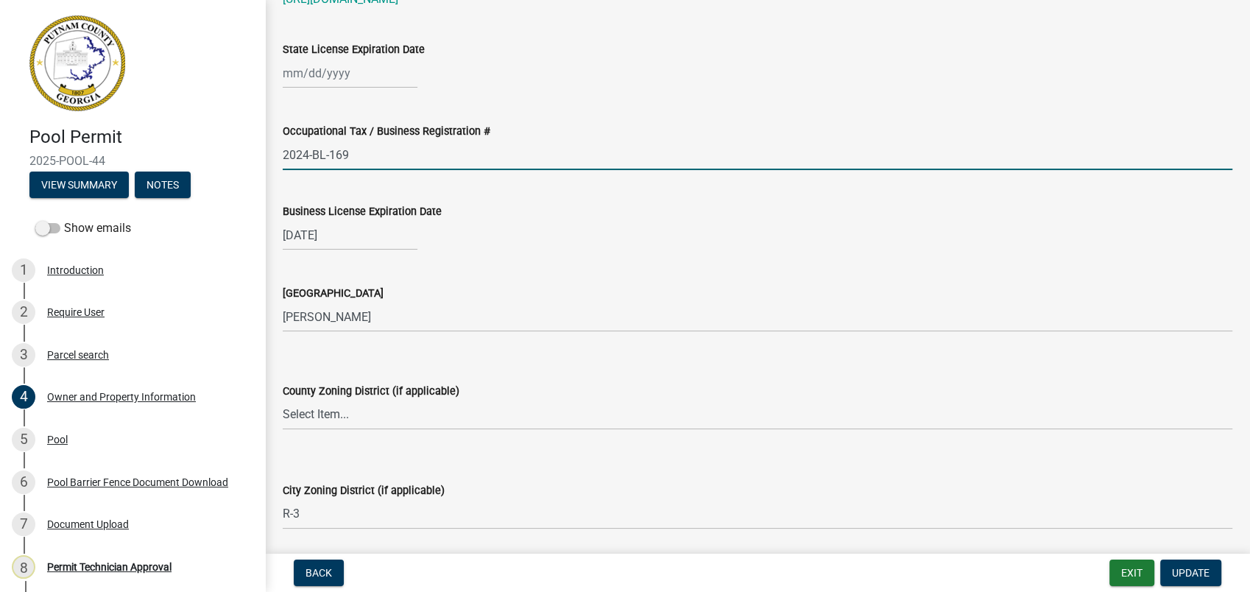
scroll to position [2209, 0]
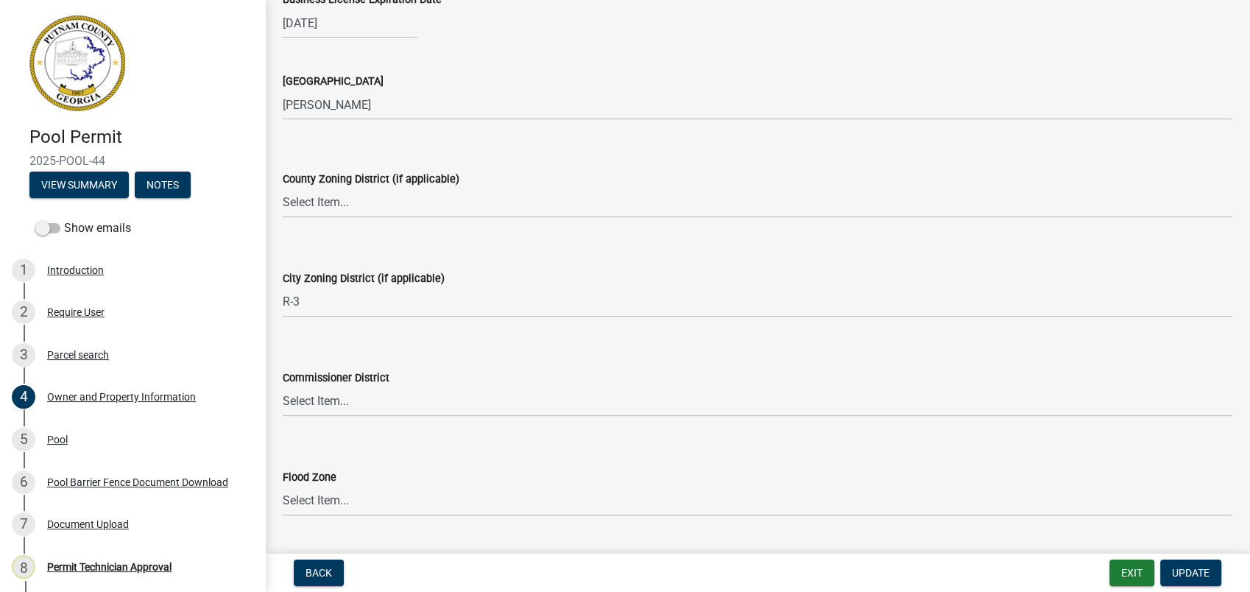
type input "2024-BL-169"
click at [335, 211] on select "Select Item... AG-1 R-1R R-1 R-2 MHP RM-1 RM-3 C-1 C-2 I-M PUD N/A" at bounding box center [758, 203] width 950 height 30
click at [283, 188] on select "Select Item... AG-1 R-1R R-1 R-2 MHP RM-1 RM-3 C-1 C-2 I-M PUD N/A" at bounding box center [758, 203] width 950 height 30
select select "34fe85c2-5f76-4343-b6bb-8ca387e0bed7"
click at [318, 306] on select "Select Item... A-1 A-2 R-1 R-2 R-3 R-4 MHP C-1 C-2 I-1 I-2 DB FH H-P N/A" at bounding box center [758, 302] width 950 height 30
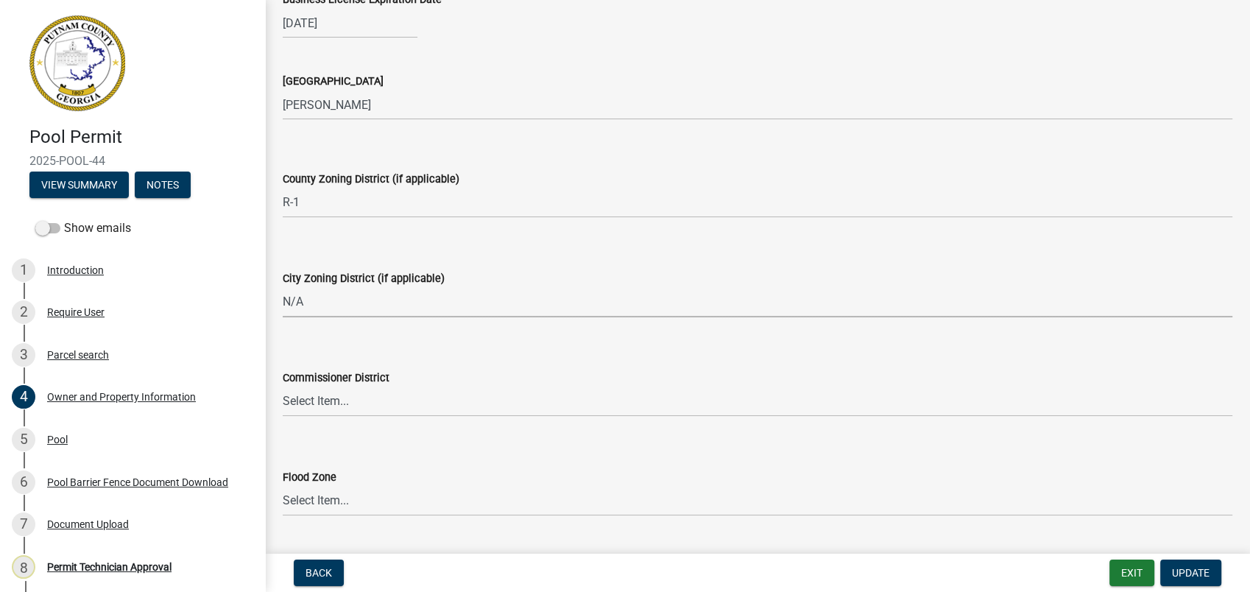
click at [283, 287] on select "Select Item... A-1 A-2 R-1 R-2 R-3 R-4 MHP C-1 C-2 I-1 I-2 DB FH H-P N/A" at bounding box center [758, 302] width 950 height 30
select select "83394b22-4a11-496c-8e5c-75ade2e72faf"
click at [341, 399] on select "Select Item... District 1 District 2 District 3 District 4" at bounding box center [758, 402] width 950 height 30
click at [283, 387] on select "Select Item... District 1 District 2 District 3 District 4" at bounding box center [758, 402] width 950 height 30
select select "469c5908-2854-42d5-89ed-bee7fc26529e"
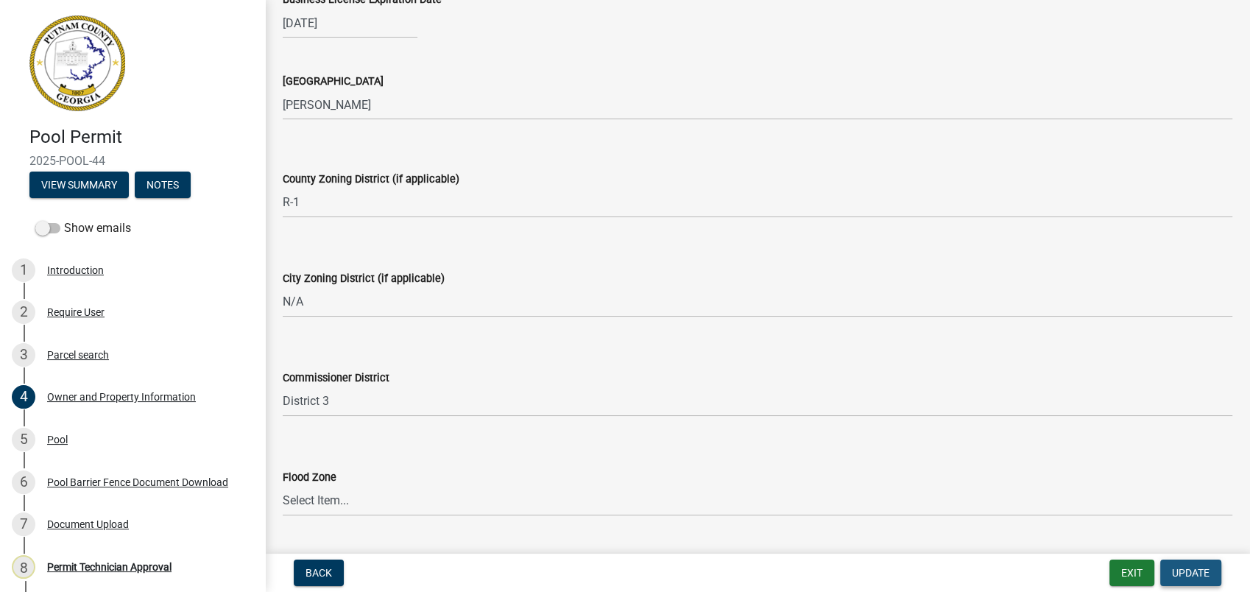
click at [1184, 567] on span "Update" at bounding box center [1191, 573] width 38 height 12
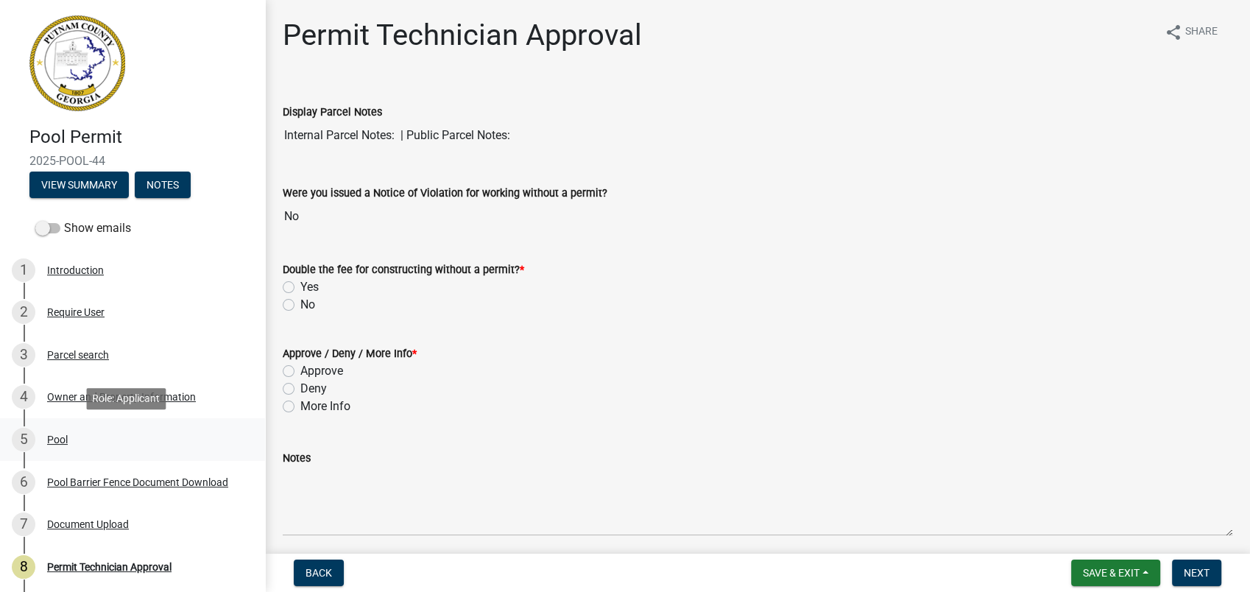
click at [55, 438] on div "Pool" at bounding box center [57, 440] width 21 height 10
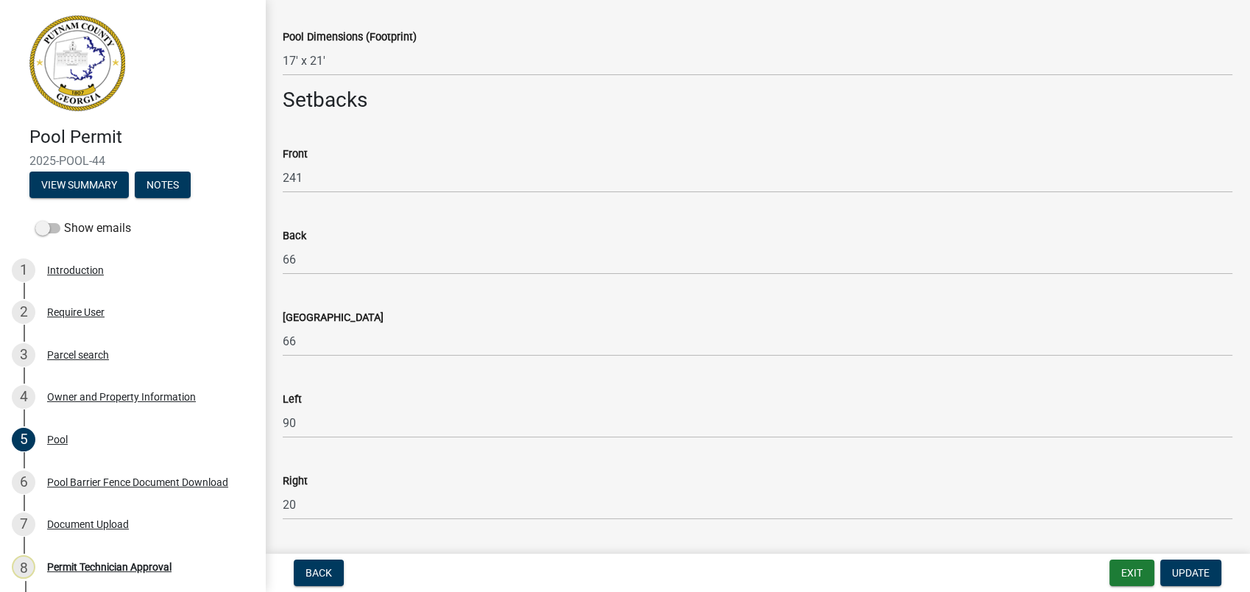
scroll to position [409, 0]
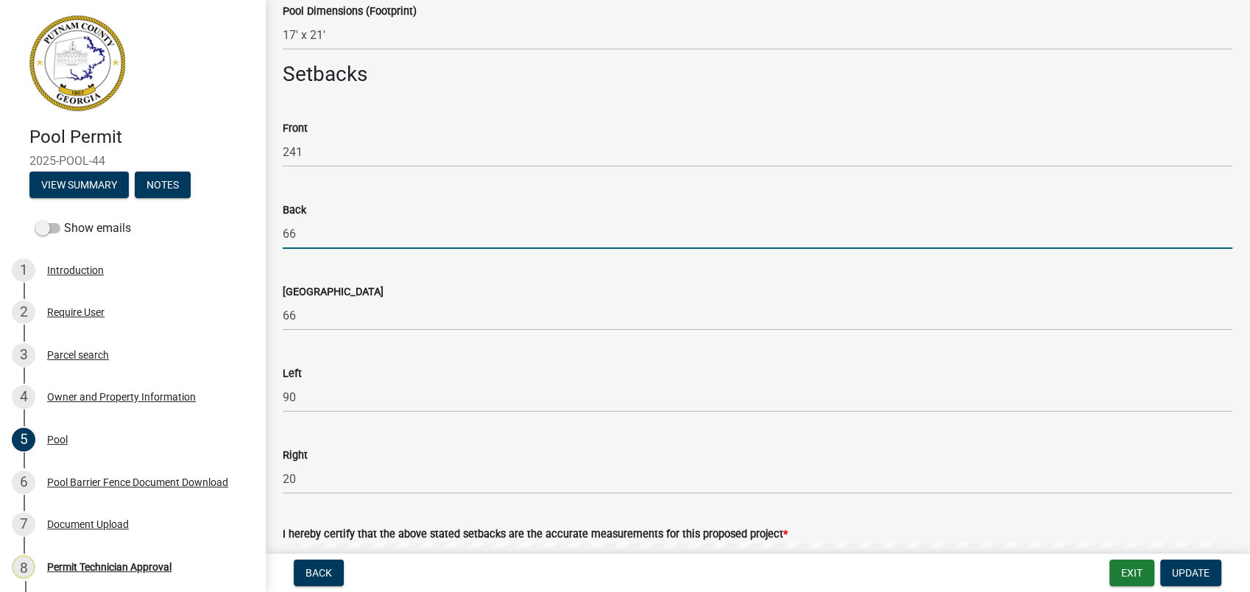
drag, startPoint x: 309, startPoint y: 222, endPoint x: 207, endPoint y: 227, distance: 101.8
click at [230, 227] on div "Pool Permit 2025-POOL-44 View Summary Notes Show emails 1 Introduction 2 Requir…" at bounding box center [625, 296] width 1250 height 592
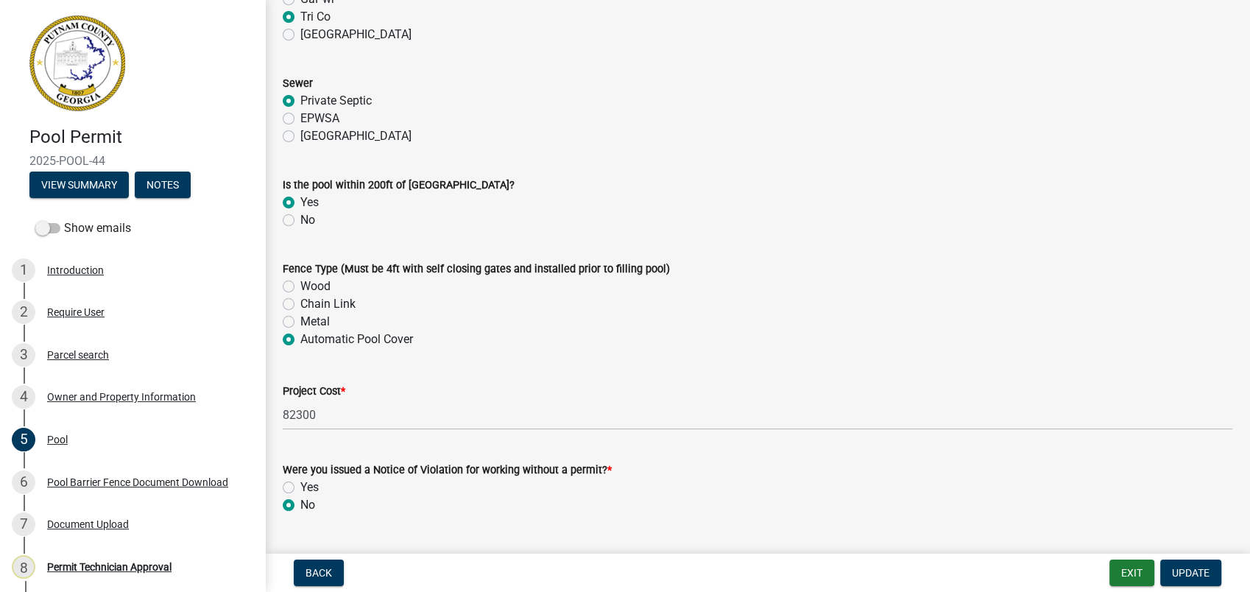
scroll to position [1454, 0]
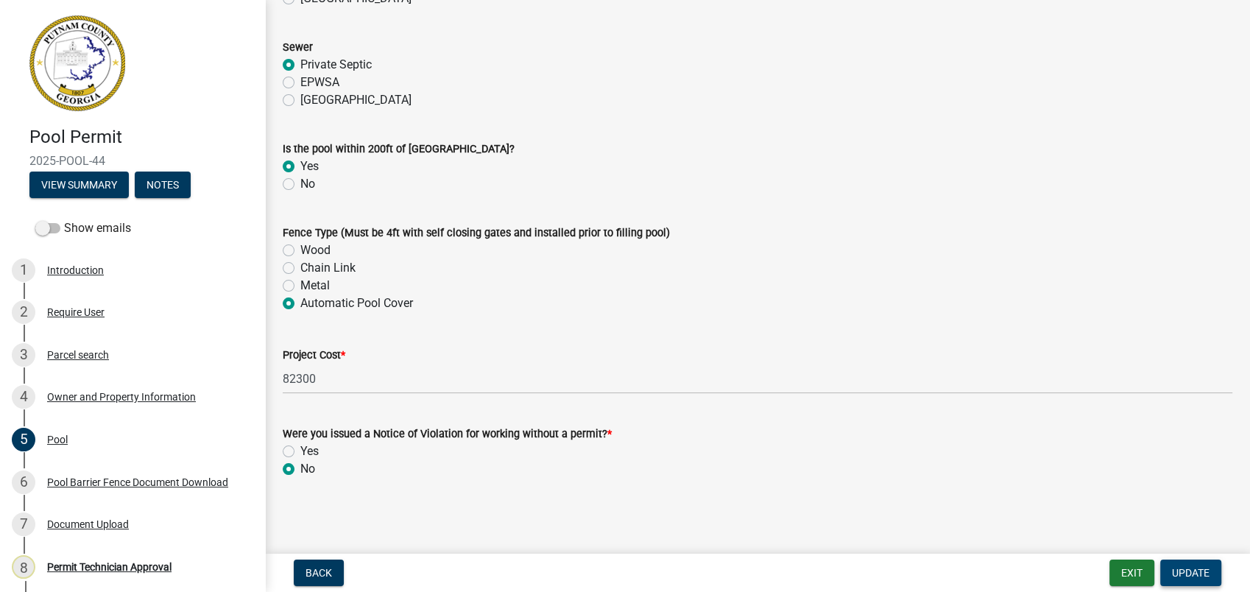
type input "0"
click at [1200, 569] on span "Update" at bounding box center [1191, 573] width 38 height 12
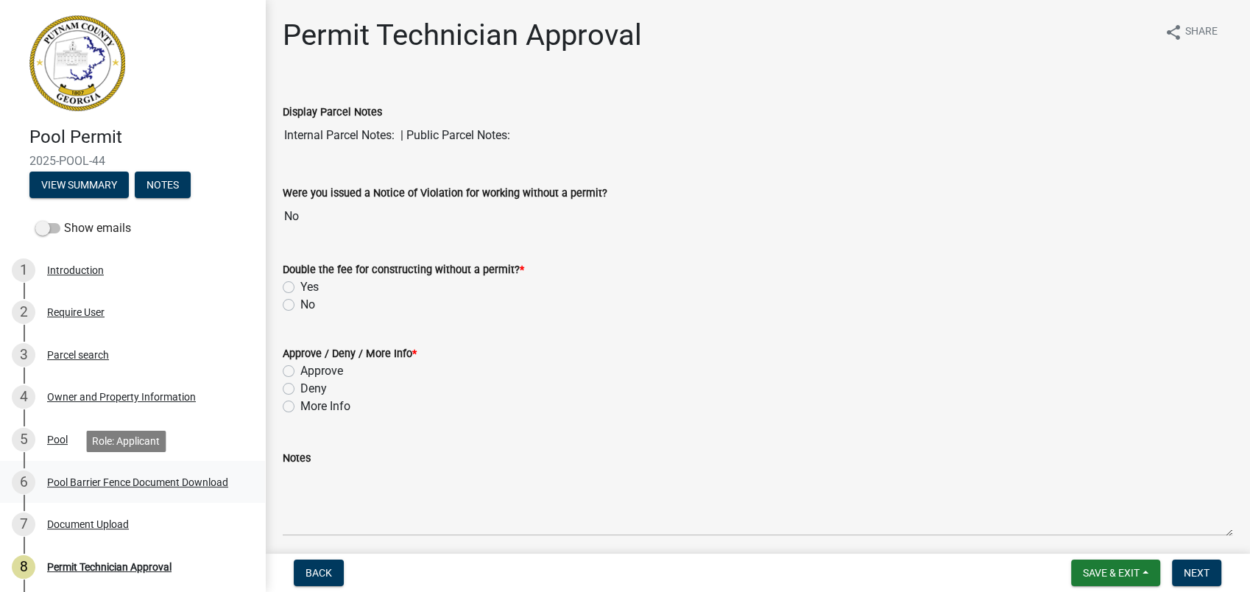
click at [77, 478] on div "Pool Barrier Fence Document Download" at bounding box center [137, 482] width 181 height 10
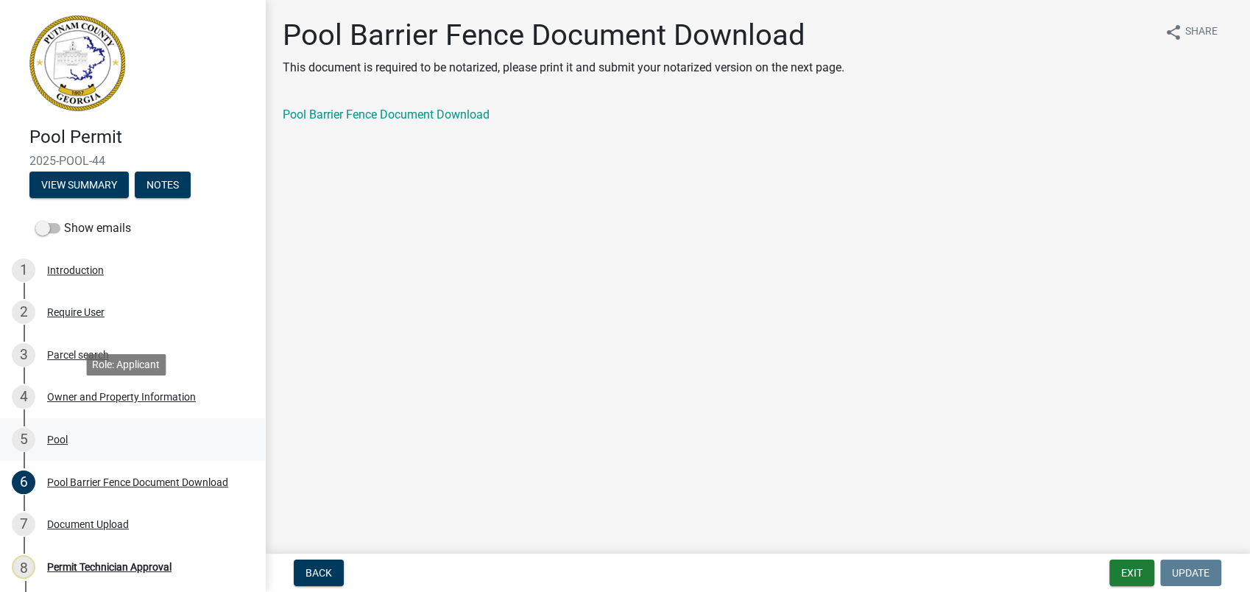
scroll to position [141, 0]
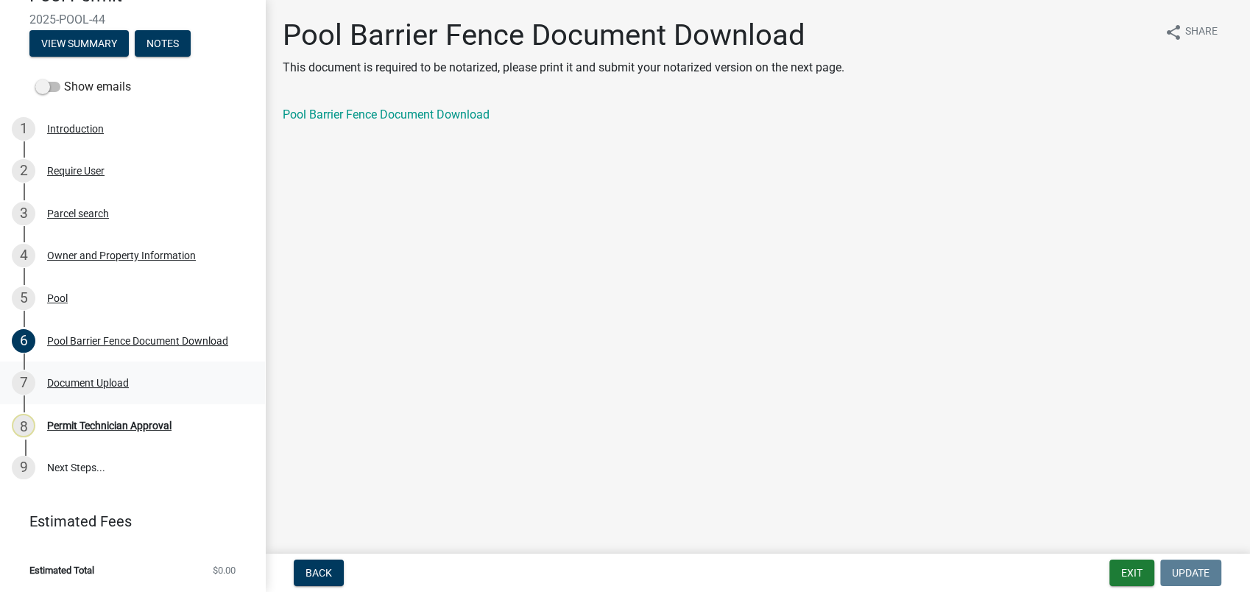
click at [74, 383] on div "Document Upload" at bounding box center [88, 383] width 82 height 10
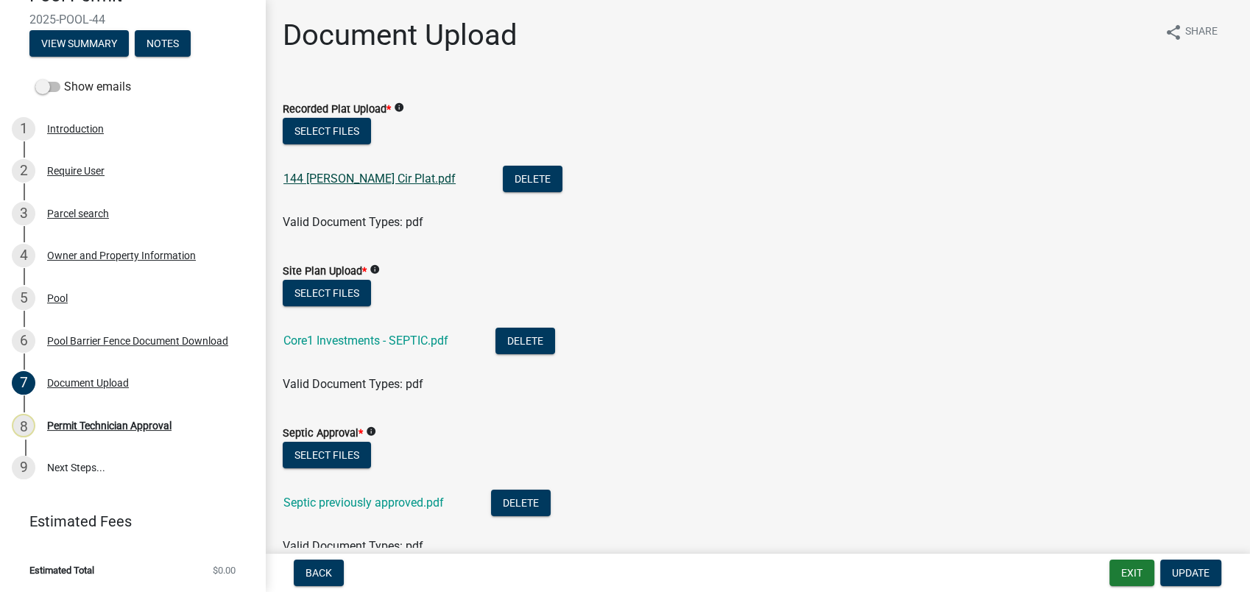
click at [327, 176] on link "144 Collis Cir Plat.pdf" at bounding box center [370, 179] width 172 height 14
click at [337, 126] on button "Select files" at bounding box center [327, 131] width 88 height 27
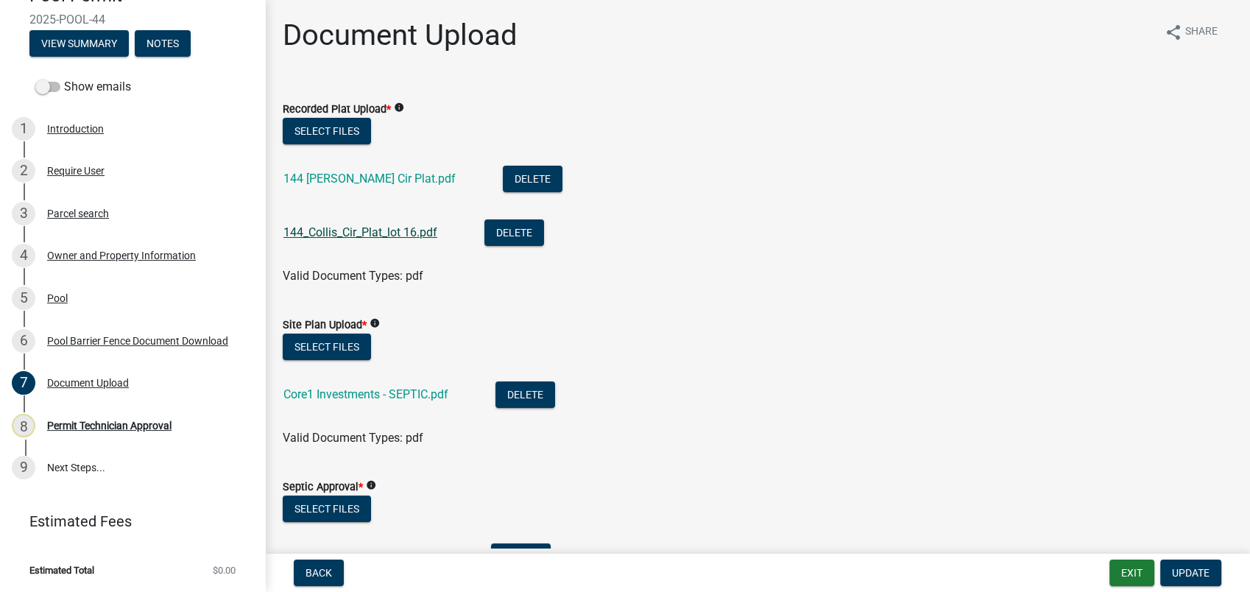
click at [377, 235] on link "144_Collis_Cir_Plat_lot 16.pdf" at bounding box center [361, 232] width 154 height 14
click at [503, 177] on button "Delete" at bounding box center [533, 179] width 60 height 27
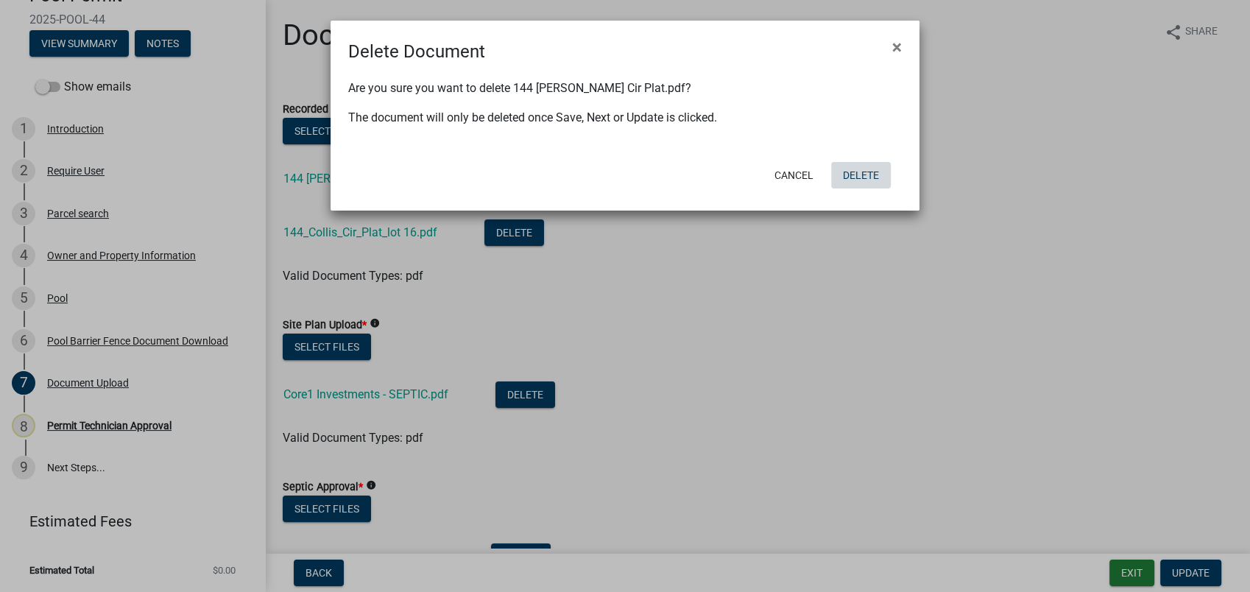
click at [870, 169] on button "Delete" at bounding box center [861, 175] width 60 height 27
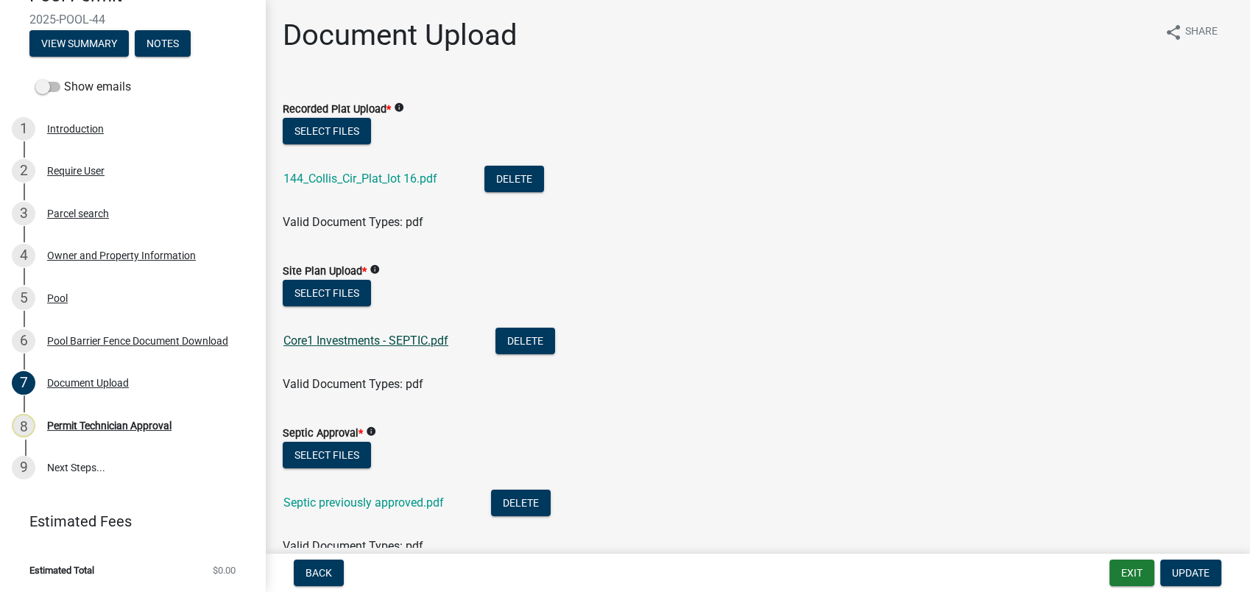
click at [353, 336] on link "Core1 Investments - SEPTIC.pdf" at bounding box center [366, 341] width 165 height 14
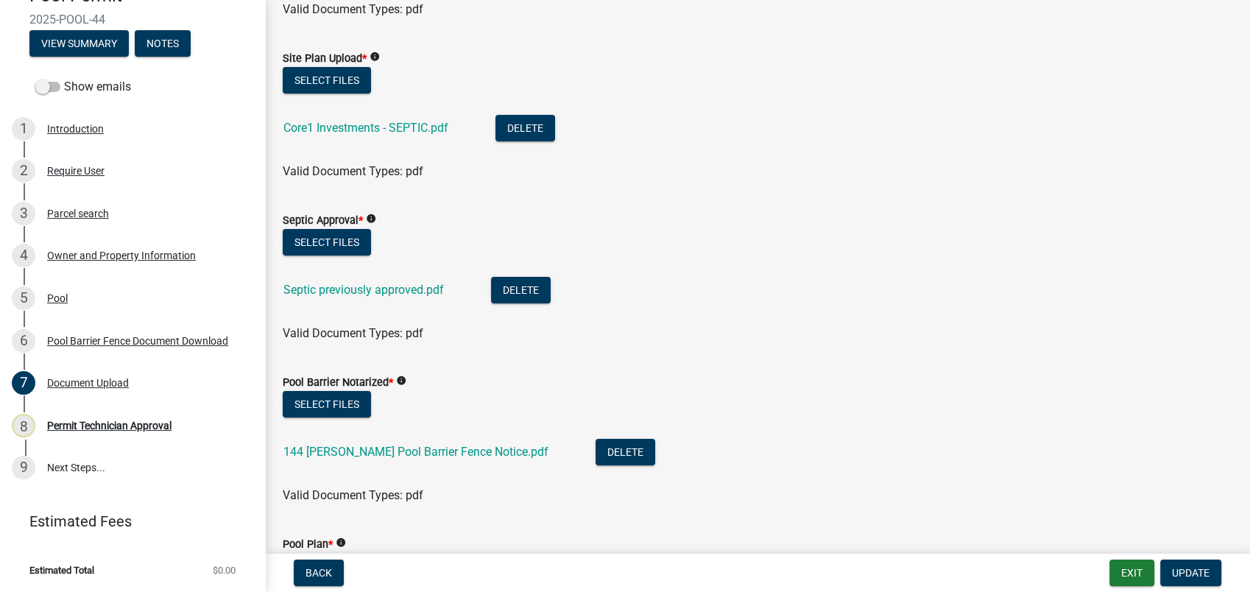
scroll to position [245, 0]
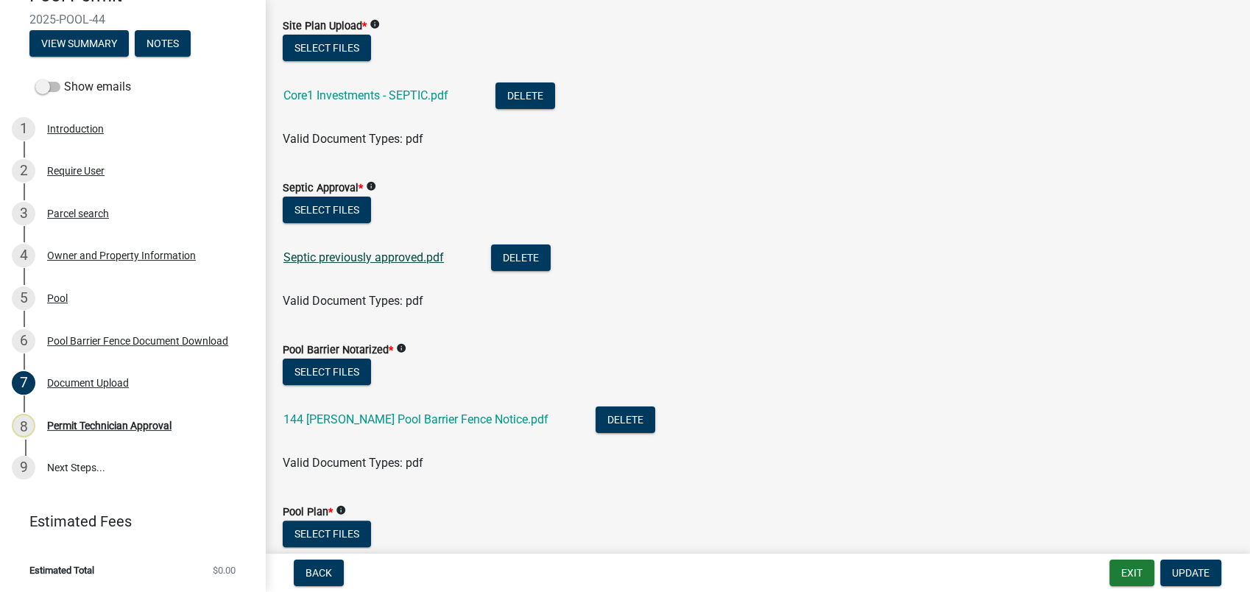
click at [336, 259] on link "Septic previously approved.pdf" at bounding box center [364, 257] width 161 height 14
click at [359, 91] on link "Core1 Investments - SEPTIC.pdf" at bounding box center [366, 95] width 165 height 14
click at [326, 419] on link "144 Collis Pool Barrier Fence Notice.pdf" at bounding box center [416, 419] width 265 height 14
click at [88, 214] on div "Parcel search" at bounding box center [78, 213] width 62 height 10
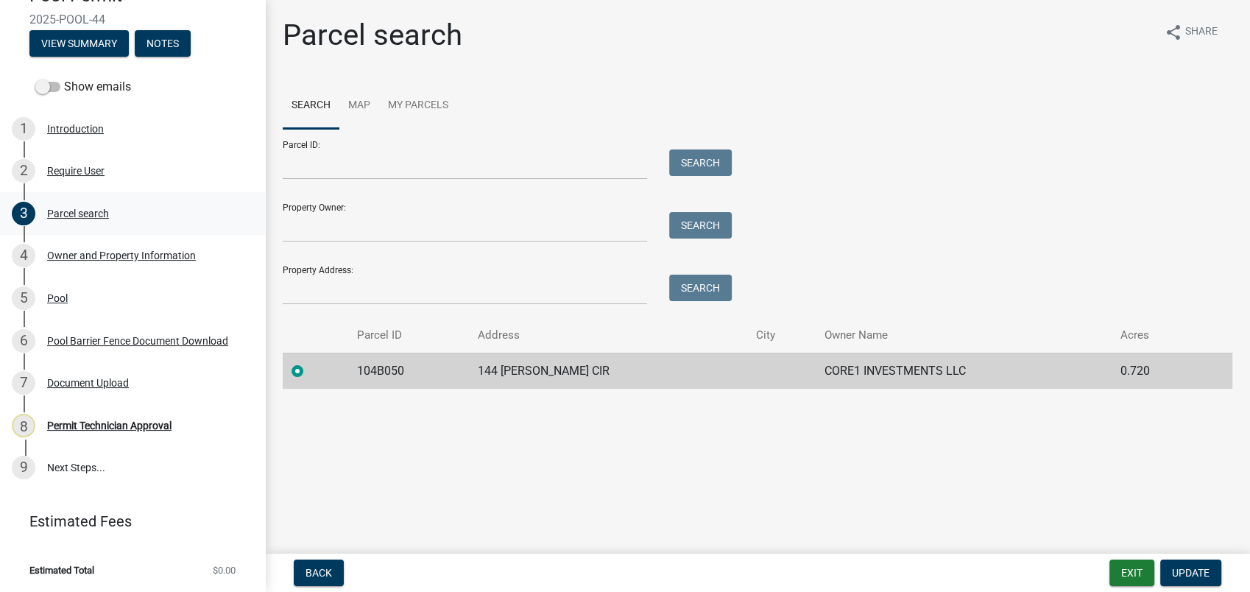
click at [89, 212] on div "Parcel search" at bounding box center [78, 213] width 62 height 10
click at [98, 378] on div "Document Upload" at bounding box center [88, 383] width 82 height 10
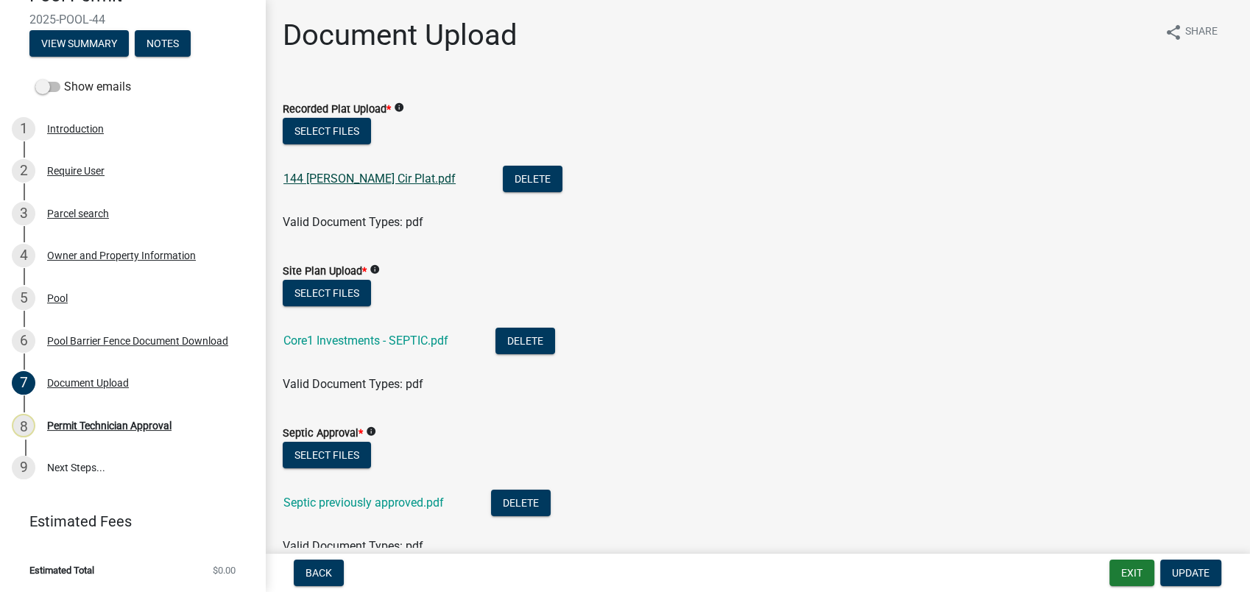
click at [322, 177] on link "144 Collis Cir Plat.pdf" at bounding box center [370, 179] width 172 height 14
click at [324, 126] on button "Select files" at bounding box center [327, 131] width 88 height 27
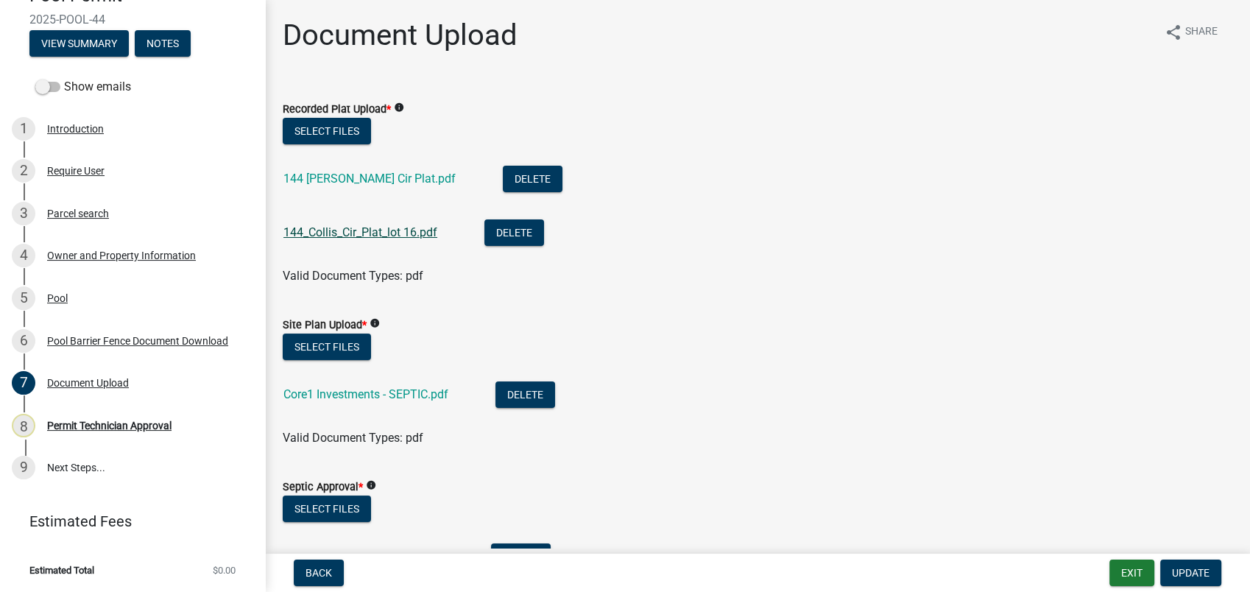
click at [418, 234] on link "144_Collis_Cir_Plat_lot 16.pdf" at bounding box center [361, 232] width 154 height 14
click at [503, 177] on button "Delete" at bounding box center [533, 179] width 60 height 27
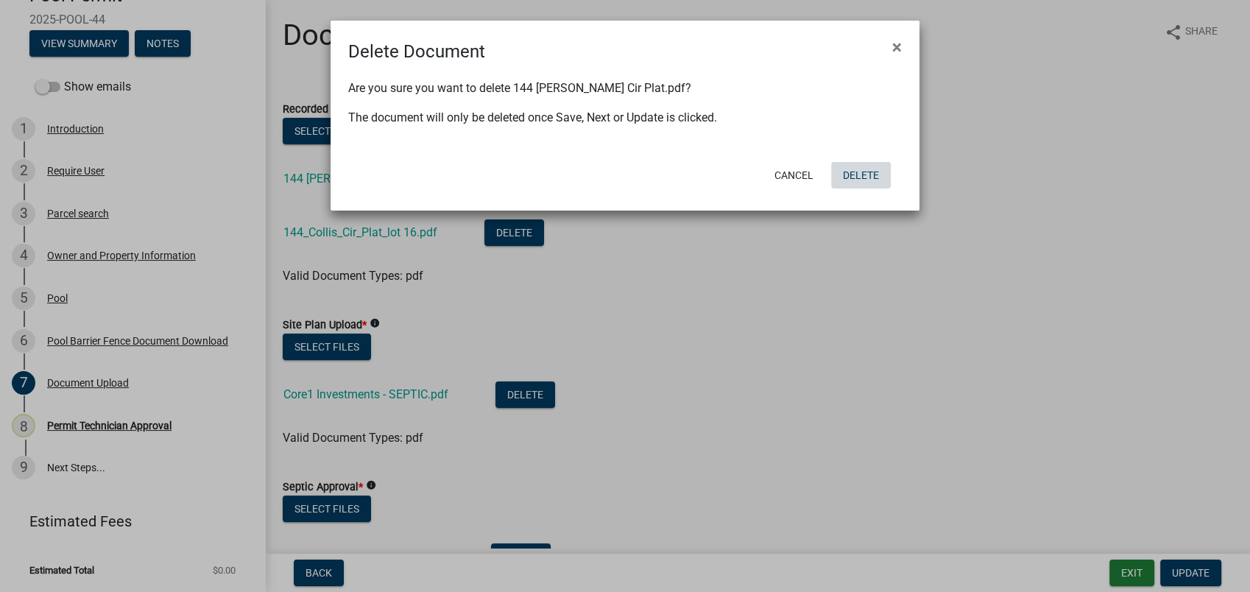
click at [860, 171] on button "Delete" at bounding box center [861, 175] width 60 height 27
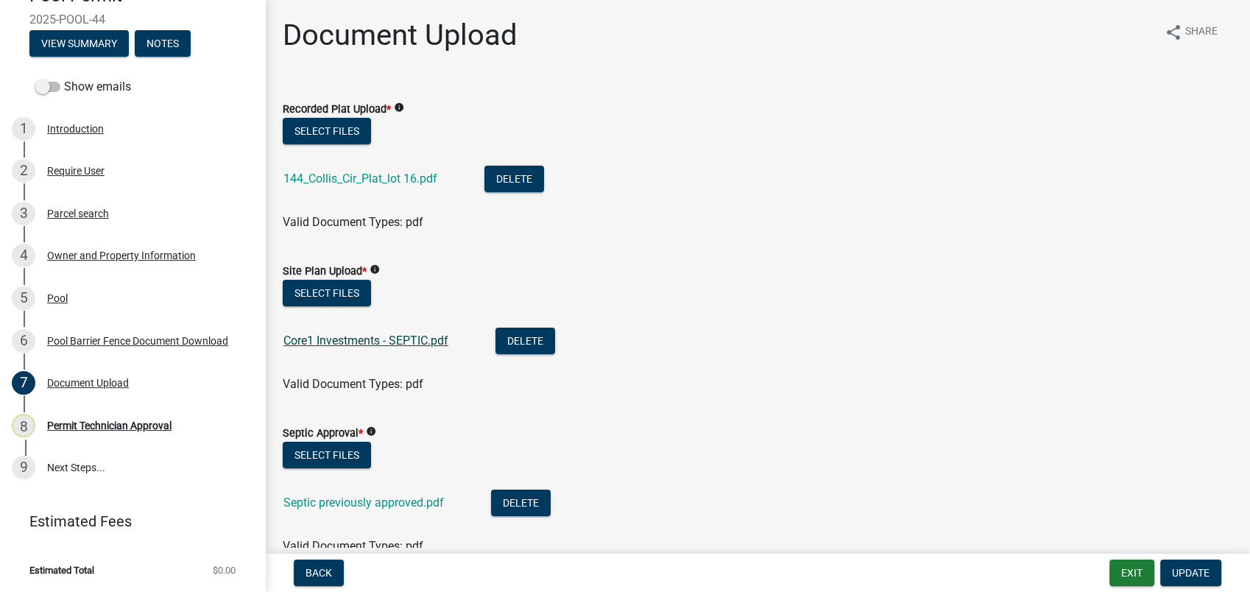
click at [350, 337] on link "Core1 Investments - SEPTIC.pdf" at bounding box center [366, 341] width 165 height 14
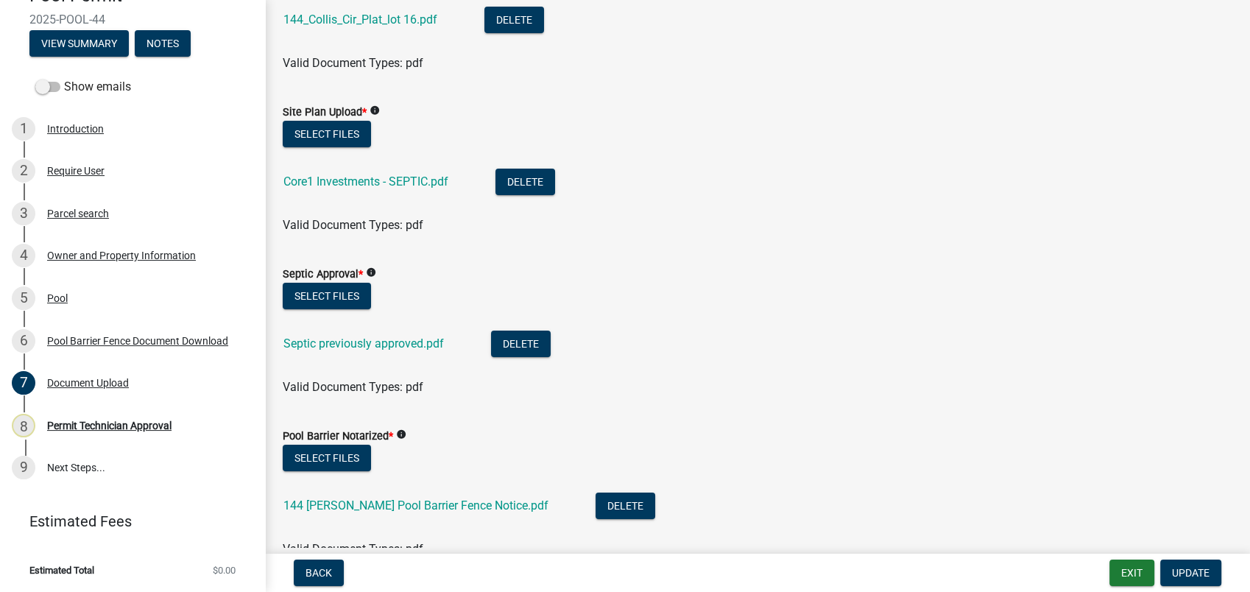
scroll to position [163, 0]
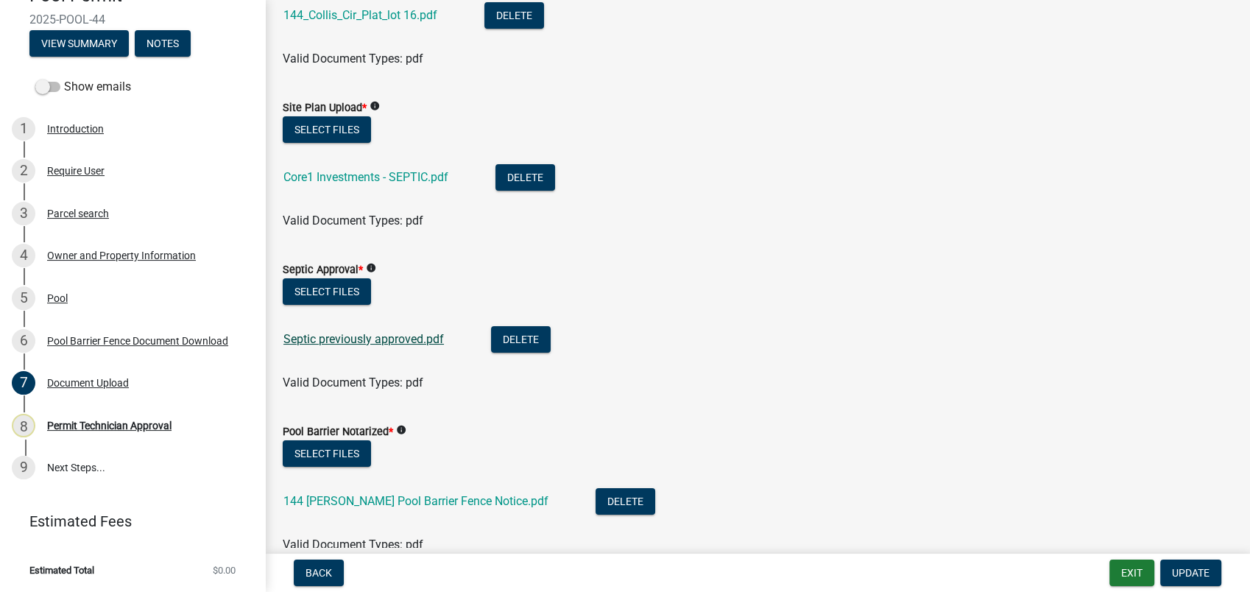
click at [349, 336] on link "Septic previously approved.pdf" at bounding box center [364, 339] width 161 height 14
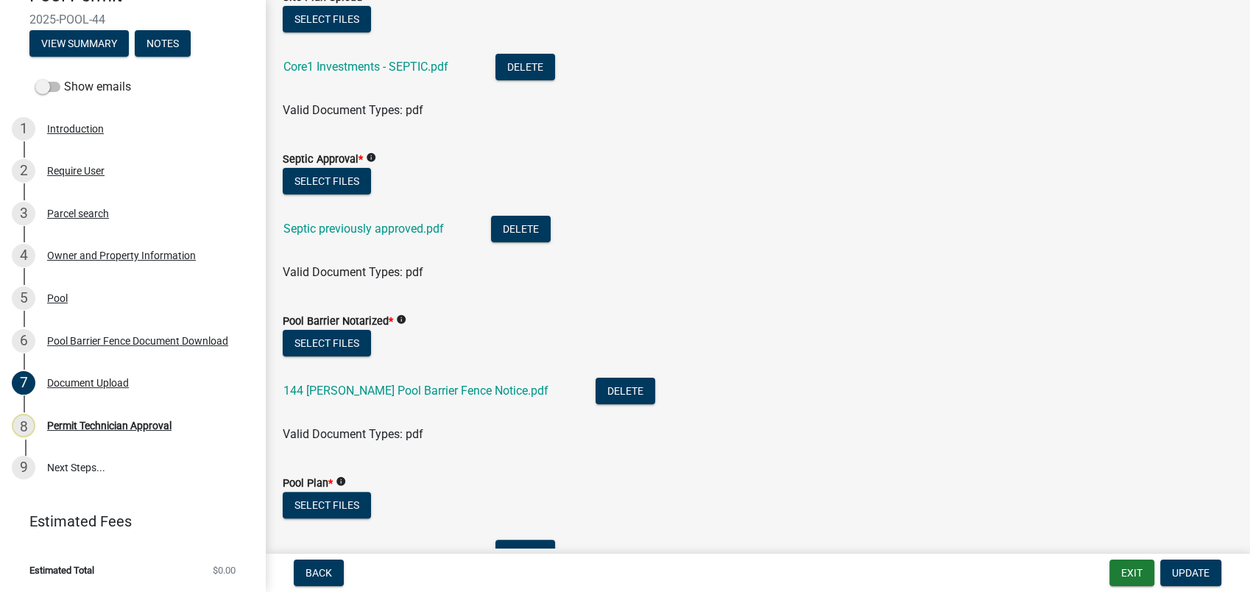
scroll to position [327, 0]
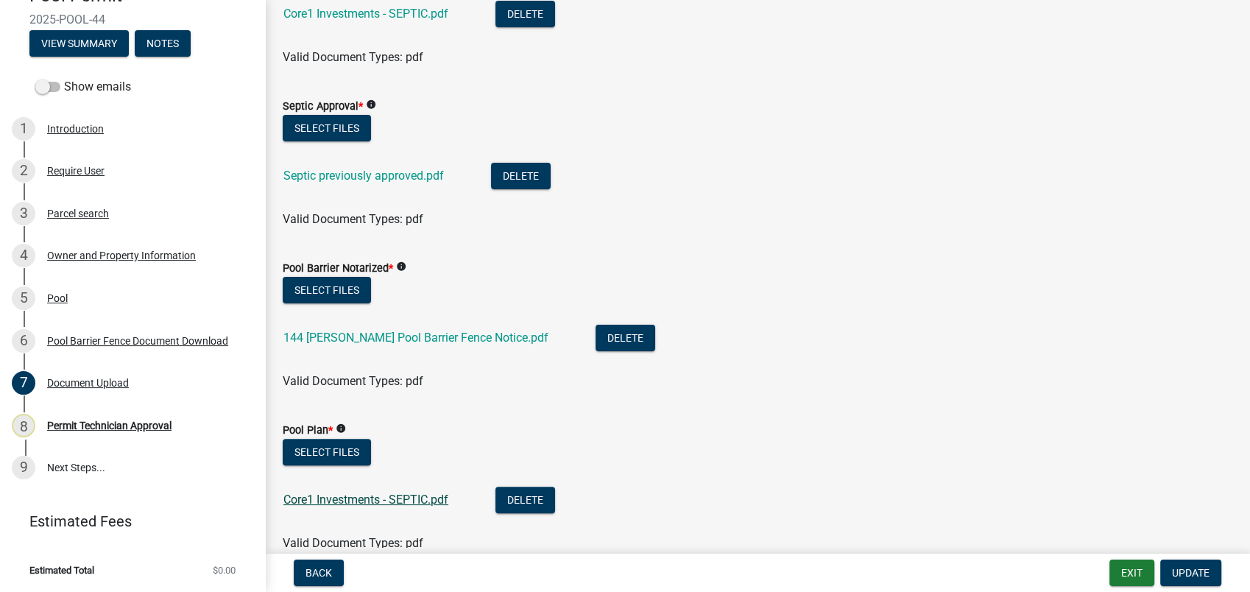
click at [324, 503] on link "Core1 Investments - SEPTIC.pdf" at bounding box center [366, 500] width 165 height 14
click at [100, 428] on div "Permit Technician Approval" at bounding box center [109, 426] width 124 height 10
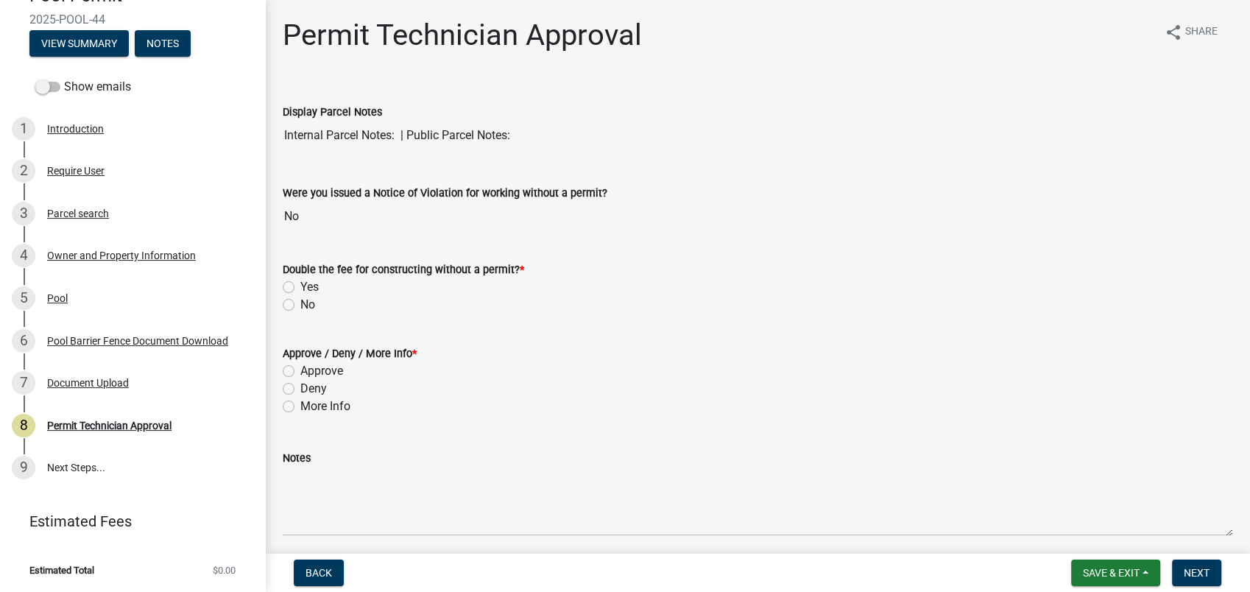
click at [300, 300] on label "No" at bounding box center [307, 305] width 15 height 18
click at [300, 300] on input "No" at bounding box center [305, 301] width 10 height 10
radio input "true"
click at [300, 403] on label "More Info" at bounding box center [325, 407] width 50 height 18
click at [300, 403] on input "More Info" at bounding box center [305, 403] width 10 height 10
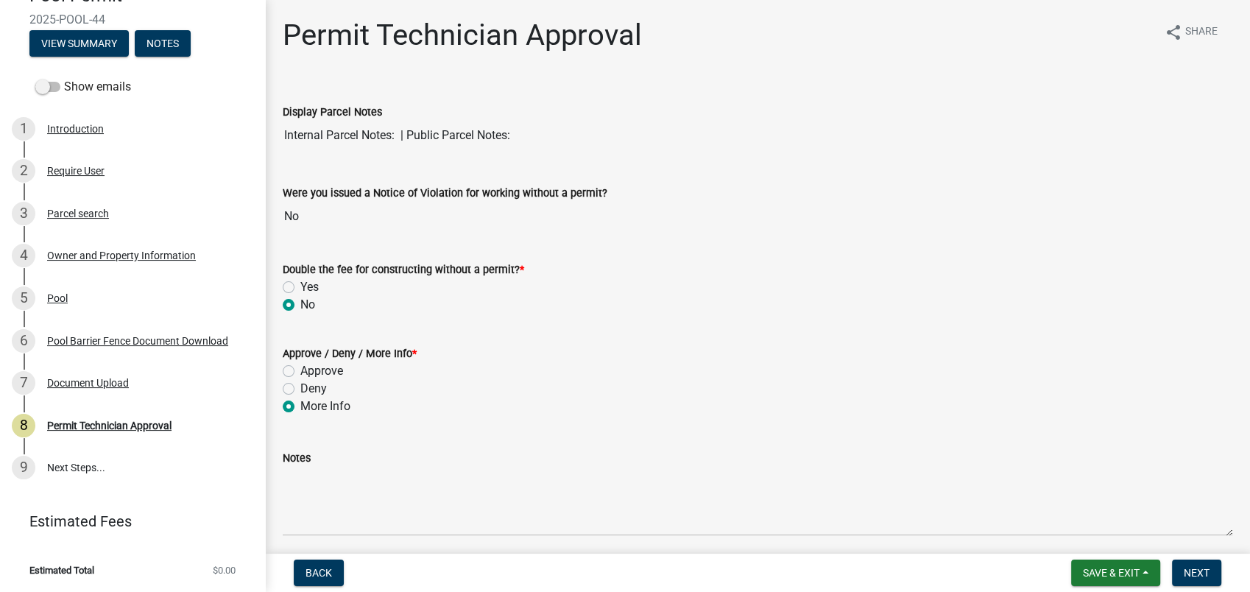
radio input "true"
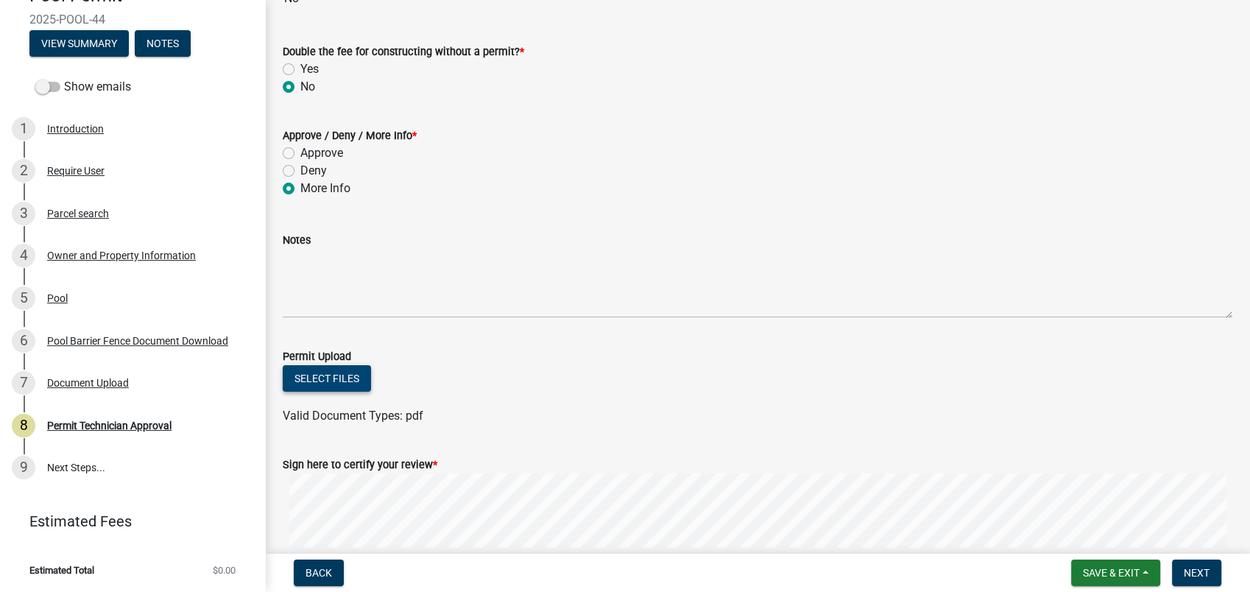
scroll to position [245, 0]
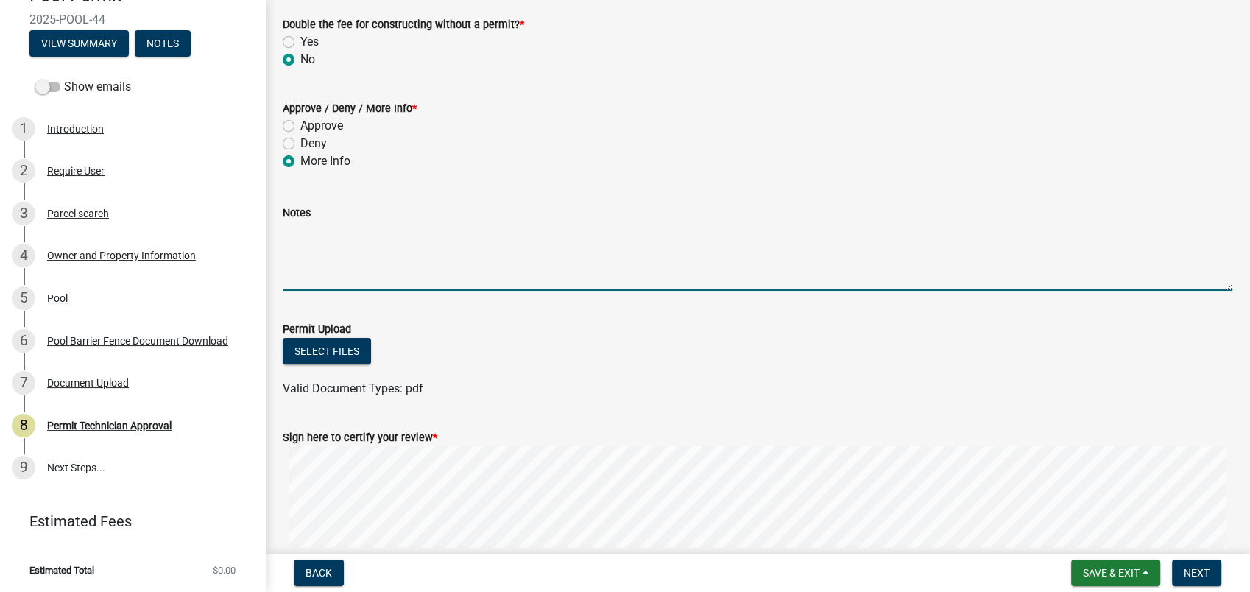
click at [305, 235] on textarea "Notes" at bounding box center [758, 256] width 950 height 69
click at [775, 272] on textarea "Need septic locate from Enviromental Health. 09-12-2025 DE" at bounding box center [758, 256] width 950 height 69
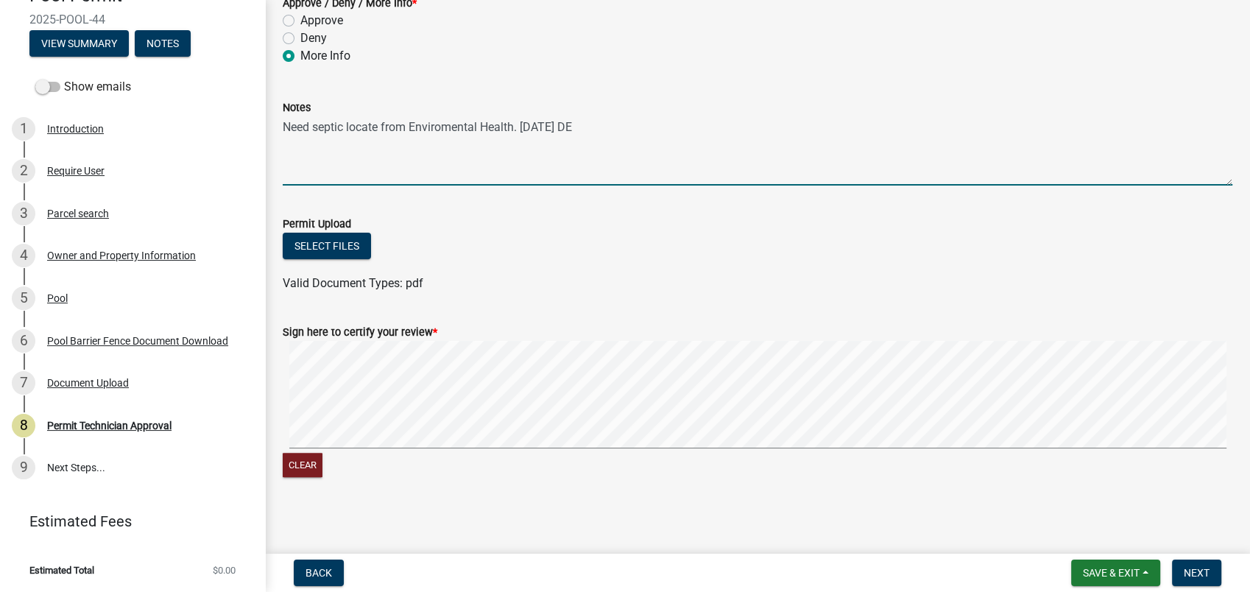
scroll to position [353, 0]
type textarea "Need septic locate from Enviromental Health. 09-12-2025 DE"
click at [1196, 567] on span "Next" at bounding box center [1197, 573] width 26 height 12
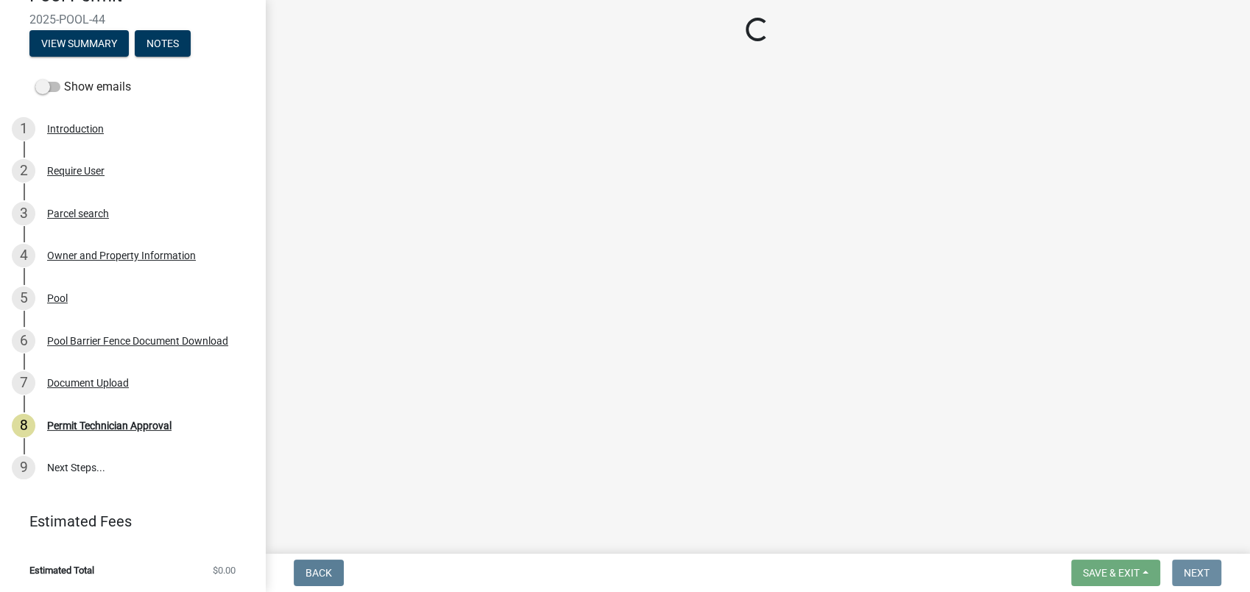
scroll to position [0, 0]
